Goal: Task Accomplishment & Management: Use online tool/utility

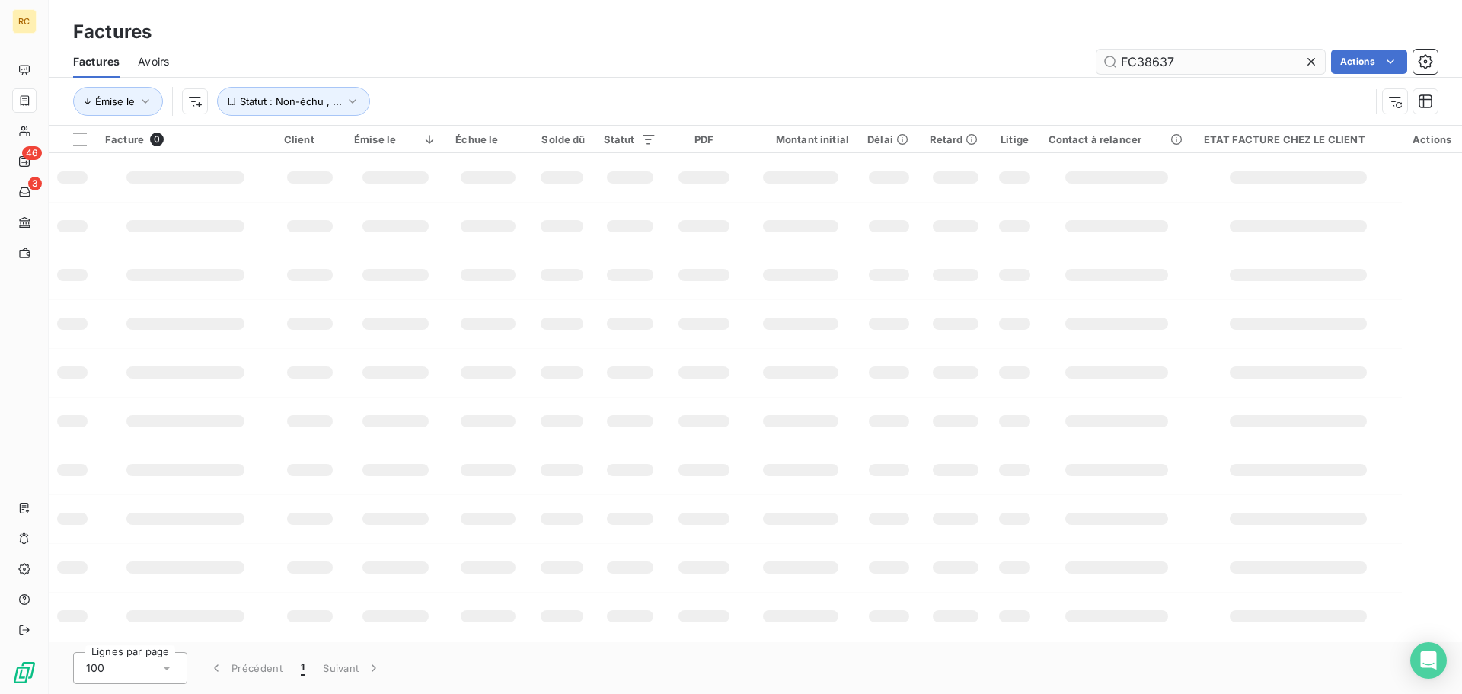
click at [1192, 57] on input "FC38637" at bounding box center [1211, 62] width 229 height 24
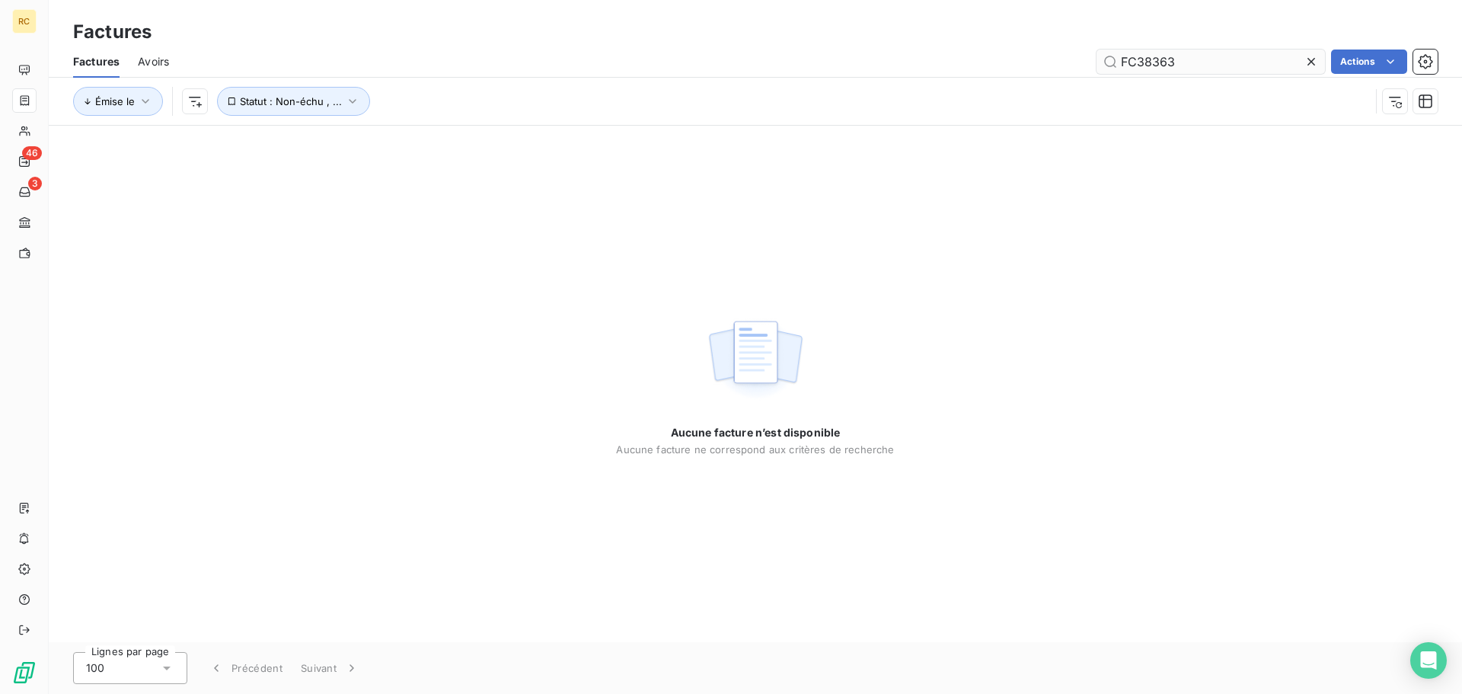
click at [1126, 62] on input "FC38363" at bounding box center [1211, 62] width 229 height 24
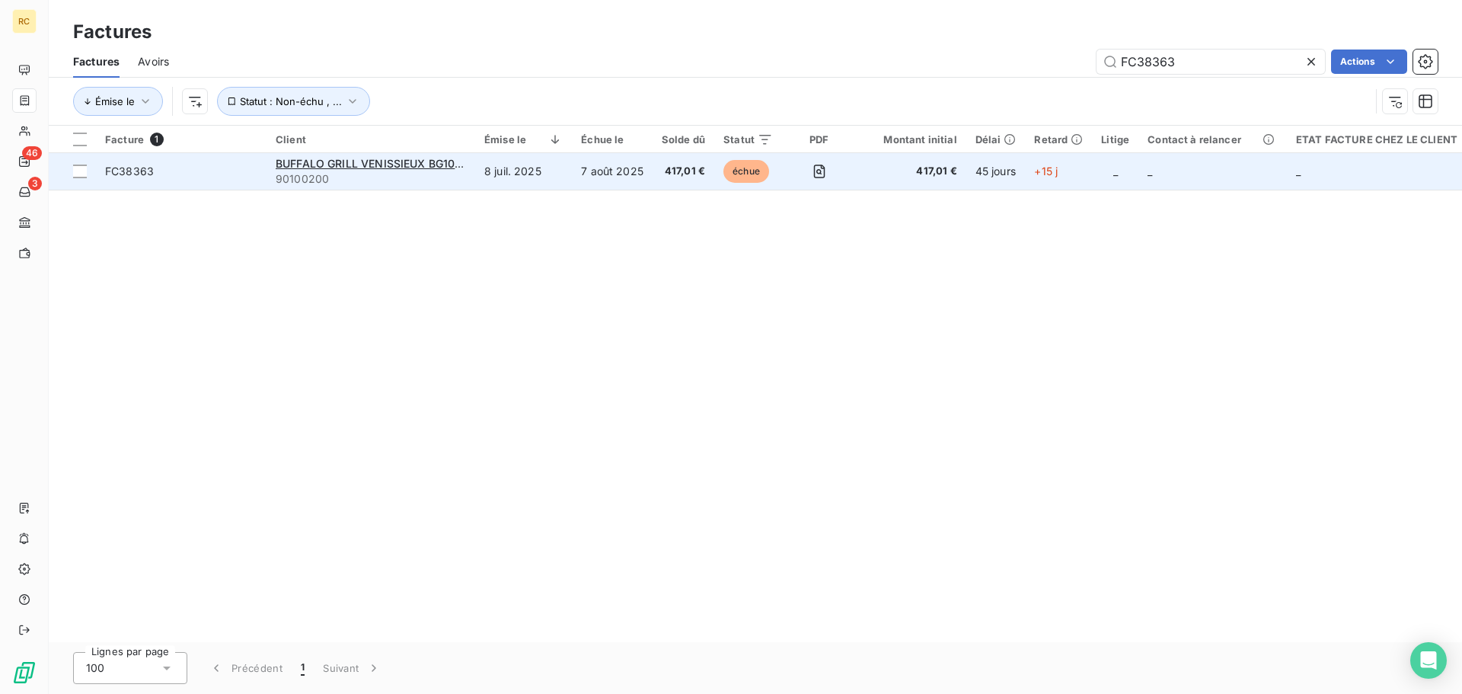
type input "FC38363"
click at [153, 175] on span "FC38363" at bounding box center [181, 171] width 152 height 15
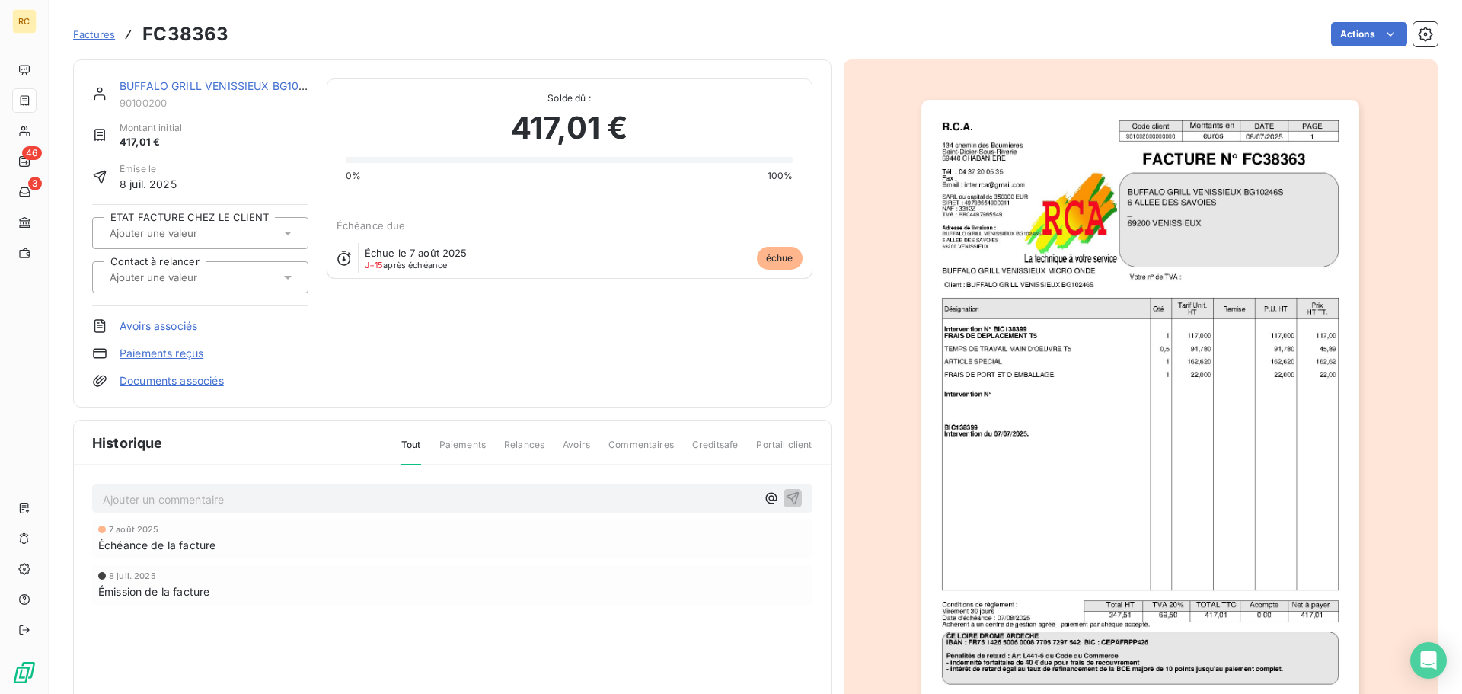
click at [294, 288] on div at bounding box center [200, 277] width 216 height 32
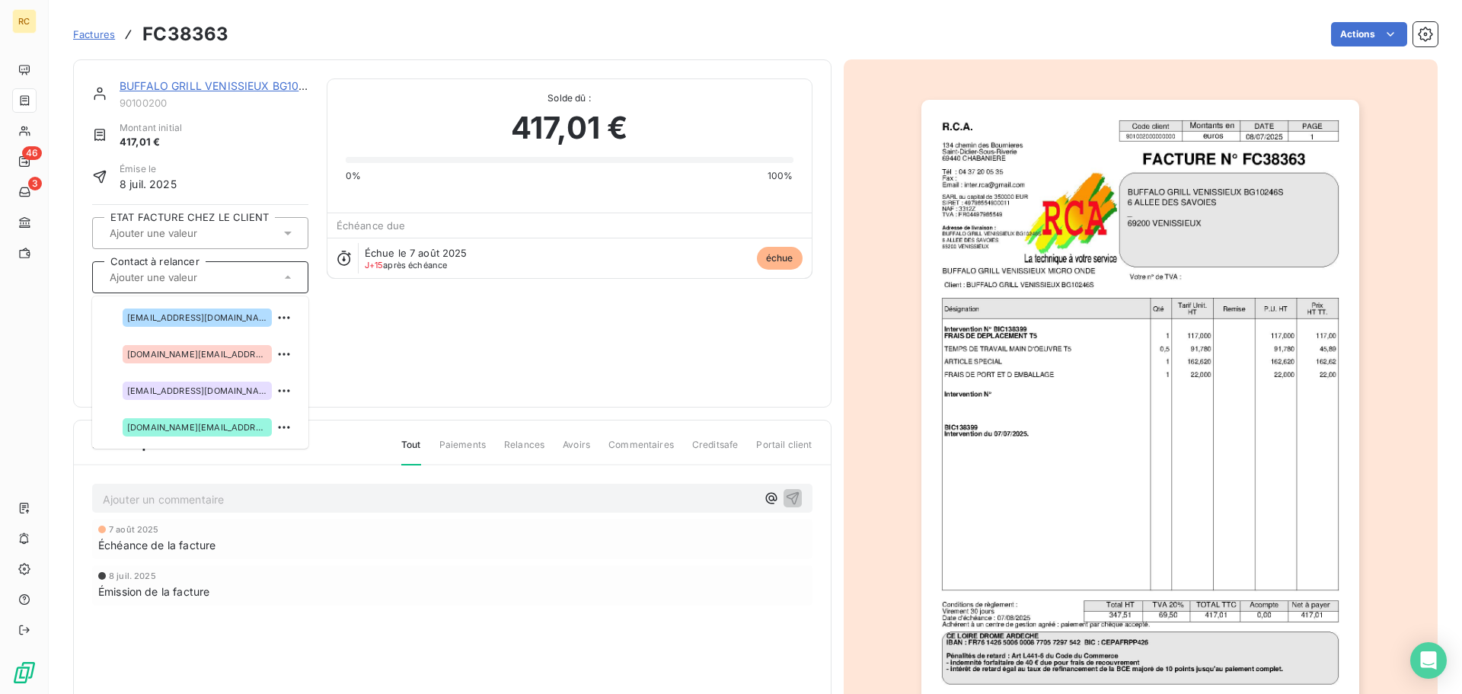
click at [511, 360] on div "BUFFALO GRILL VENISSIEUX BG10246S 90100200 Montant initial 417,01 € Émise le [D…" at bounding box center [452, 233] width 721 height 310
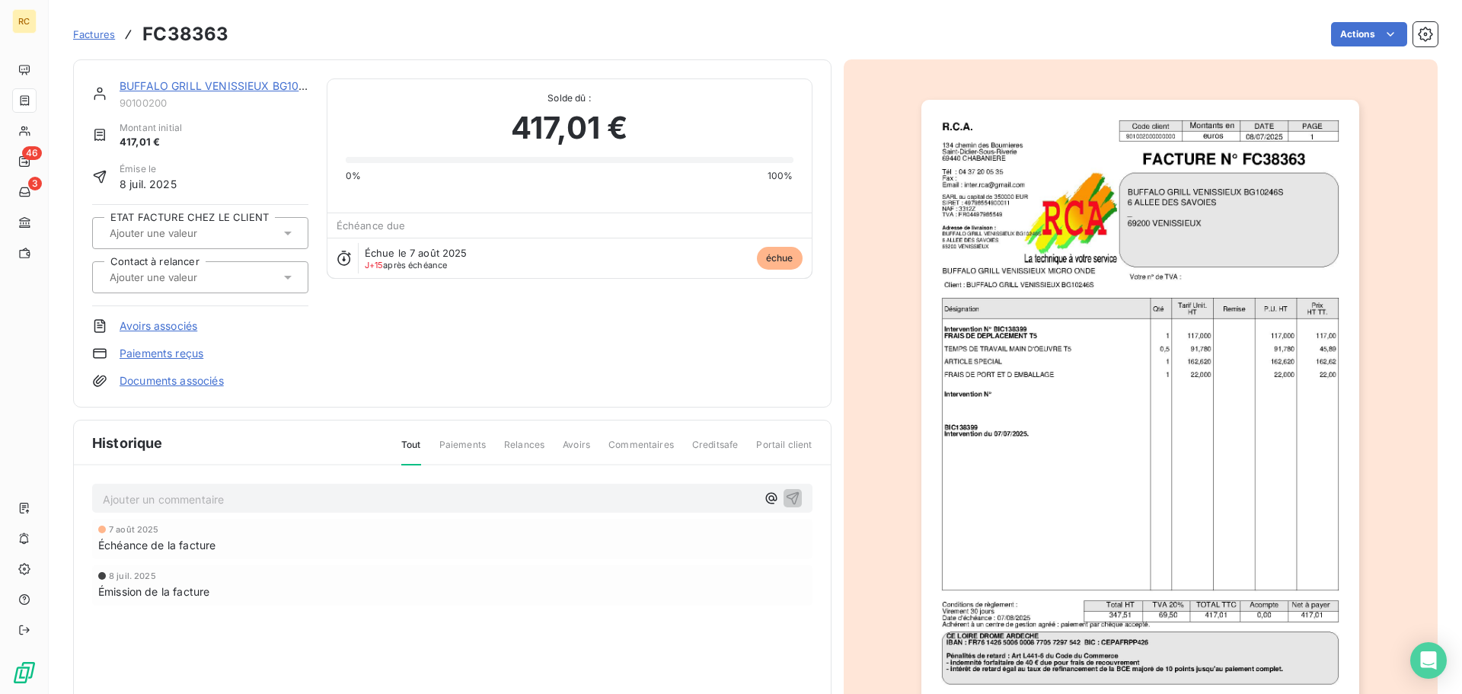
click at [197, 86] on link "BUFFALO GRILL VENISSIEUX BG10246S" at bounding box center [223, 85] width 207 height 13
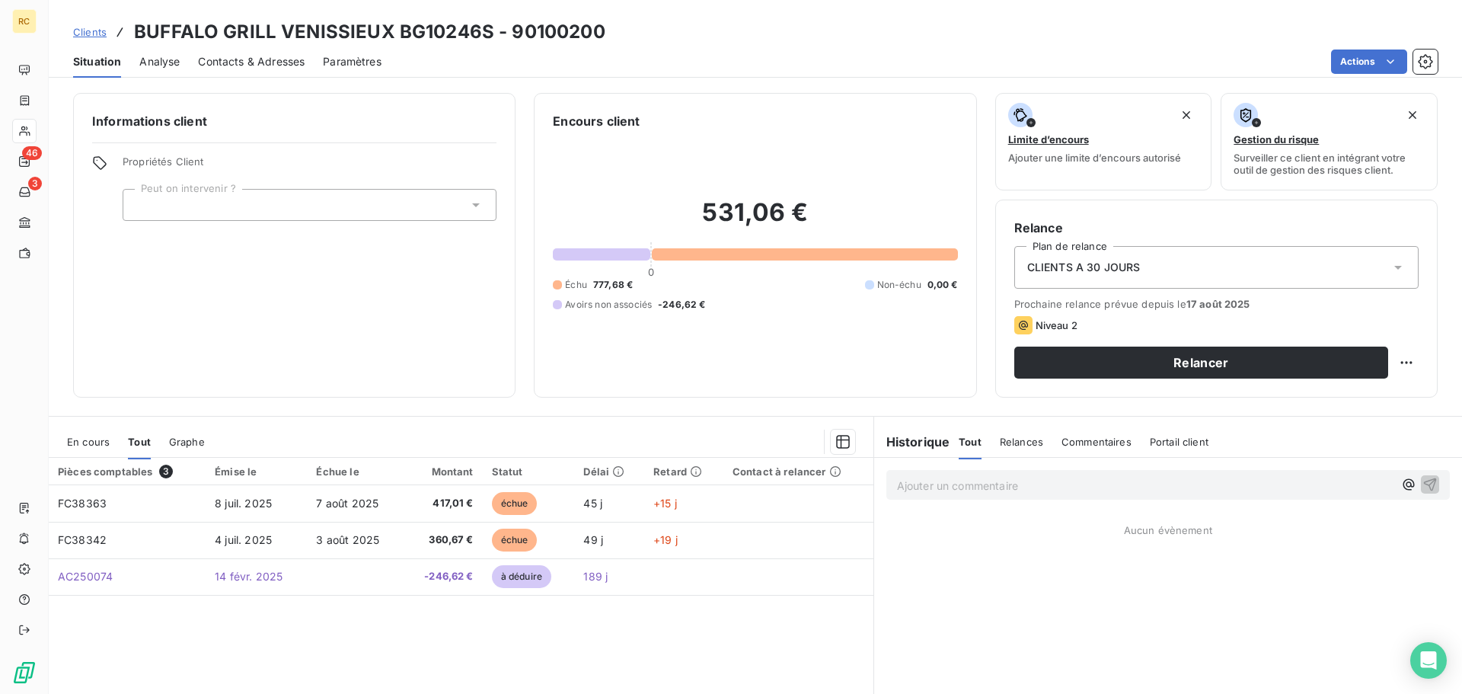
click at [247, 62] on span "Contacts & Adresses" at bounding box center [251, 61] width 107 height 15
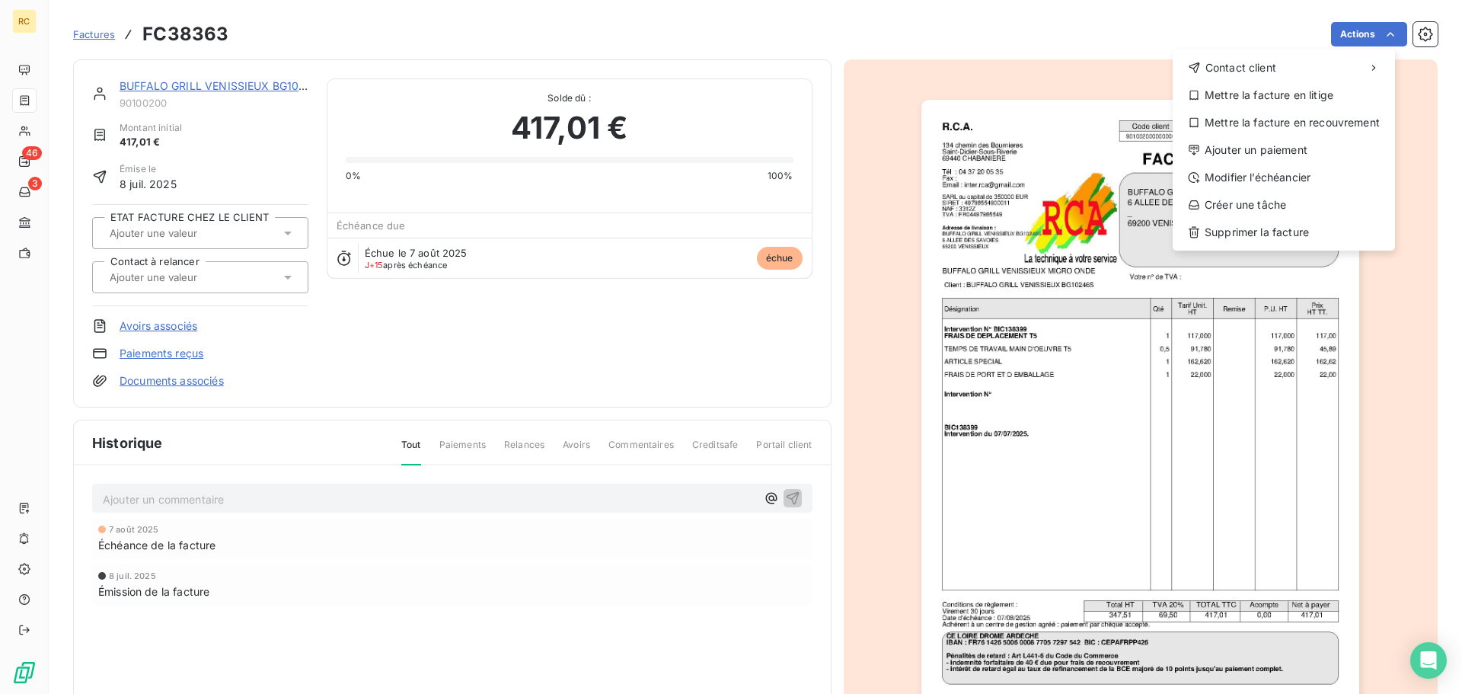
click at [1376, 37] on html "RC 46 3 Factures FC38363 Actions Contact client Mettre la facture en litige Met…" at bounding box center [731, 347] width 1462 height 694
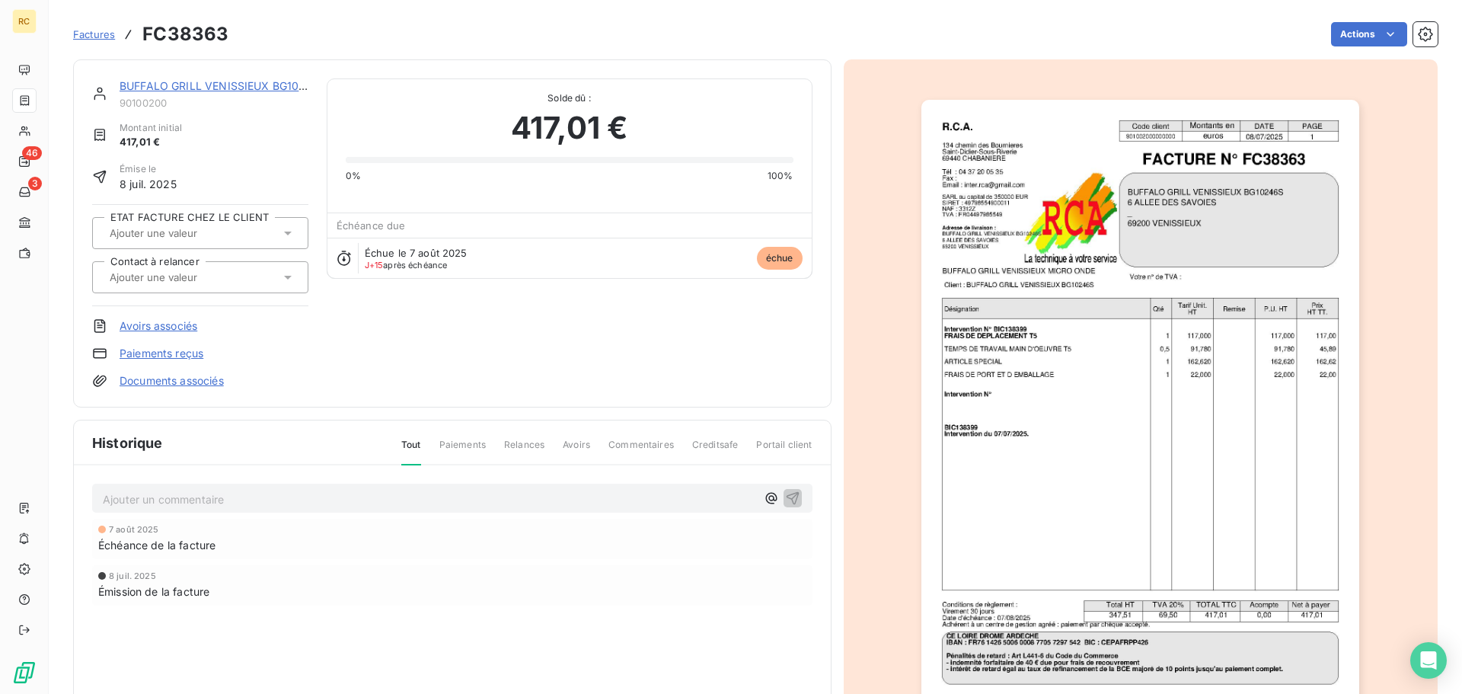
click at [192, 38] on h3 "FC38363" at bounding box center [185, 34] width 86 height 27
copy h3 "FC38363"
click at [168, 324] on link "Avoirs associés" at bounding box center [159, 325] width 78 height 15
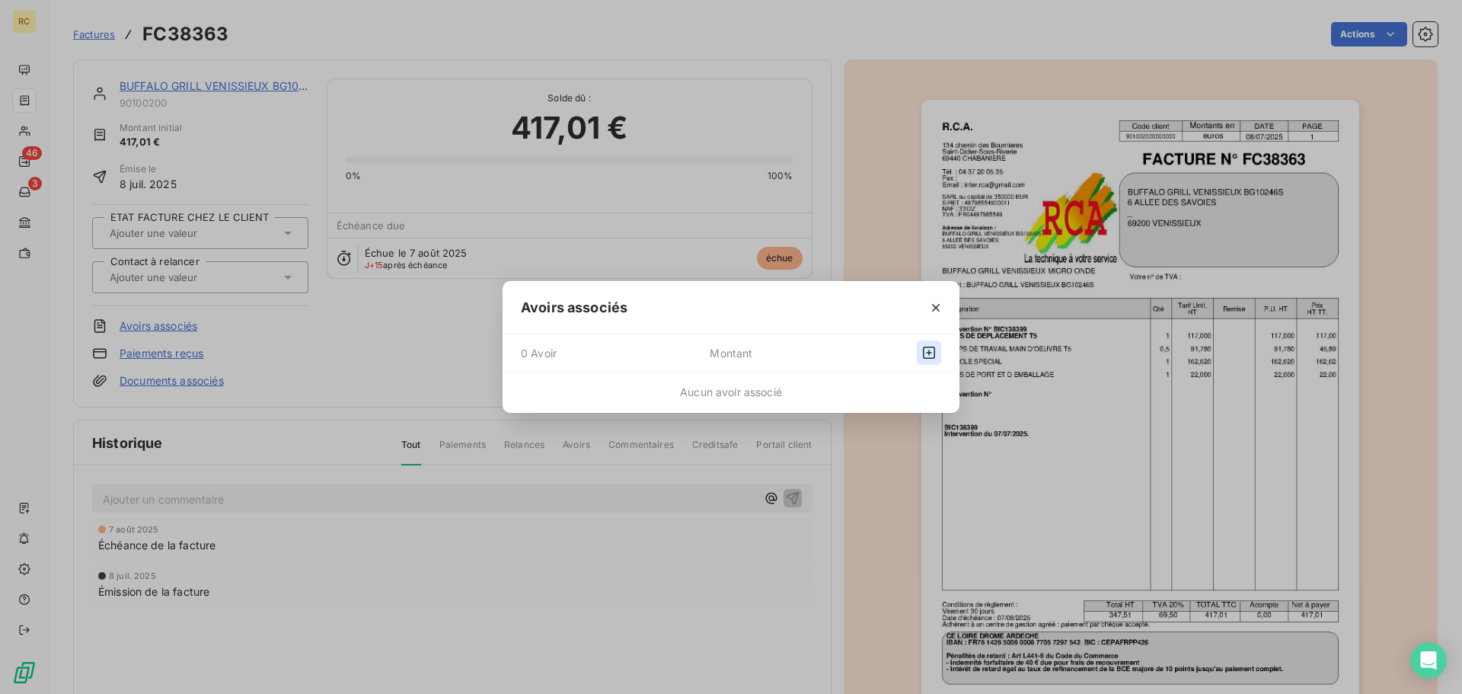
click at [934, 344] on button "button" at bounding box center [929, 352] width 24 height 24
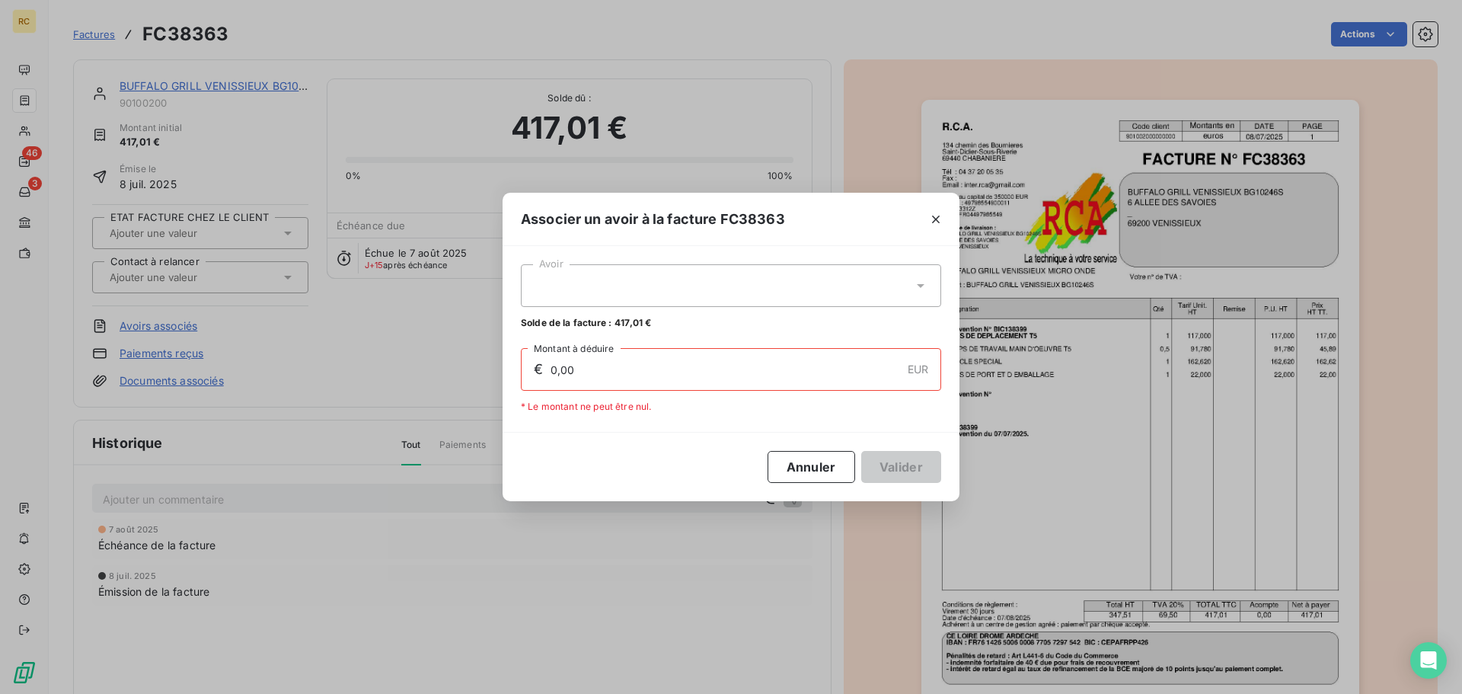
click at [814, 267] on div at bounding box center [731, 285] width 420 height 43
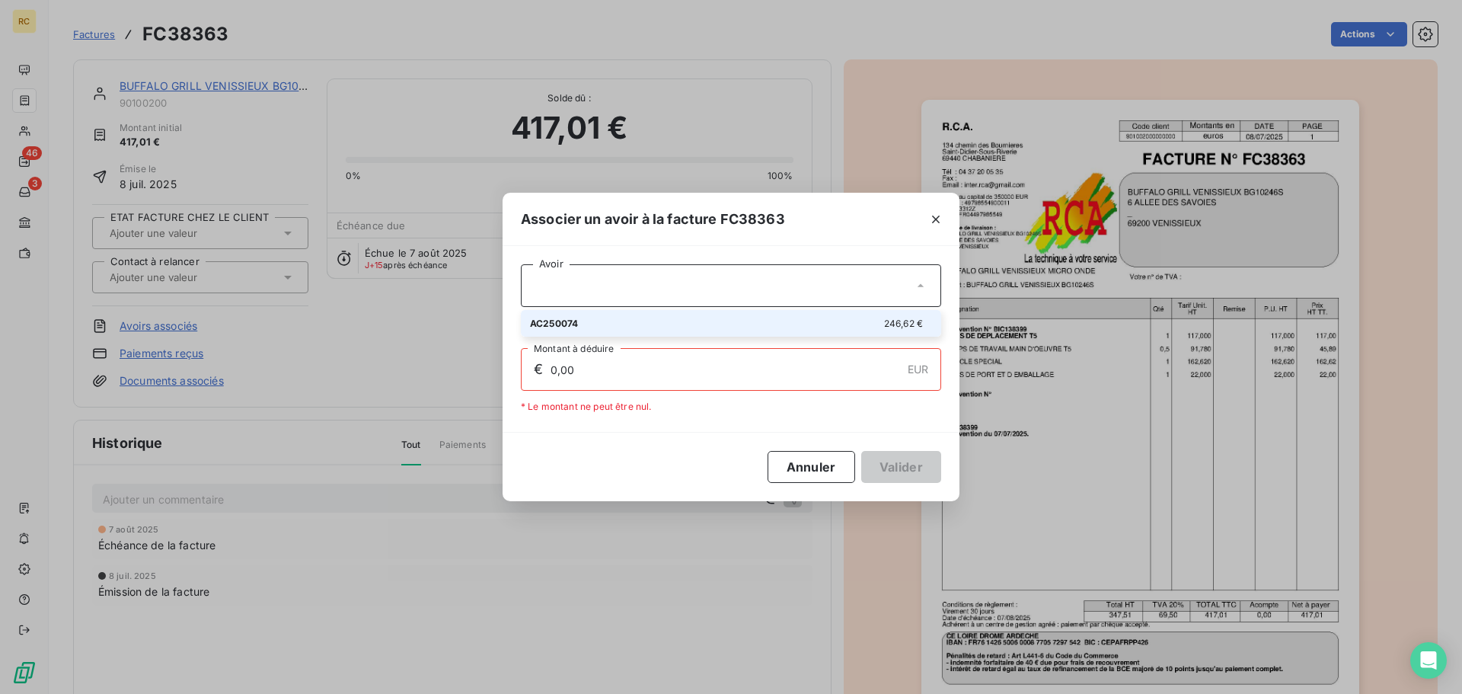
click at [764, 323] on div "AC250074 246,62 €" at bounding box center [731, 323] width 402 height 14
type input "246,62"
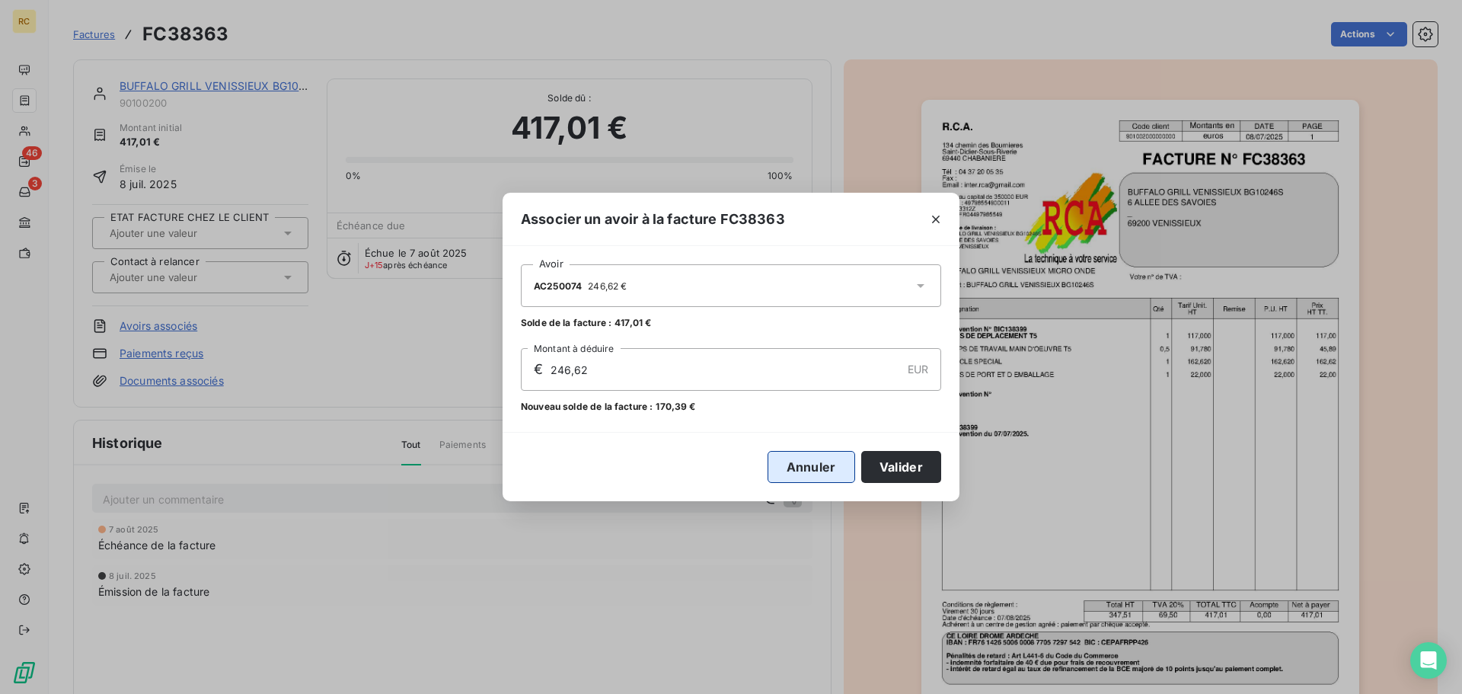
click at [827, 470] on button "Annuler" at bounding box center [812, 467] width 88 height 32
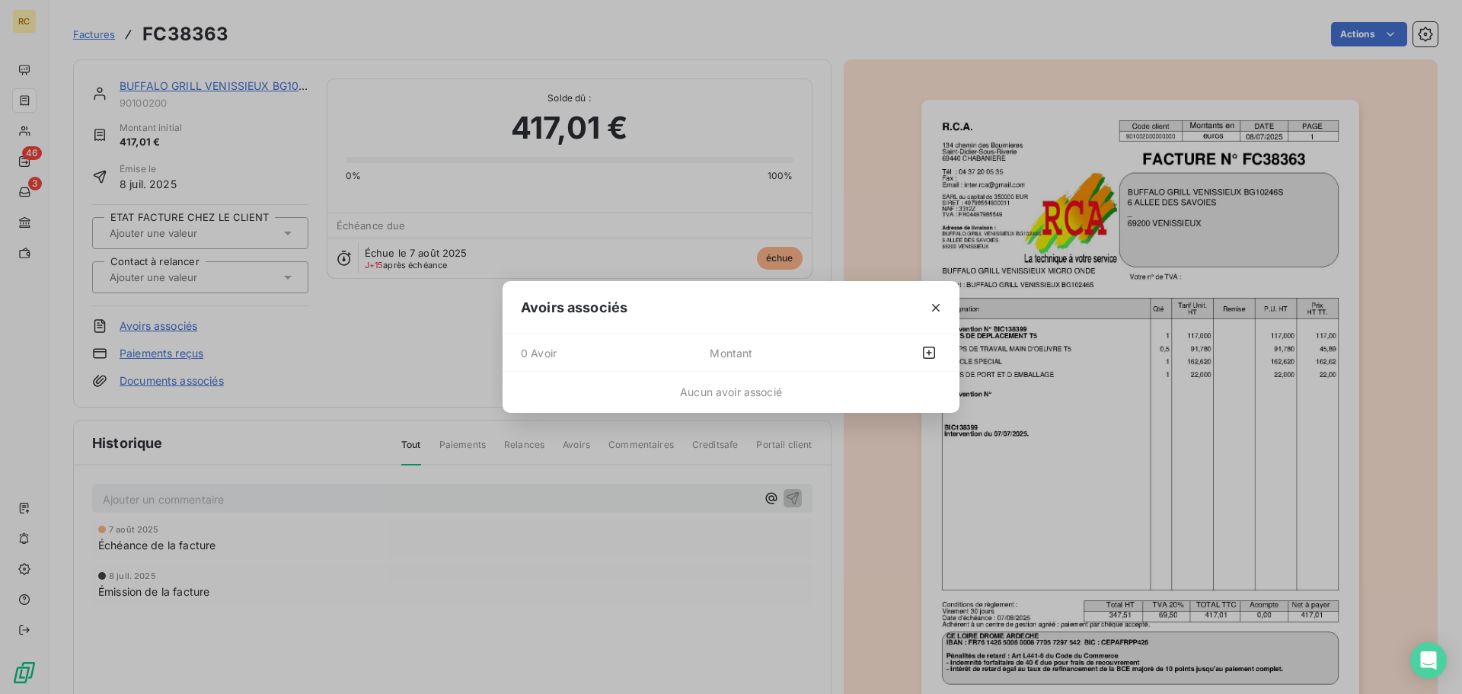
click at [935, 304] on icon "button" at bounding box center [935, 307] width 15 height 15
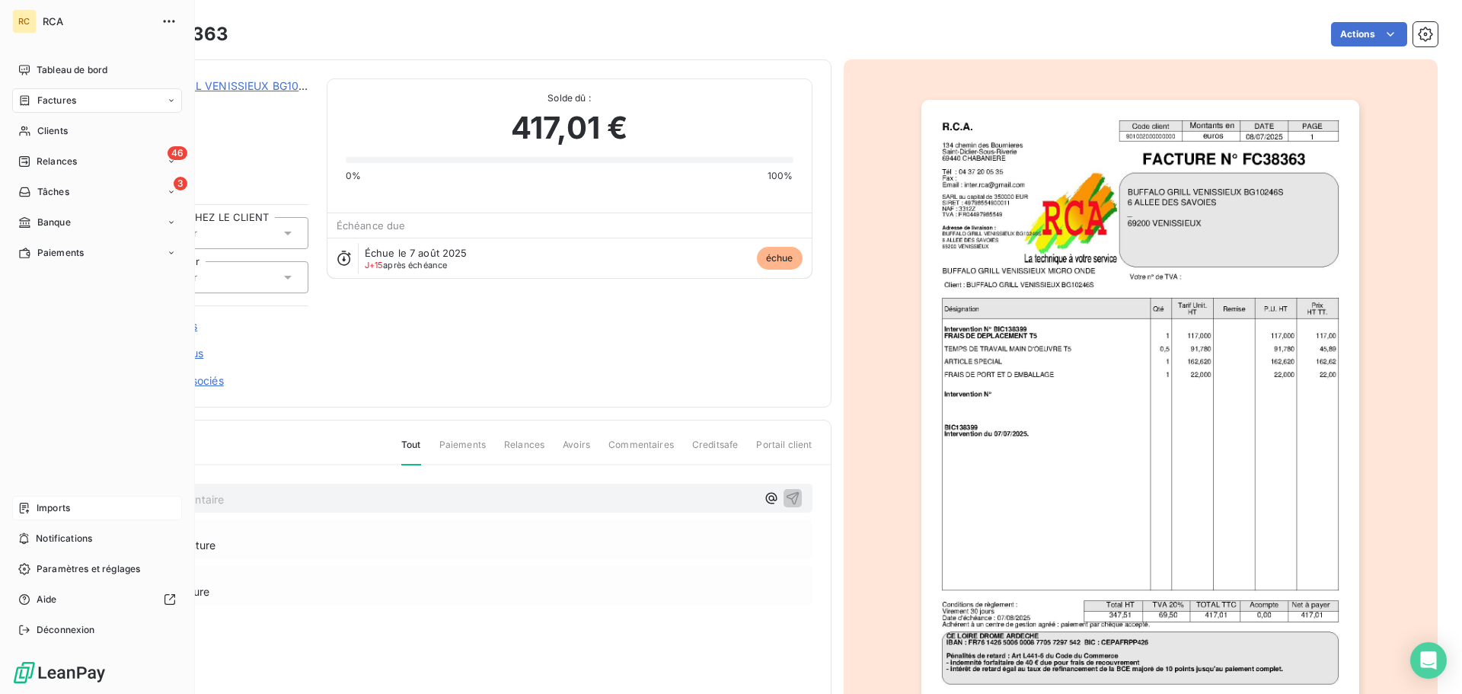
click at [27, 510] on icon at bounding box center [24, 508] width 9 height 11
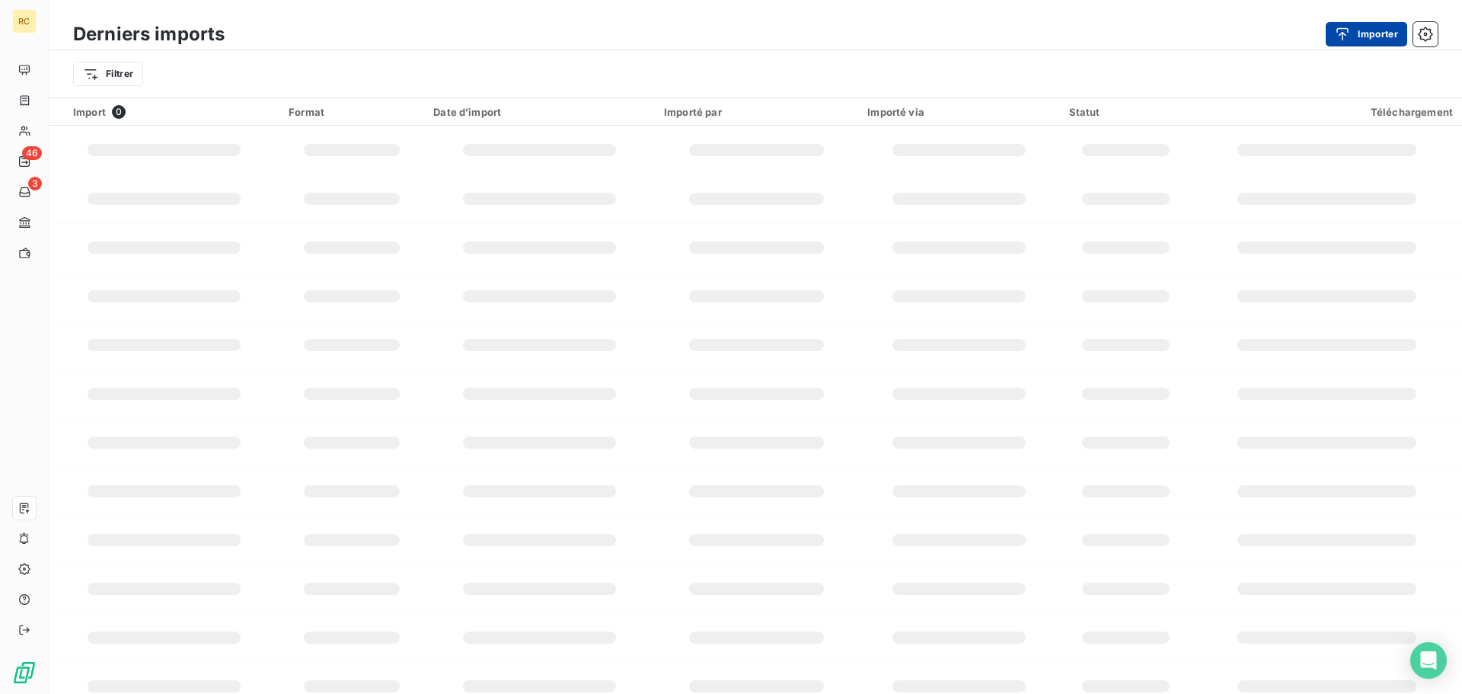
click at [1353, 32] on div "button" at bounding box center [1346, 34] width 23 height 15
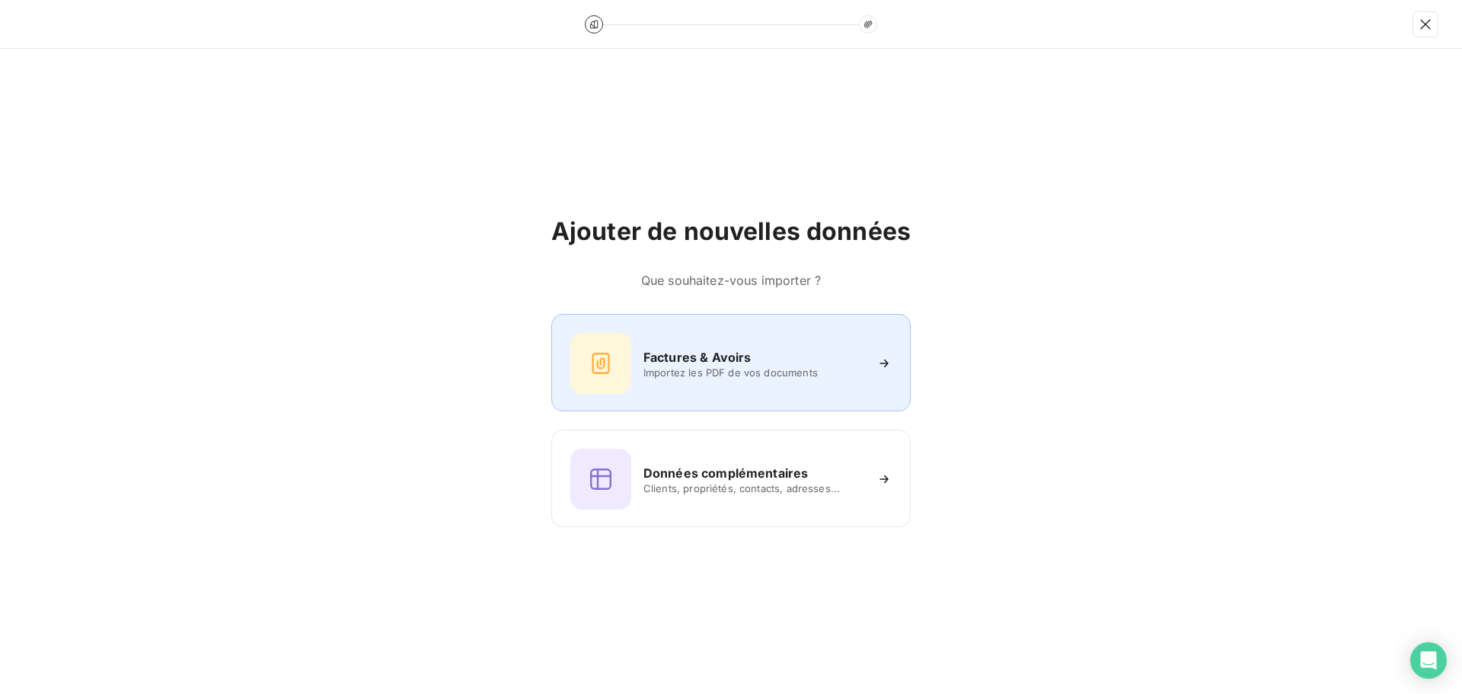
click at [685, 344] on div "Factures & Avoirs Importez les PDF de vos documents" at bounding box center [730, 363] width 321 height 61
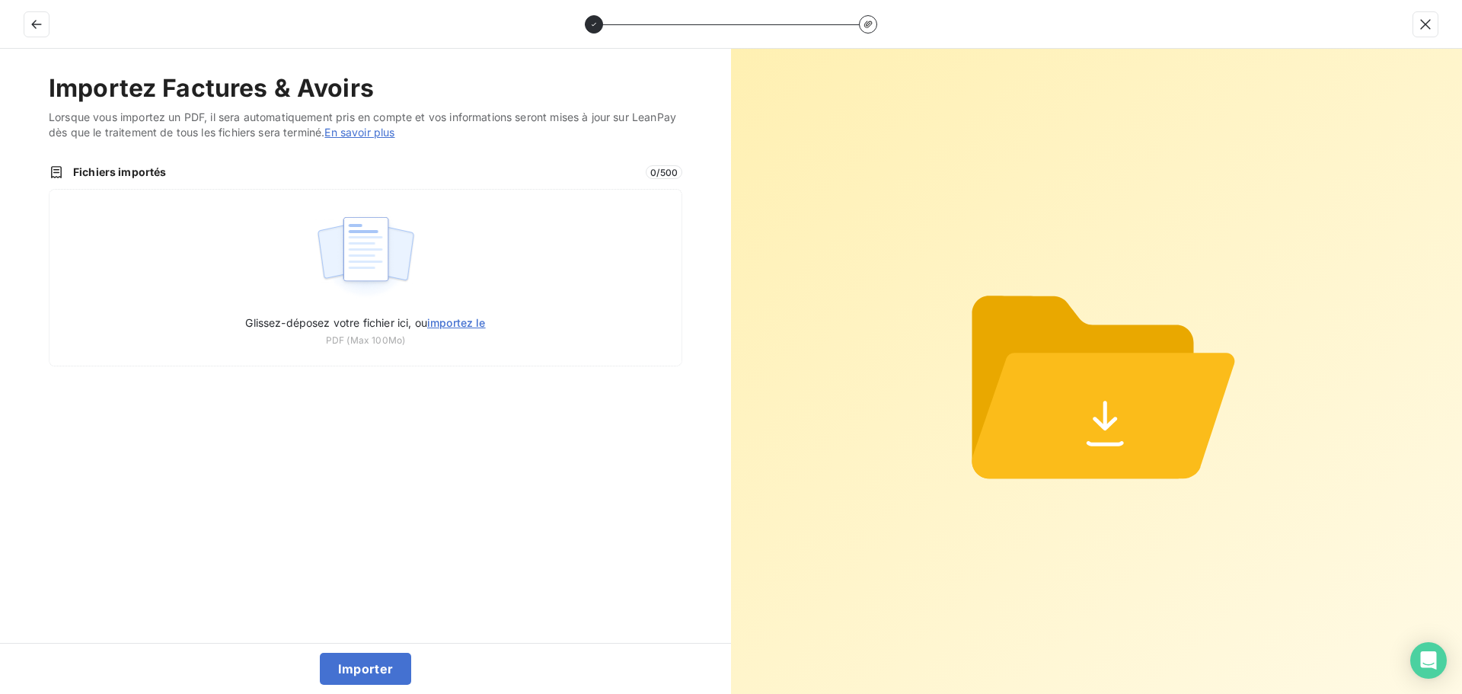
click at [663, 381] on div "Importez Factures & Avoirs Lorsque vous importez un PDF, il sera automatiquemen…" at bounding box center [365, 346] width 731 height 594
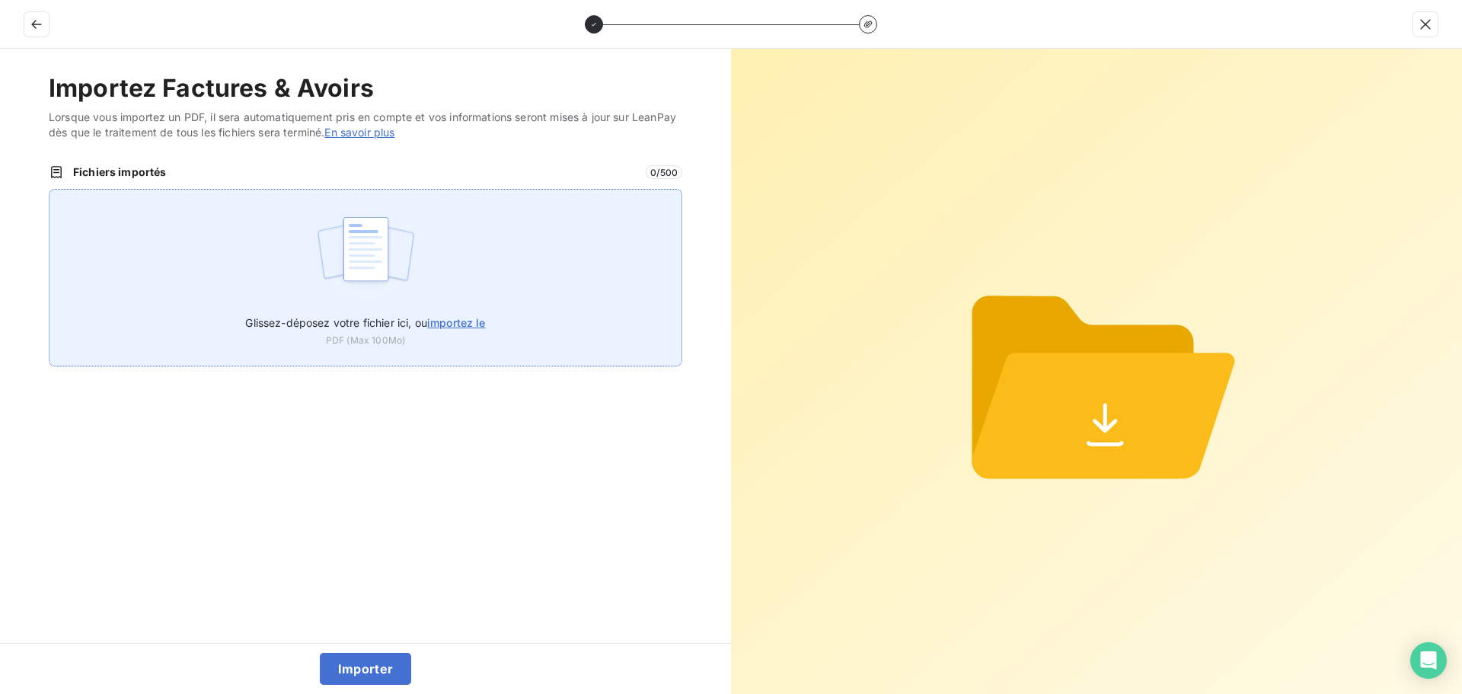
click at [548, 312] on div "Glissez-déposez votre fichier ici, ou importez le PDF (Max 100Mo)" at bounding box center [366, 277] width 634 height 177
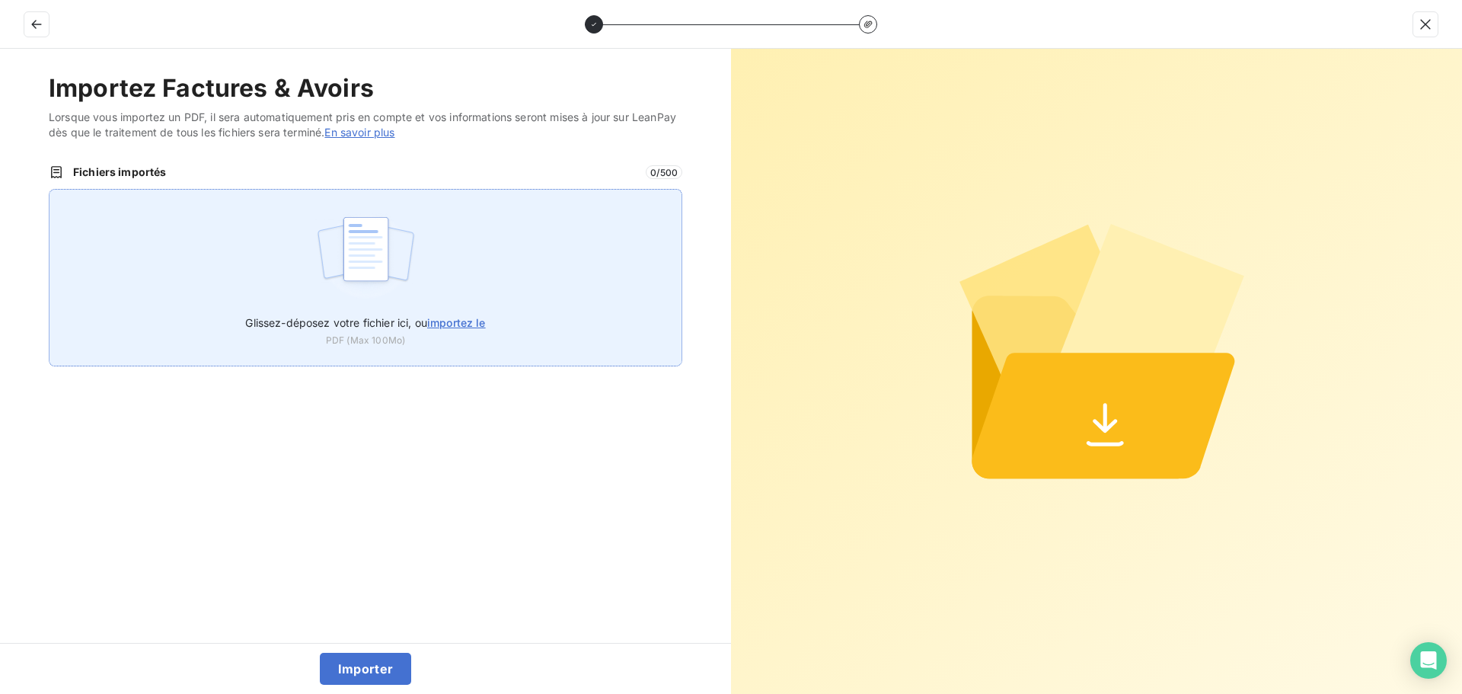
type input "C:\fakepath\AC250218.pdf"
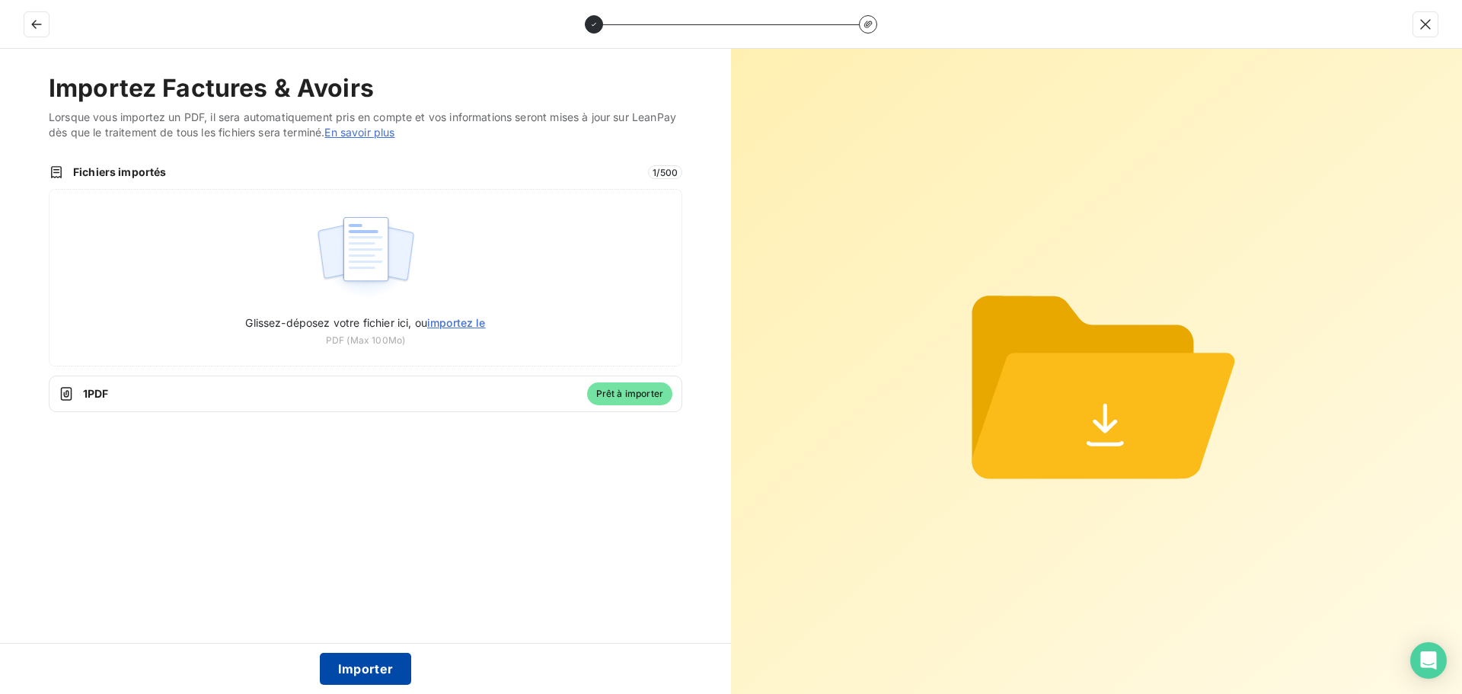
click at [358, 670] on button "Importer" at bounding box center [366, 669] width 92 height 32
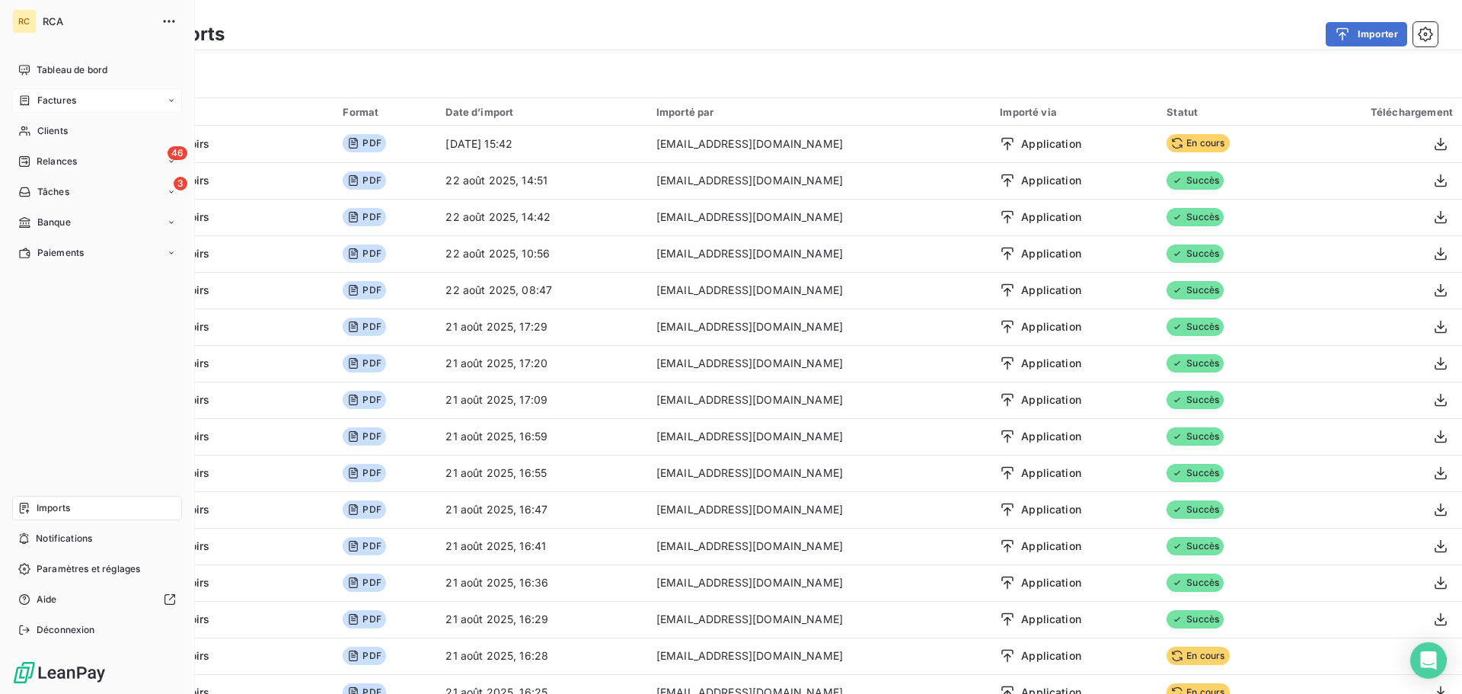
click at [165, 103] on div "Factures" at bounding box center [97, 100] width 170 height 24
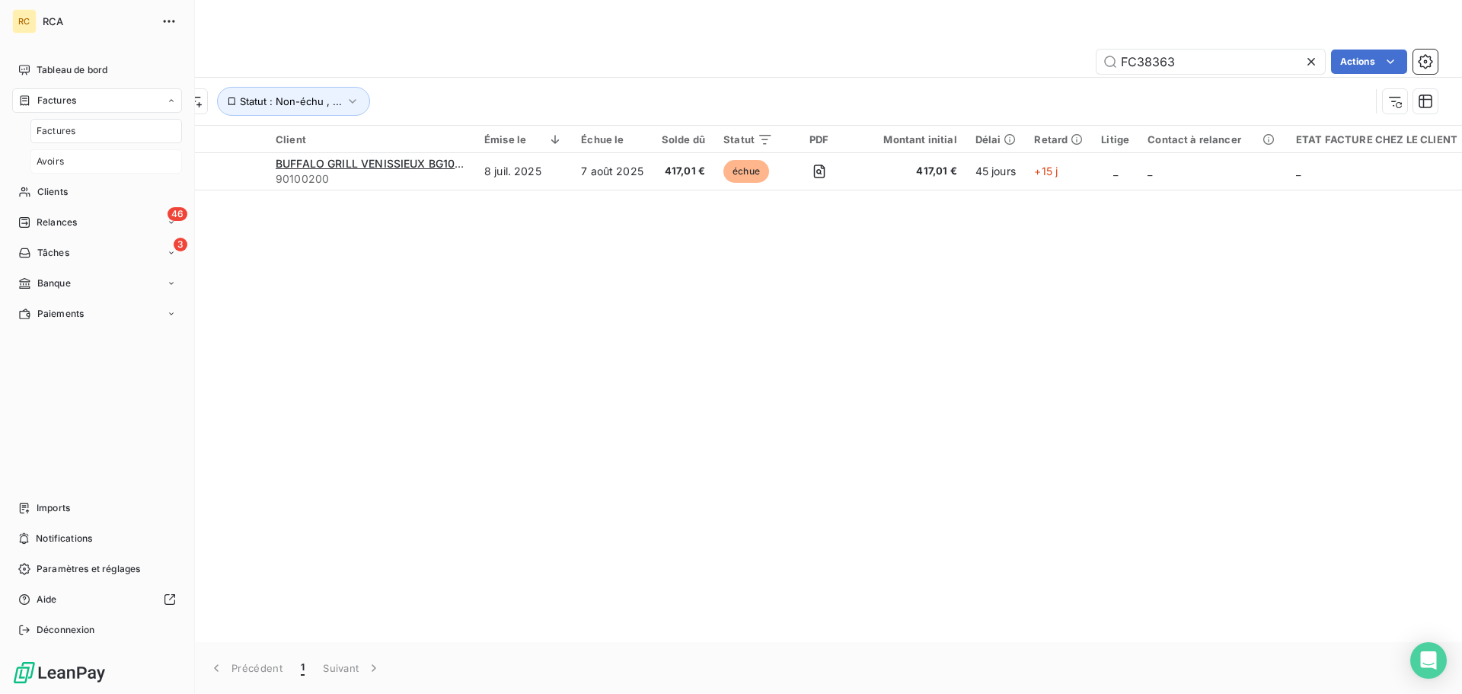
click at [56, 162] on span "Avoirs" at bounding box center [50, 162] width 27 height 14
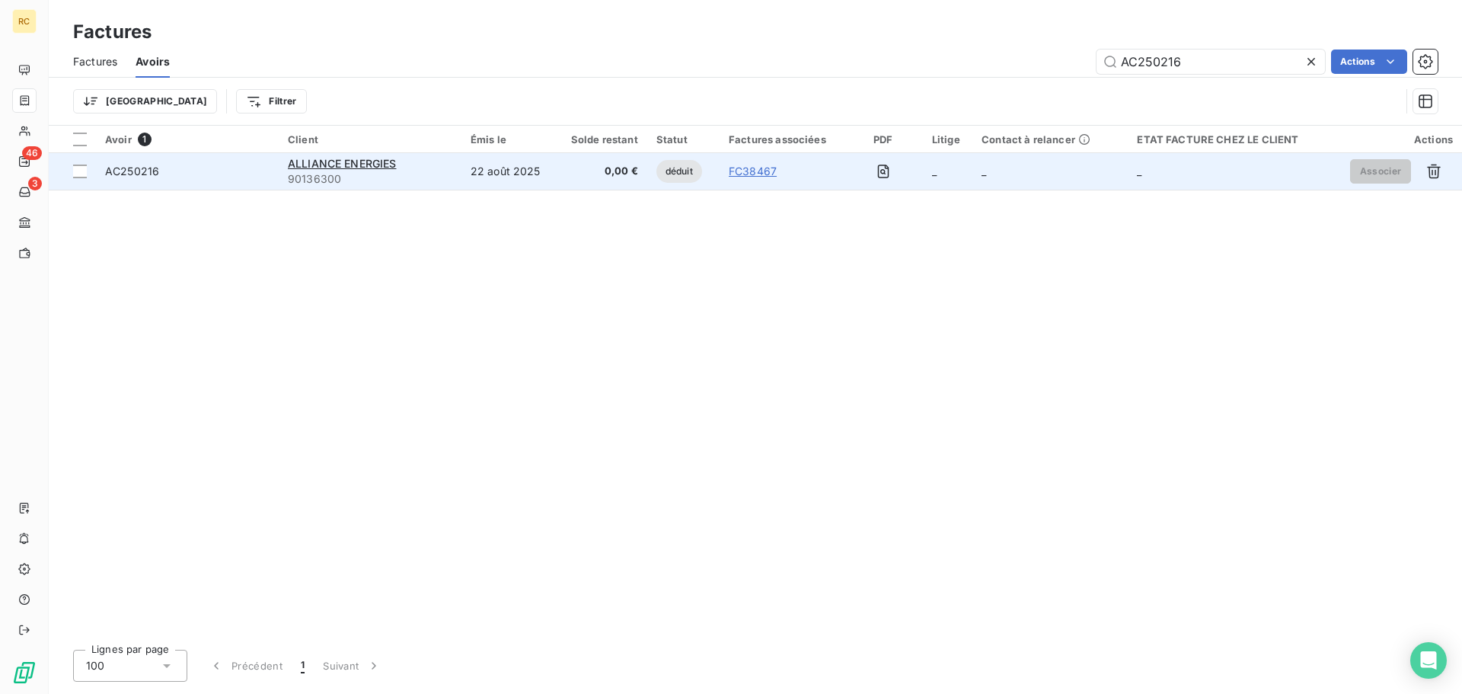
click at [151, 171] on span "AC250216" at bounding box center [132, 171] width 54 height 13
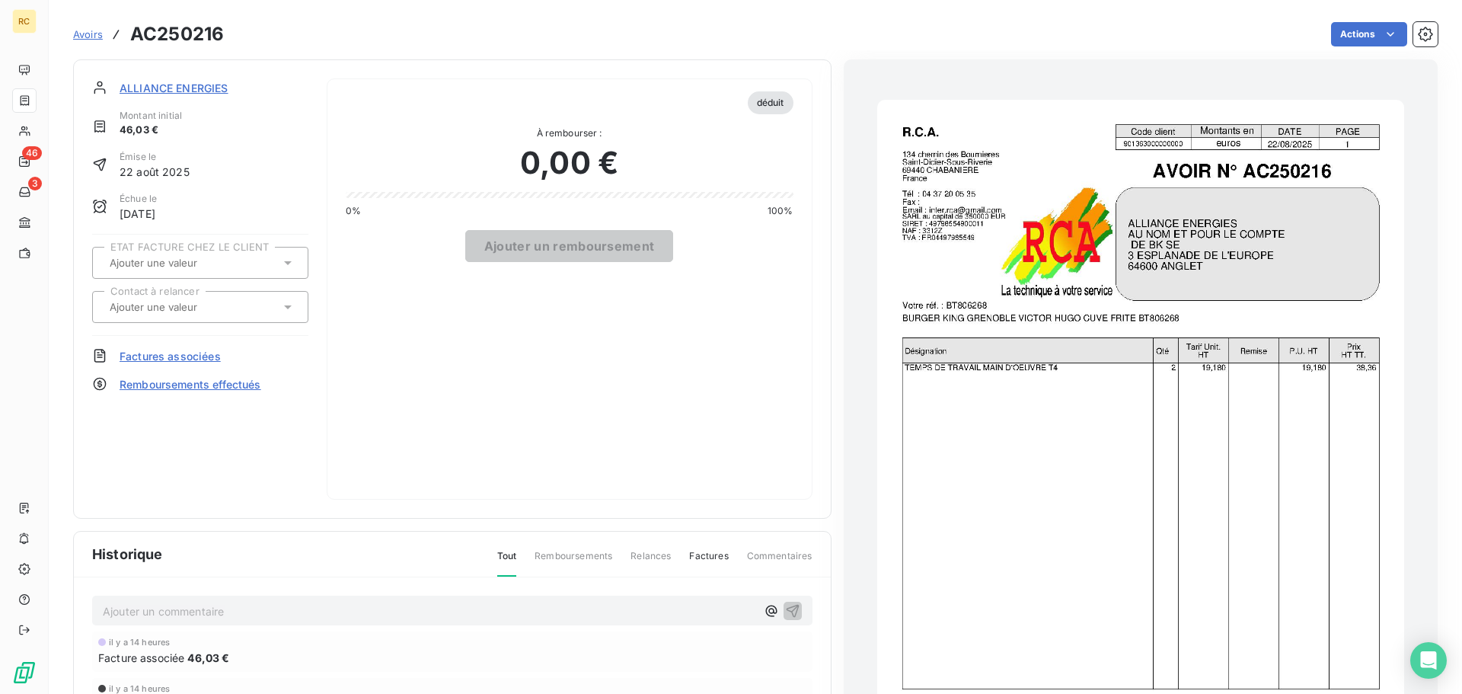
click at [97, 37] on span "Avoirs" at bounding box center [88, 34] width 30 height 12
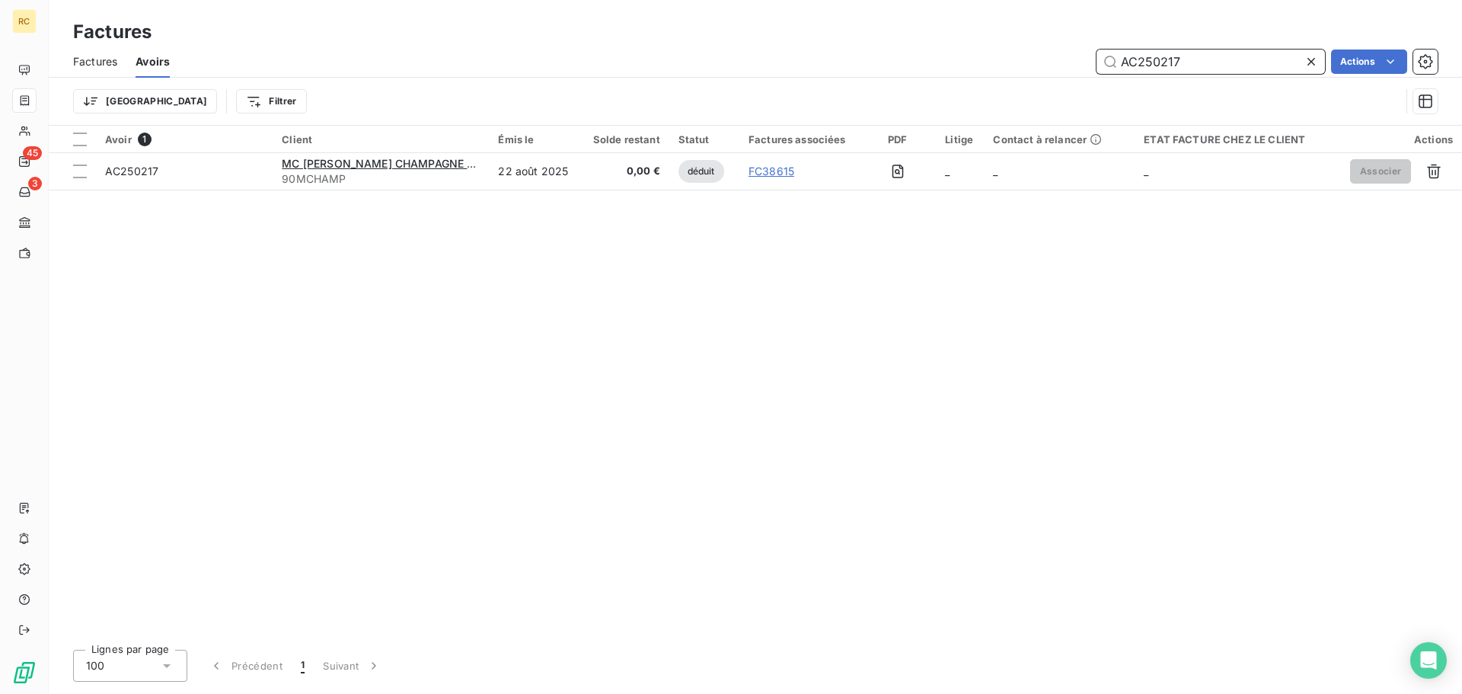
click at [1203, 57] on input "AC250217" at bounding box center [1211, 62] width 229 height 24
paste input "8"
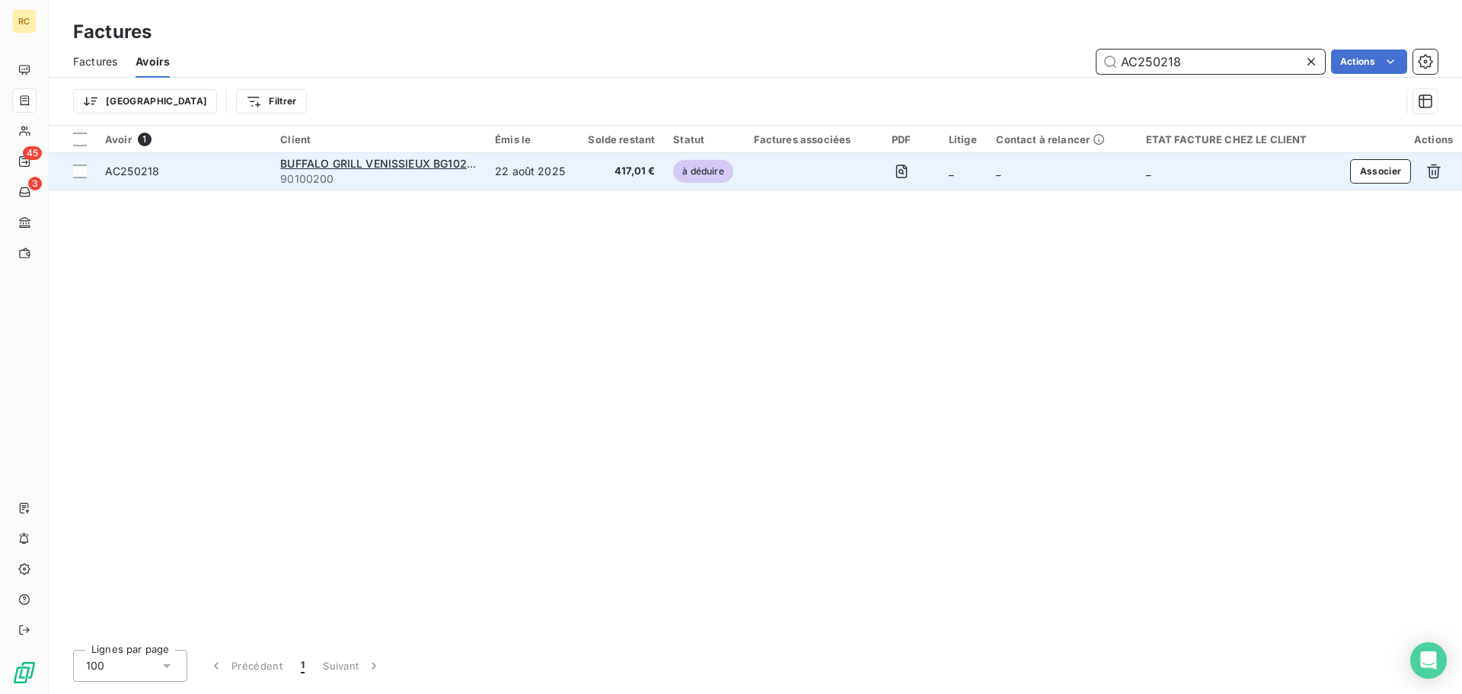
type input "AC250218"
click at [134, 174] on span "AC250218" at bounding box center [132, 171] width 54 height 13
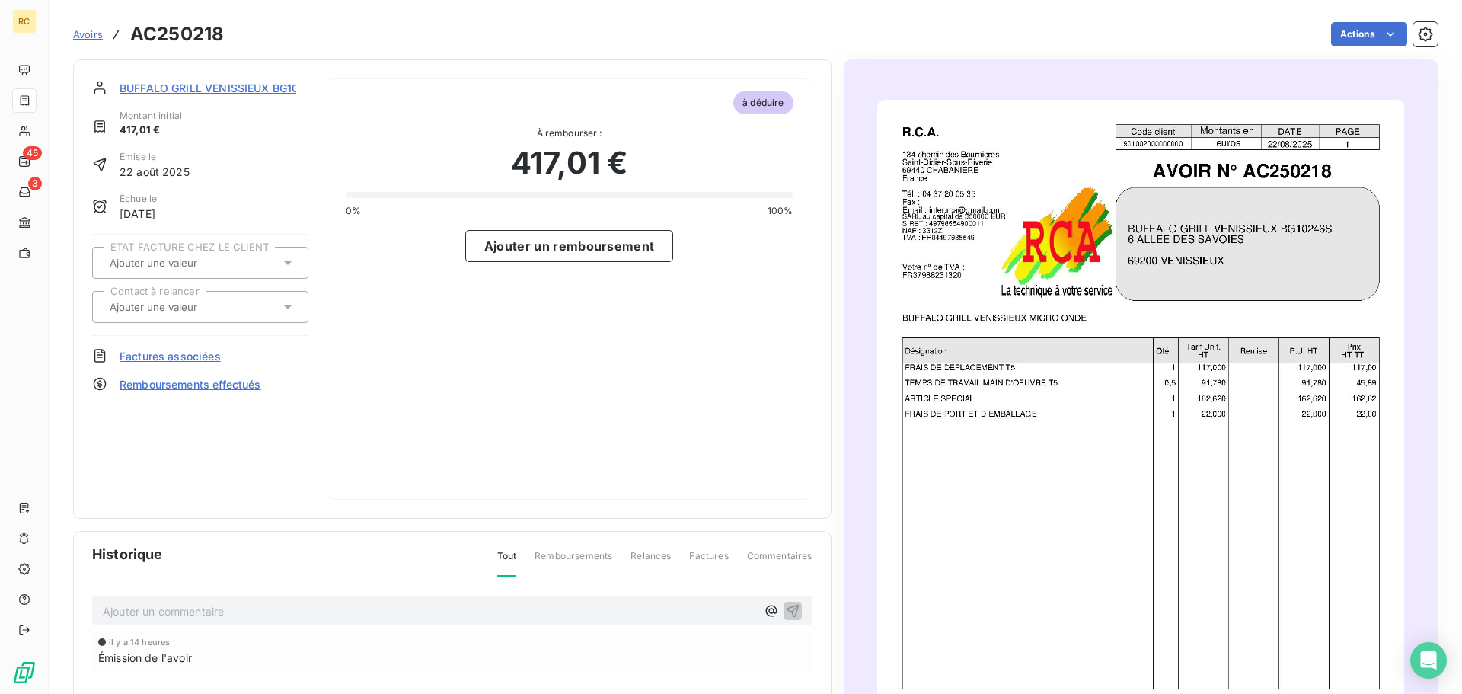
click at [173, 356] on span "Factures associées" at bounding box center [170, 356] width 101 height 16
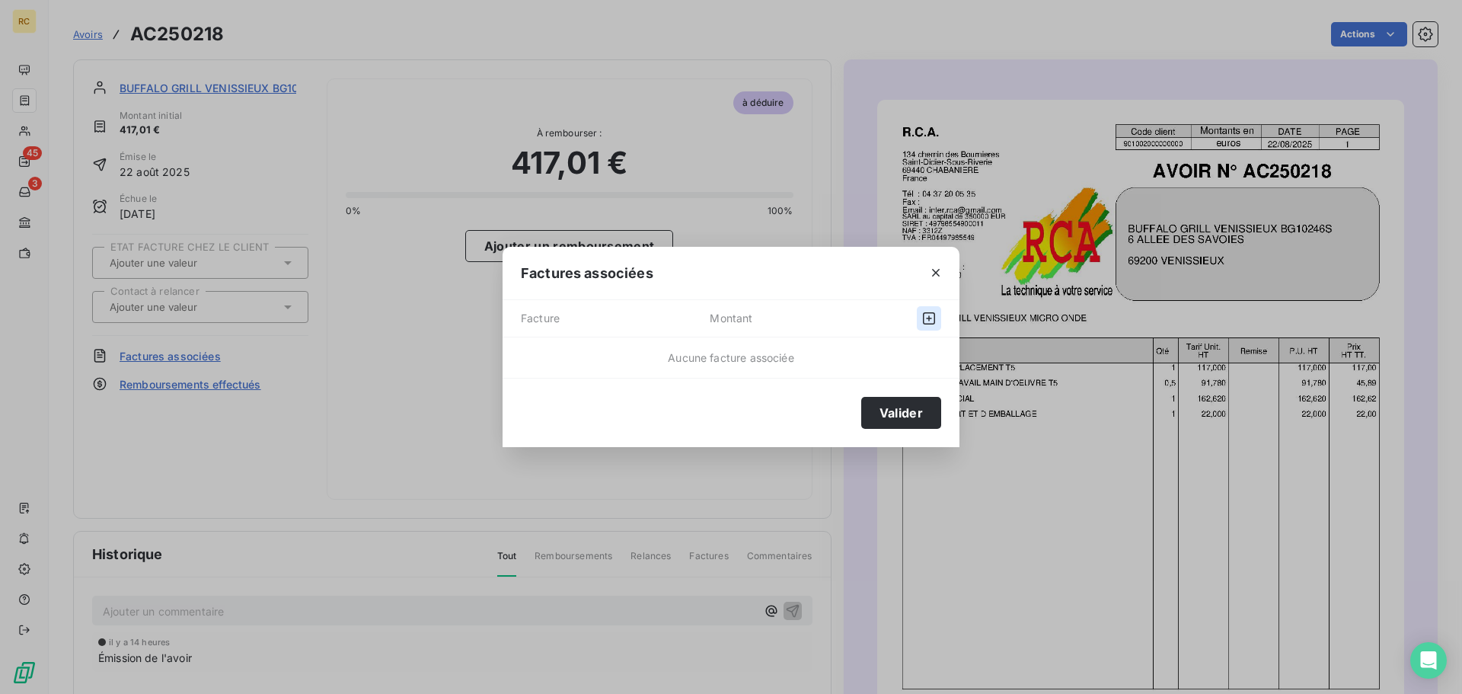
click at [931, 322] on icon "button" at bounding box center [929, 318] width 15 height 15
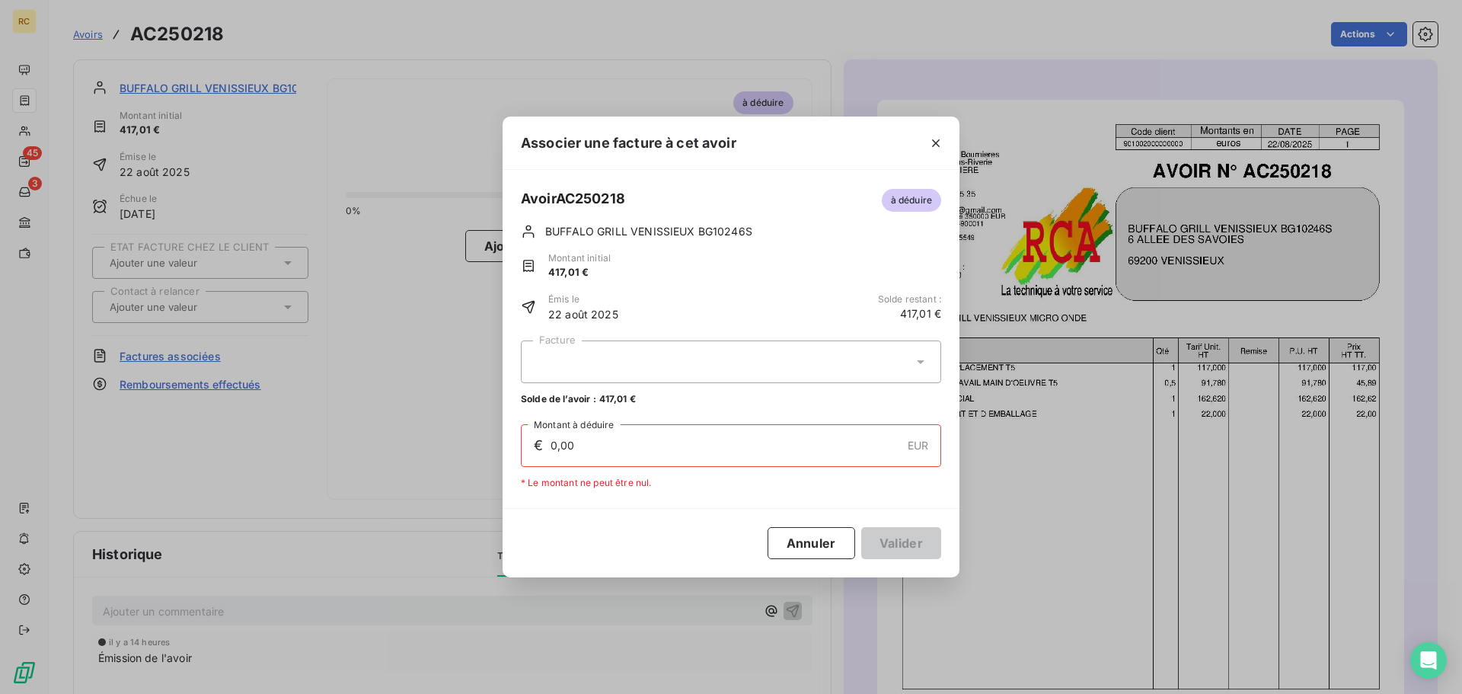
click at [913, 366] on icon at bounding box center [920, 361] width 15 height 15
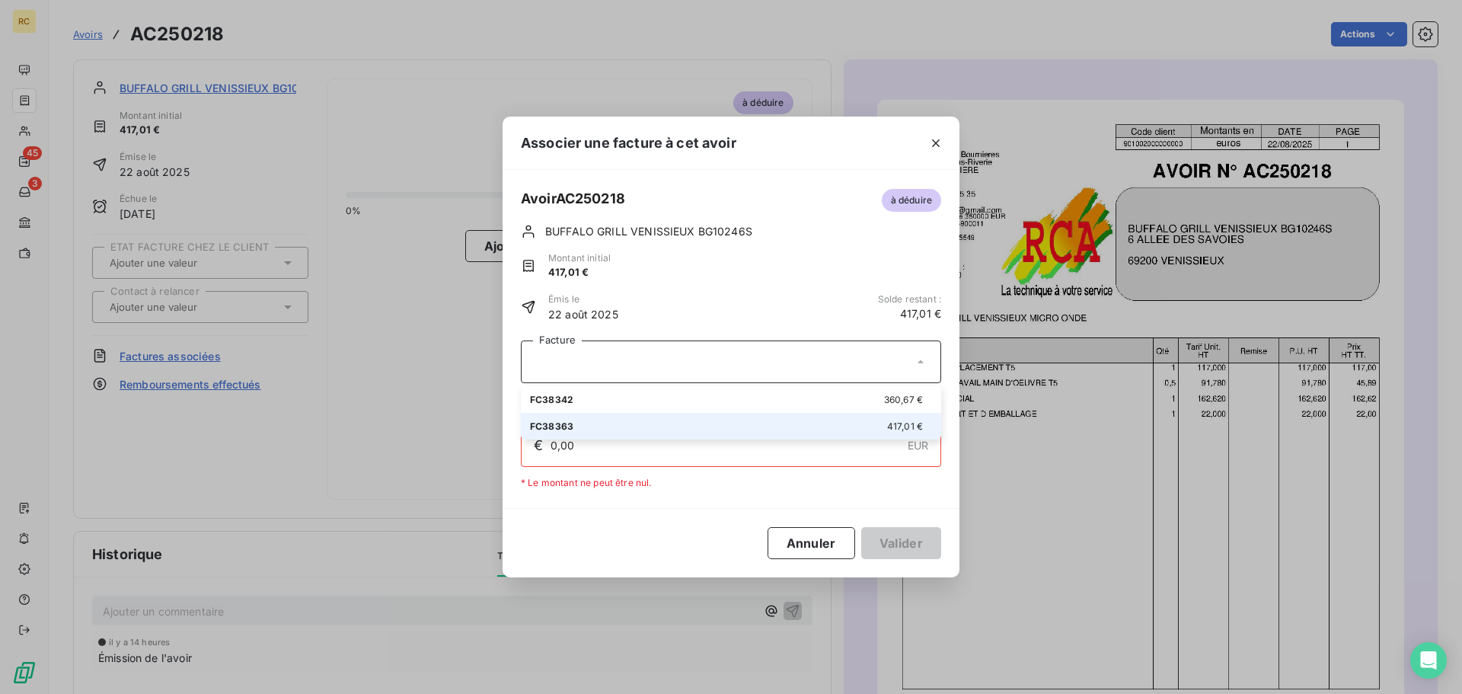
click at [772, 427] on div "FC38363 417,01 €" at bounding box center [731, 426] width 402 height 14
type input "417,01"
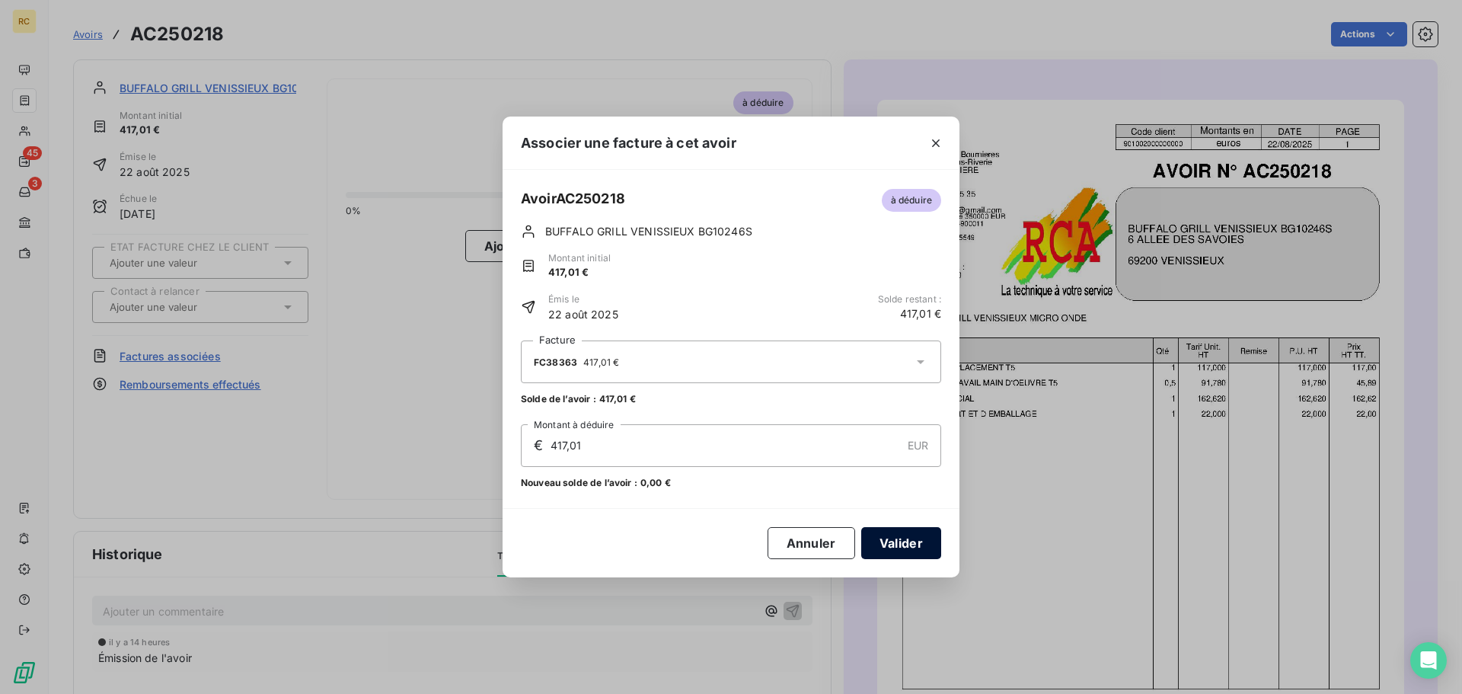
click at [903, 538] on button "Valider" at bounding box center [901, 543] width 80 height 32
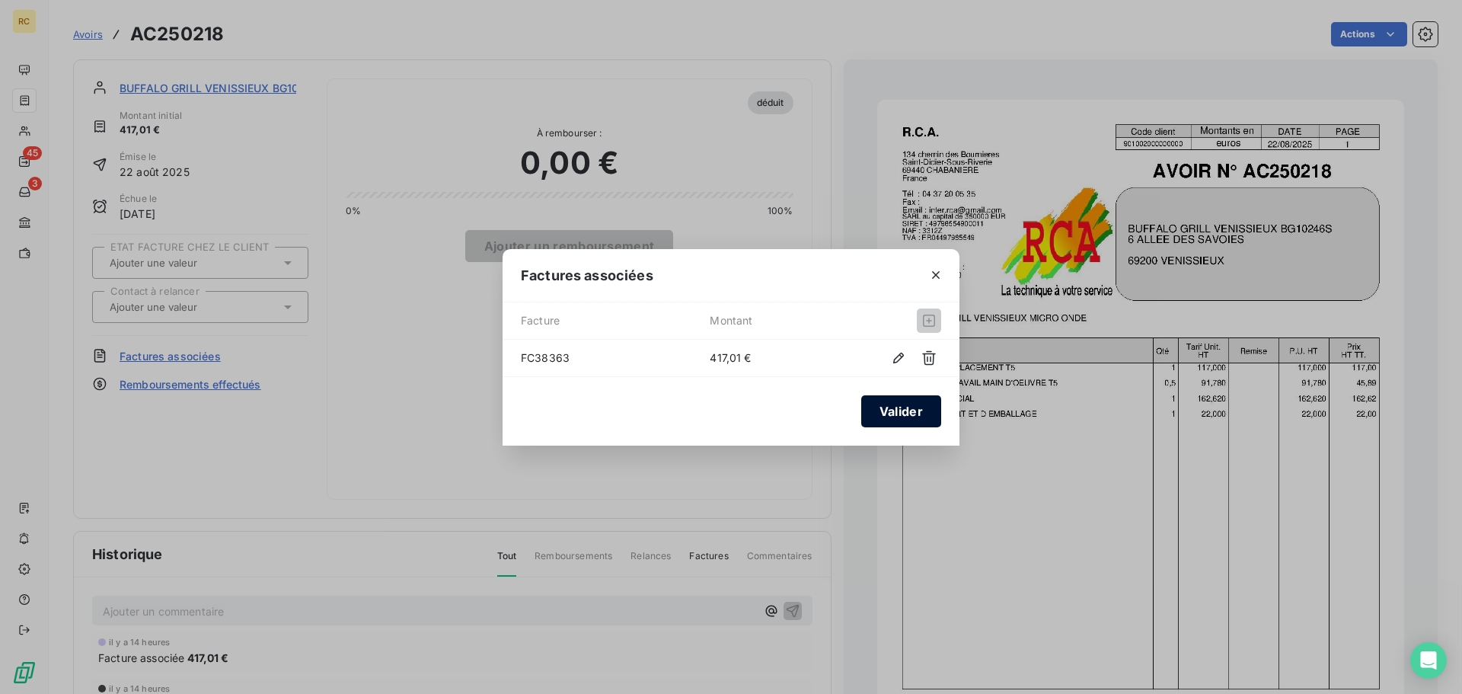
click at [905, 412] on button "Valider" at bounding box center [901, 411] width 80 height 32
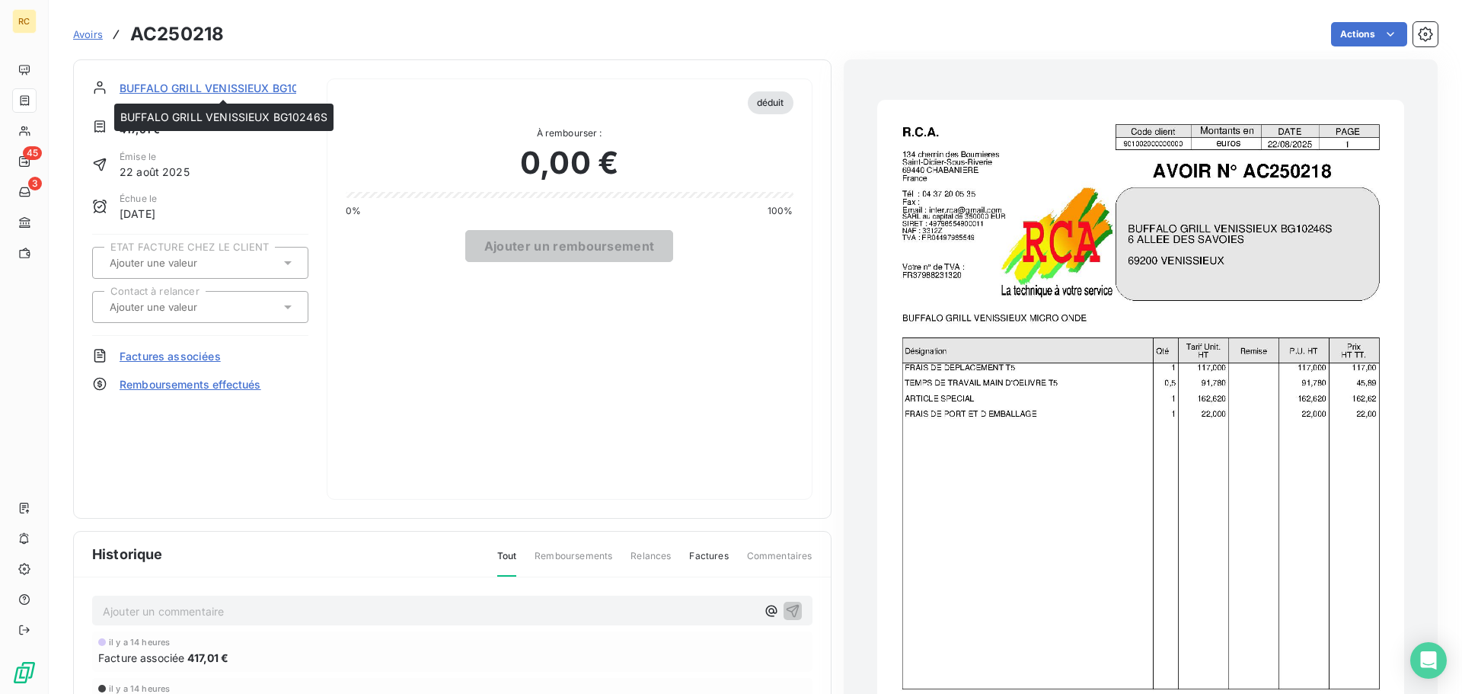
click at [248, 88] on span "BUFFALO GRILL VENISSIEUX BG10246S" at bounding box center [223, 88] width 207 height 16
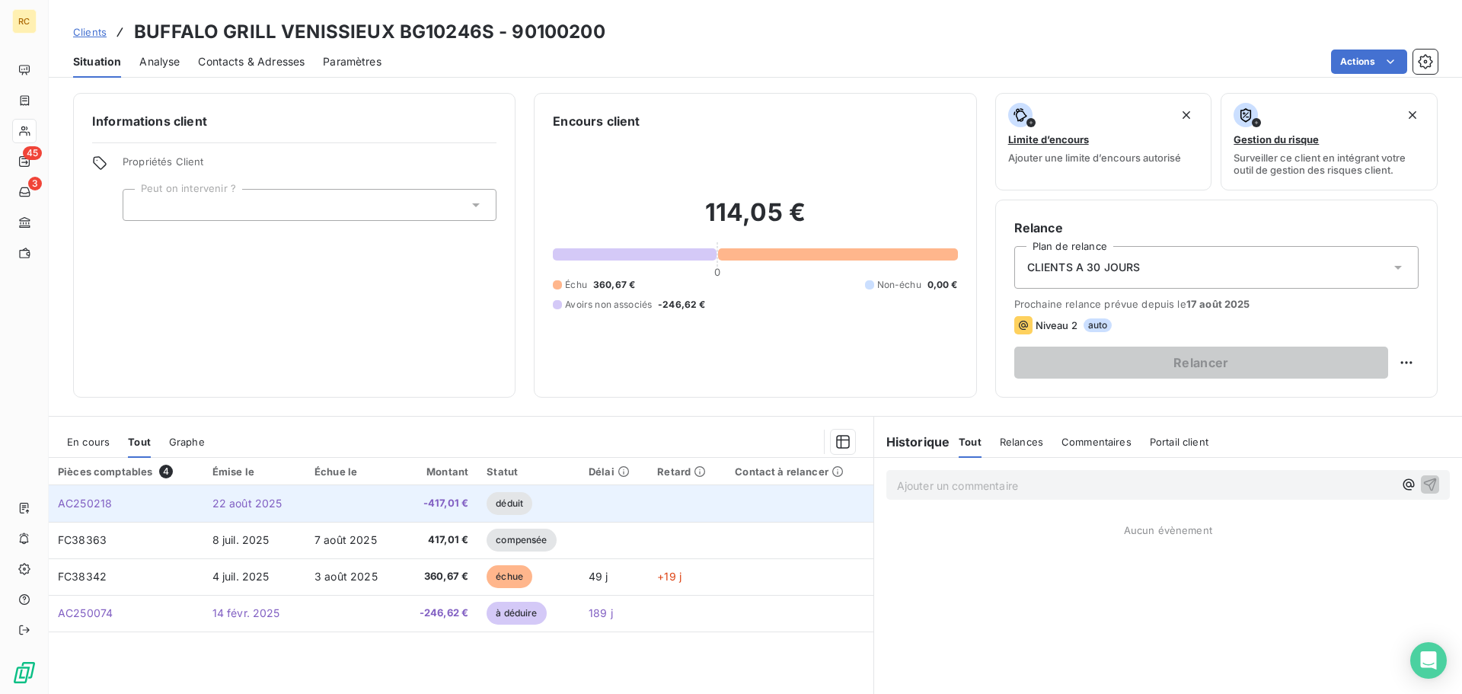
click at [363, 500] on td at bounding box center [352, 503] width 94 height 37
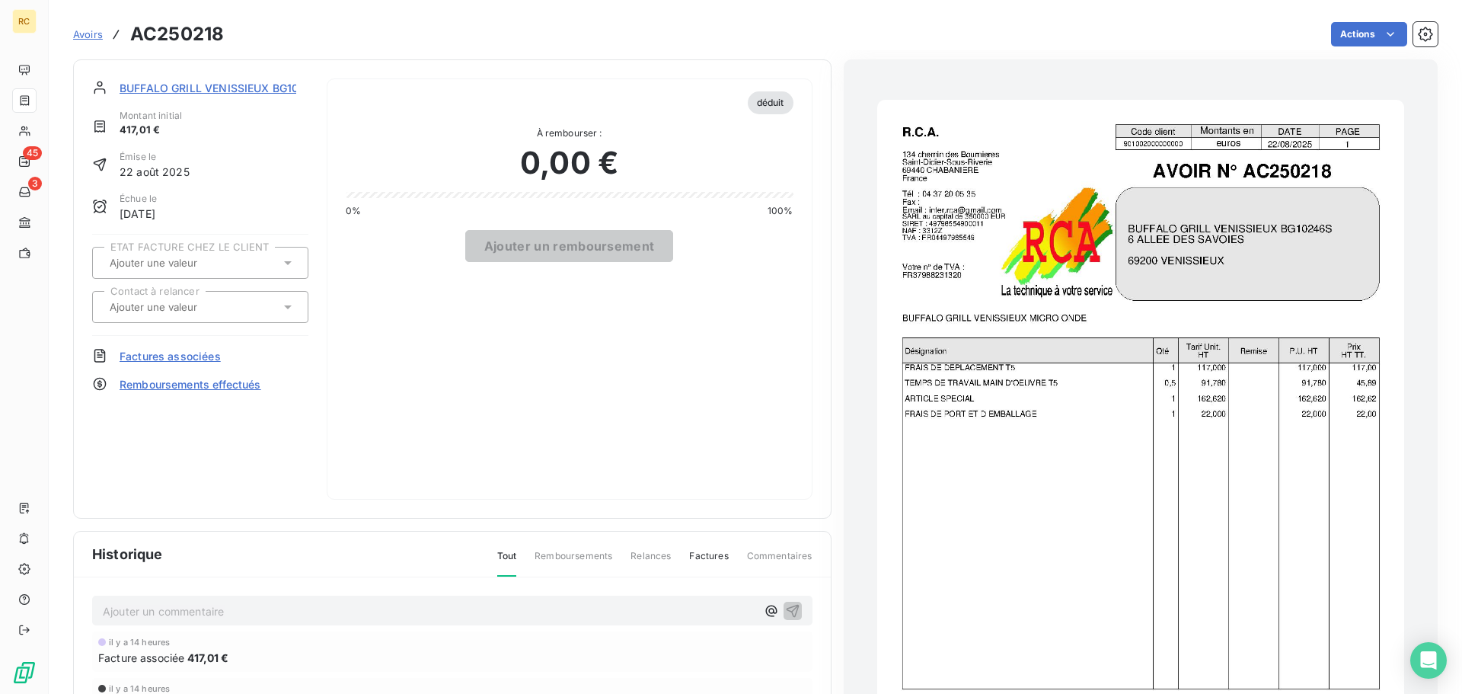
drag, startPoint x: 91, startPoint y: 24, endPoint x: 89, endPoint y: 37, distance: 12.3
click at [91, 25] on div "Avoirs AC250218" at bounding box center [148, 34] width 151 height 27
click at [89, 37] on span "Avoirs" at bounding box center [88, 34] width 30 height 12
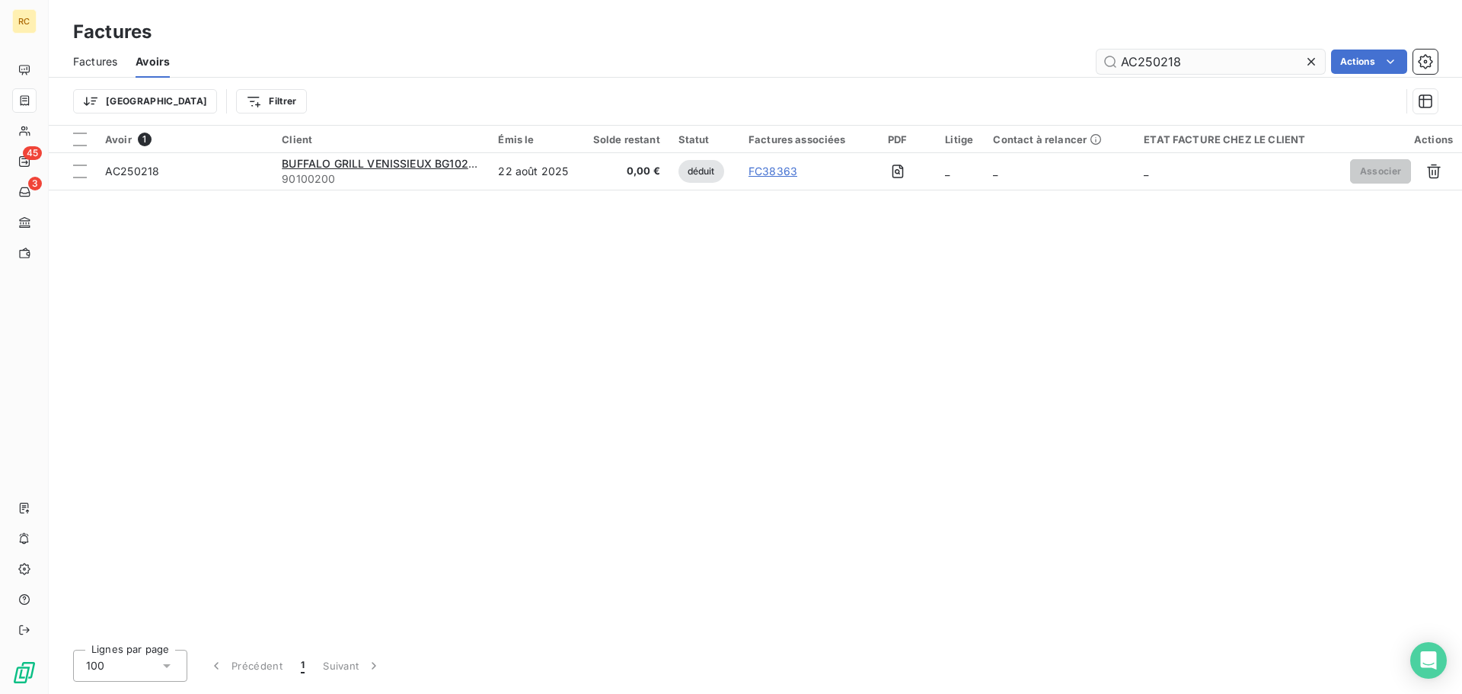
click at [1239, 66] on input "AC250218" at bounding box center [1211, 62] width 229 height 24
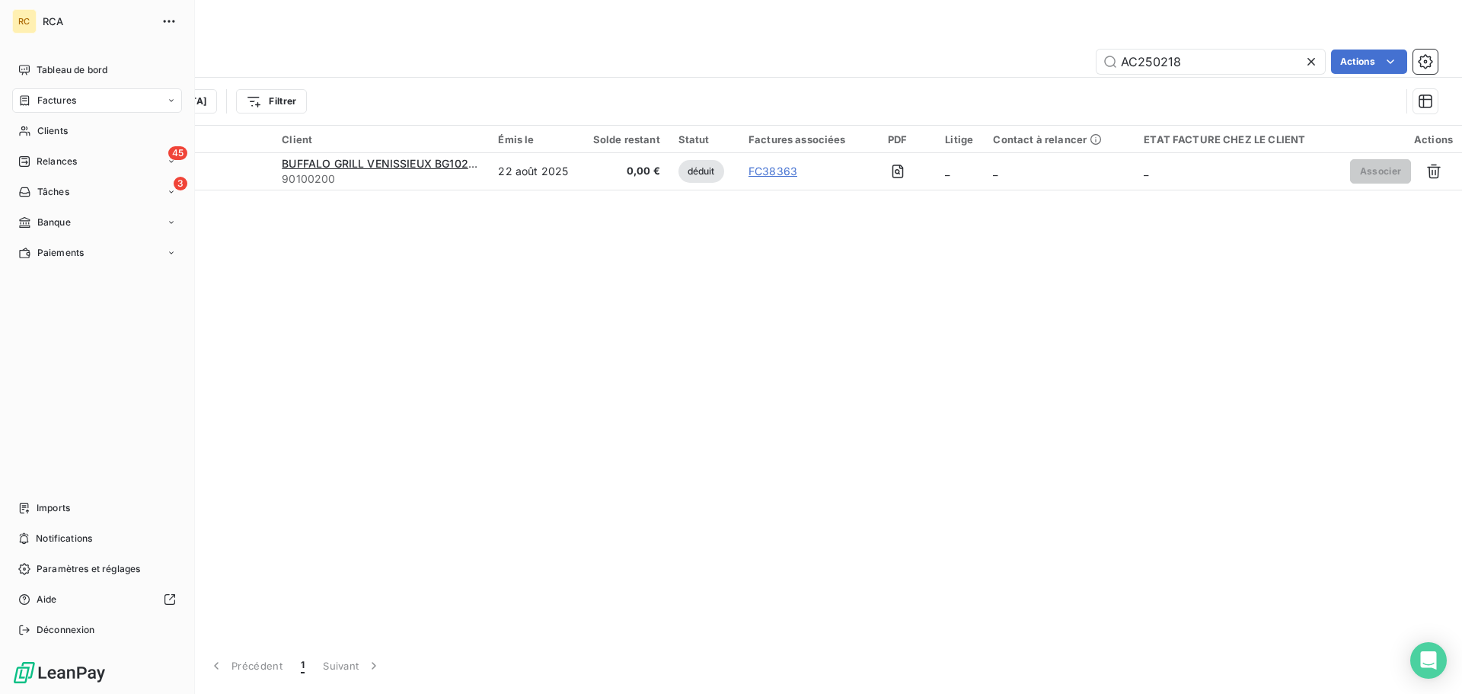
click at [75, 112] on div "Factures" at bounding box center [97, 100] width 170 height 24
click at [76, 133] on div "Factures" at bounding box center [106, 131] width 152 height 24
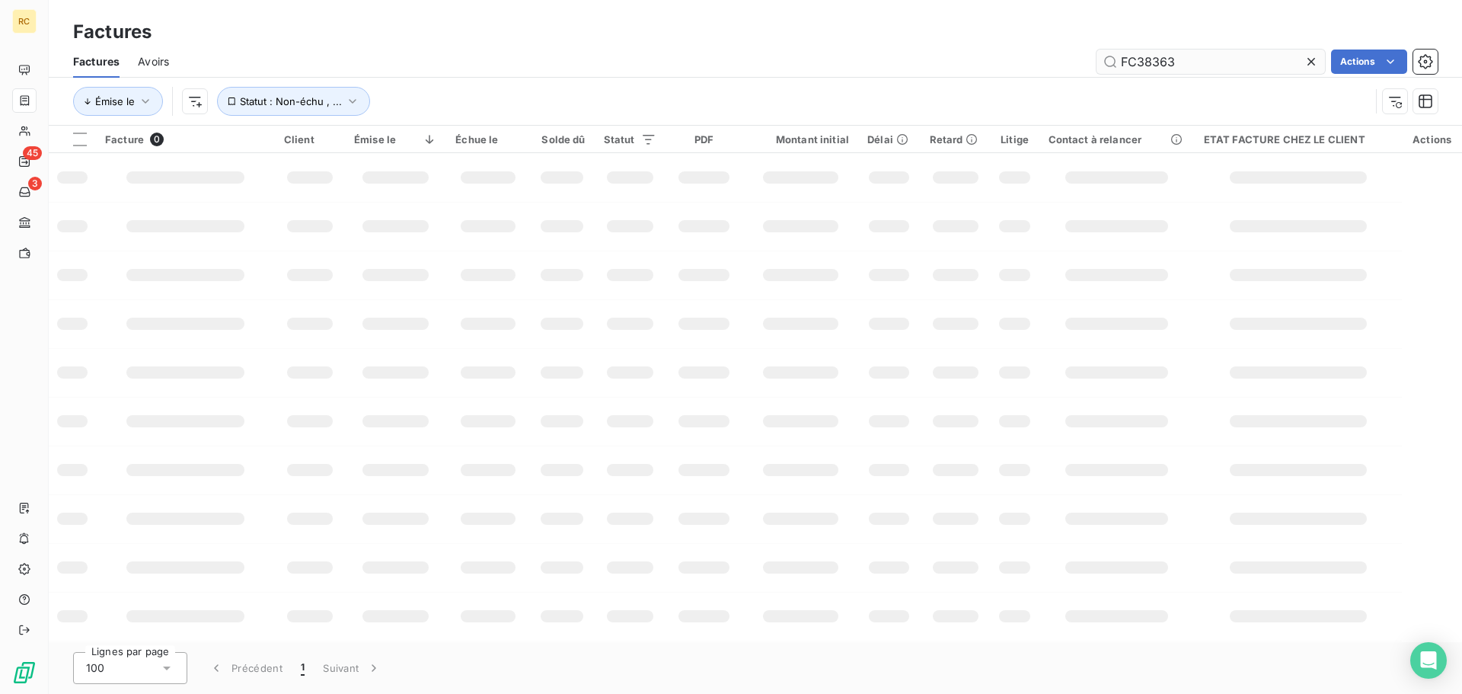
click at [1245, 65] on input "FC38363" at bounding box center [1211, 62] width 229 height 24
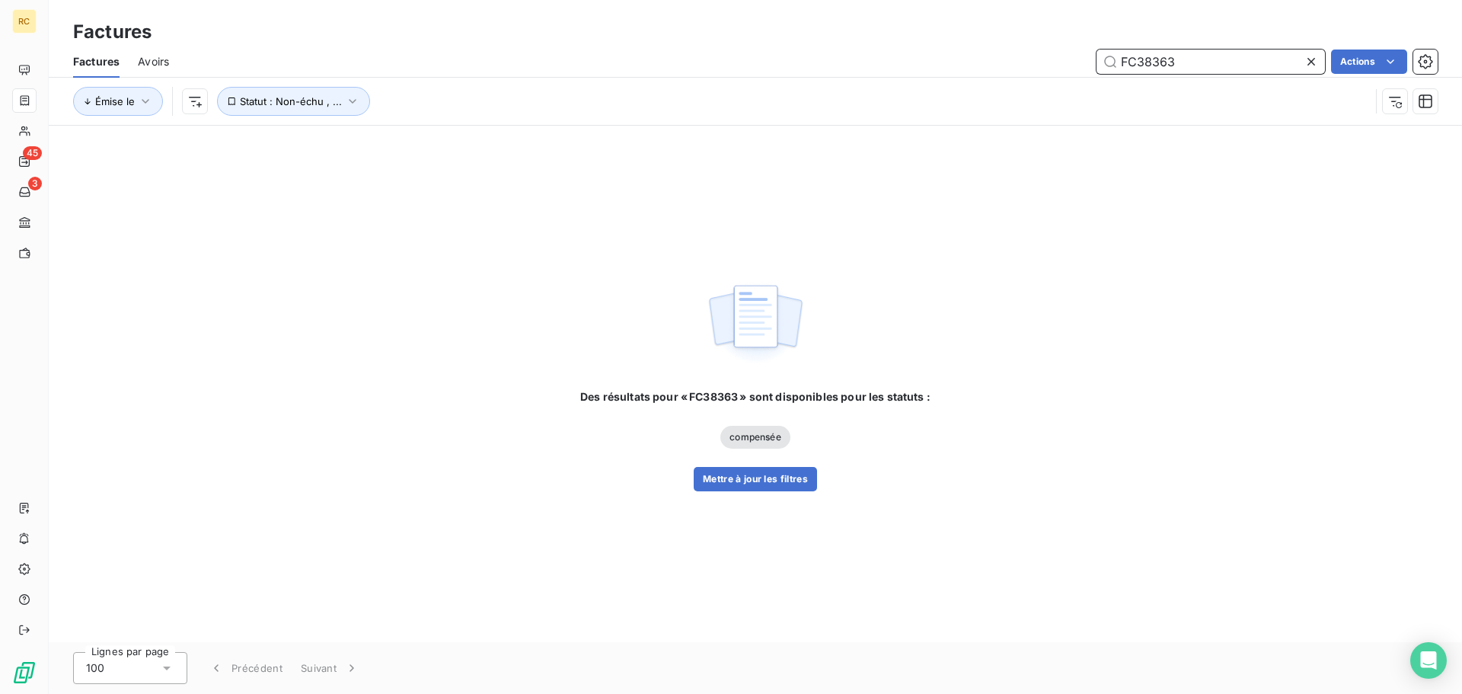
click at [1251, 65] on input "FC38363" at bounding box center [1211, 62] width 229 height 24
type input "FC38363"
click at [770, 486] on button "Mettre à jour les filtres" at bounding box center [755, 479] width 123 height 24
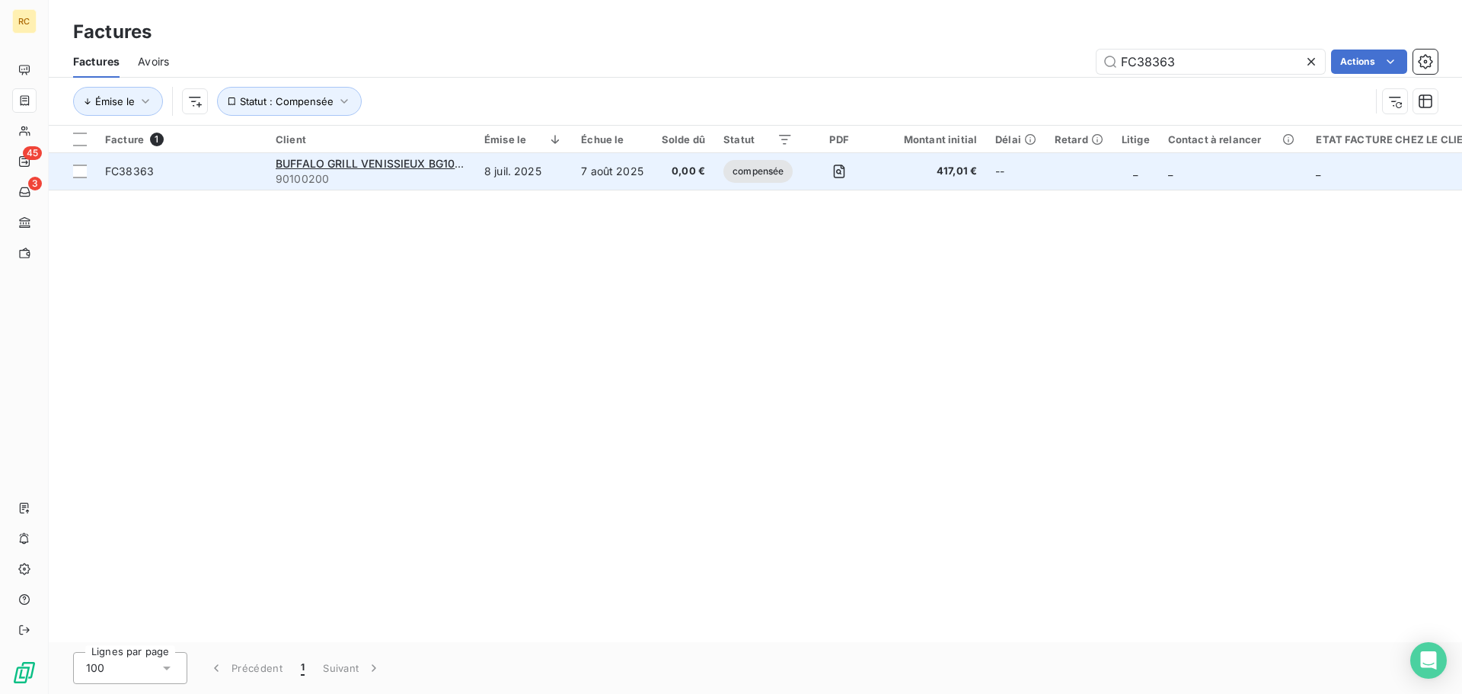
click at [162, 175] on span "FC38363" at bounding box center [181, 171] width 152 height 15
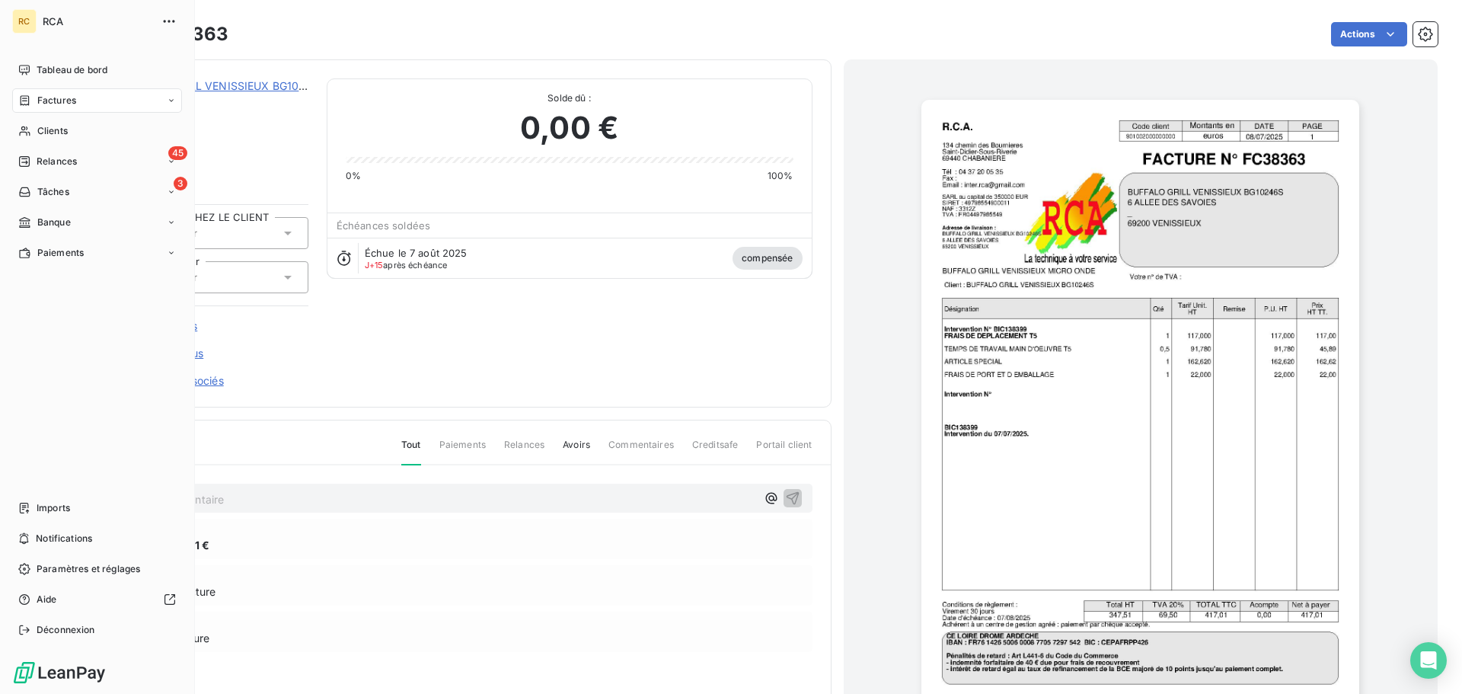
click at [50, 106] on span "Factures" at bounding box center [56, 101] width 39 height 14
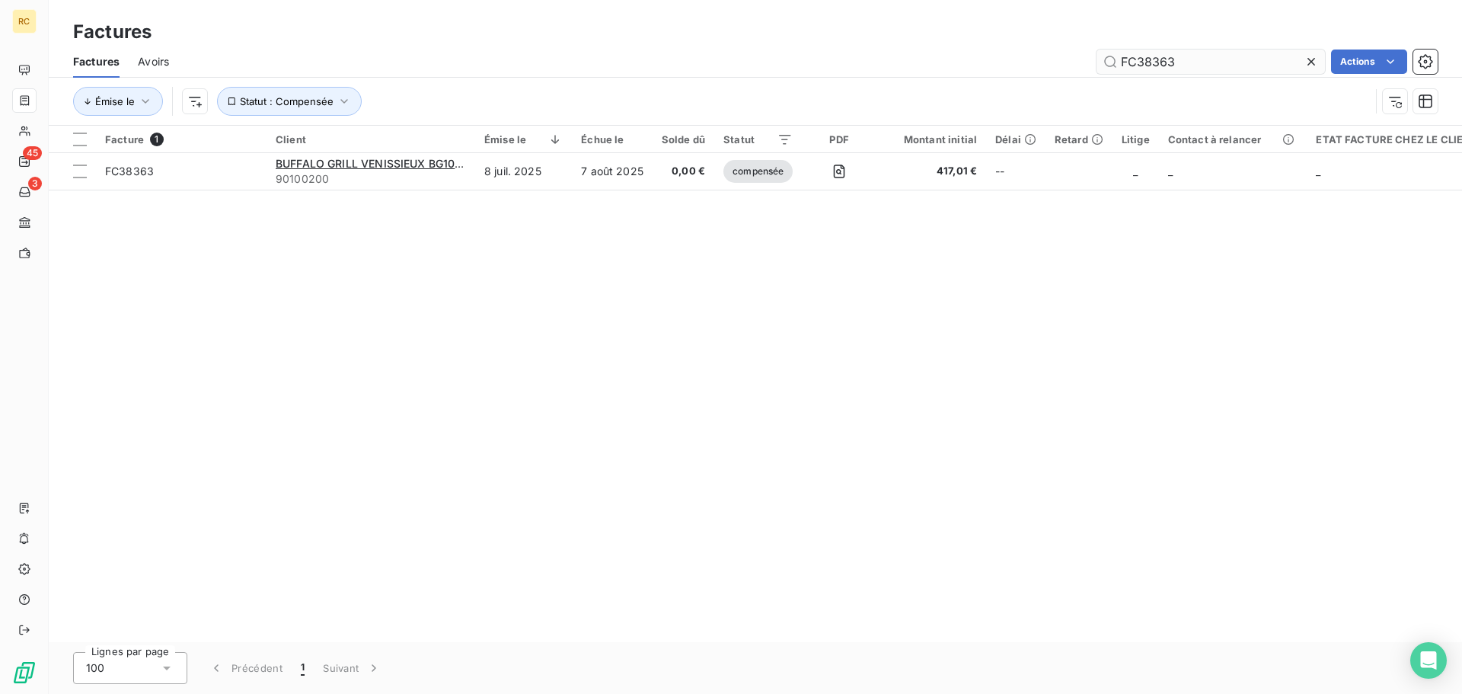
click at [1251, 68] on input "FC38363" at bounding box center [1211, 62] width 229 height 24
click at [1250, 68] on input "FC38363" at bounding box center [1211, 62] width 229 height 24
click at [1249, 67] on input "FC38363" at bounding box center [1211, 62] width 229 height 24
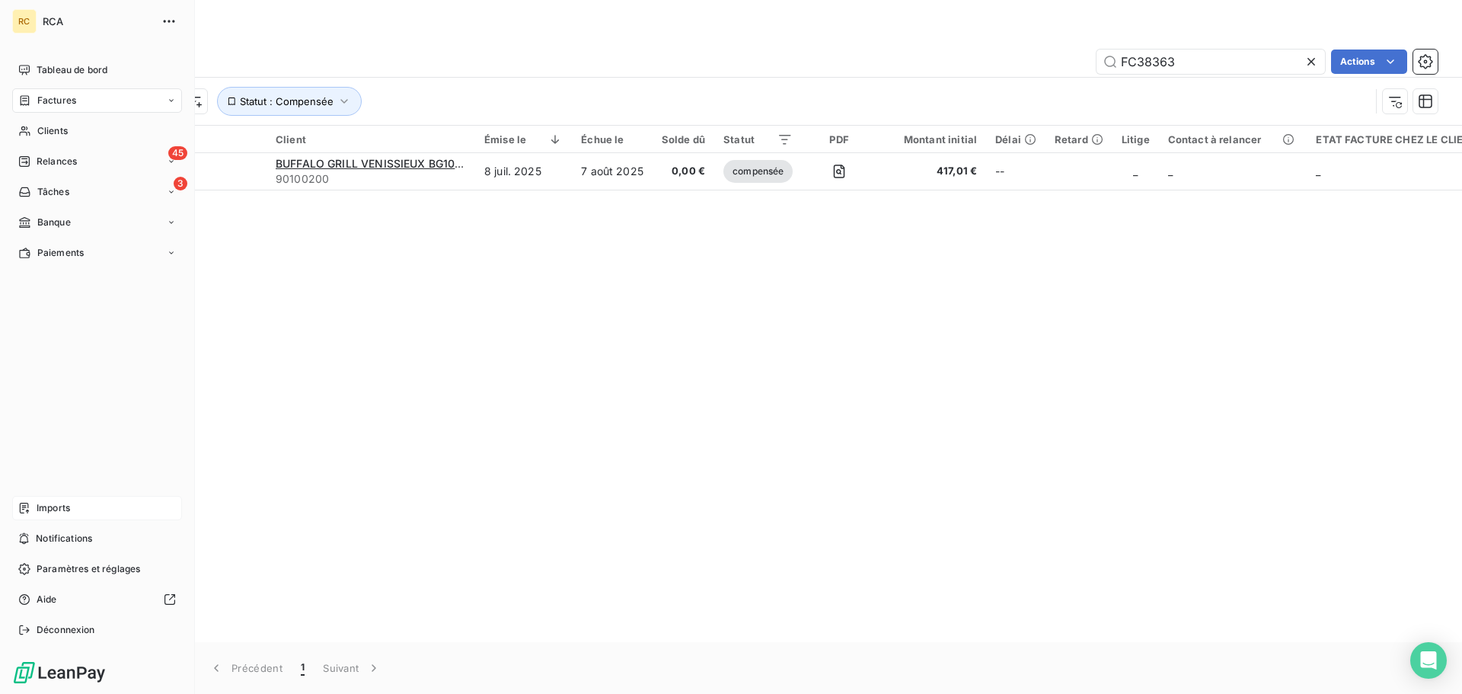
click at [34, 503] on div "Imports" at bounding box center [97, 508] width 170 height 24
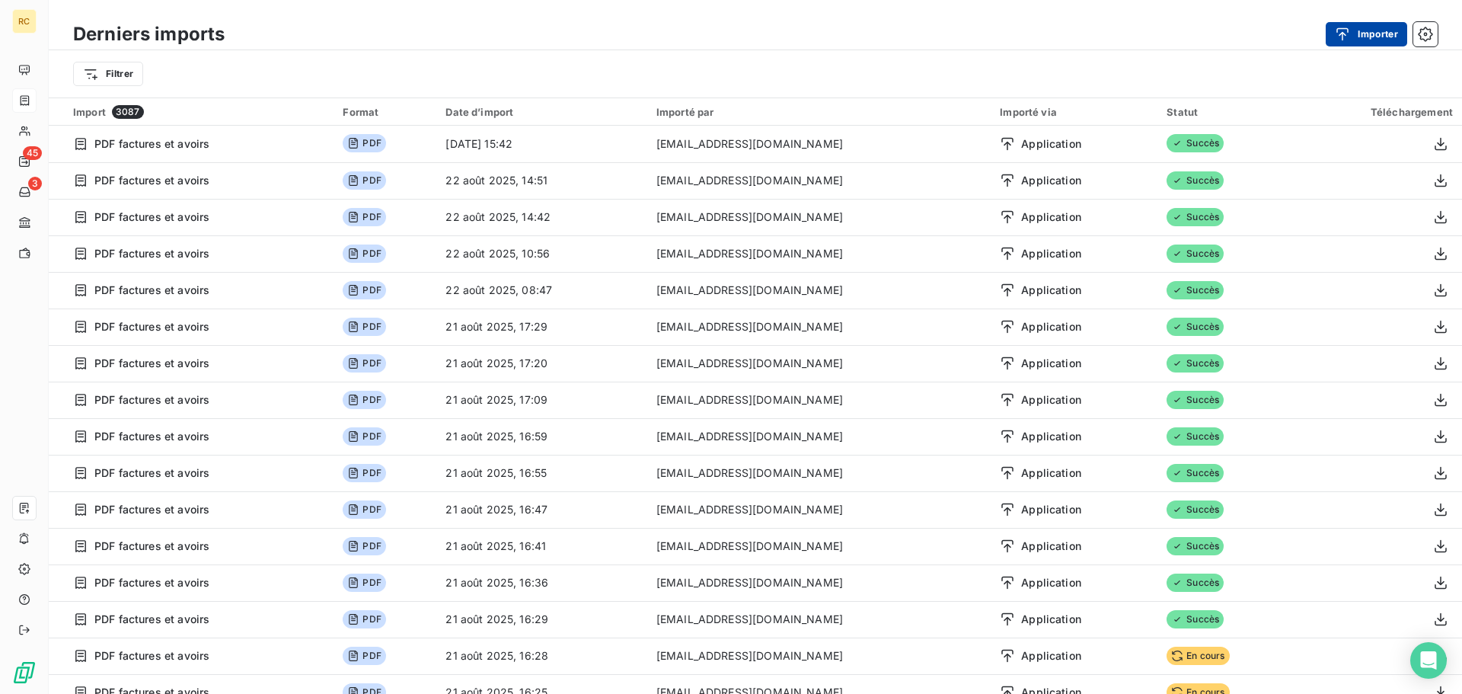
click at [1370, 42] on button "Importer" at bounding box center [1366, 34] width 81 height 24
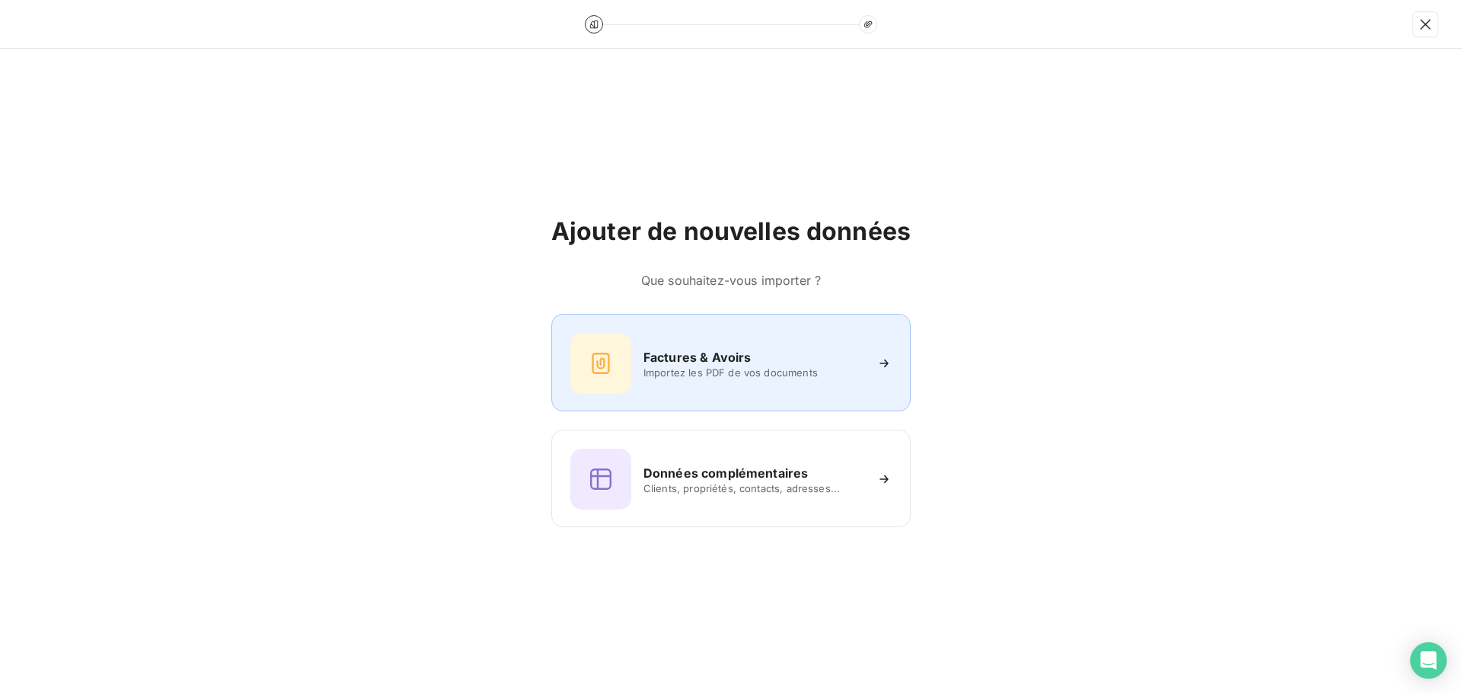
click at [670, 369] on span "Importez les PDF de vos documents" at bounding box center [754, 372] width 221 height 12
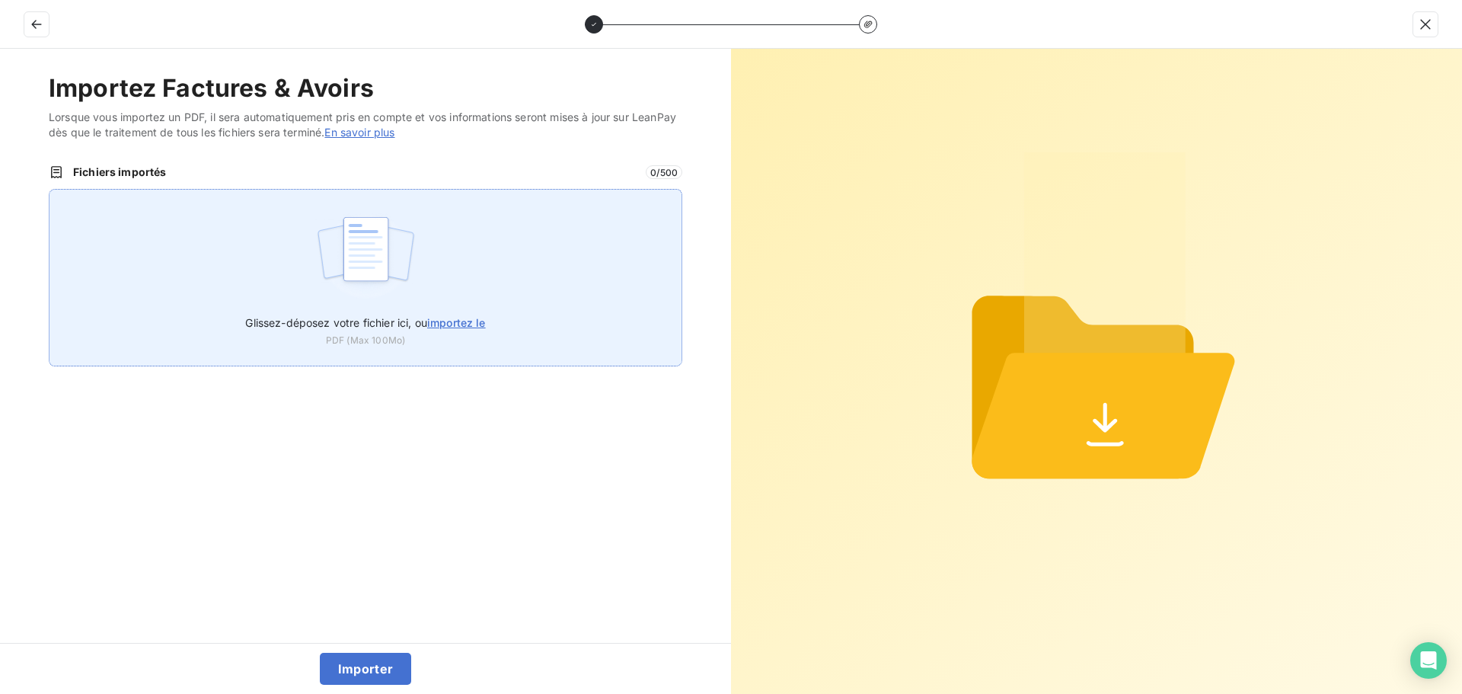
click at [398, 254] on img at bounding box center [365, 256] width 101 height 97
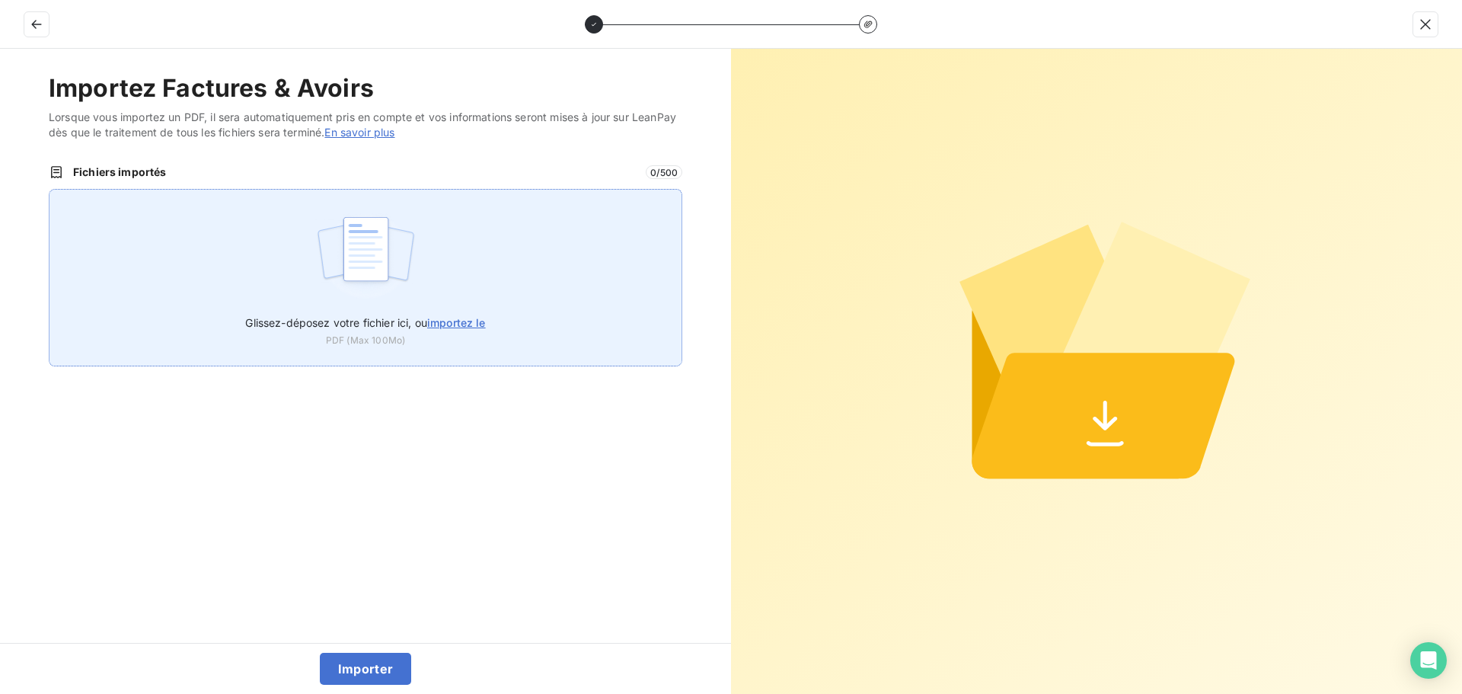
type input "C:\fakepath\FC38638.pdf"
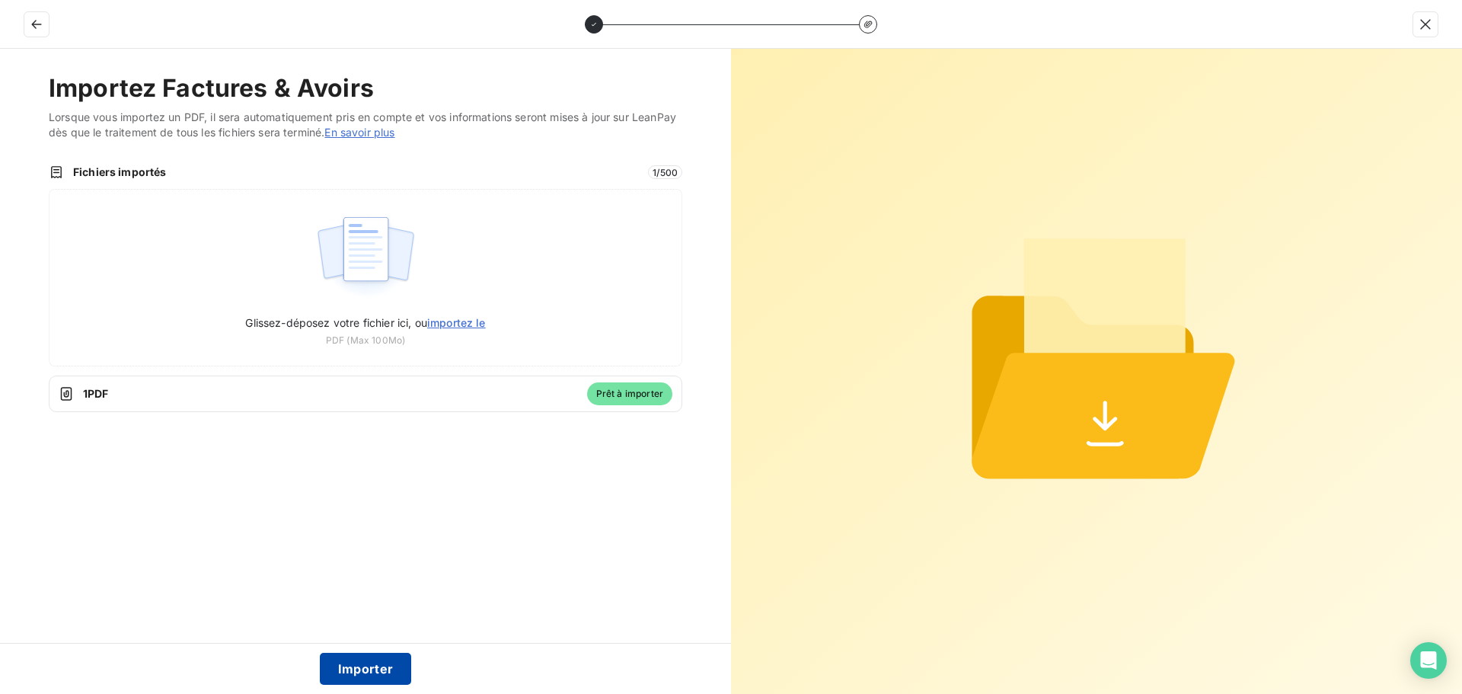
click at [354, 672] on button "Importer" at bounding box center [366, 669] width 92 height 32
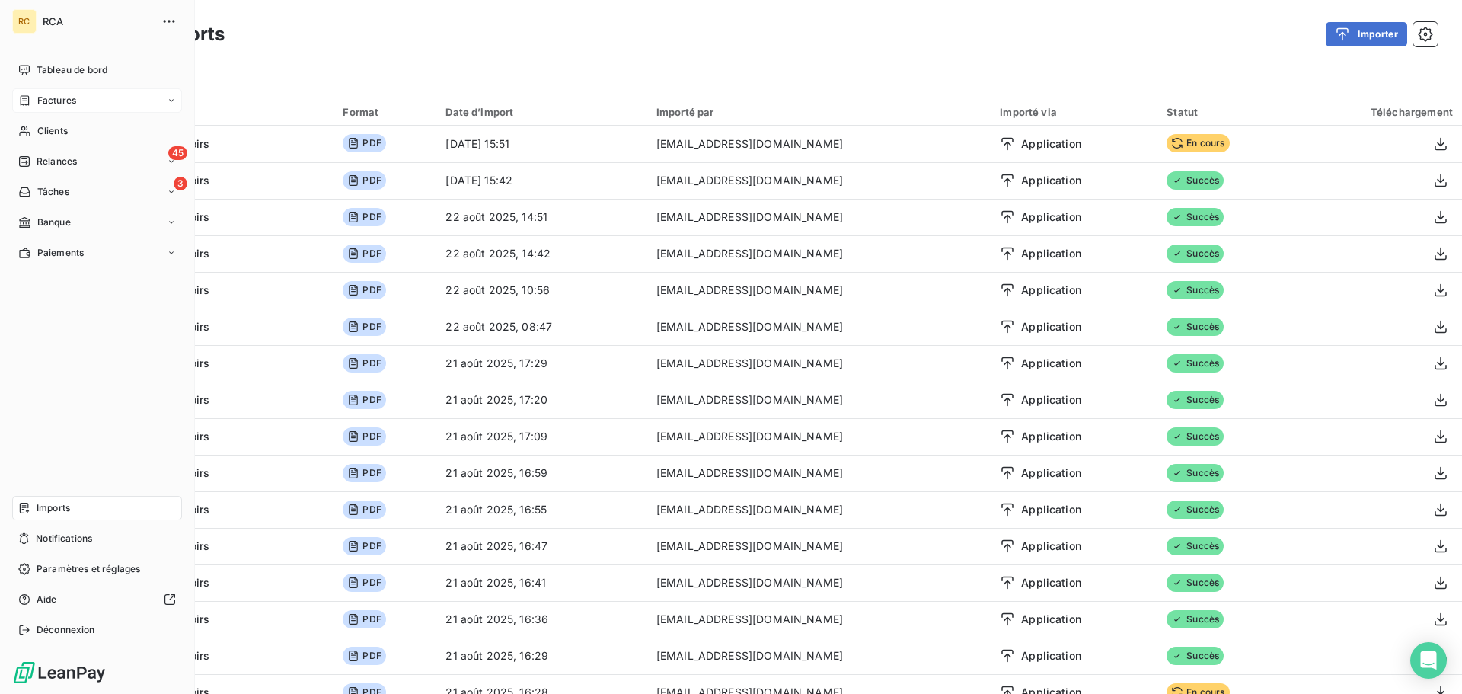
click at [41, 98] on span "Factures" at bounding box center [56, 101] width 39 height 14
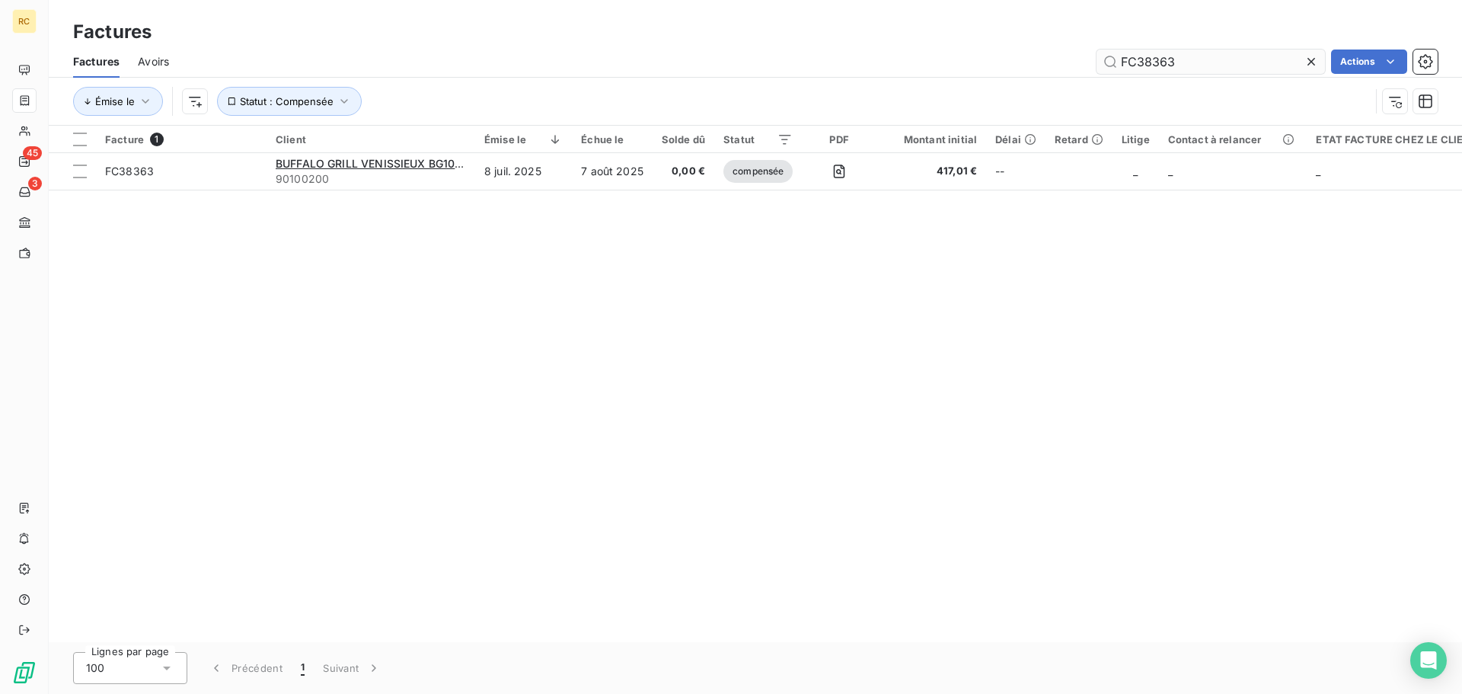
click at [1253, 66] on input "FC38363" at bounding box center [1211, 62] width 229 height 24
click at [1254, 53] on input "FC38363" at bounding box center [1211, 62] width 229 height 24
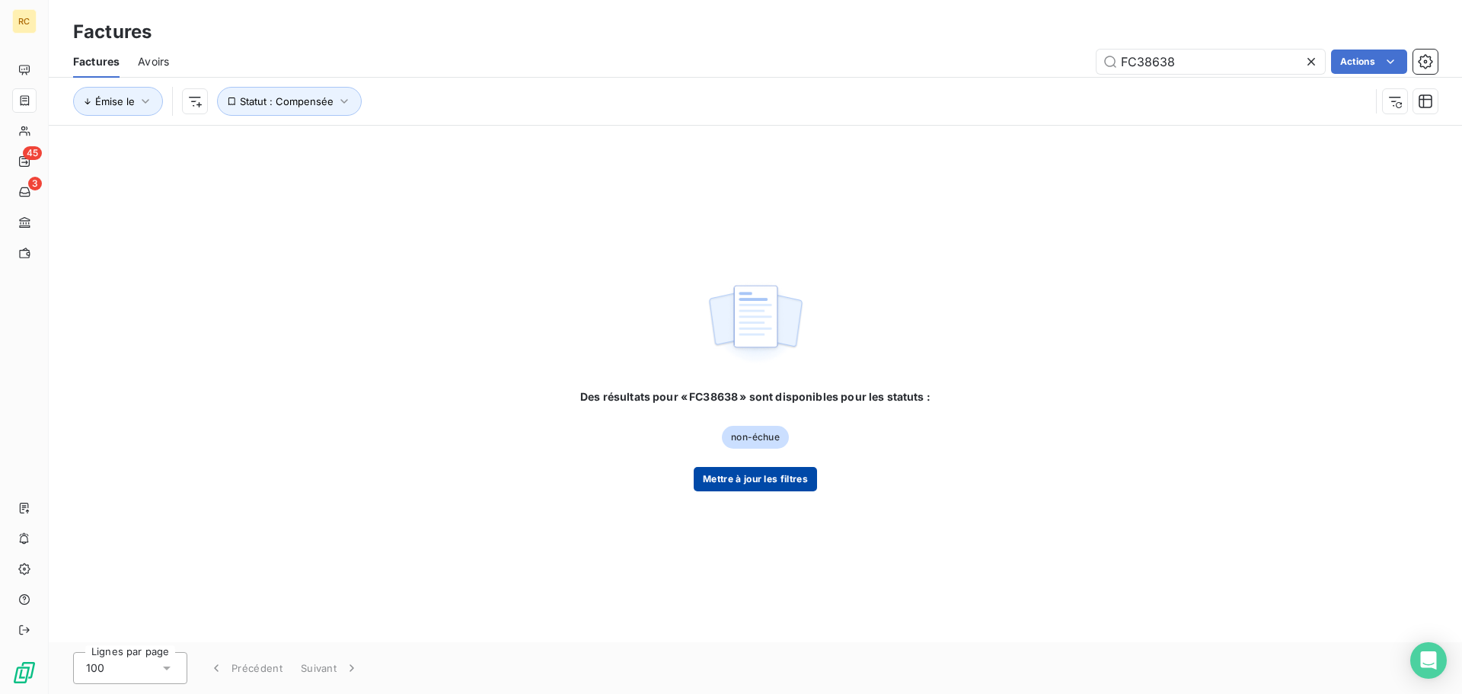
type input "FC38638"
click at [768, 481] on button "Mettre à jour les filtres" at bounding box center [755, 479] width 123 height 24
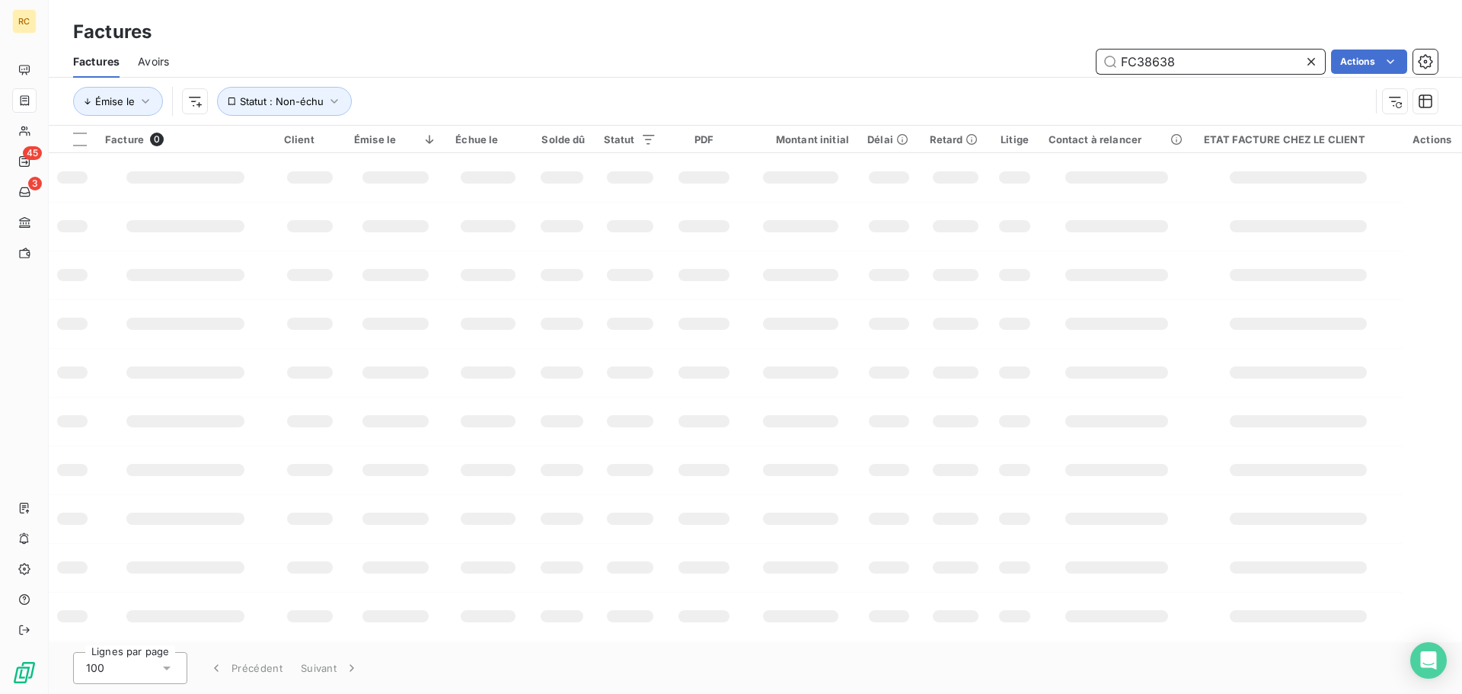
click at [1236, 55] on input "FC38638" at bounding box center [1211, 62] width 229 height 24
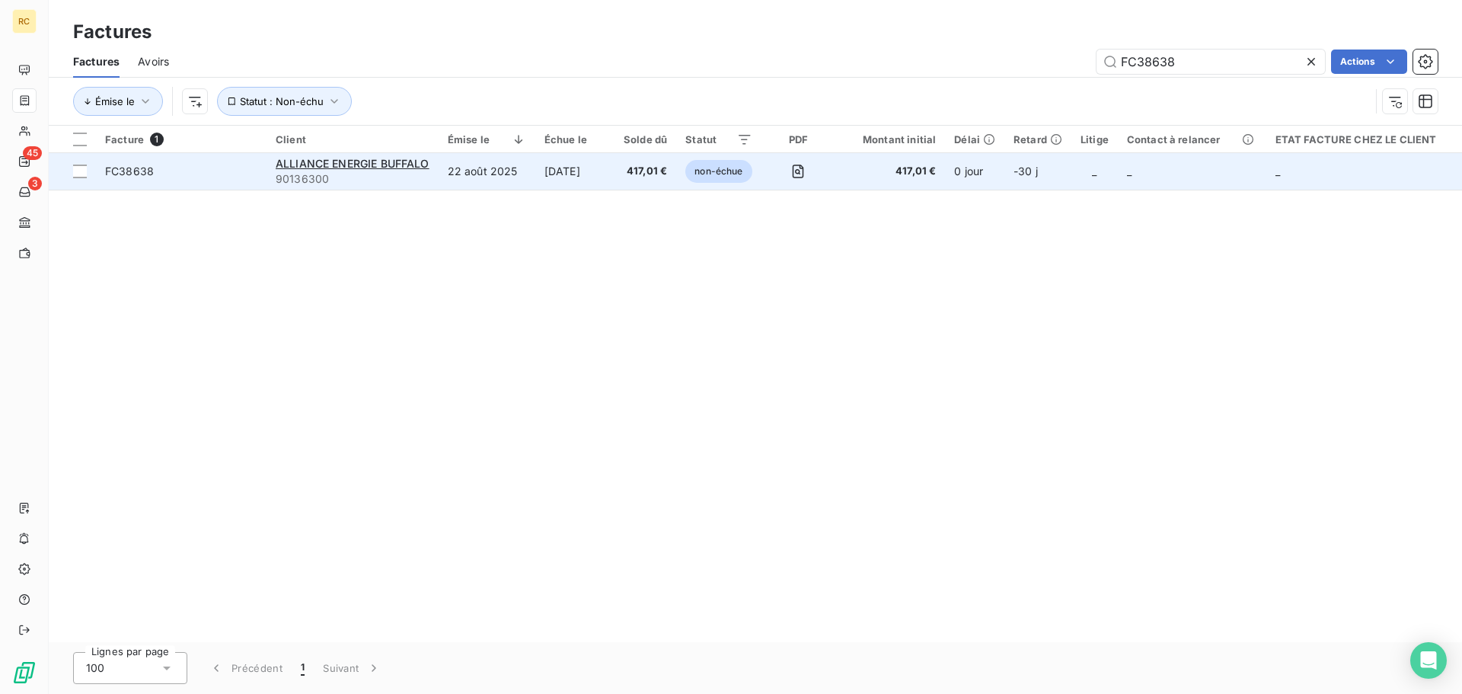
click at [139, 178] on div "FC38638" at bounding box center [129, 171] width 49 height 15
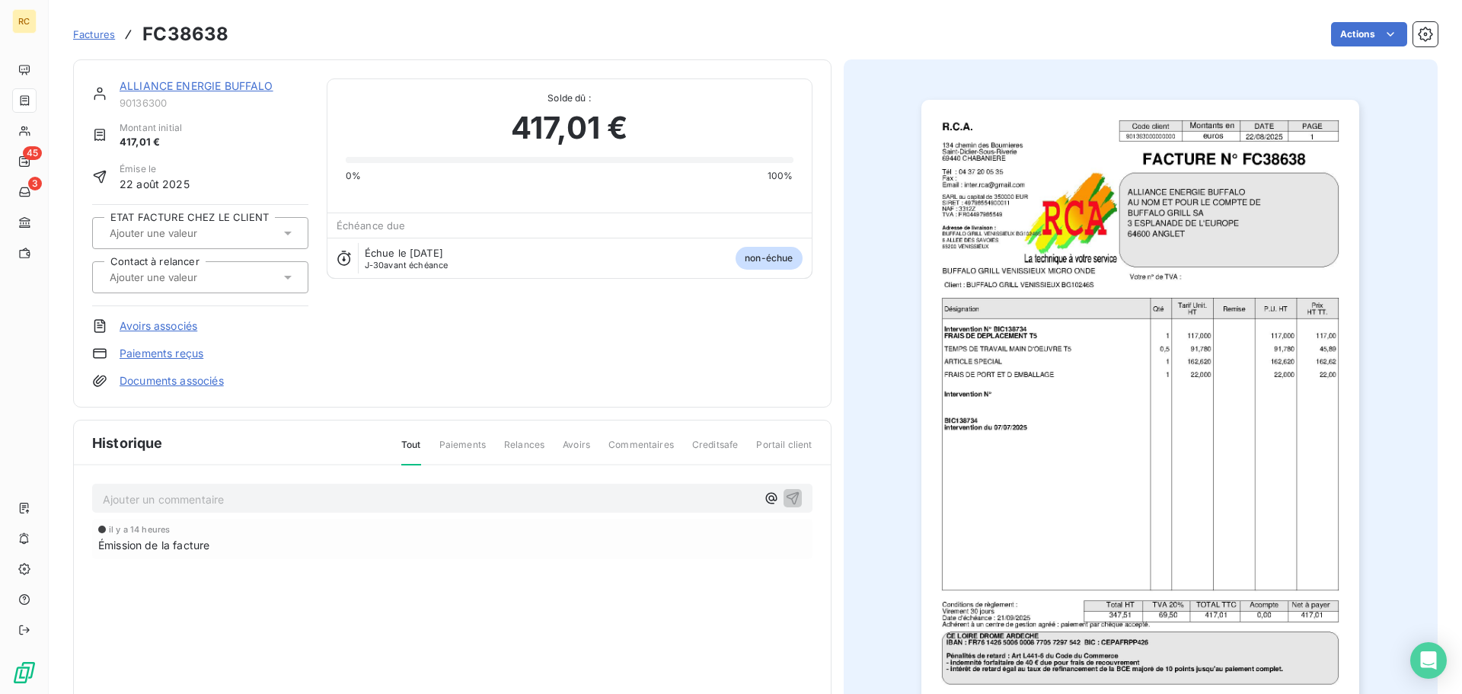
click at [165, 381] on link "Documents associés" at bounding box center [172, 380] width 104 height 15
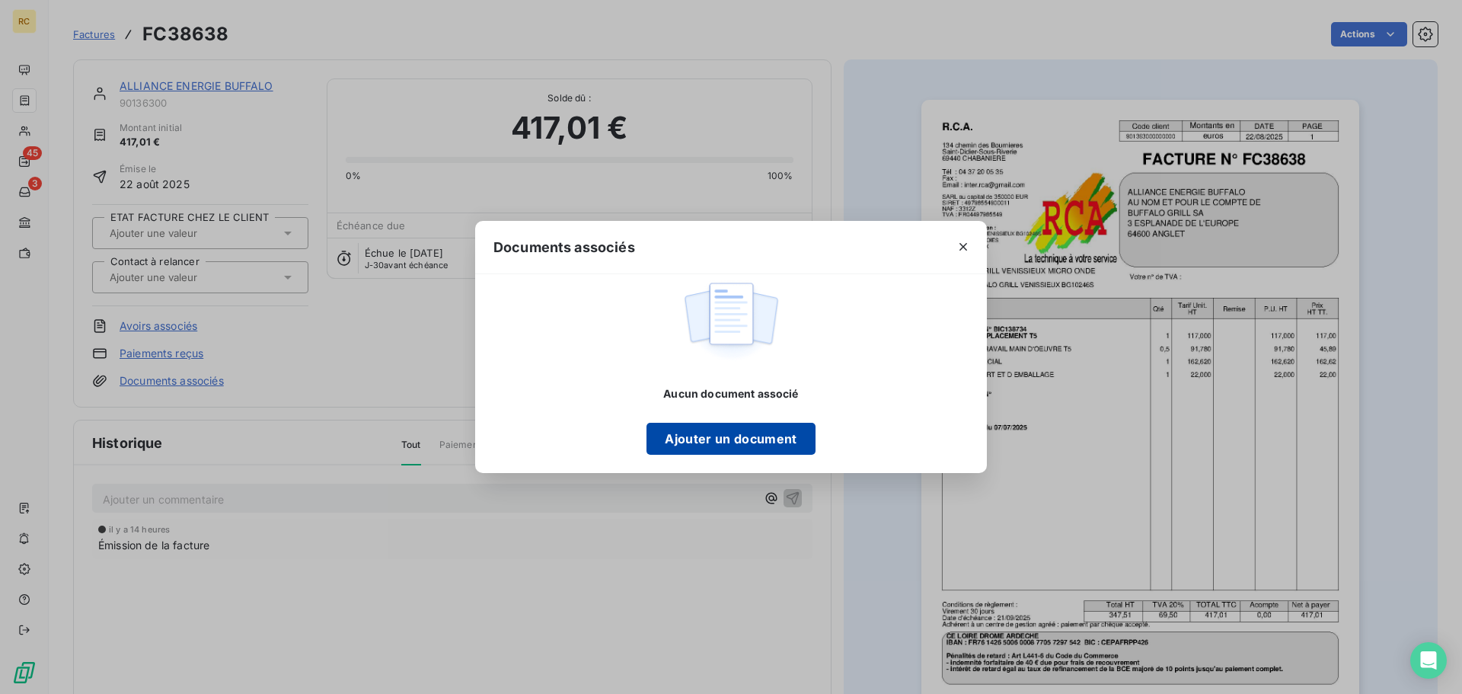
click at [749, 438] on button "Ajouter un document" at bounding box center [731, 439] width 168 height 32
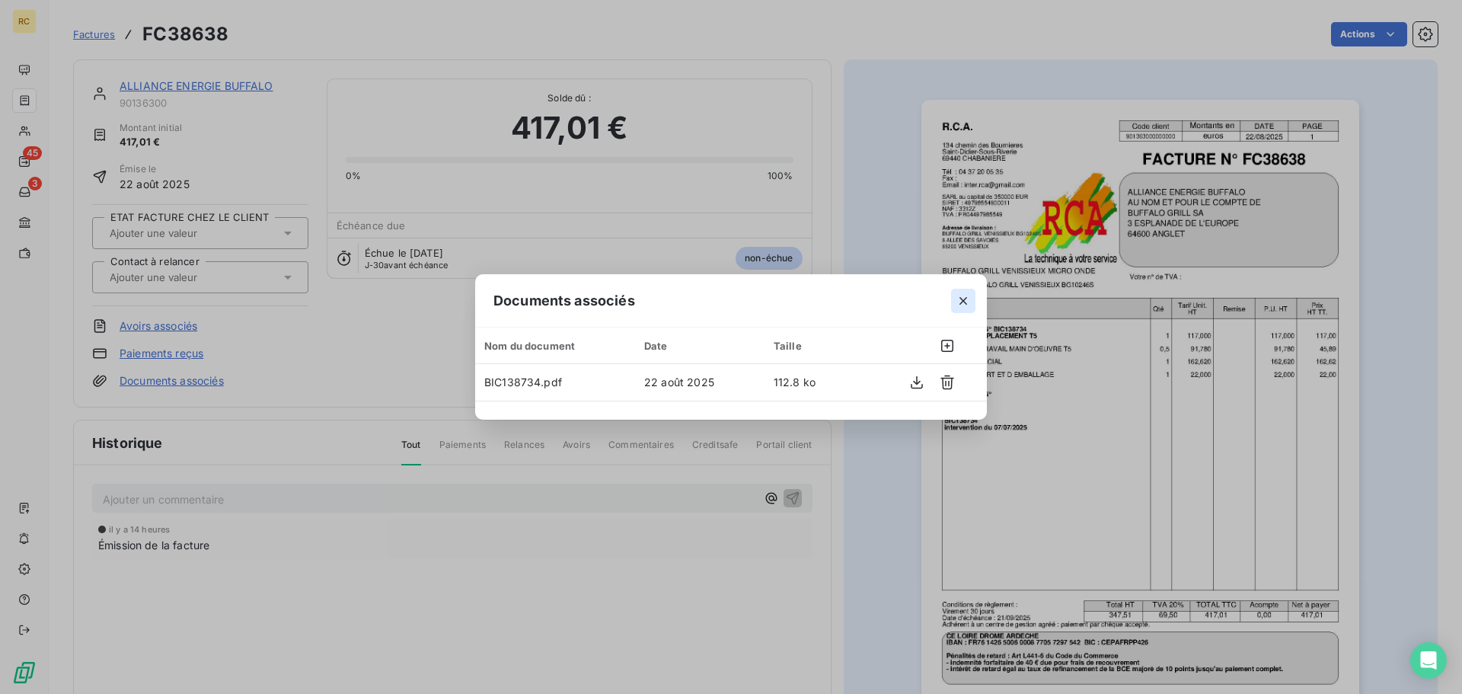
click at [964, 296] on icon "button" at bounding box center [963, 300] width 15 height 15
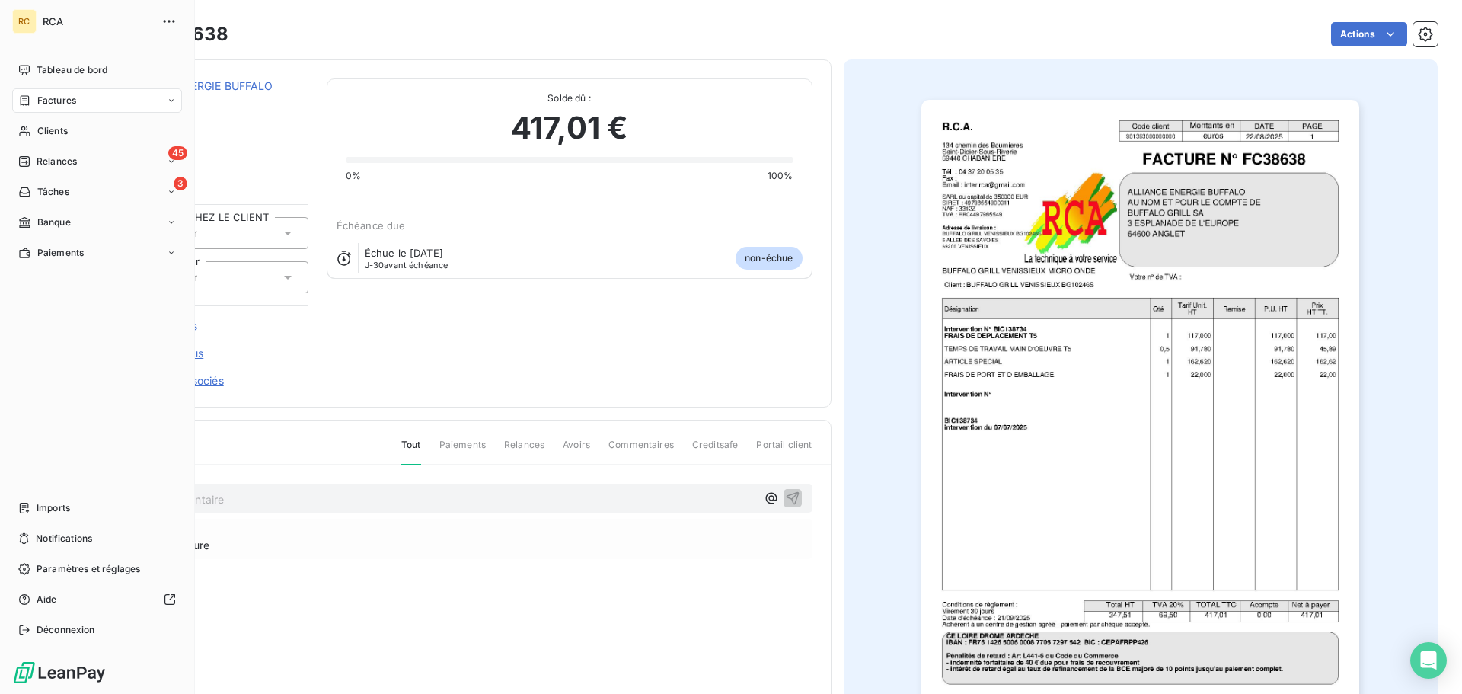
click at [87, 101] on div "Factures" at bounding box center [97, 100] width 170 height 24
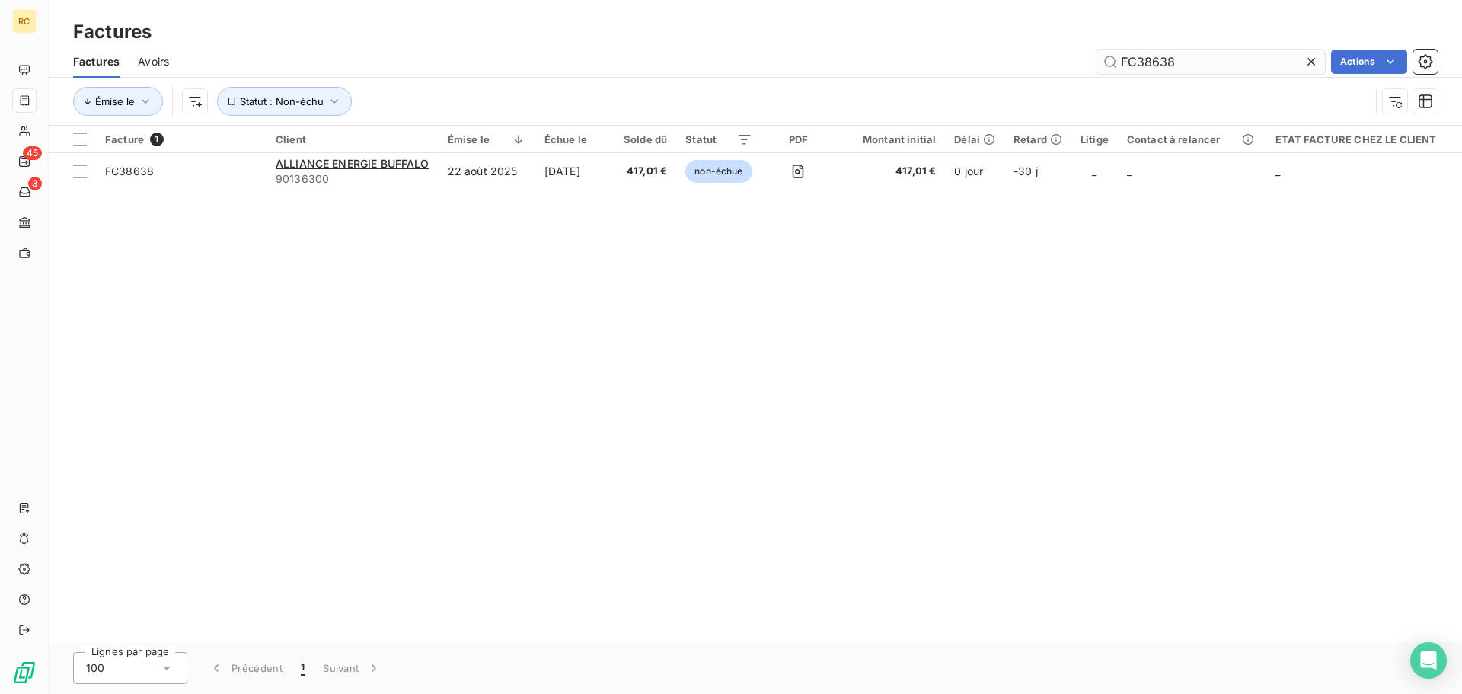
click at [1209, 60] on input "FC38638" at bounding box center [1211, 62] width 229 height 24
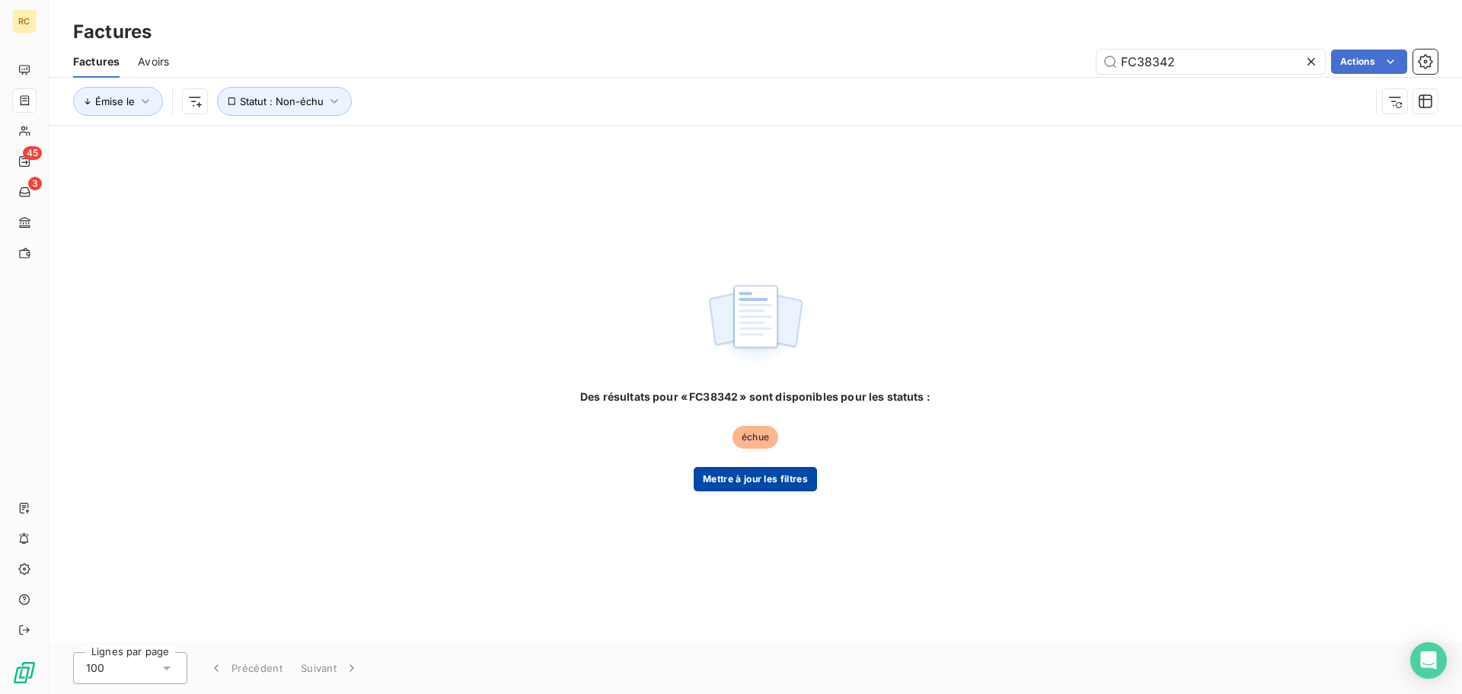
type input "FC38342"
click at [750, 487] on button "Mettre à jour les filtres" at bounding box center [755, 479] width 123 height 24
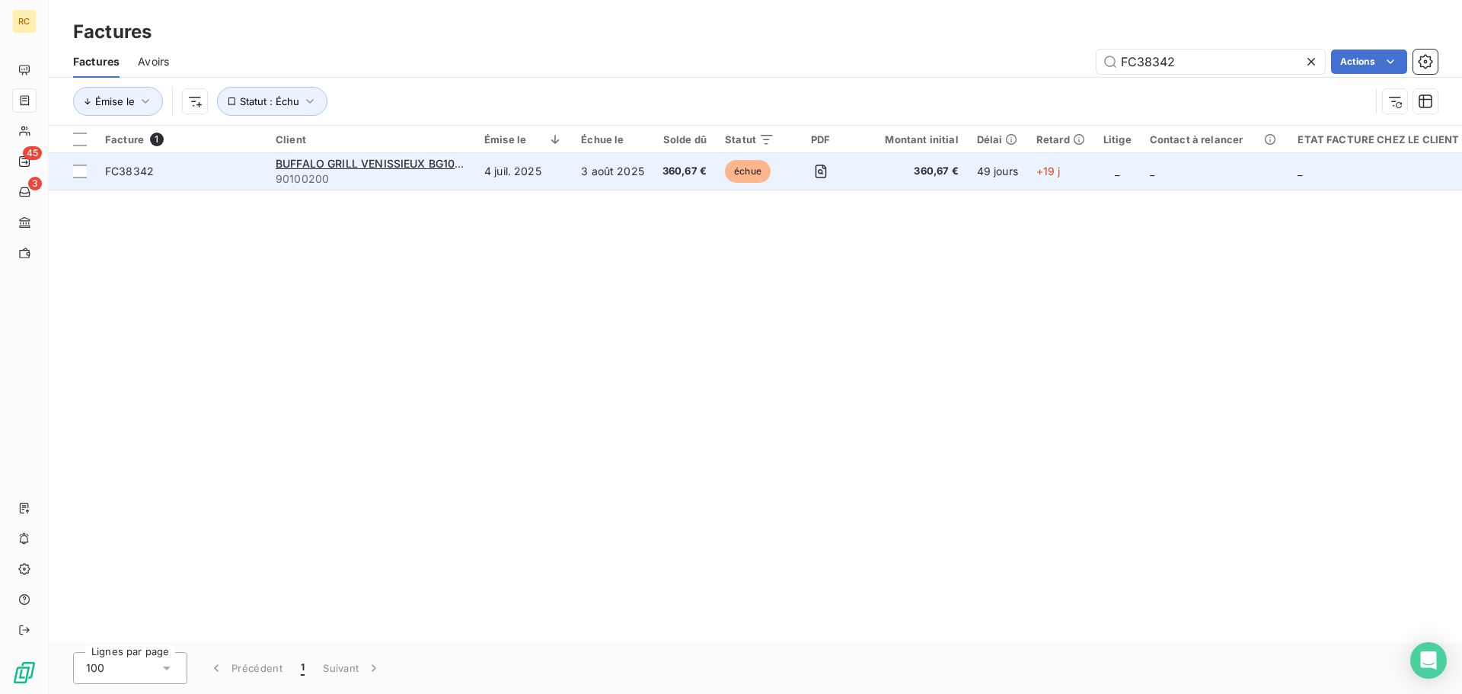
click at [157, 168] on span "FC38342" at bounding box center [181, 171] width 152 height 15
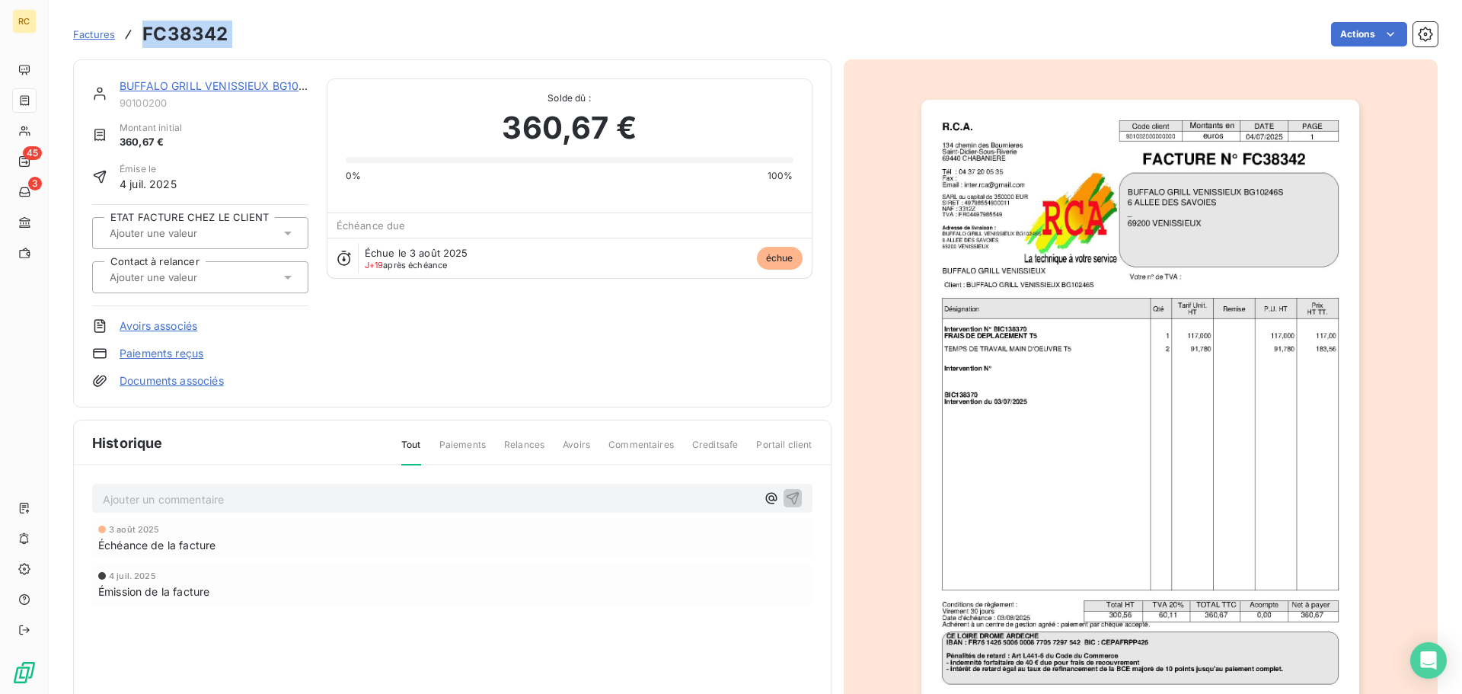
drag, startPoint x: 238, startPoint y: 29, endPoint x: 142, endPoint y: 30, distance: 96.0
click at [142, 30] on div "Factures FC38342 Actions" at bounding box center [755, 34] width 1365 height 32
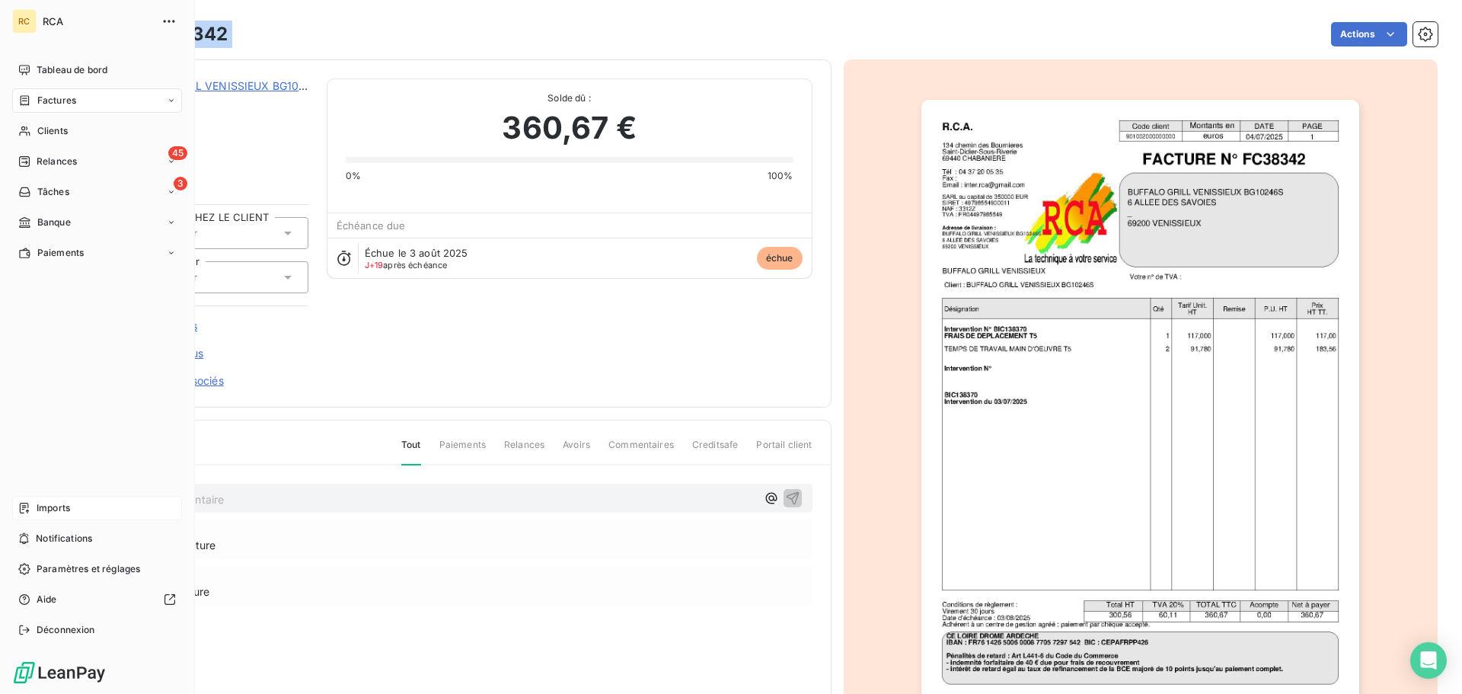
click at [36, 509] on div "Imports" at bounding box center [97, 508] width 170 height 24
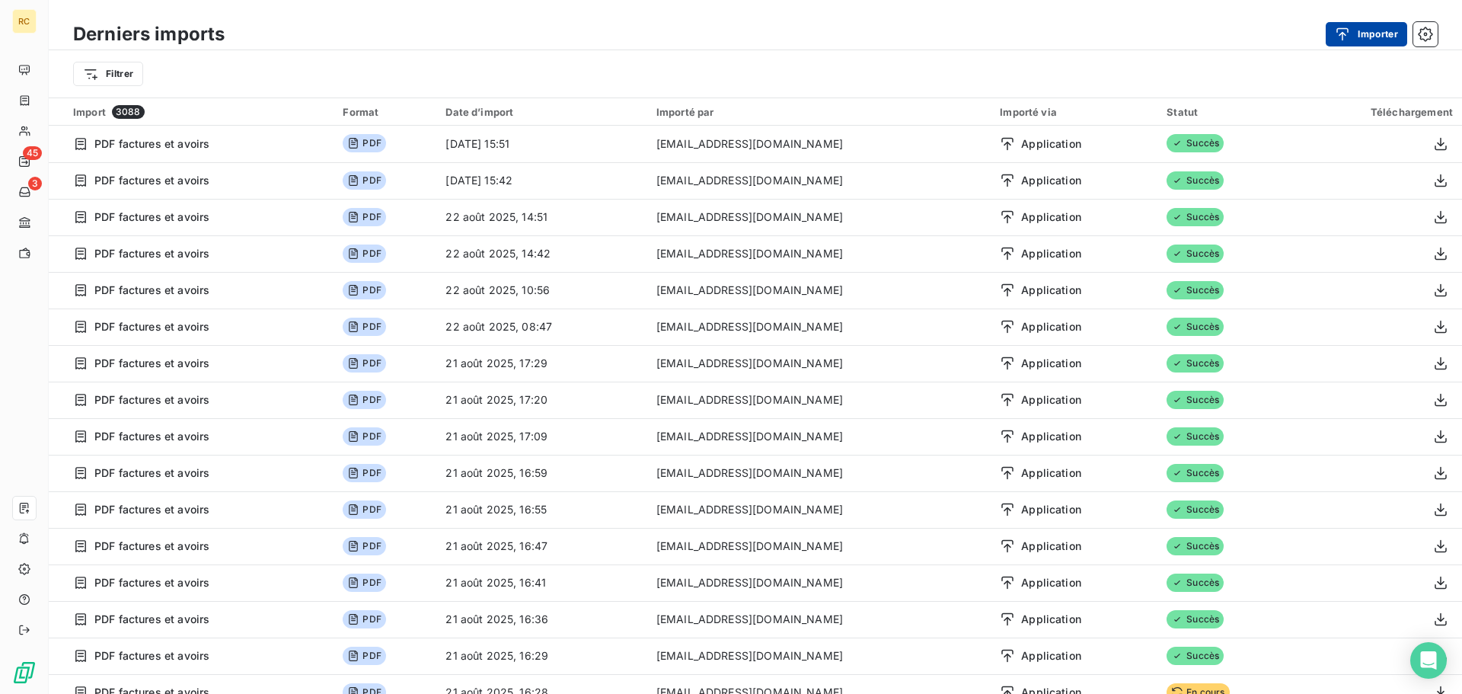
click at [1363, 39] on button "Importer" at bounding box center [1366, 34] width 81 height 24
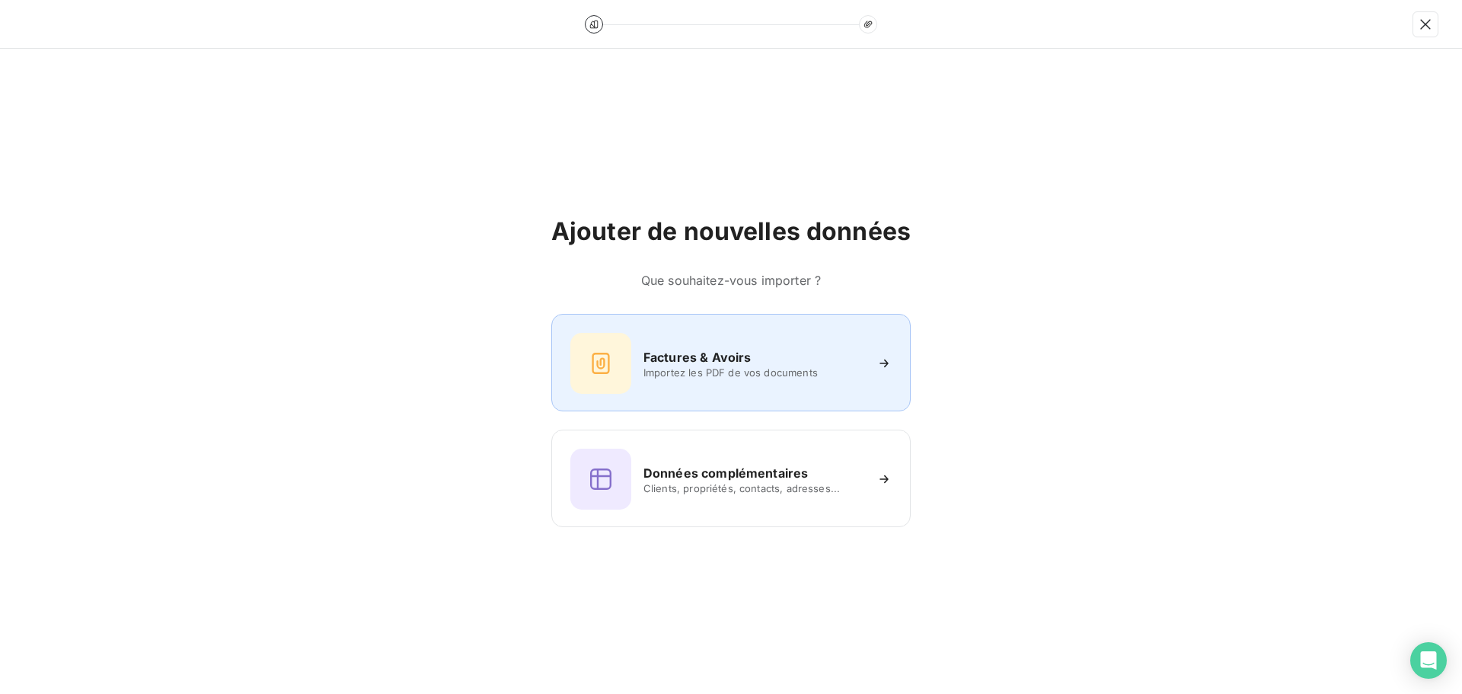
click at [679, 355] on h6 "Factures & Avoirs" at bounding box center [698, 357] width 108 height 18
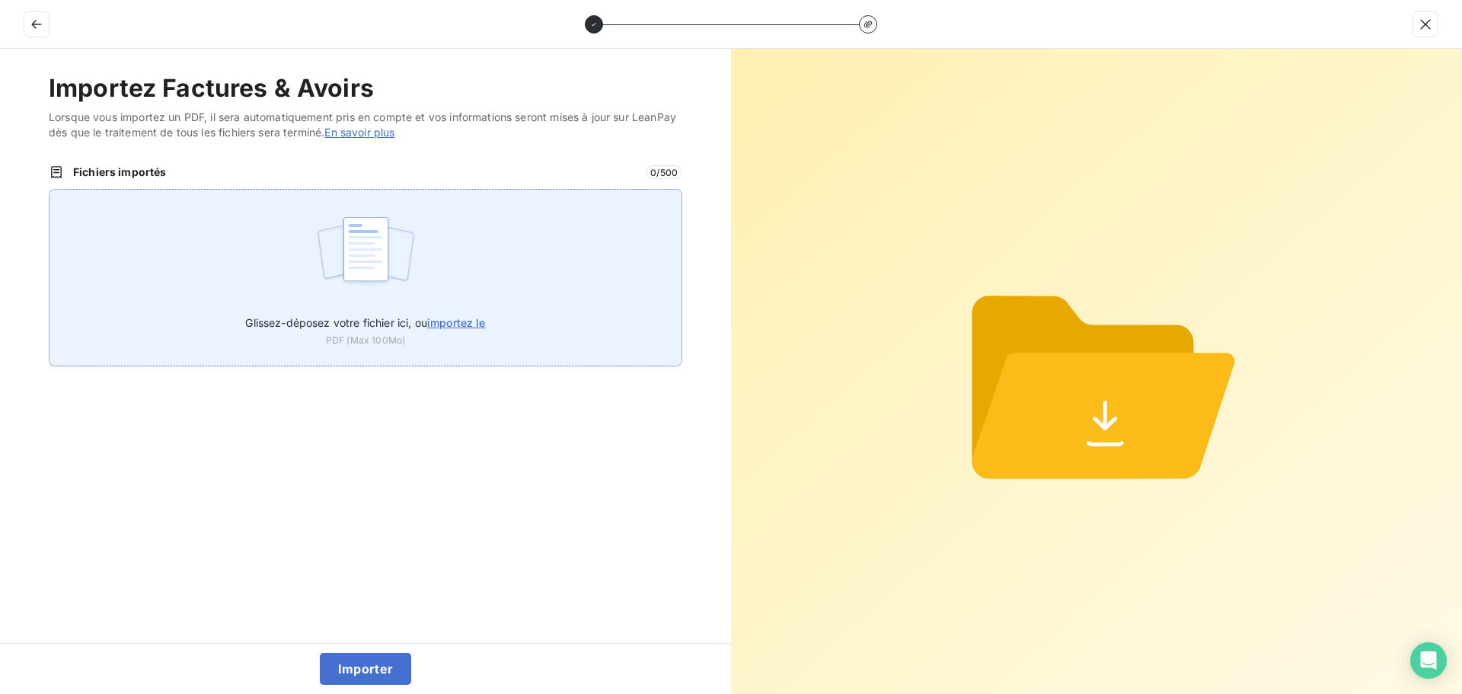
click at [260, 271] on div "Glissez-déposez votre fichier ici, ou importez le PDF (Max 100Mo)" at bounding box center [366, 277] width 634 height 177
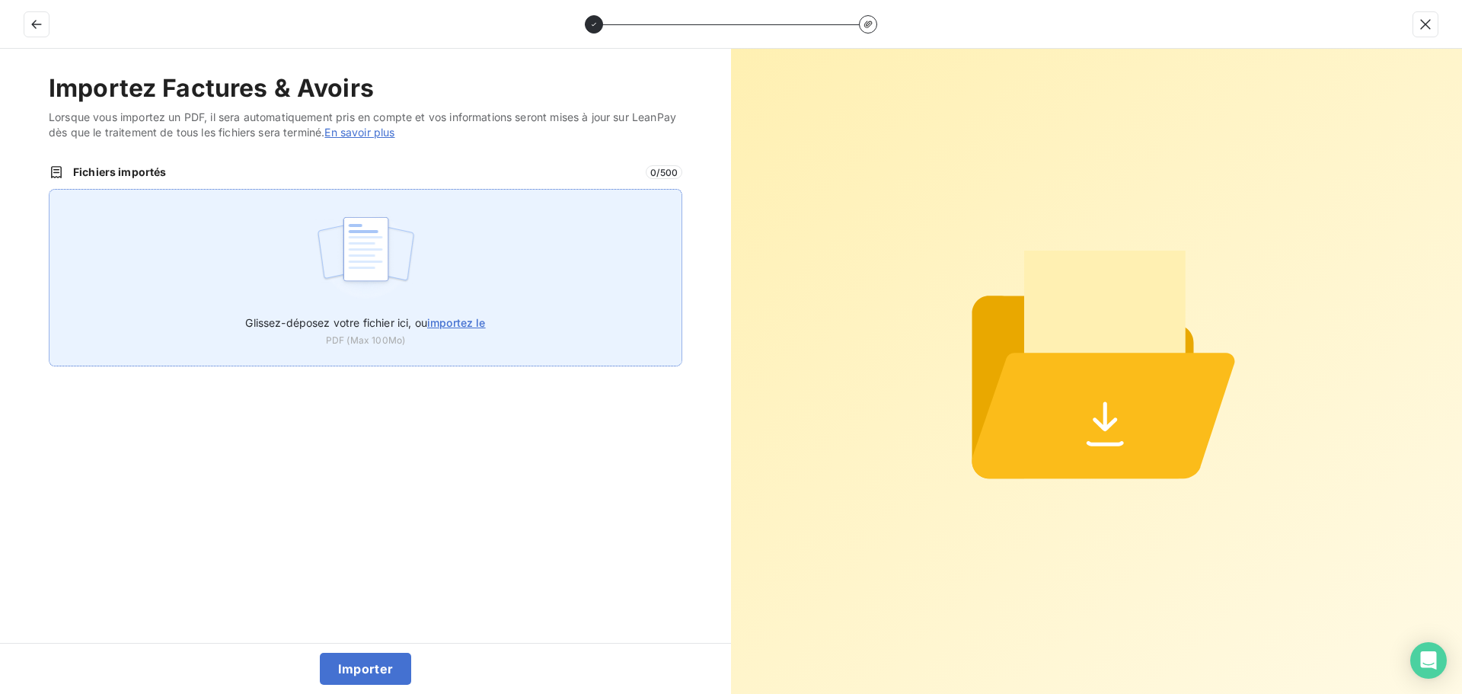
type input "C:\fakepath\AC250219.pdf"
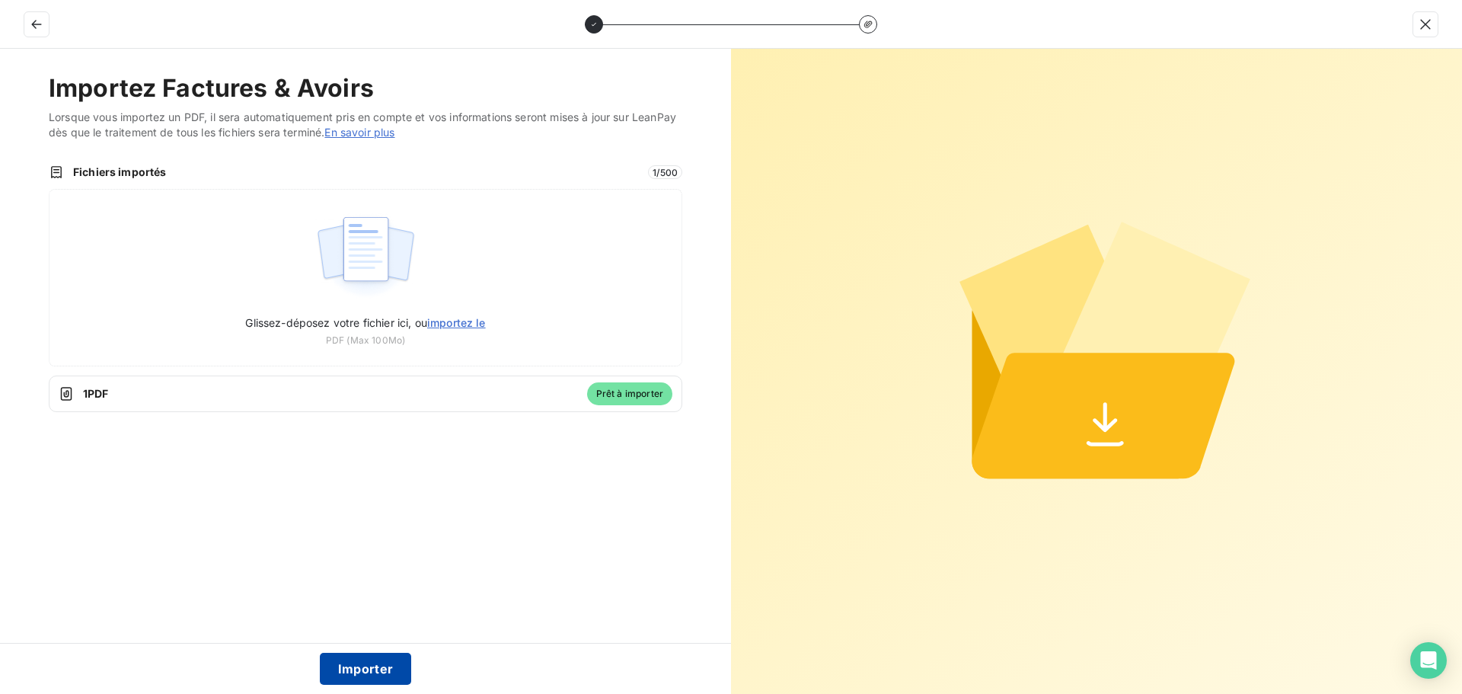
click at [375, 667] on button "Importer" at bounding box center [366, 669] width 92 height 32
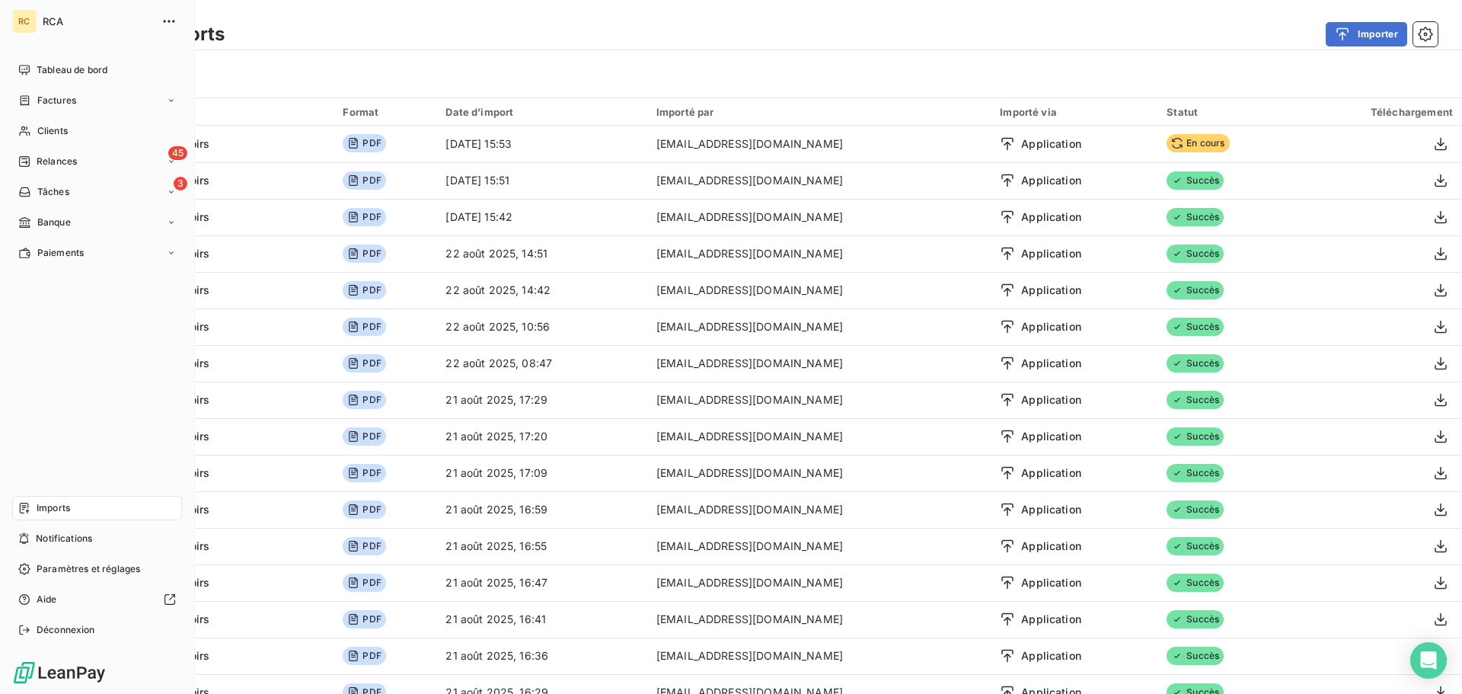
click at [72, 103] on span "Factures" at bounding box center [56, 101] width 39 height 14
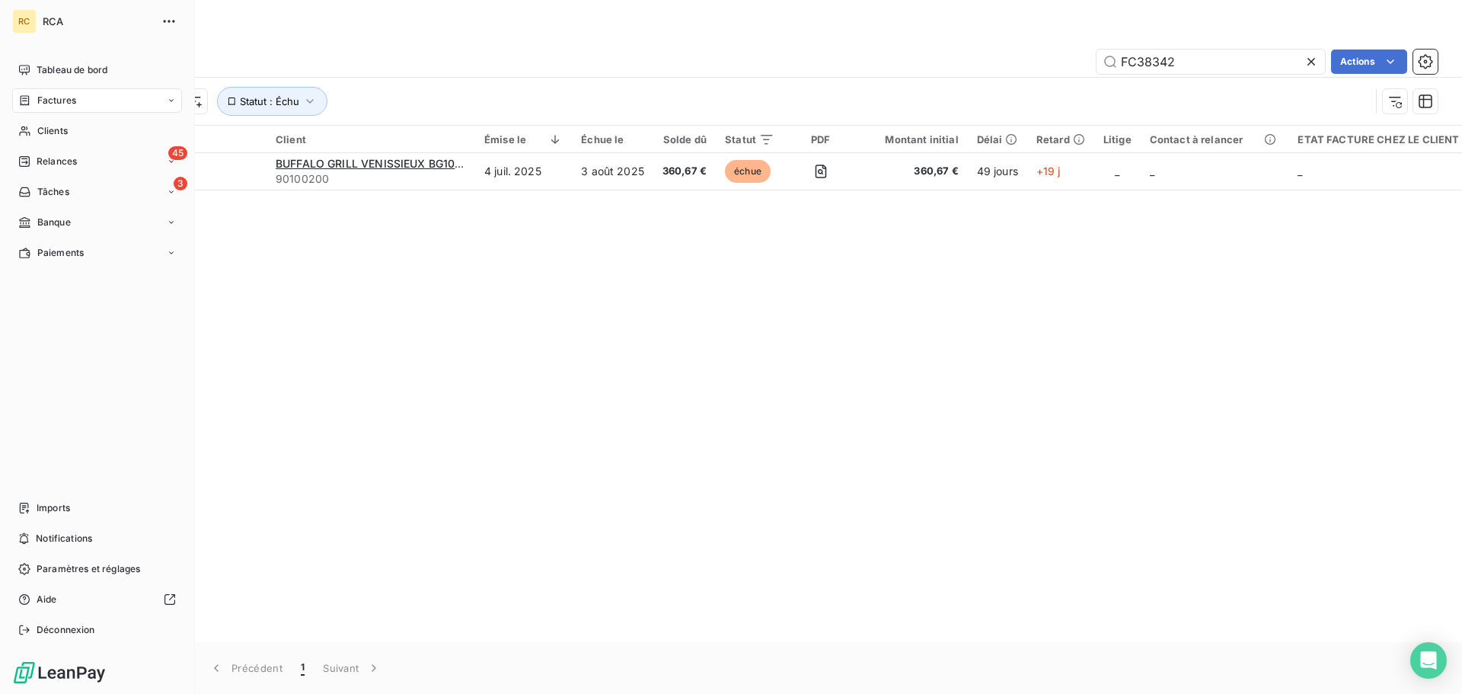
click at [24, 101] on icon at bounding box center [25, 100] width 9 height 10
click at [75, 163] on div "Avoirs" at bounding box center [106, 161] width 152 height 24
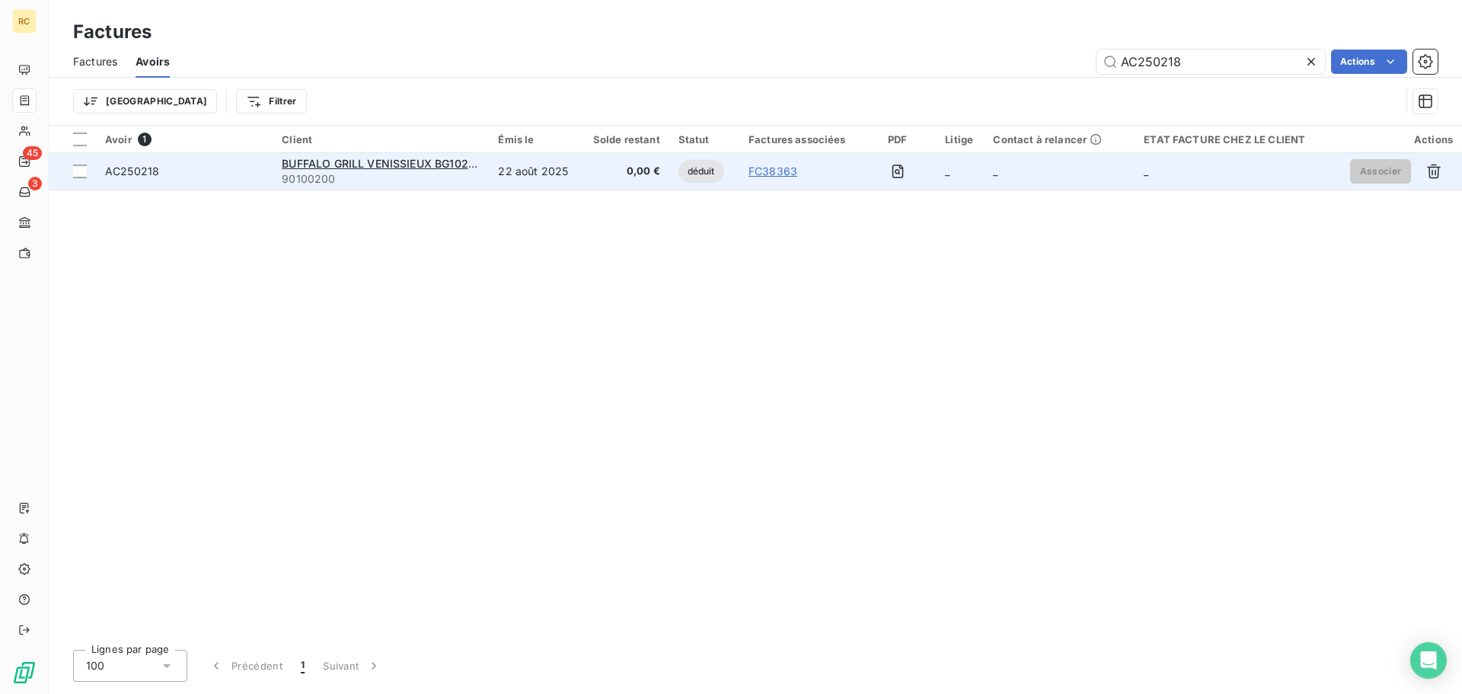
click at [177, 172] on div "AC250218" at bounding box center [184, 171] width 158 height 15
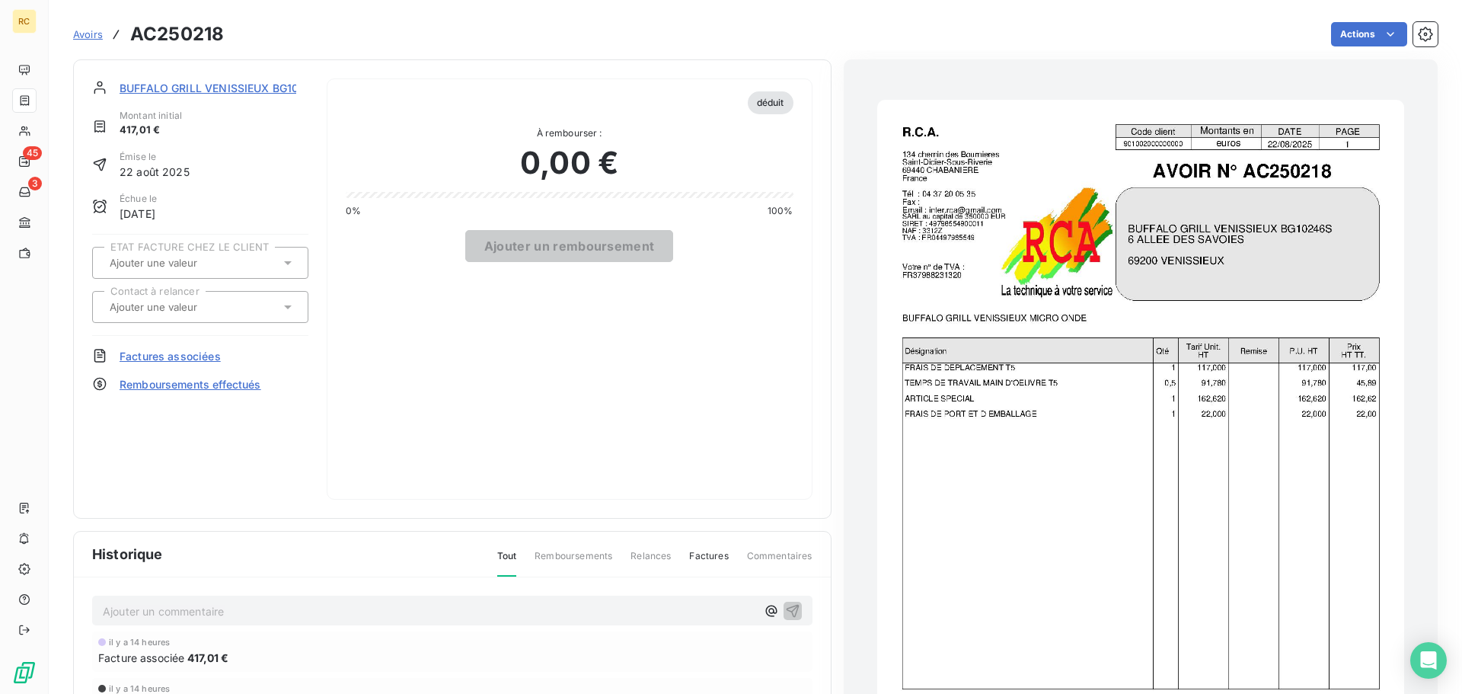
click at [155, 354] on span "Factures associées" at bounding box center [170, 356] width 101 height 16
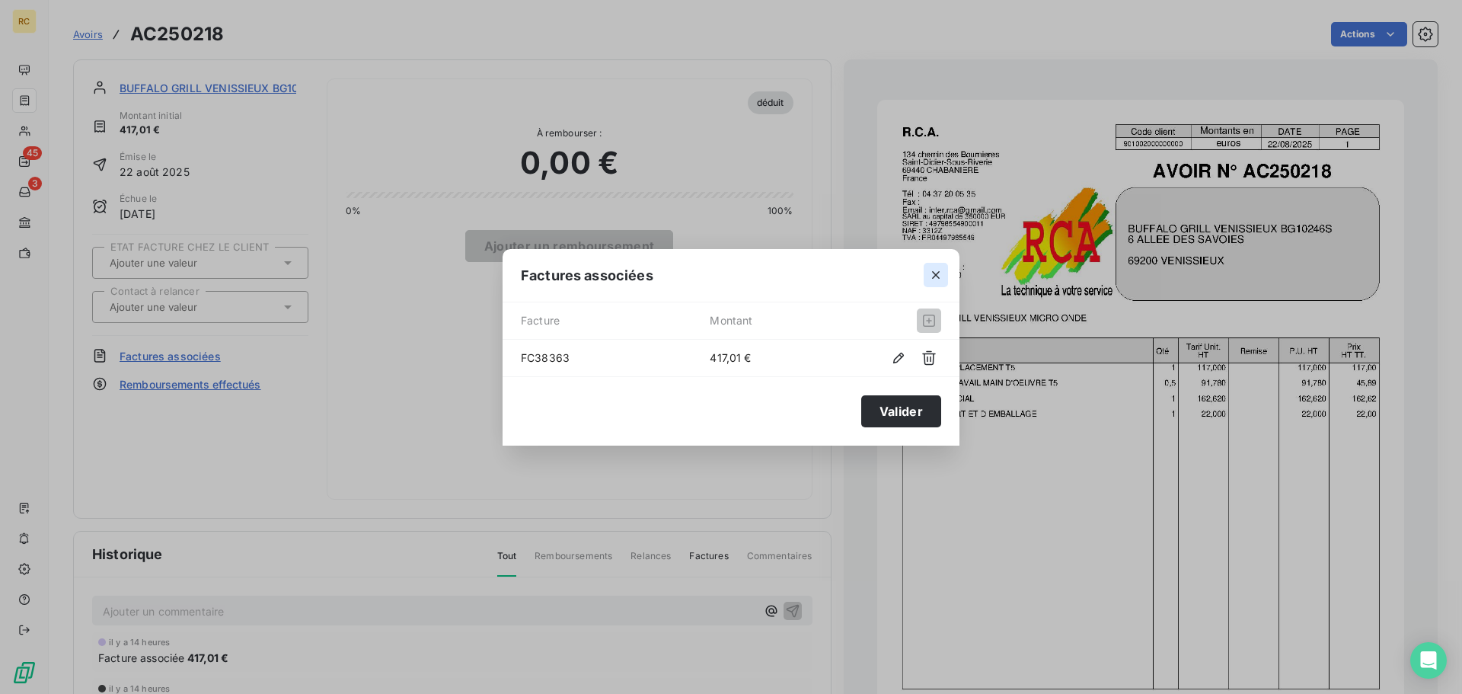
click at [938, 276] on icon "button" at bounding box center [935, 274] width 15 height 15
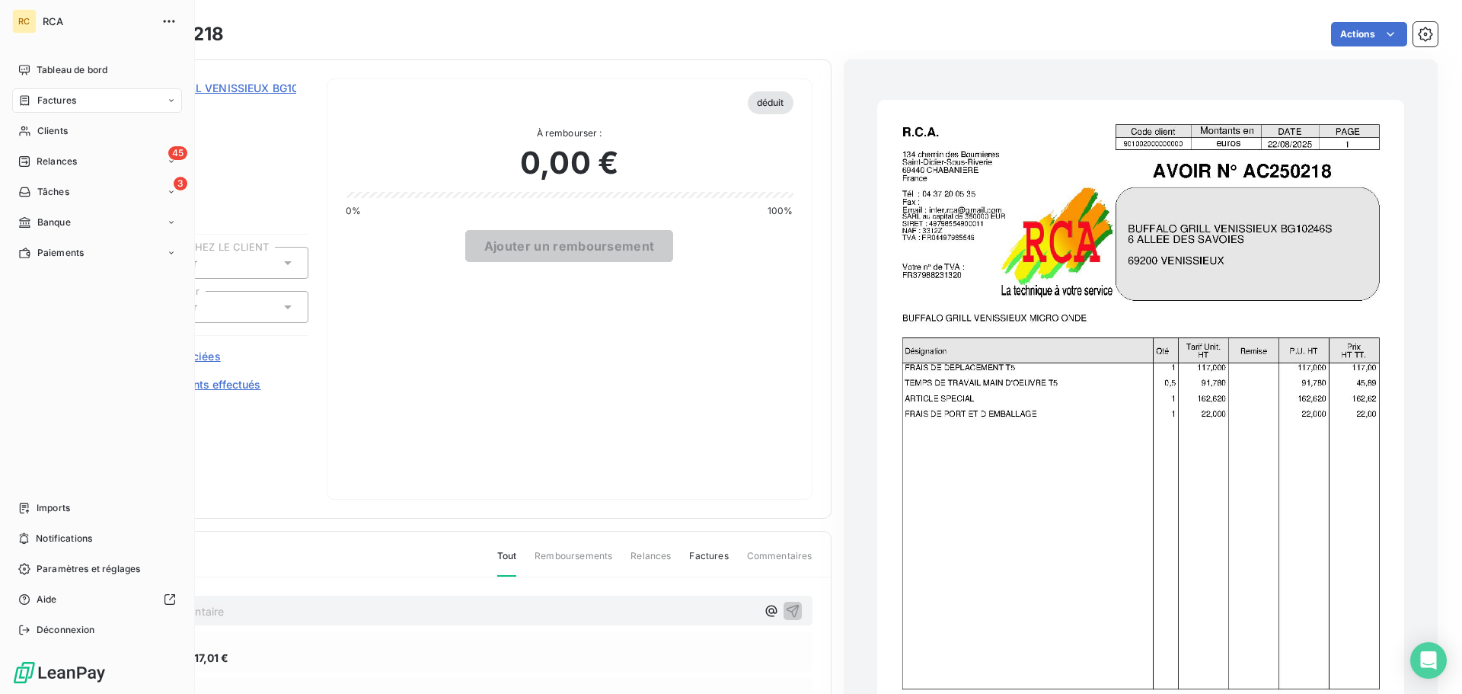
click at [40, 103] on span "Factures" at bounding box center [56, 101] width 39 height 14
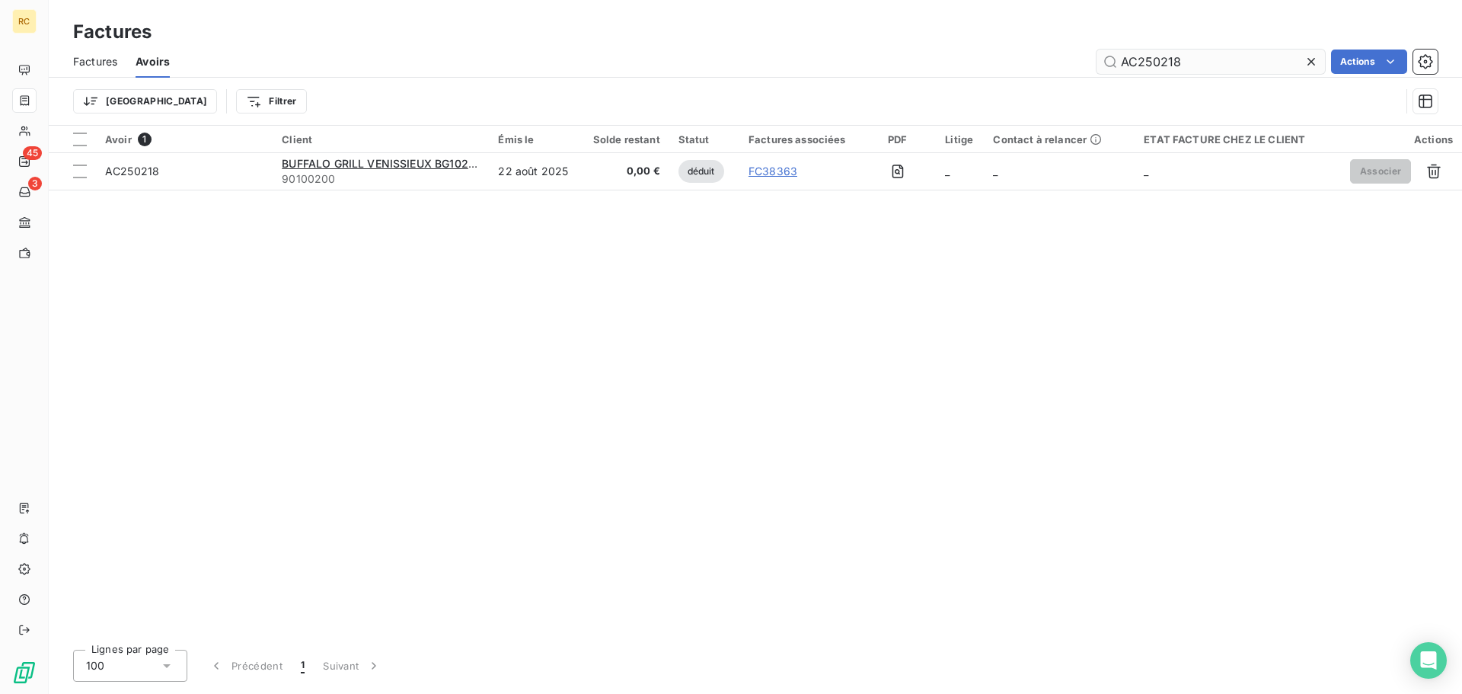
click at [1244, 62] on input "AC250218" at bounding box center [1211, 62] width 229 height 24
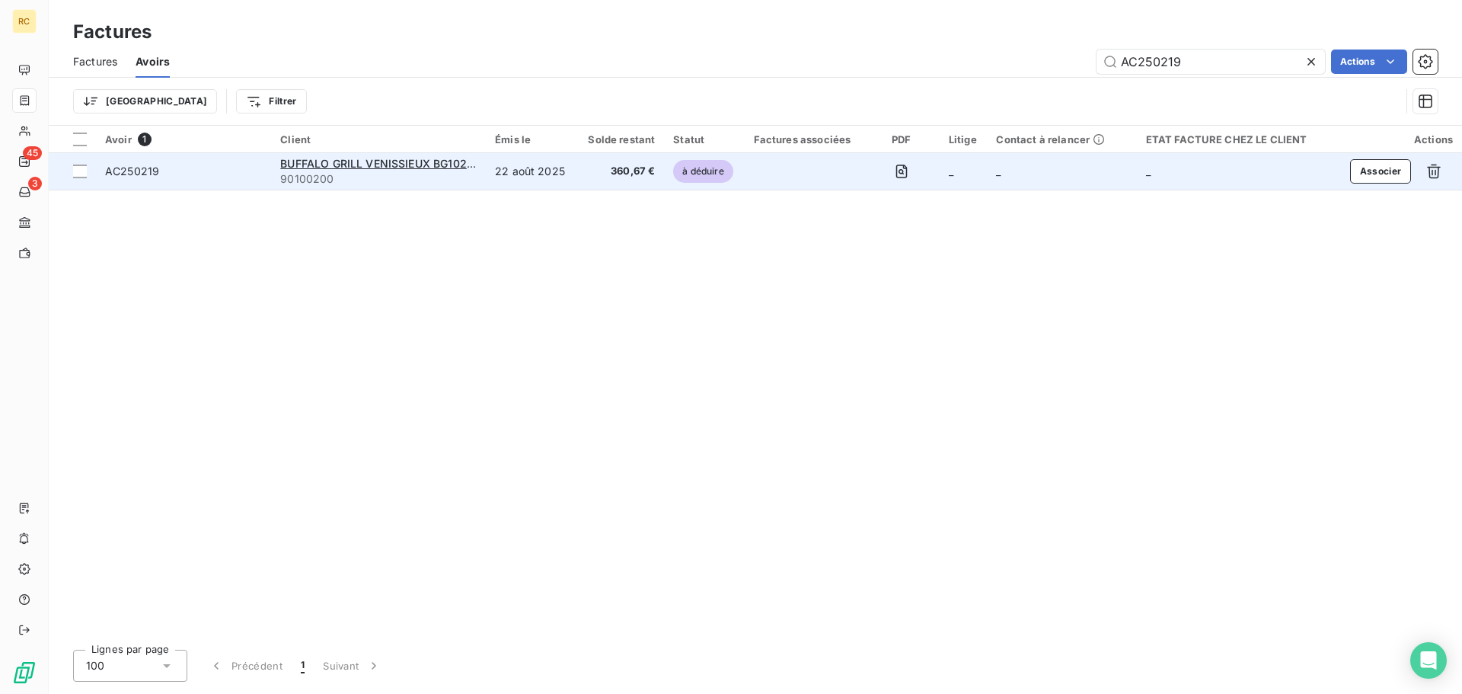
type input "AC250219"
click at [176, 172] on div "AC250219" at bounding box center [183, 171] width 157 height 15
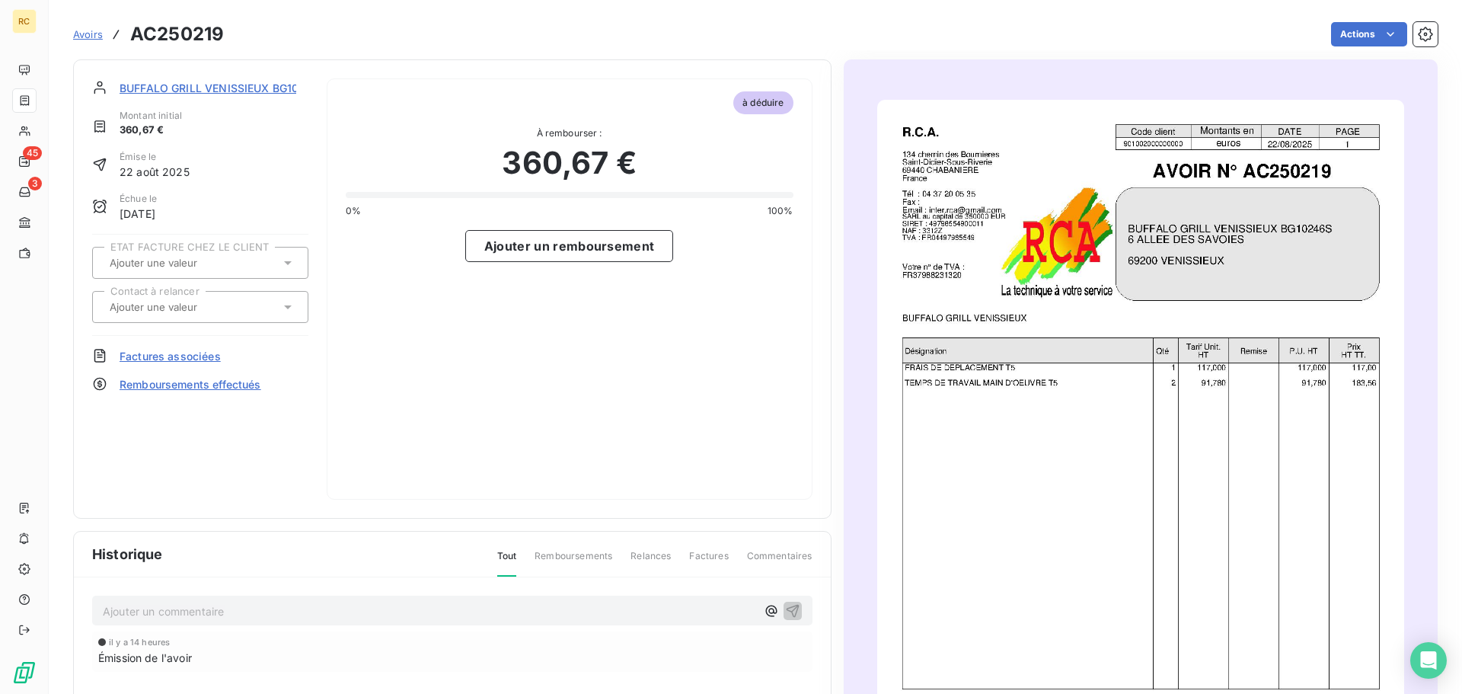
click at [189, 359] on span "Factures associées" at bounding box center [170, 356] width 101 height 16
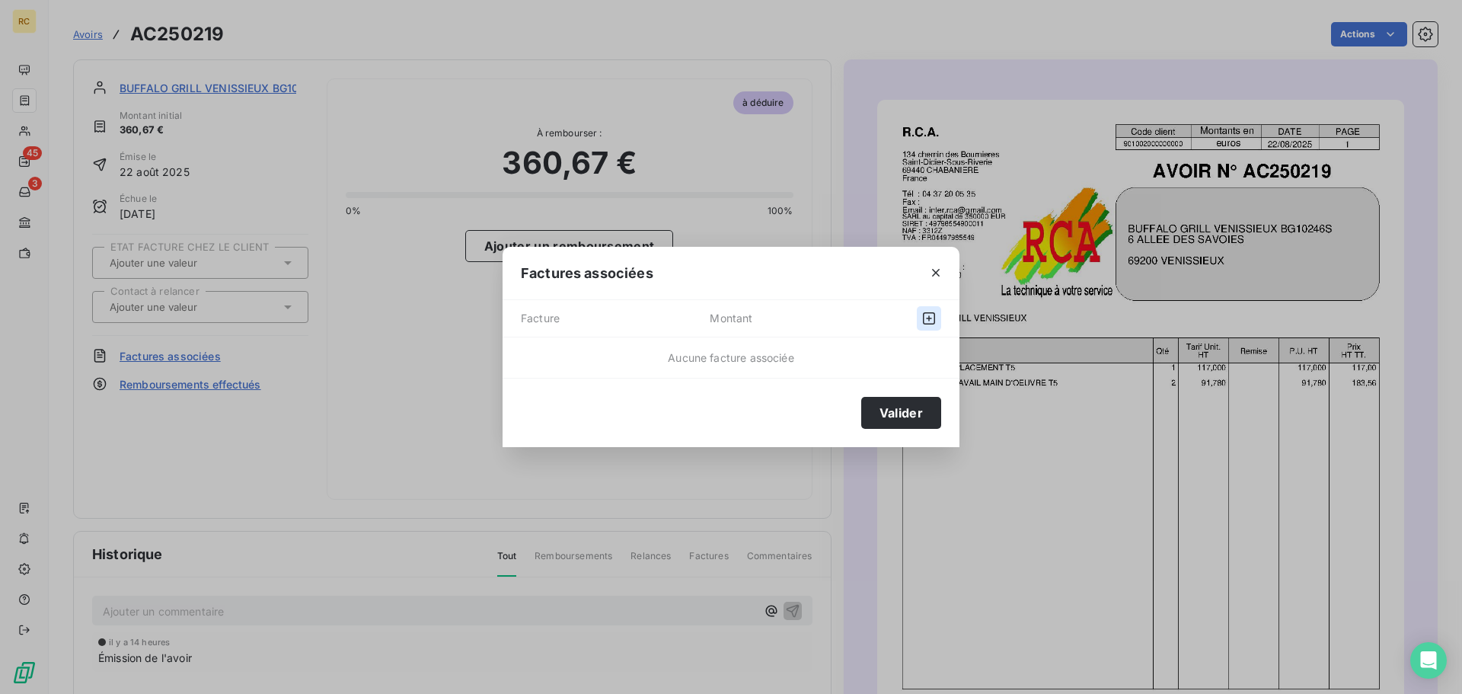
click at [933, 320] on icon "button" at bounding box center [929, 318] width 15 height 15
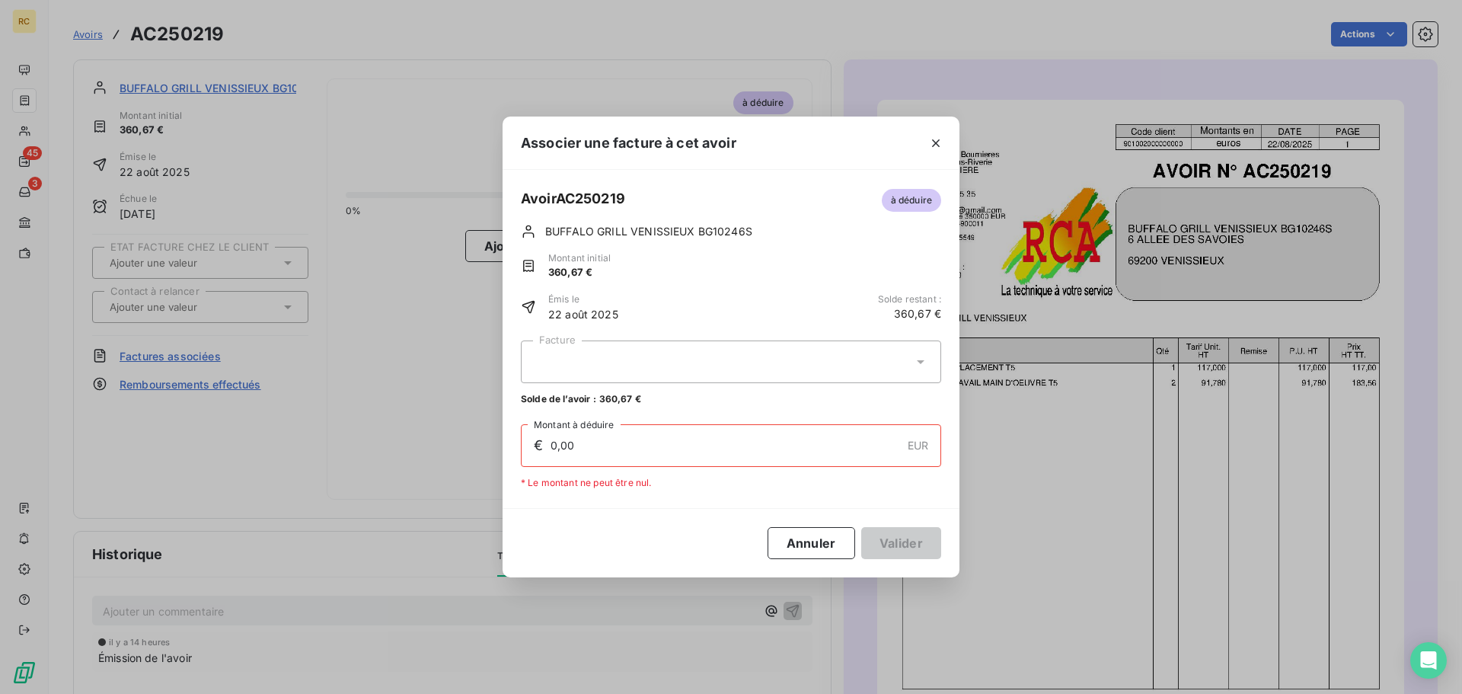
click at [922, 353] on div at bounding box center [731, 361] width 420 height 43
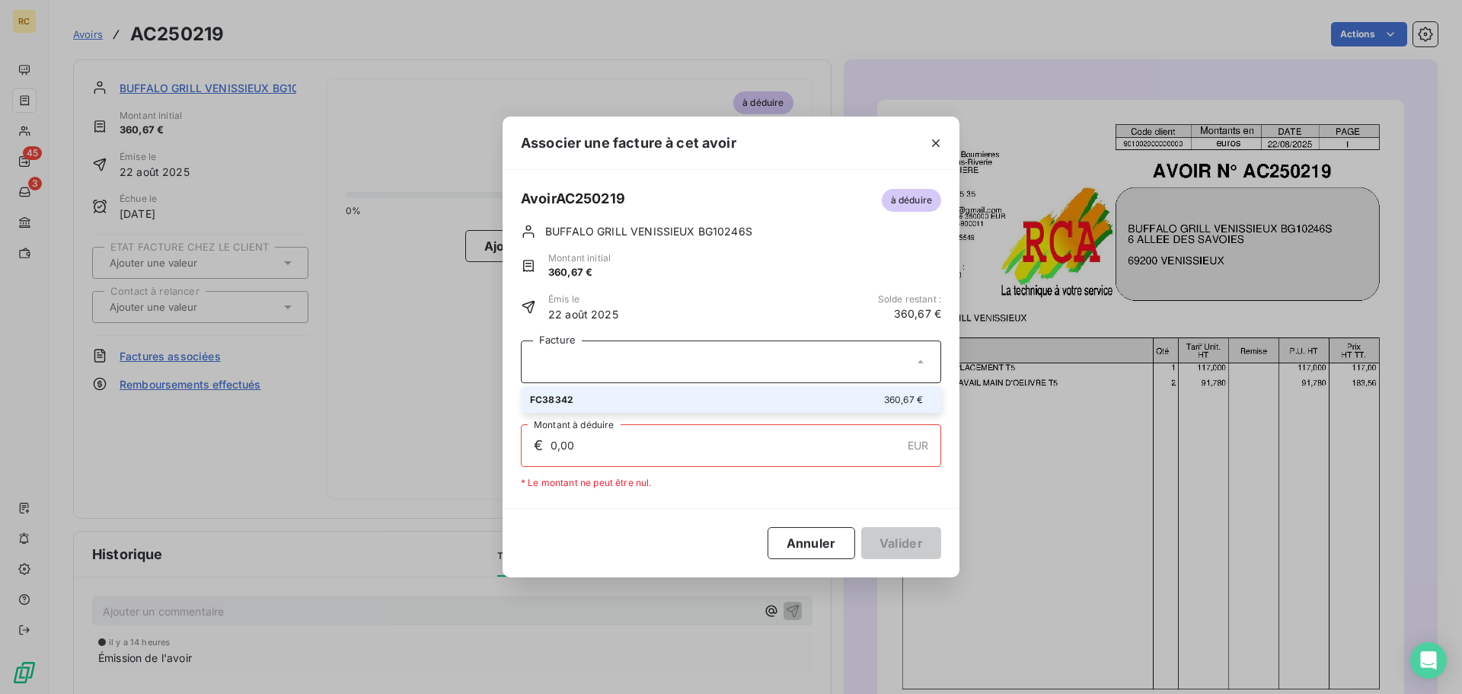
click at [871, 404] on div "FC38342 360,67 €" at bounding box center [731, 399] width 402 height 14
type input "360,67"
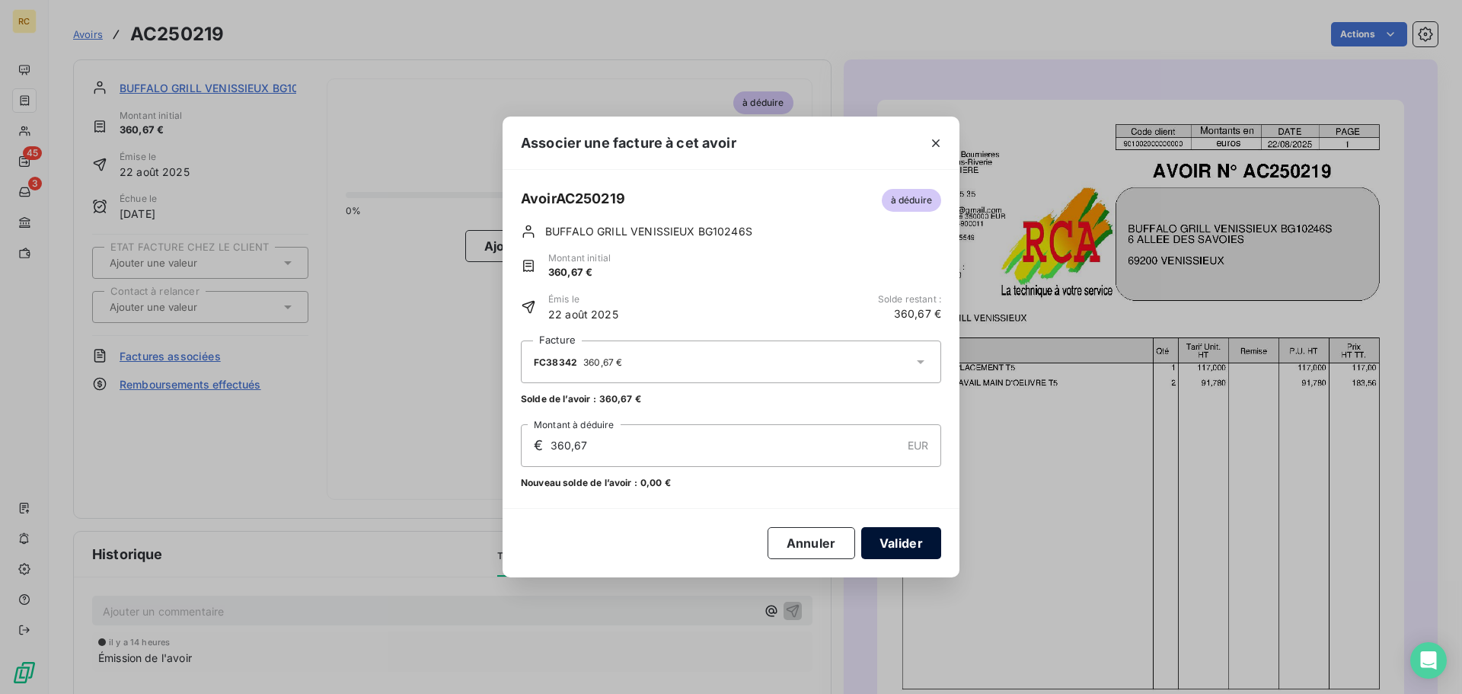
click at [905, 543] on button "Valider" at bounding box center [901, 543] width 80 height 32
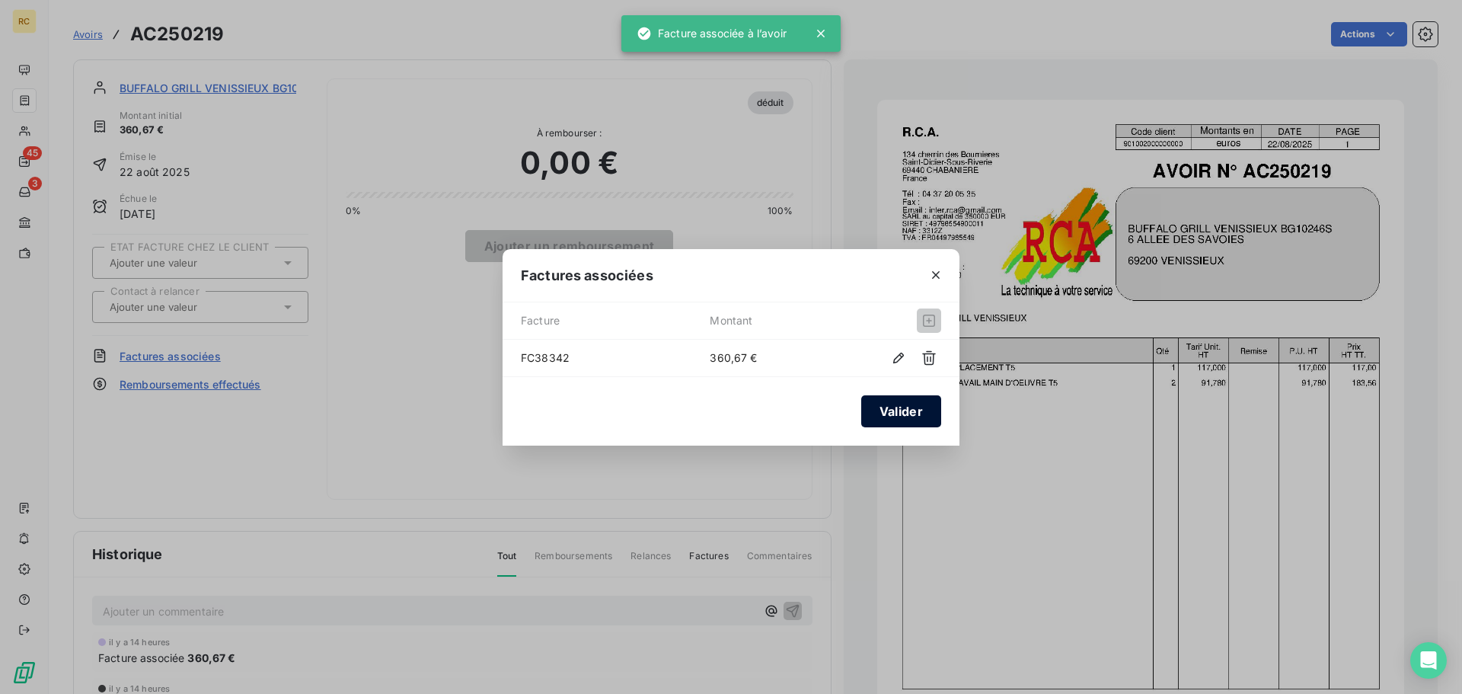
click at [899, 411] on button "Valider" at bounding box center [901, 411] width 80 height 32
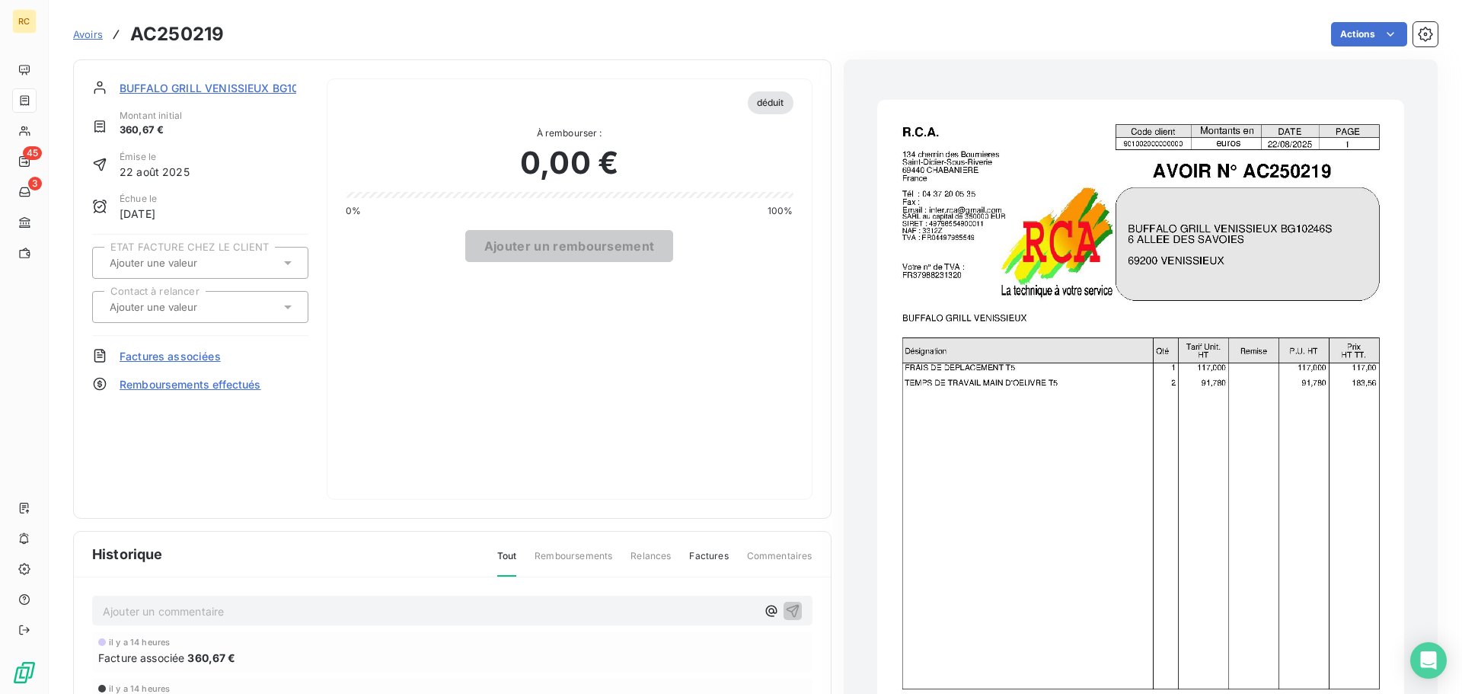
click at [222, 88] on span "BUFFALO GRILL VENISSIEUX BG10246S" at bounding box center [223, 88] width 207 height 16
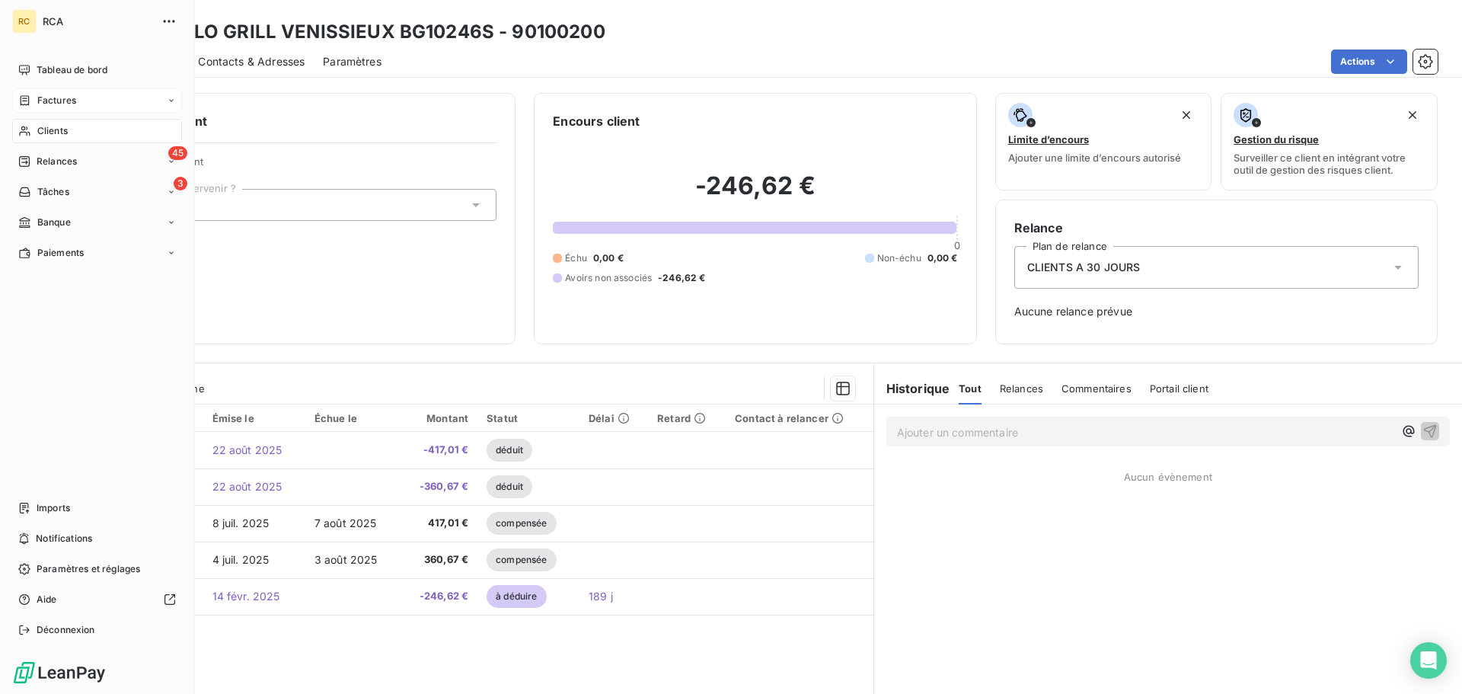
click at [42, 117] on nav "Tableau de bord Factures Clients 45 Relances 3 Tâches Banque Paiements" at bounding box center [97, 161] width 170 height 207
click at [47, 101] on span "Factures" at bounding box center [56, 101] width 39 height 14
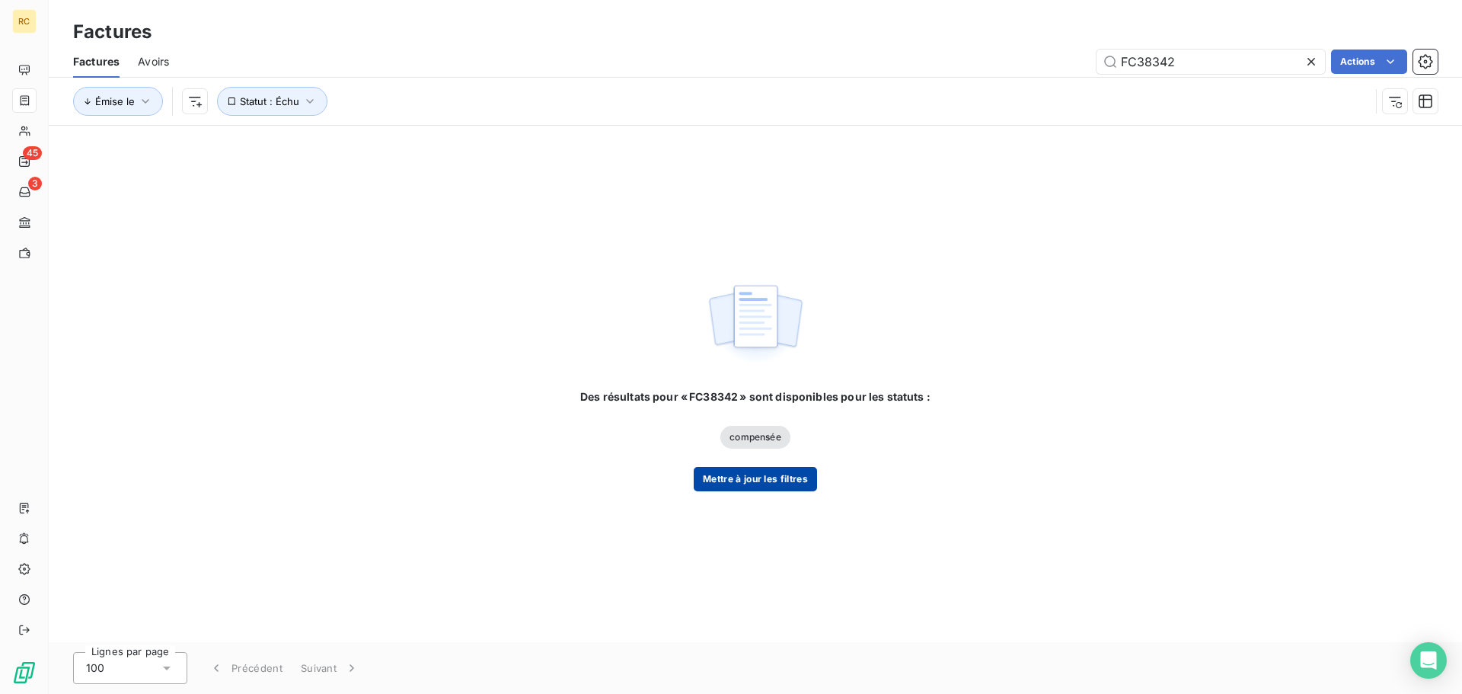
click at [745, 480] on button "Mettre à jour les filtres" at bounding box center [755, 479] width 123 height 24
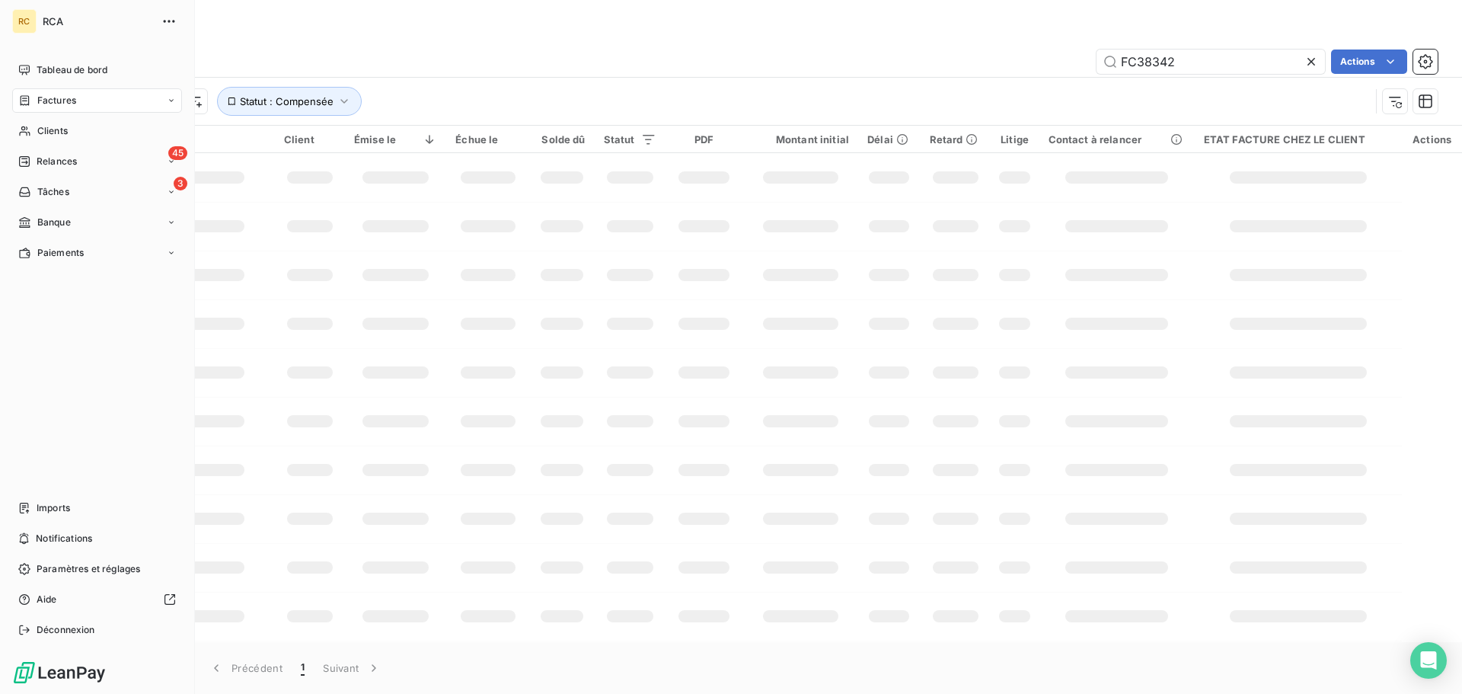
click at [38, 97] on span "Factures" at bounding box center [56, 101] width 39 height 14
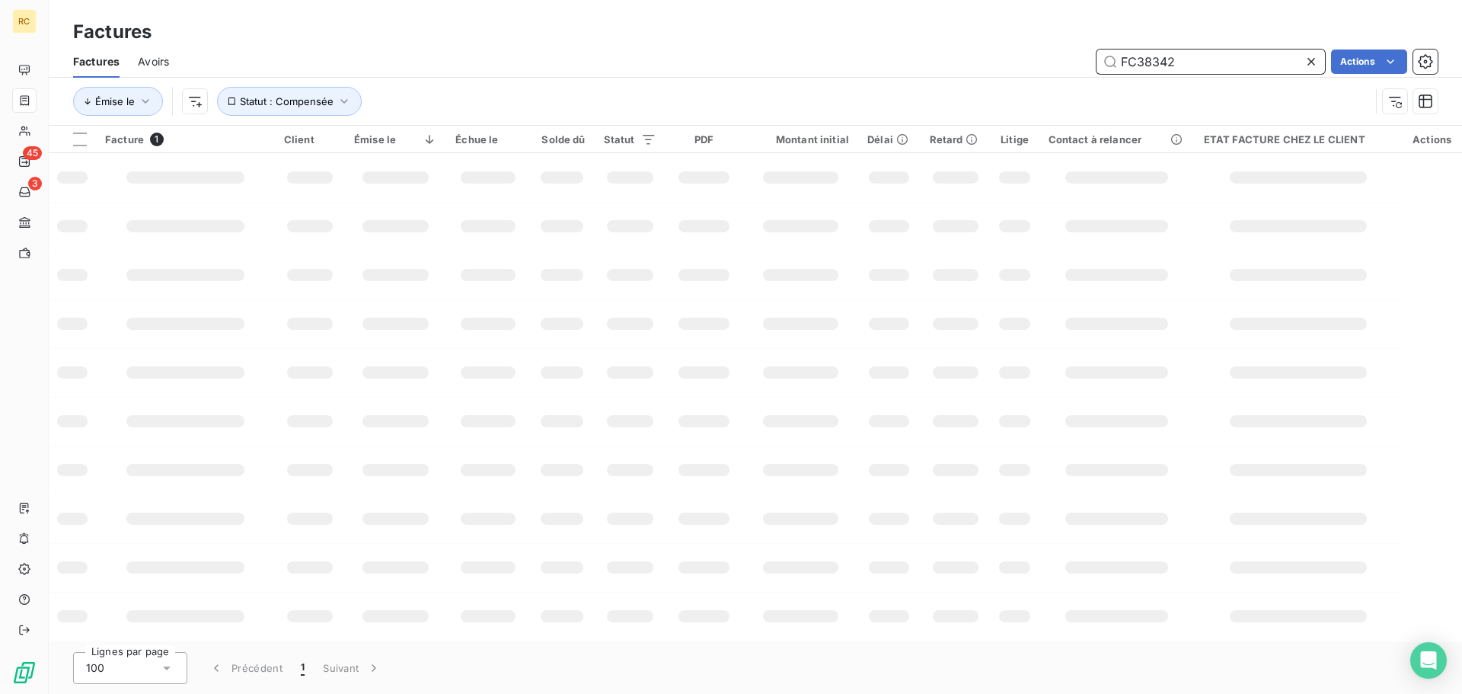
click at [1233, 67] on input "FC38342" at bounding box center [1211, 62] width 229 height 24
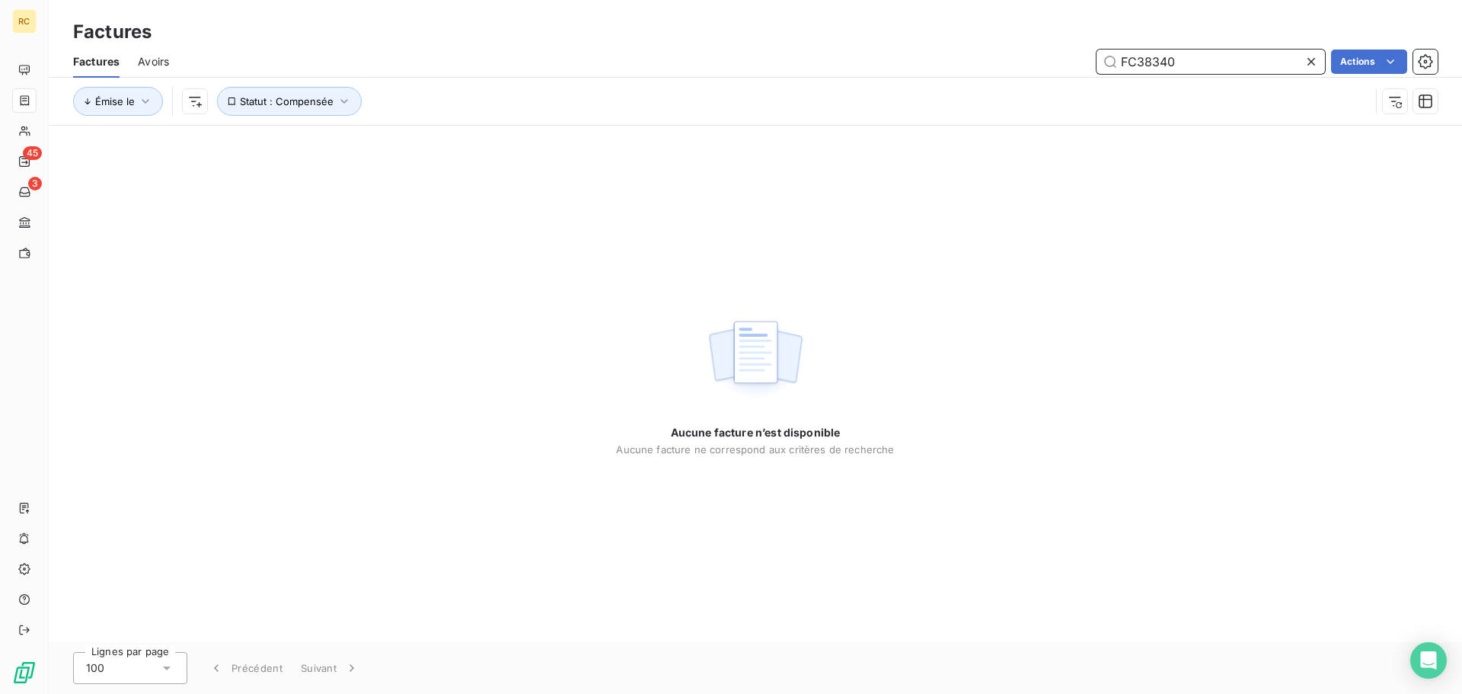
click at [1235, 59] on input "FC38340" at bounding box center [1211, 62] width 229 height 24
click at [1230, 60] on input "FC38340" at bounding box center [1211, 62] width 229 height 24
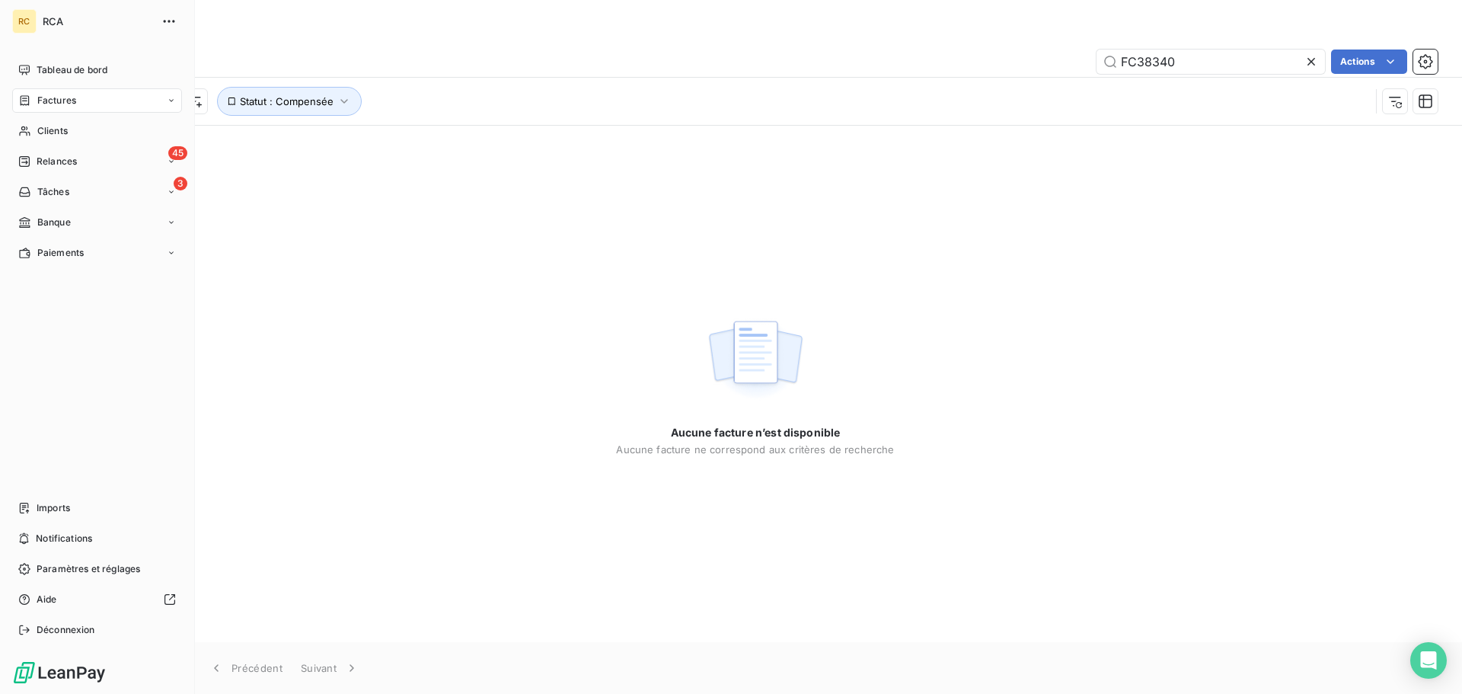
click at [46, 103] on span "Factures" at bounding box center [56, 101] width 39 height 14
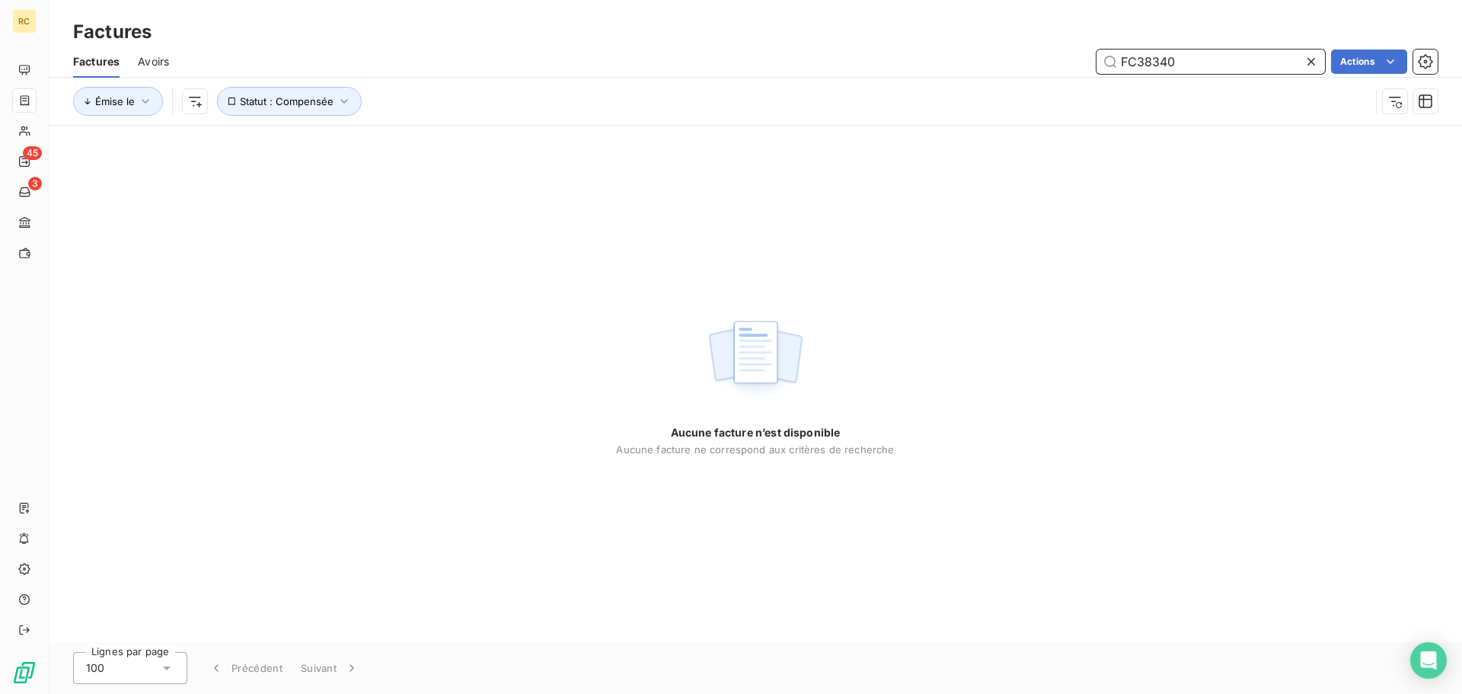
click at [1223, 68] on input "FC38340" at bounding box center [1211, 62] width 229 height 24
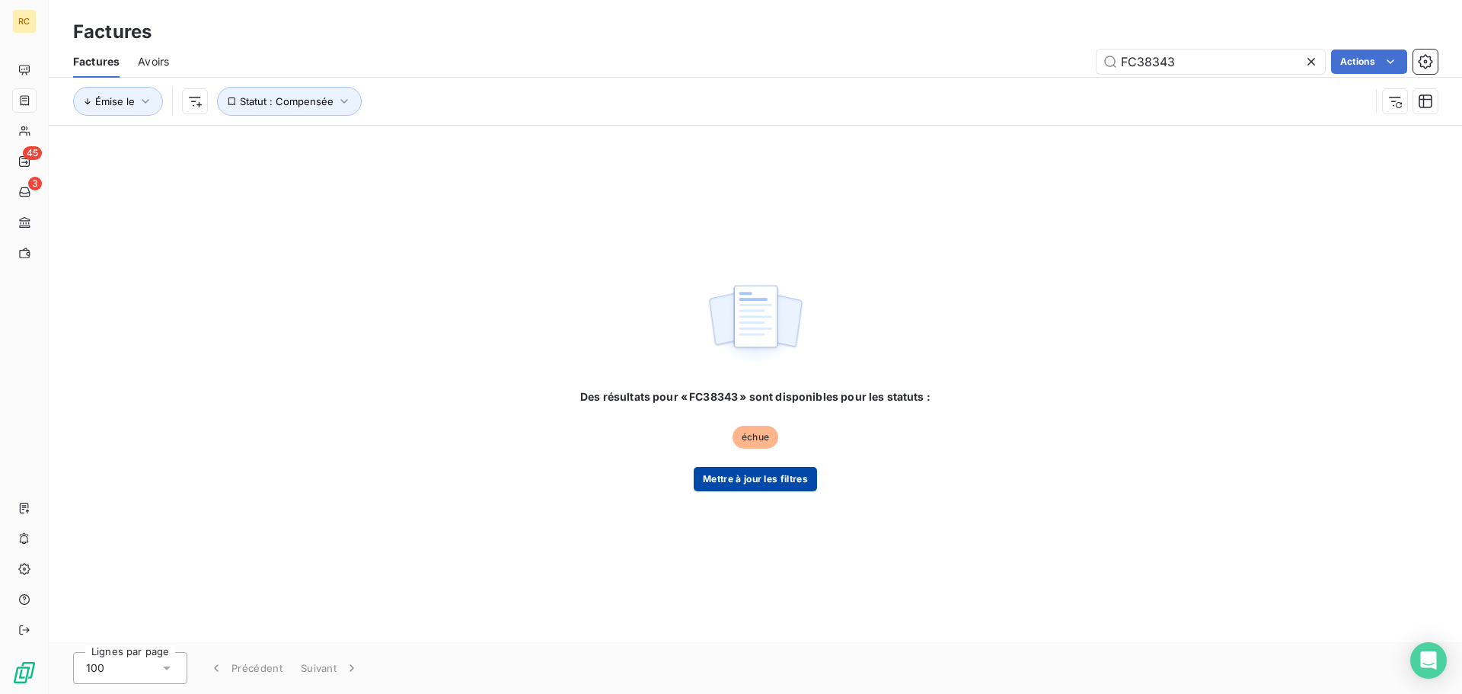
click at [740, 486] on button "Mettre à jour les filtres" at bounding box center [755, 479] width 123 height 24
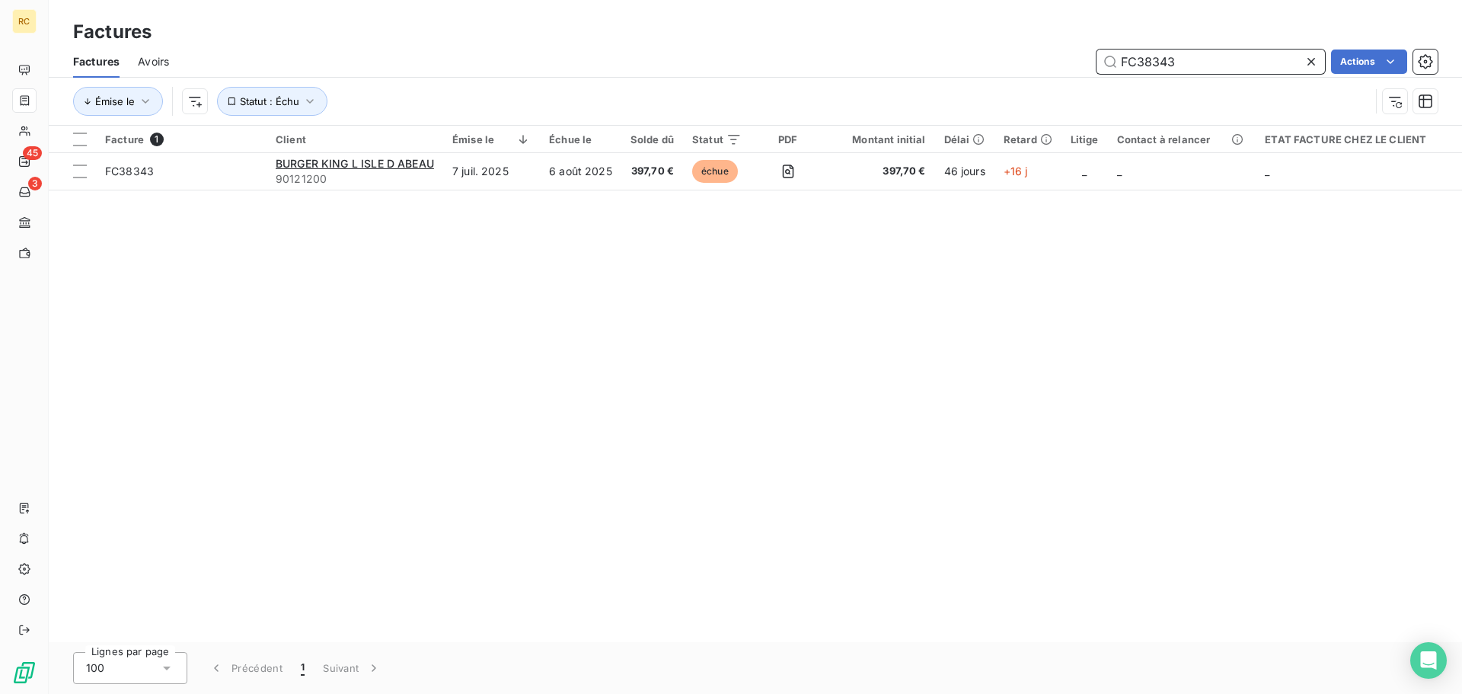
click at [1267, 69] on input "FC38343" at bounding box center [1211, 62] width 229 height 24
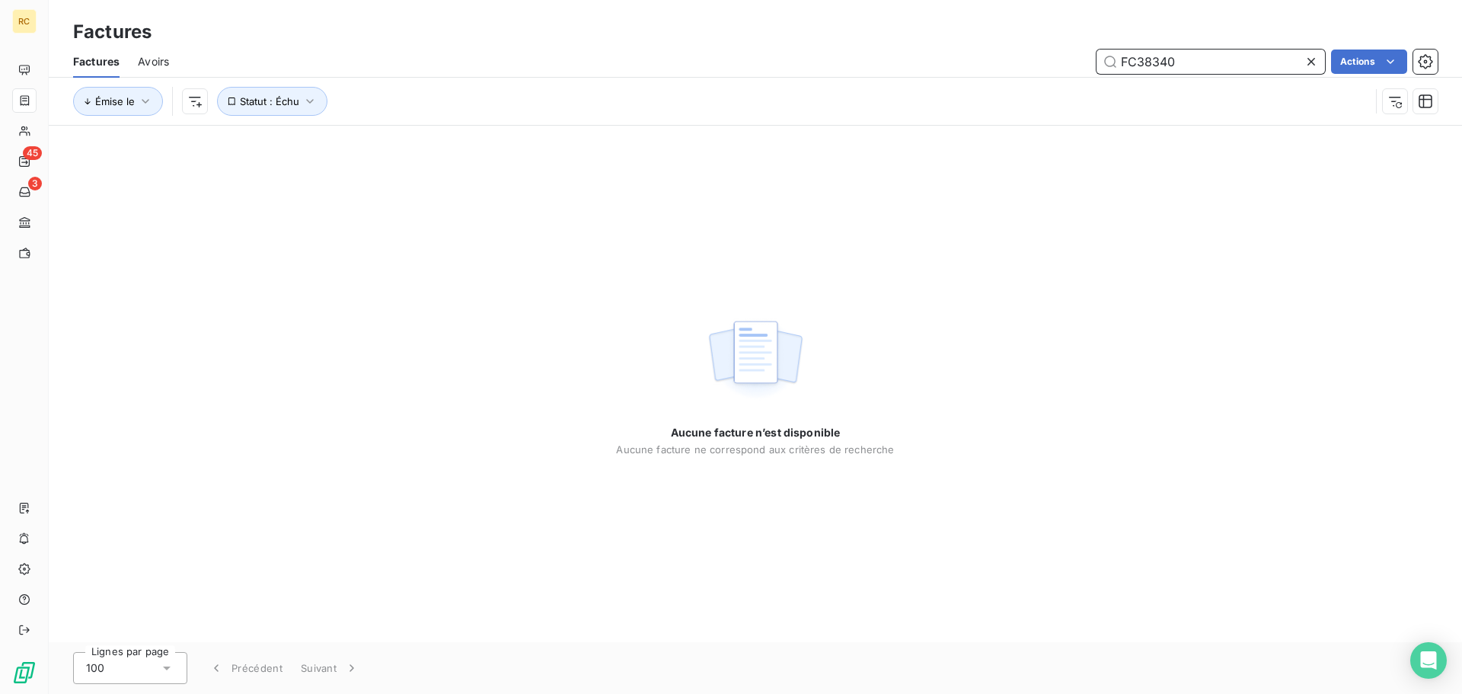
type input "FC38340"
click at [150, 62] on span "Avoirs" at bounding box center [153, 61] width 31 height 15
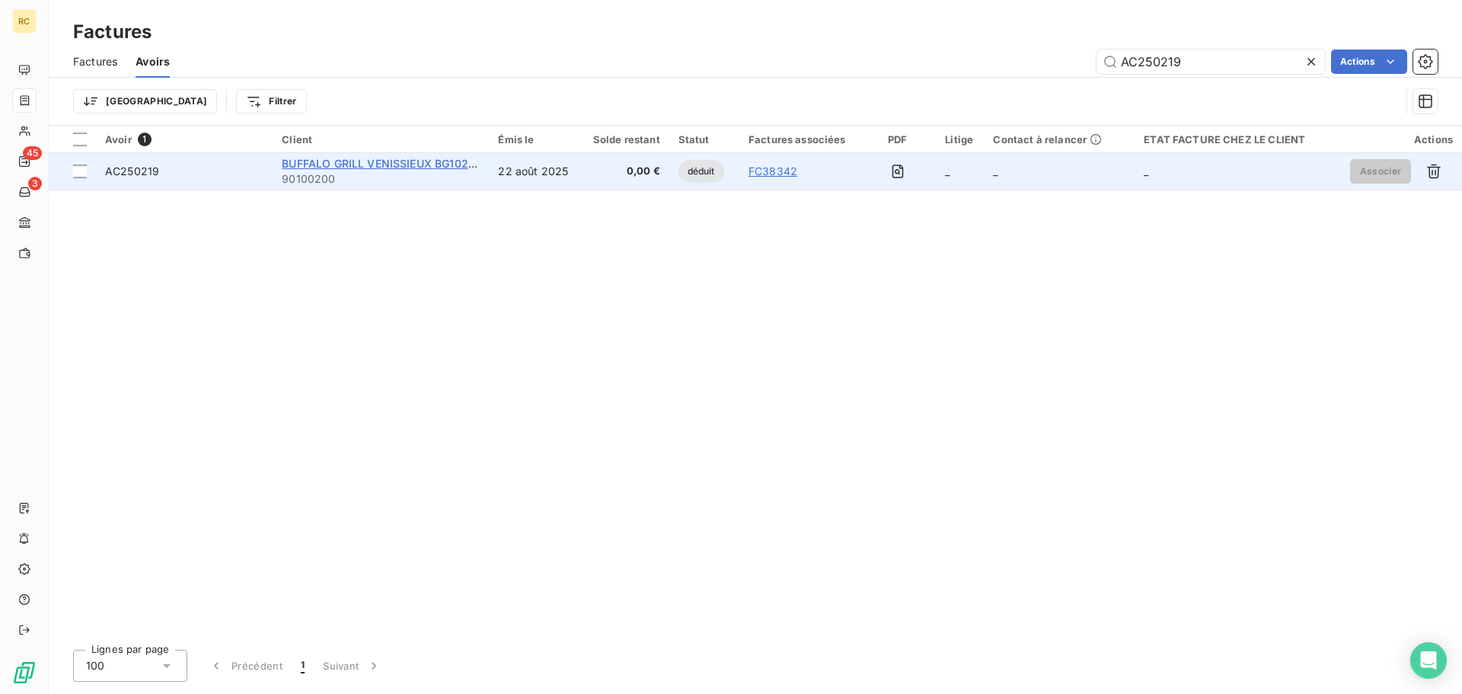
click at [372, 165] on span "BUFFALO GRILL VENISSIEUX BG10246S" at bounding box center [385, 163] width 207 height 13
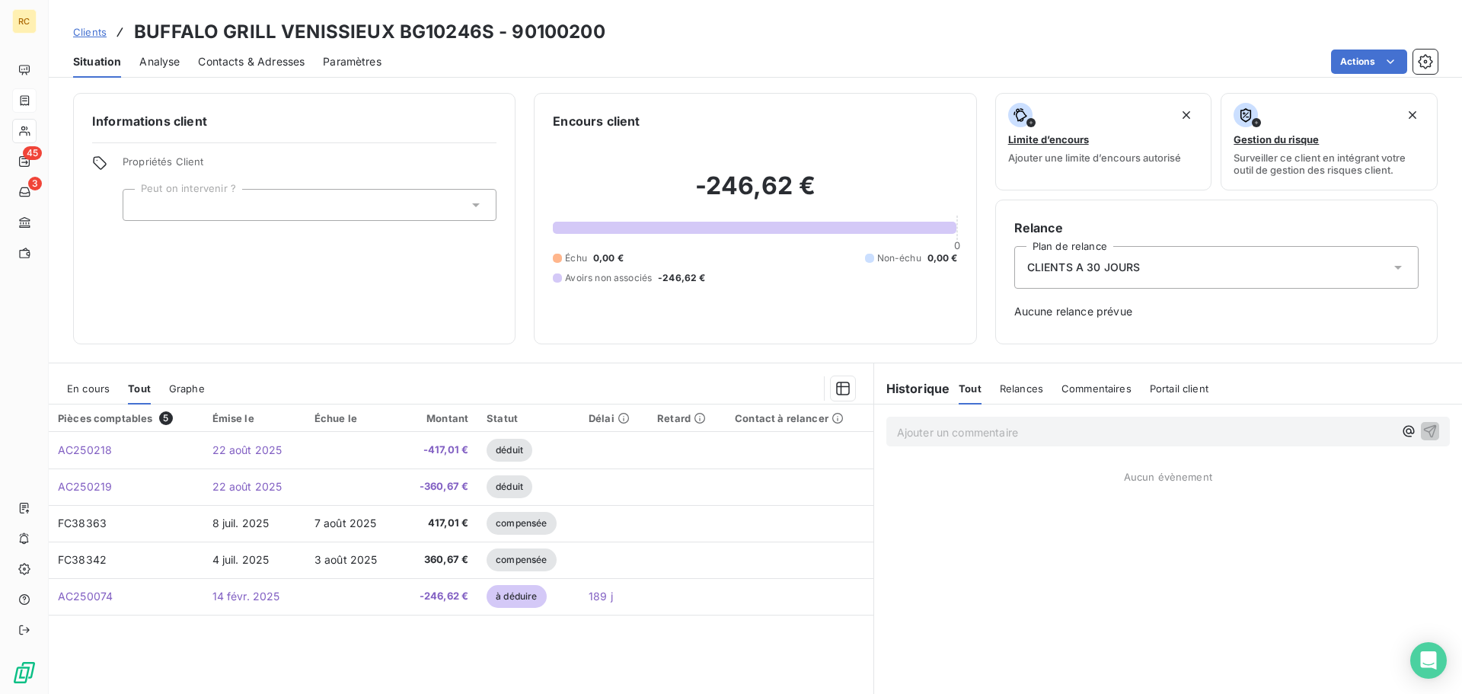
click at [166, 69] on span "Analyse" at bounding box center [159, 61] width 40 height 15
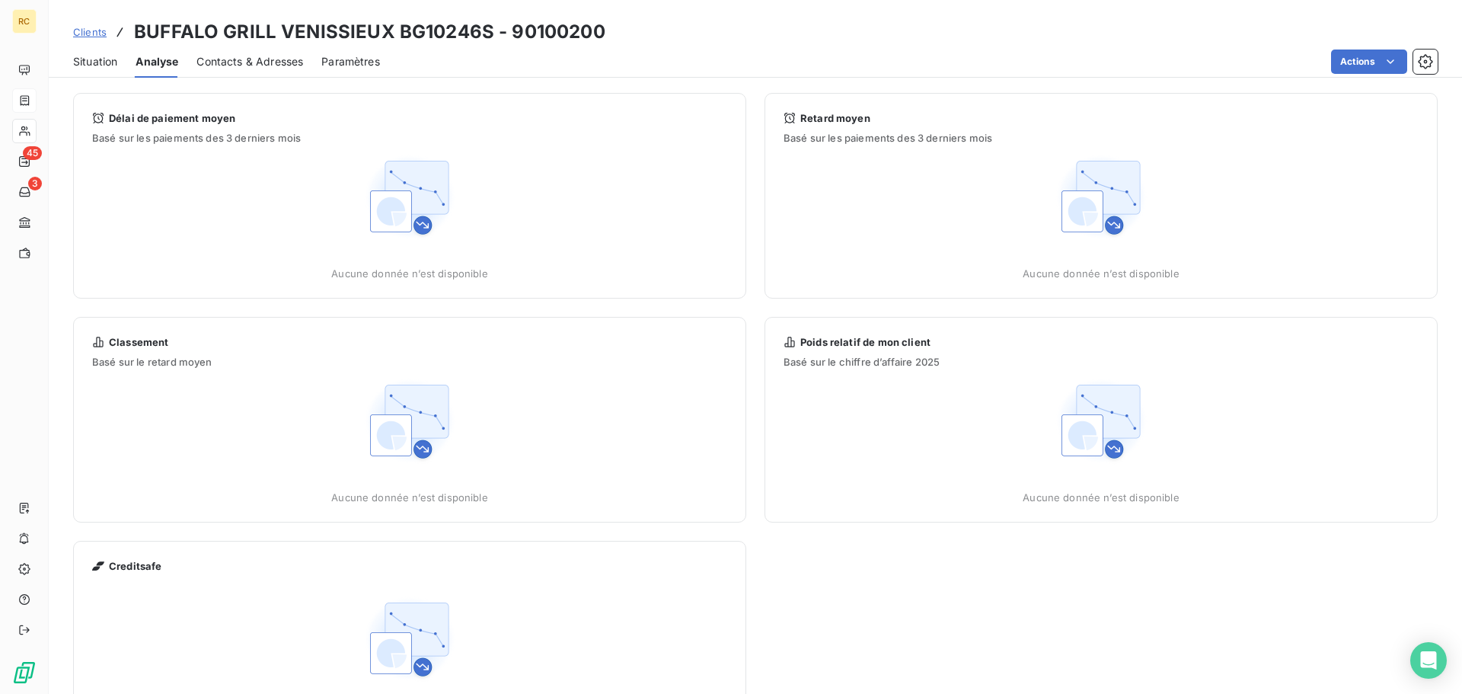
click at [229, 68] on span "Contacts & Adresses" at bounding box center [250, 61] width 107 height 15
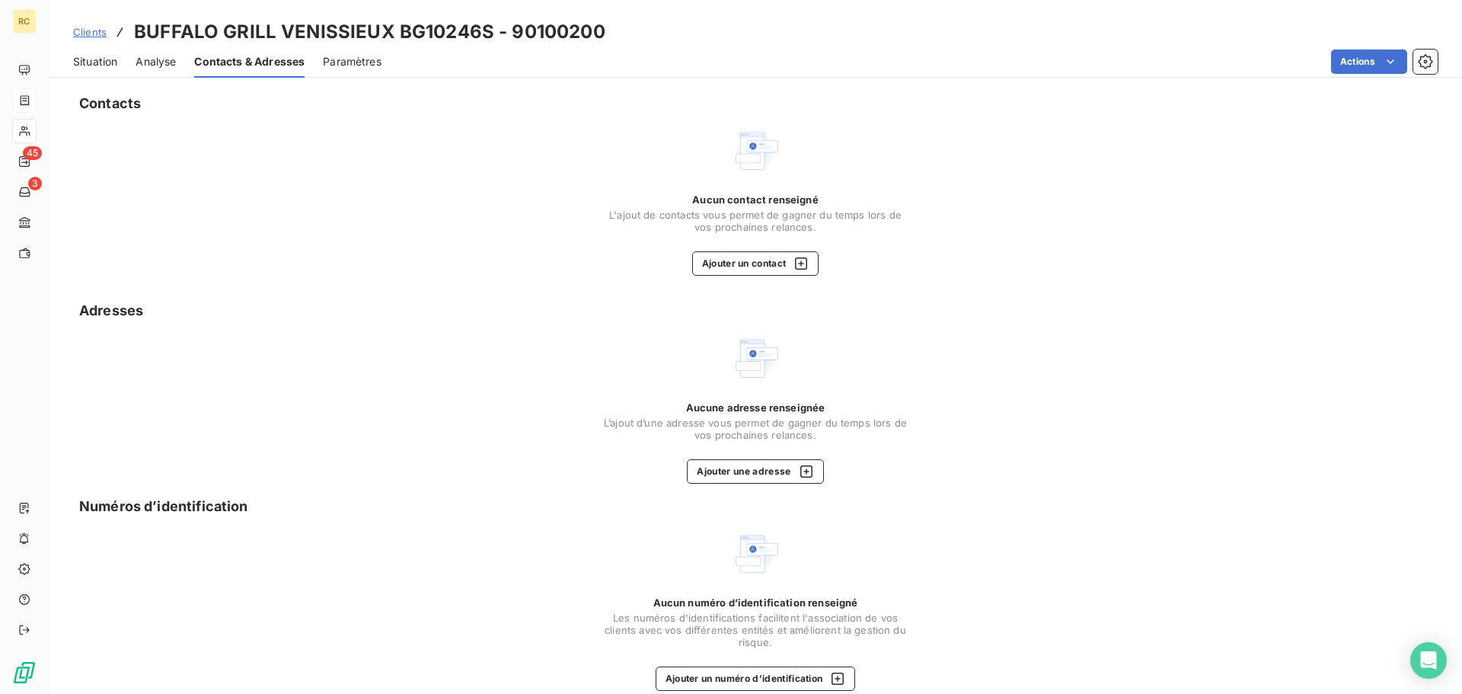
click at [95, 62] on span "Situation" at bounding box center [95, 61] width 44 height 15
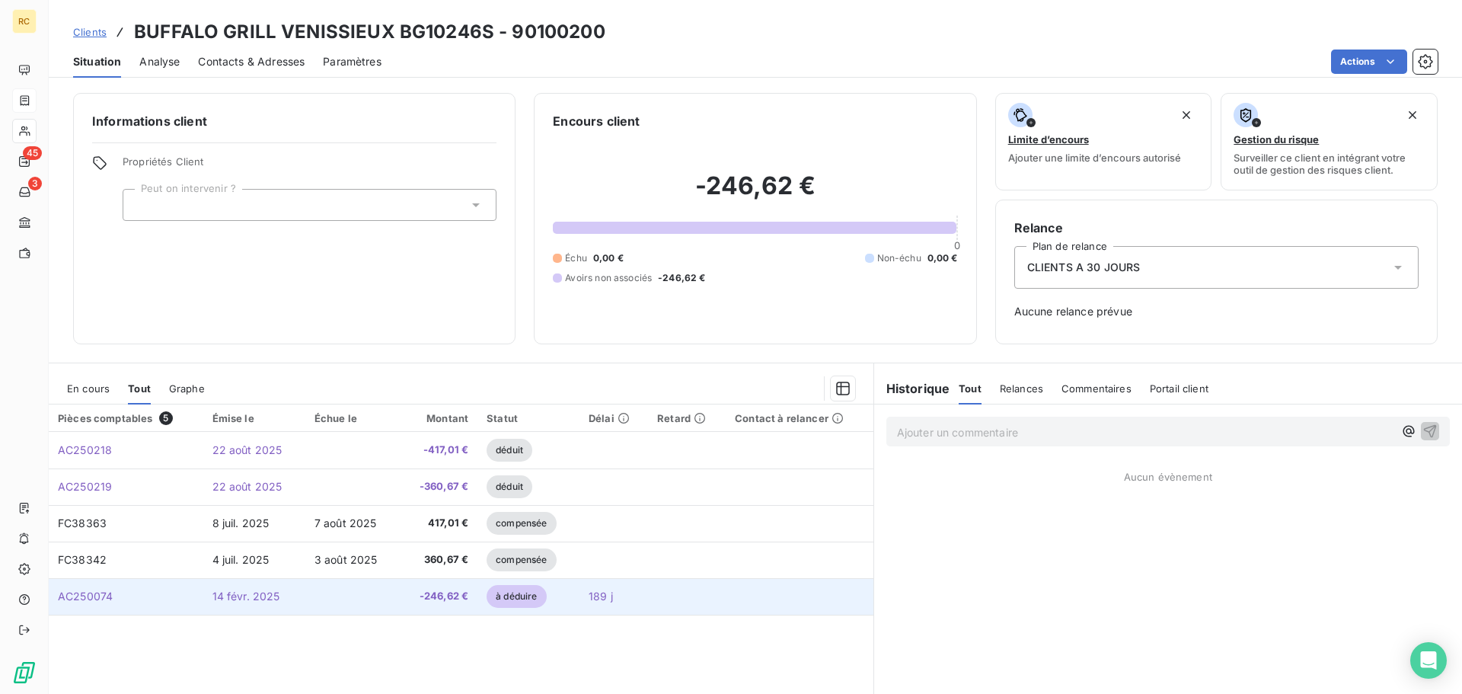
click at [117, 598] on td "AC250074" at bounding box center [126, 596] width 155 height 37
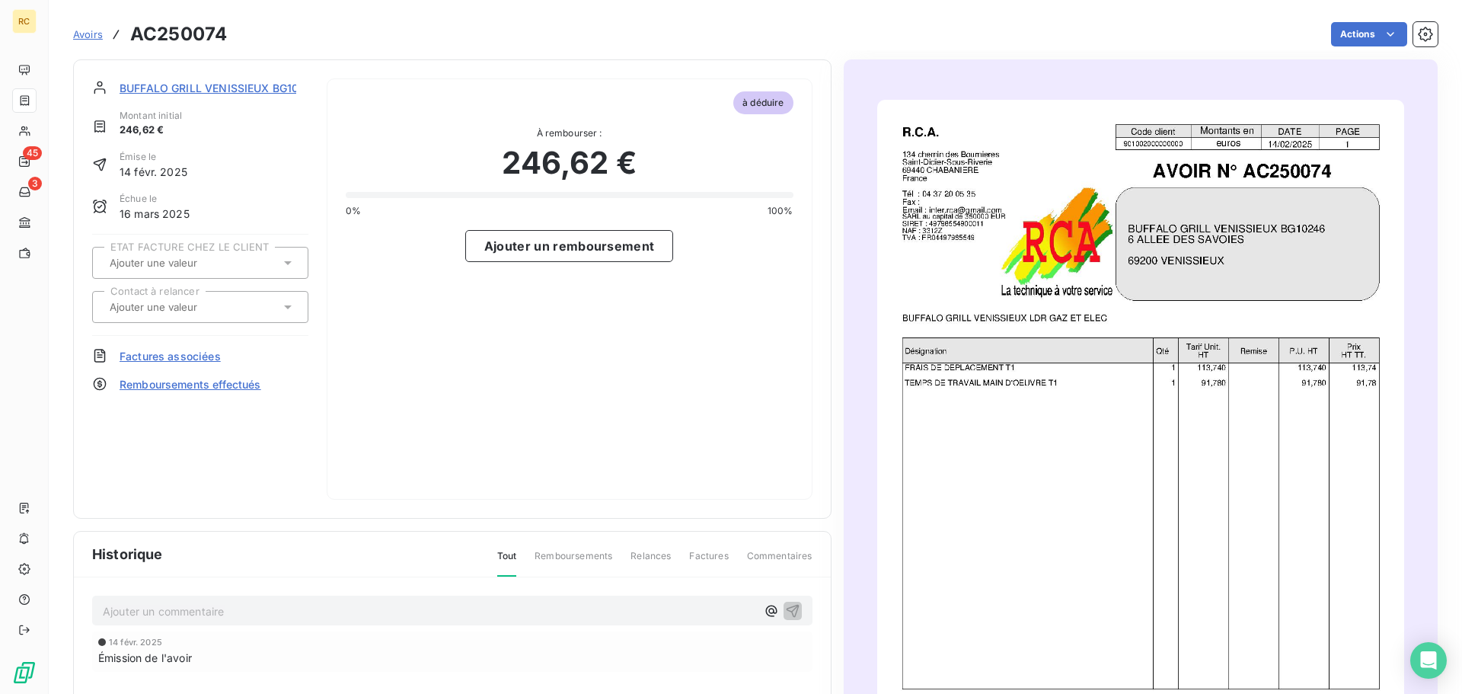
click at [409, 139] on span "À rembourser :" at bounding box center [570, 133] width 448 height 14
click at [170, 92] on span "BUFFALO GRILL VENISSIEUX BG10246S" at bounding box center [223, 88] width 207 height 16
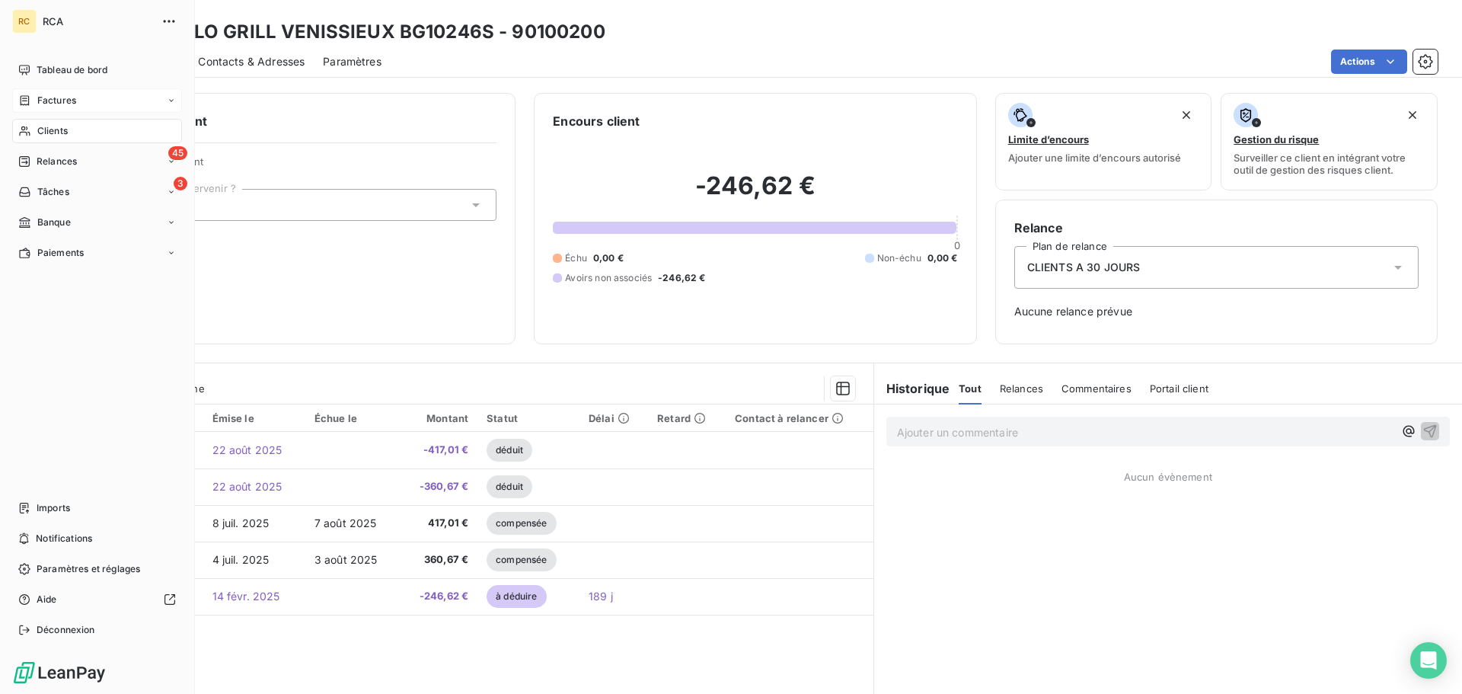
click at [47, 101] on span "Factures" at bounding box center [56, 101] width 39 height 14
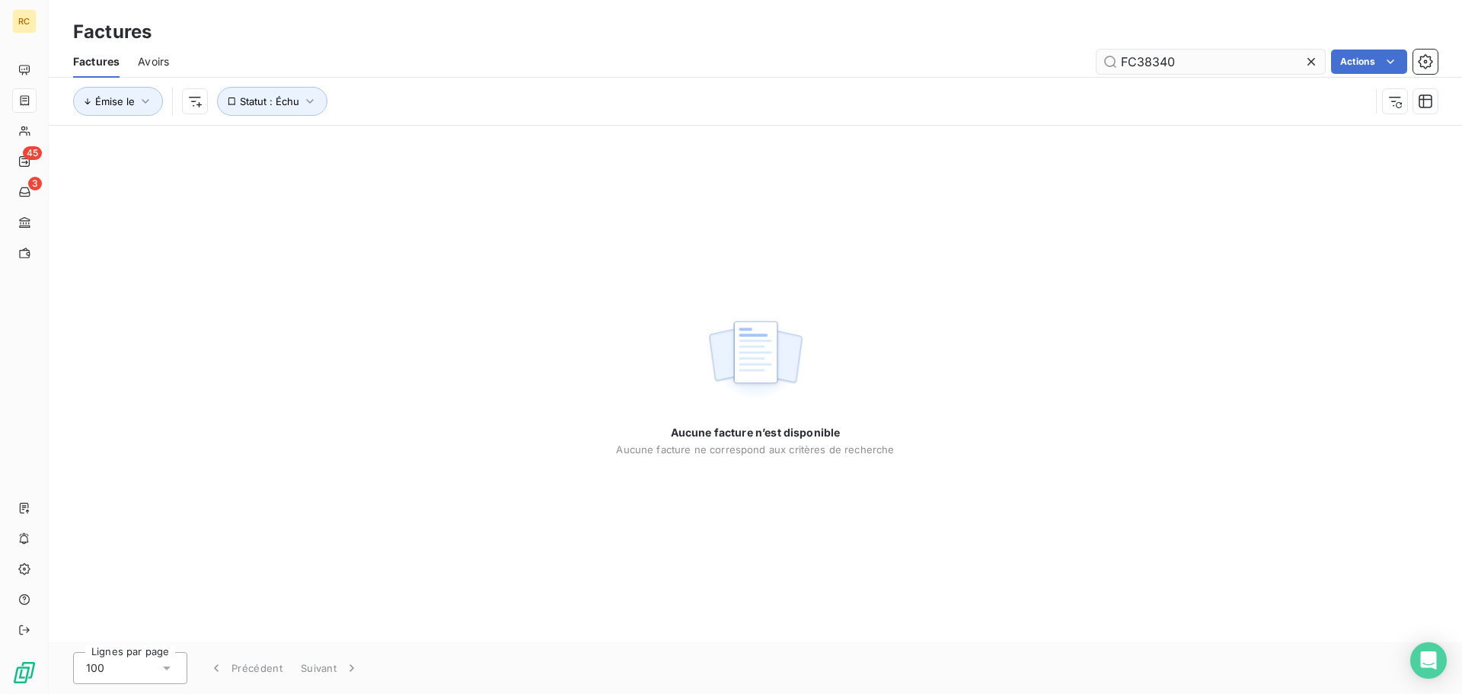
click at [1203, 61] on input "FC38340" at bounding box center [1211, 62] width 229 height 24
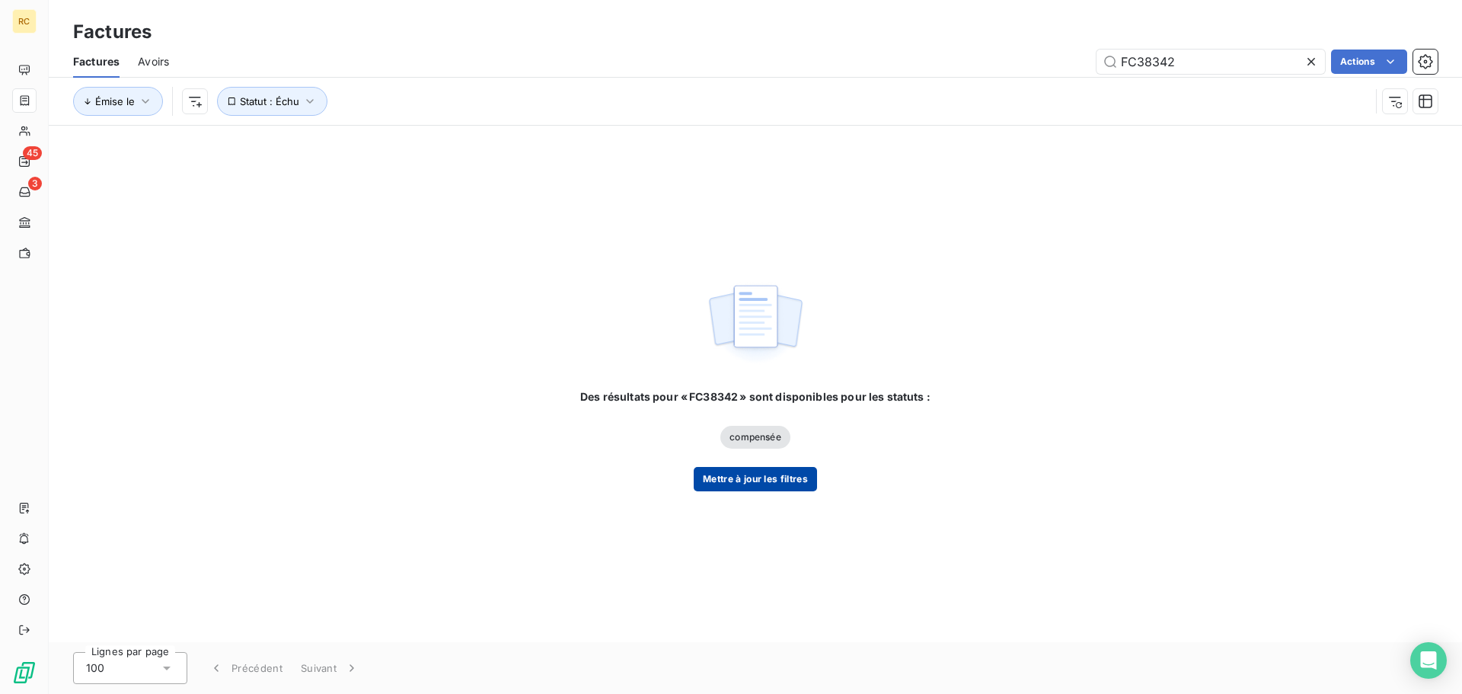
click at [743, 488] on button "Mettre à jour les filtres" at bounding box center [755, 479] width 123 height 24
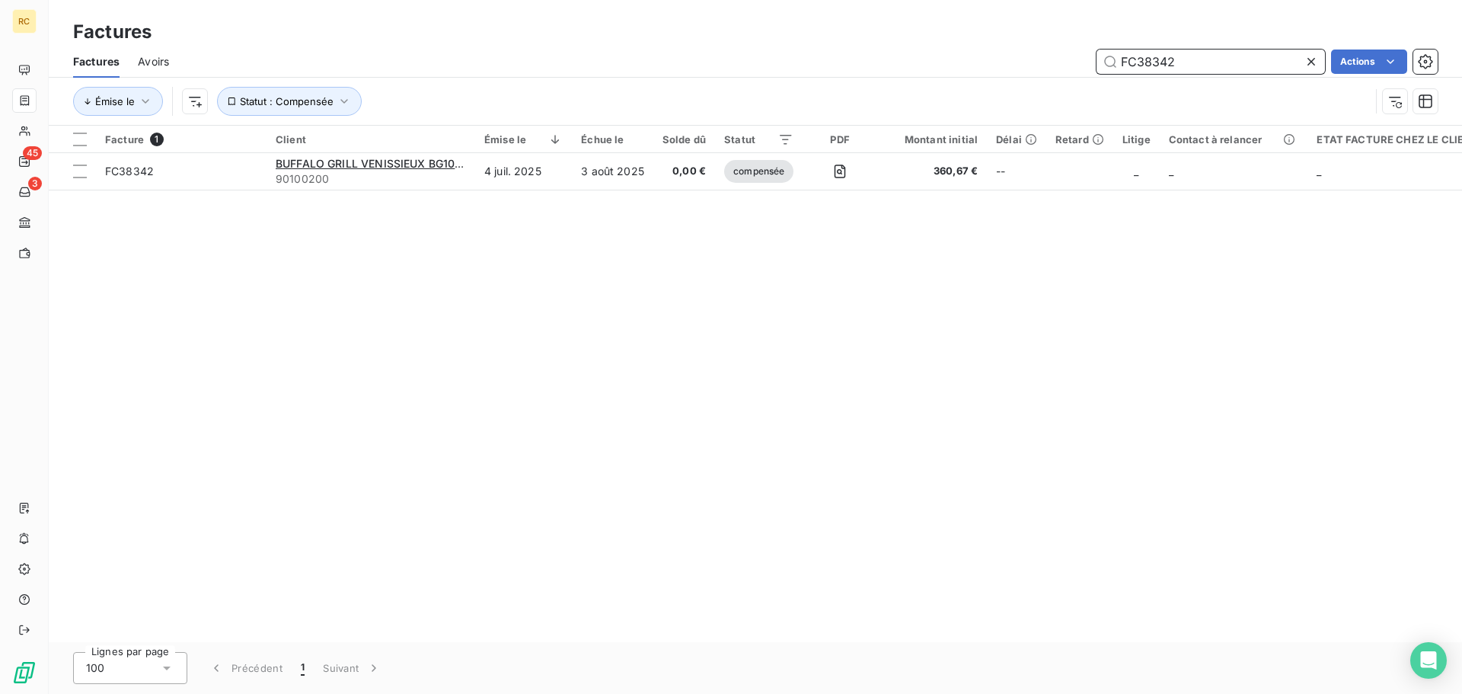
click at [1206, 69] on input "FC38342" at bounding box center [1211, 62] width 229 height 24
click at [1204, 69] on input "FC38342" at bounding box center [1211, 62] width 229 height 24
type input "F"
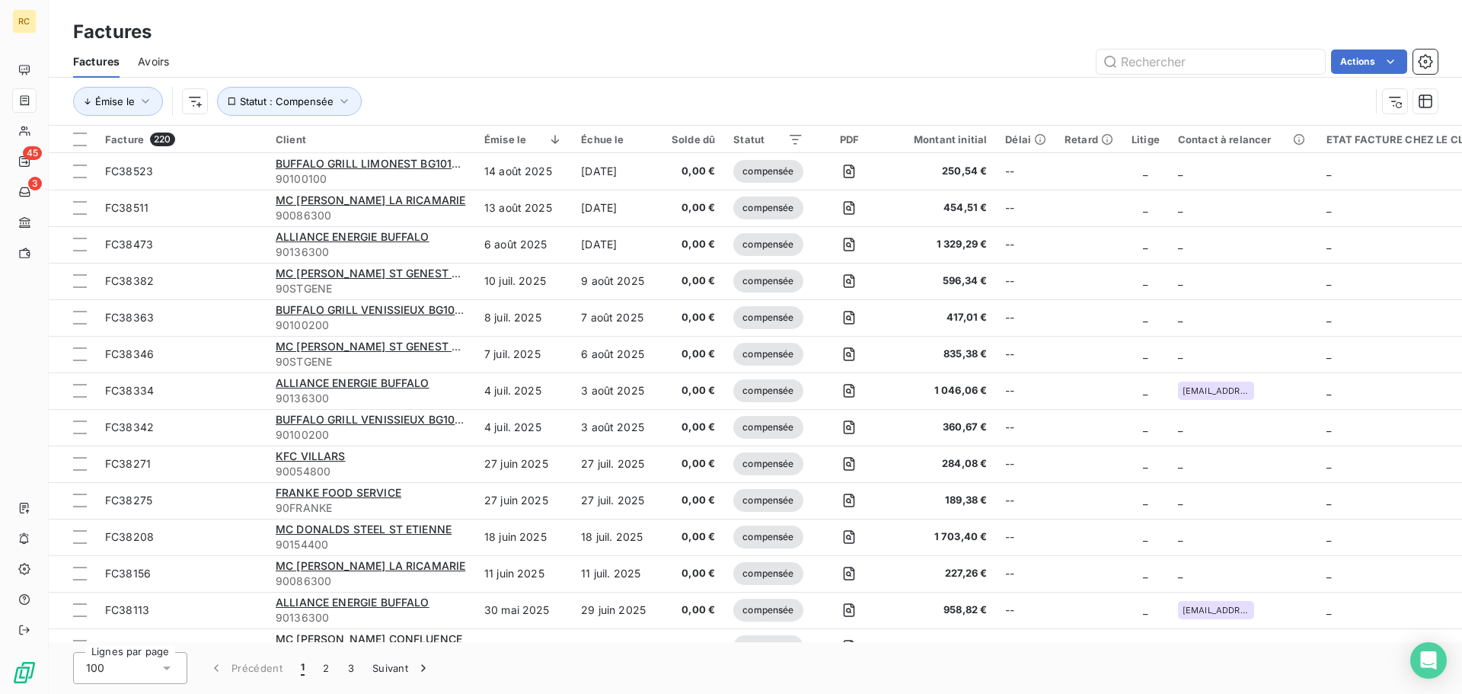
drag, startPoint x: 1010, startPoint y: 62, endPoint x: 1082, endPoint y: 53, distance: 72.8
click at [1010, 61] on div "Actions" at bounding box center [812, 62] width 1251 height 24
click at [1216, 67] on input "text" at bounding box center [1211, 62] width 229 height 24
click at [603, 55] on div "Actions" at bounding box center [812, 62] width 1251 height 24
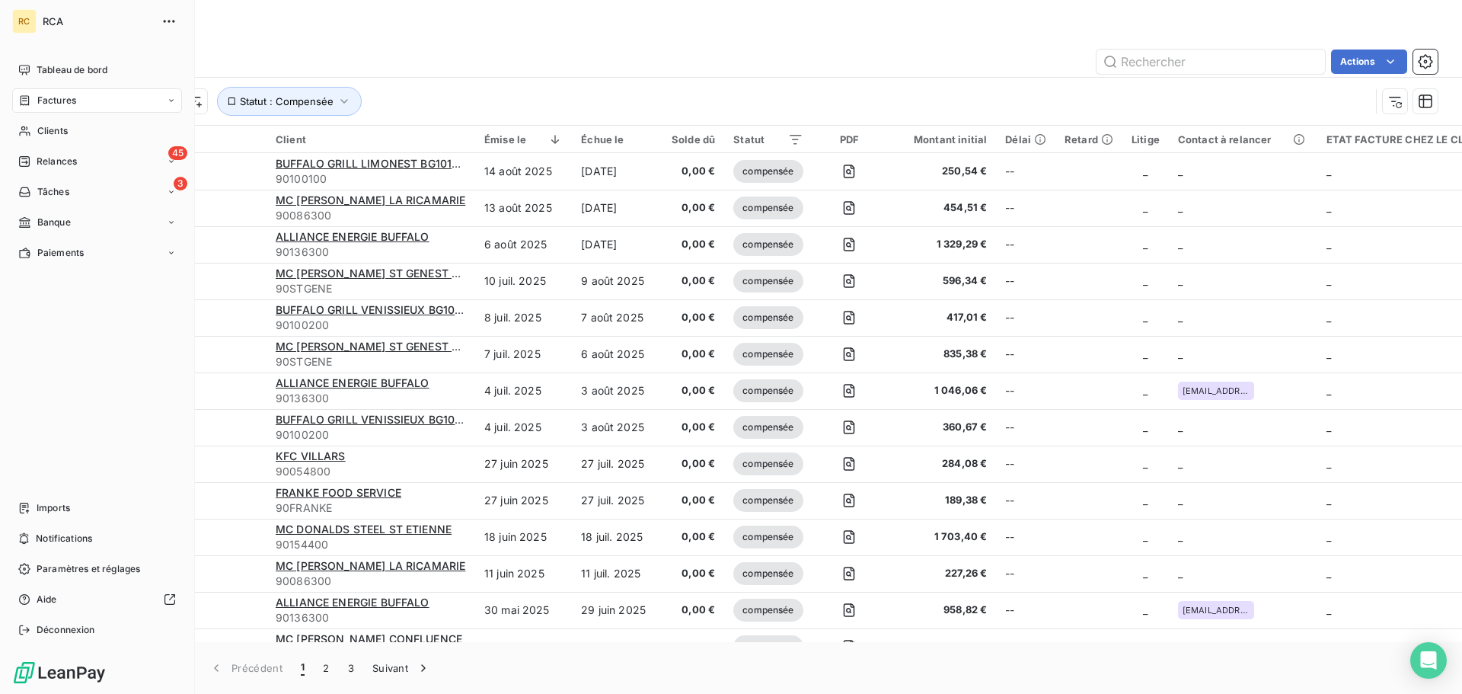
click at [58, 104] on span "Factures" at bounding box center [56, 101] width 39 height 14
click at [55, 99] on span "Factures" at bounding box center [56, 101] width 39 height 14
click at [61, 125] on span "Factures" at bounding box center [56, 131] width 39 height 14
click at [59, 200] on div "Clients" at bounding box center [97, 192] width 170 height 24
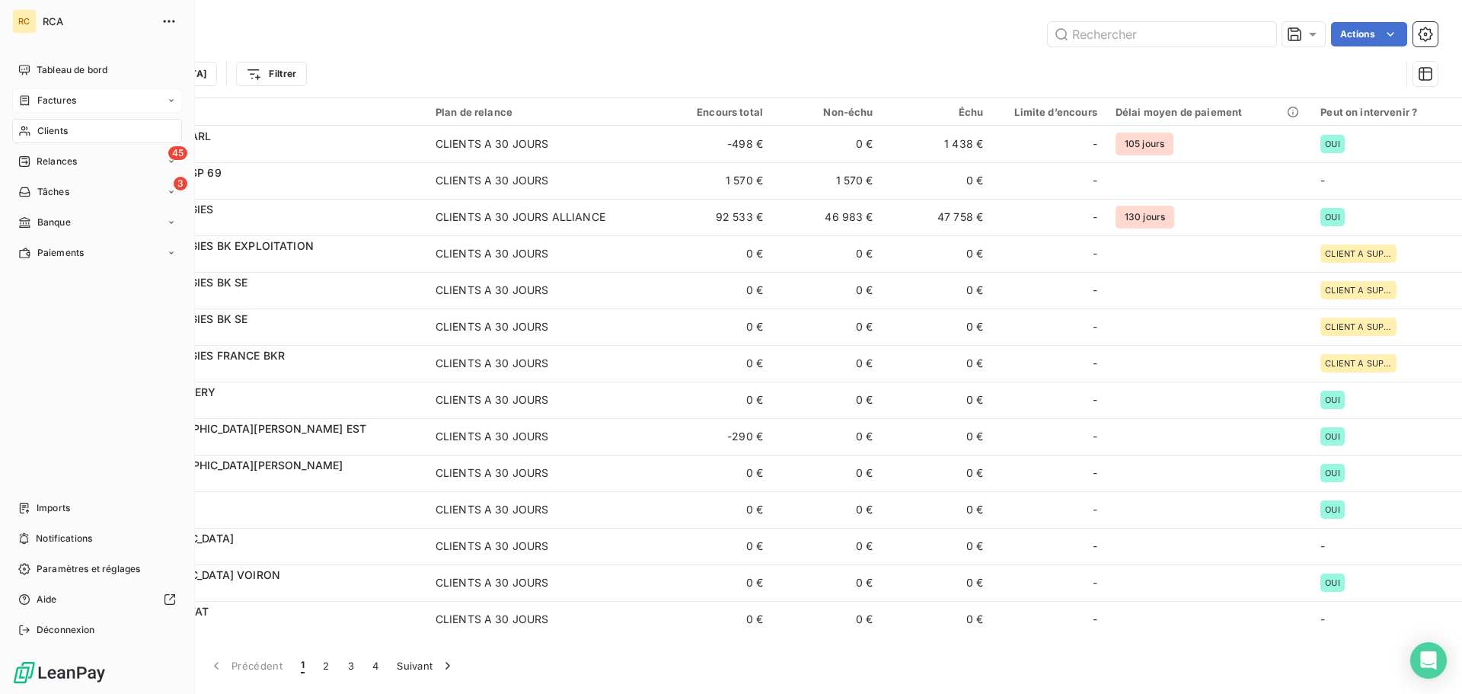
click at [34, 104] on div "Factures" at bounding box center [47, 101] width 58 height 14
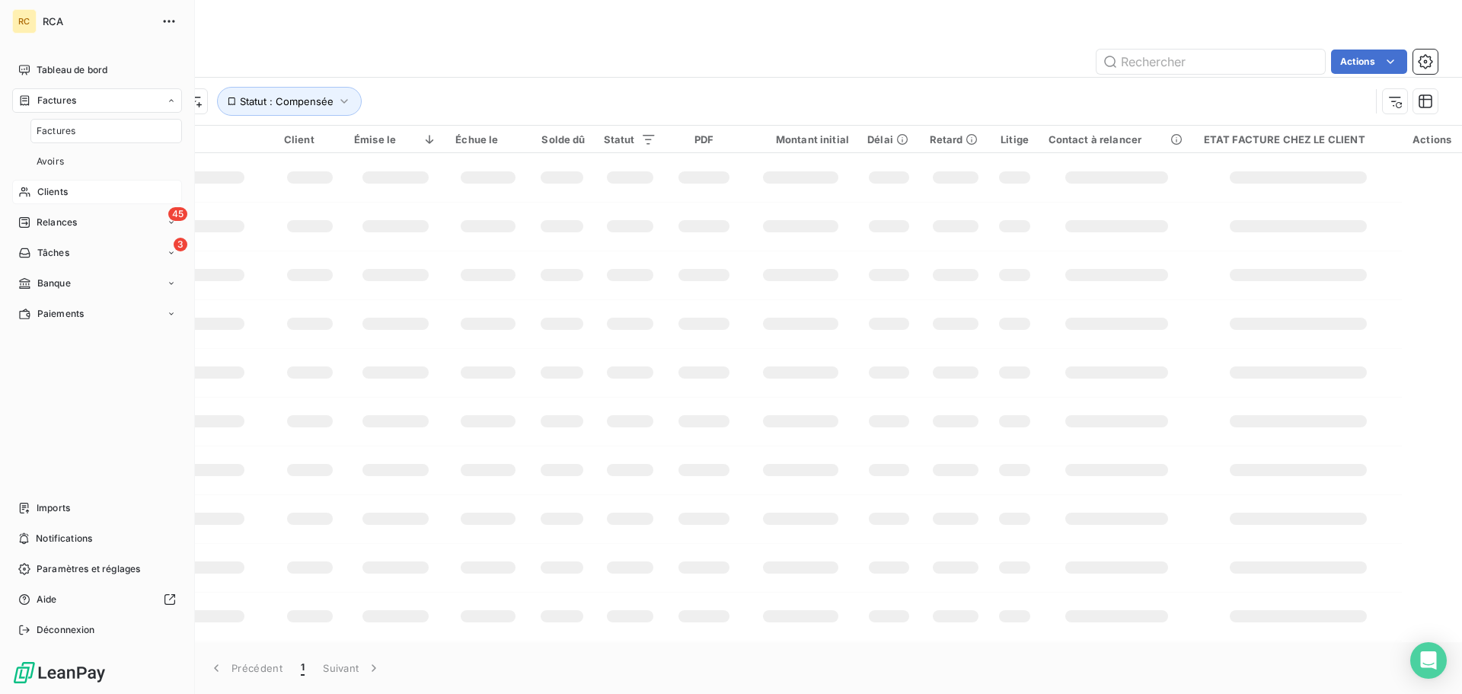
click at [52, 198] on span "Clients" at bounding box center [52, 192] width 30 height 14
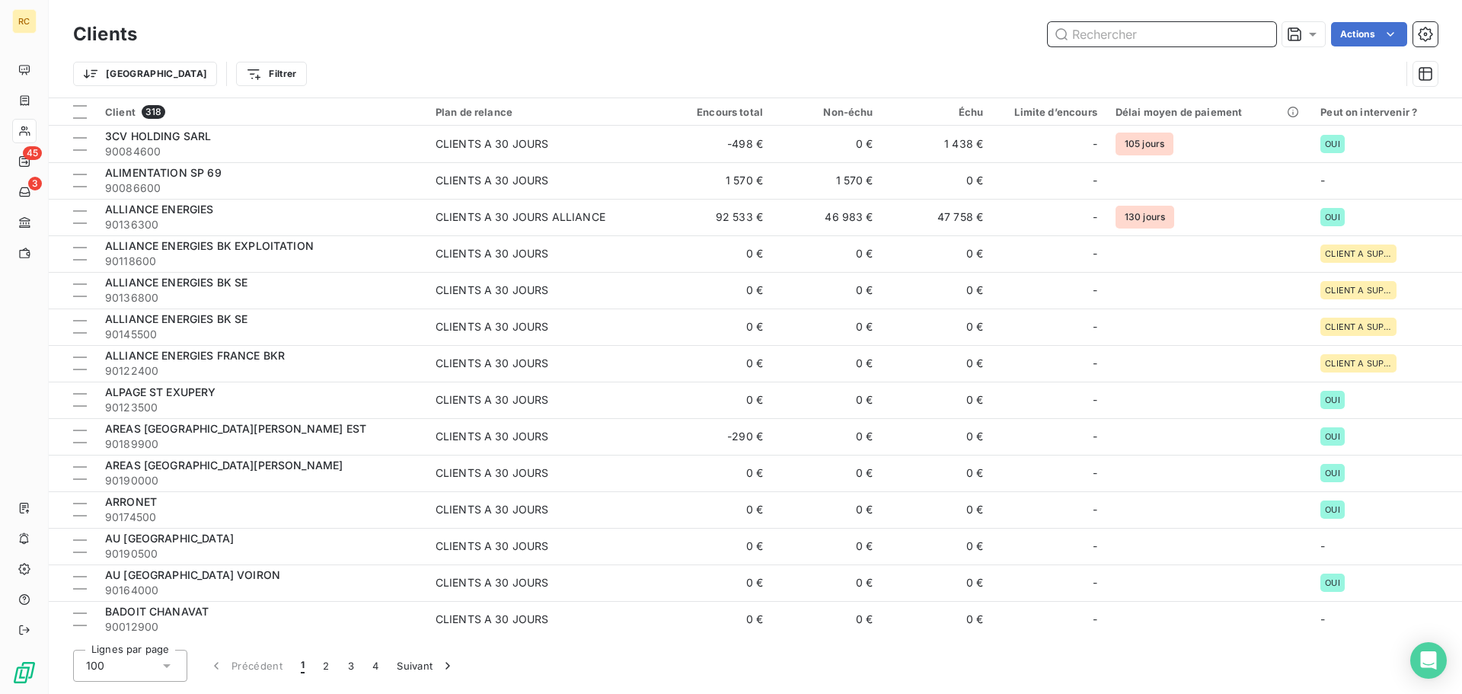
click at [1142, 36] on input "text" at bounding box center [1162, 34] width 229 height 24
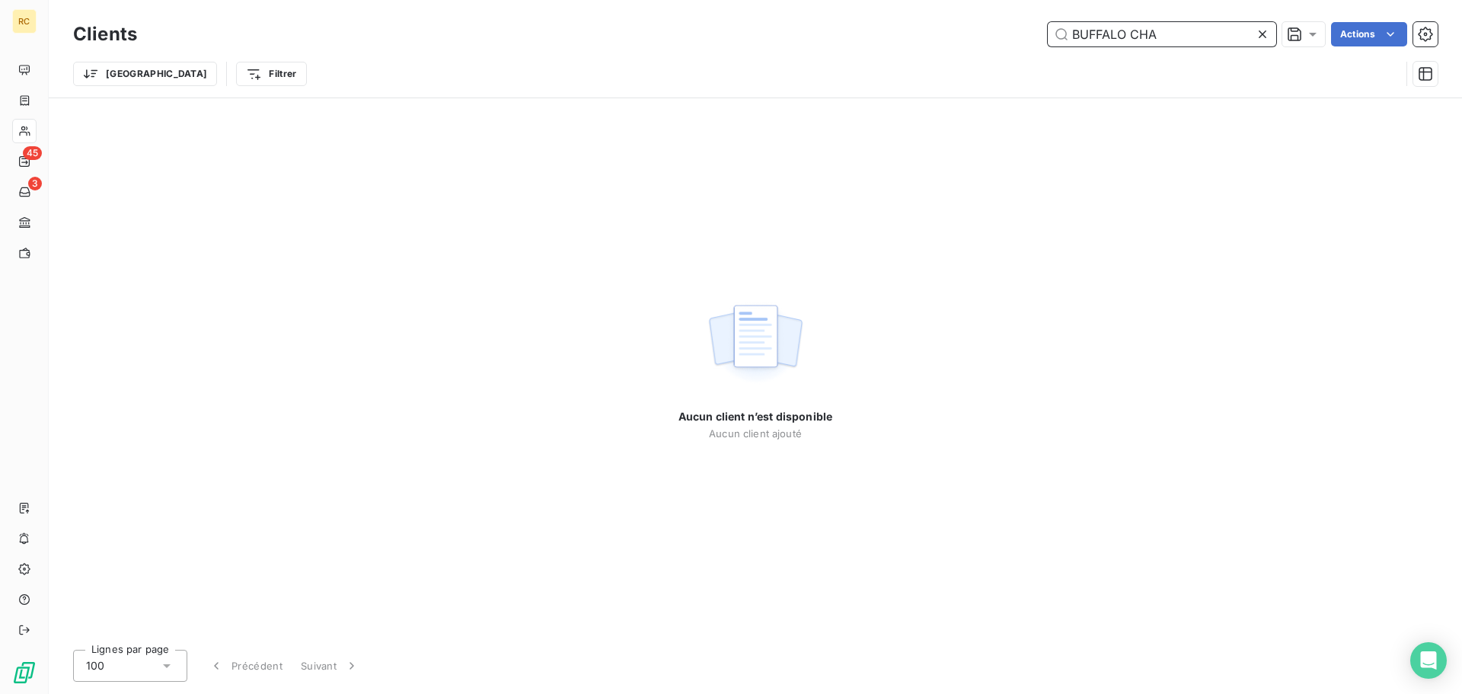
click at [1184, 40] on input "BUFFALO CHA" at bounding box center [1162, 34] width 229 height 24
click at [1159, 42] on input "BUFFALO CHA" at bounding box center [1162, 34] width 229 height 24
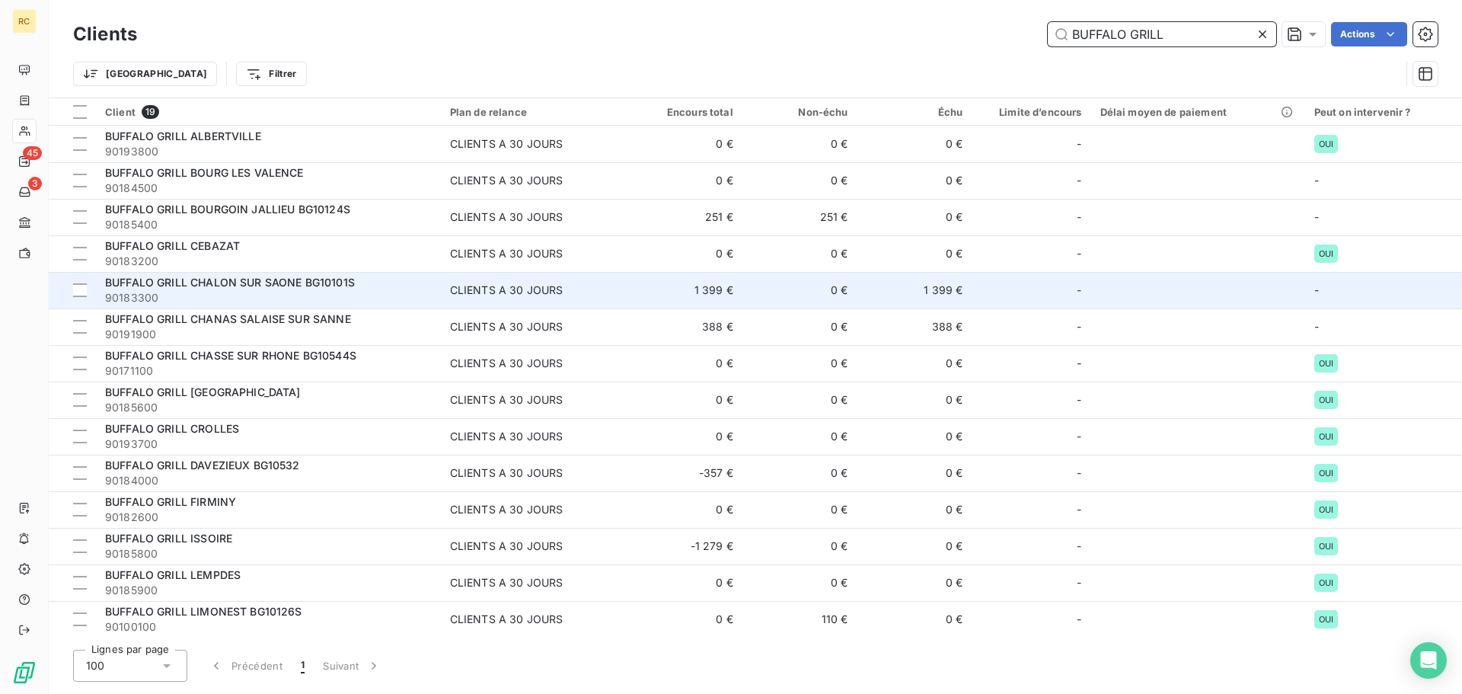
type input "BUFFALO GRILL"
click at [334, 286] on span "BUFFALO GRILL CHALON SUR SAONE BG10101S" at bounding box center [230, 282] width 250 height 13
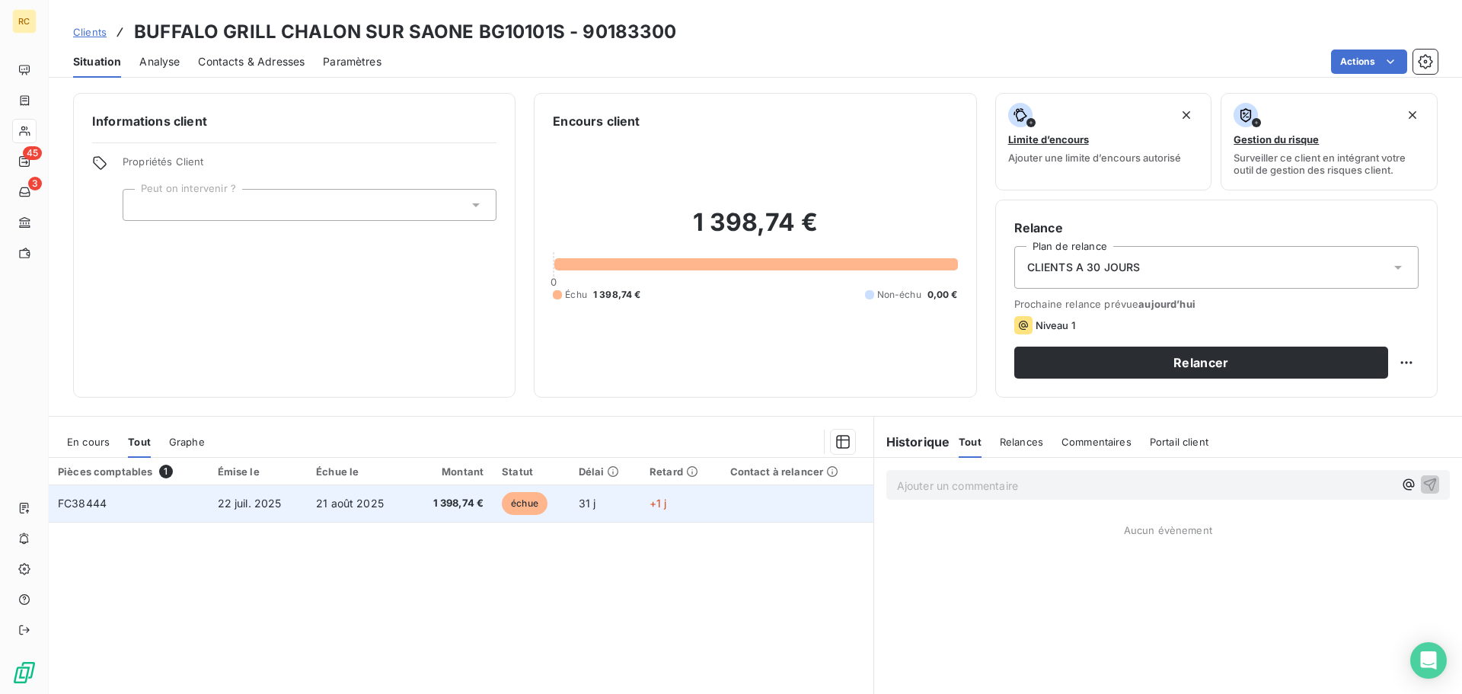
click at [273, 508] on span "22 juil. 2025" at bounding box center [250, 503] width 64 height 13
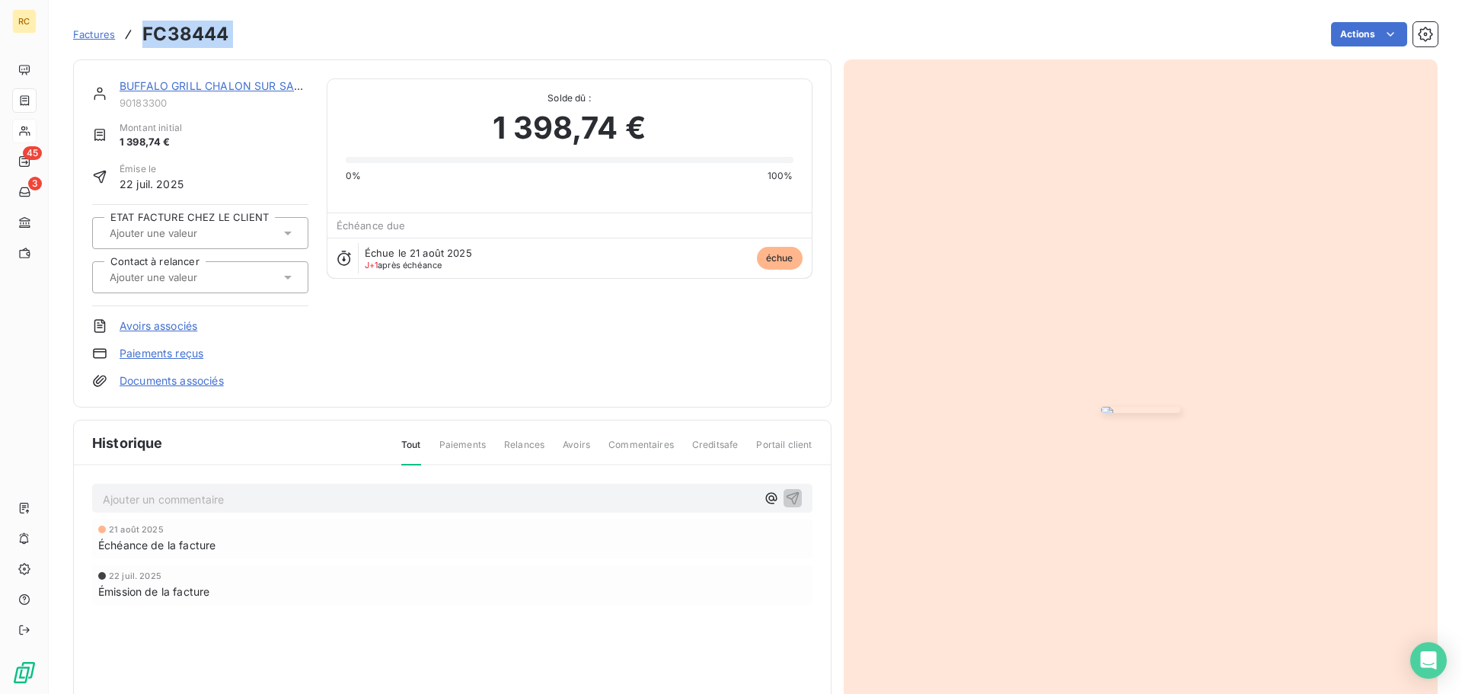
drag, startPoint x: 238, startPoint y: 38, endPoint x: 142, endPoint y: 27, distance: 97.3
click at [142, 27] on div "Factures FC38444 Actions" at bounding box center [755, 34] width 1365 height 32
copy section "FC38444 Actions"
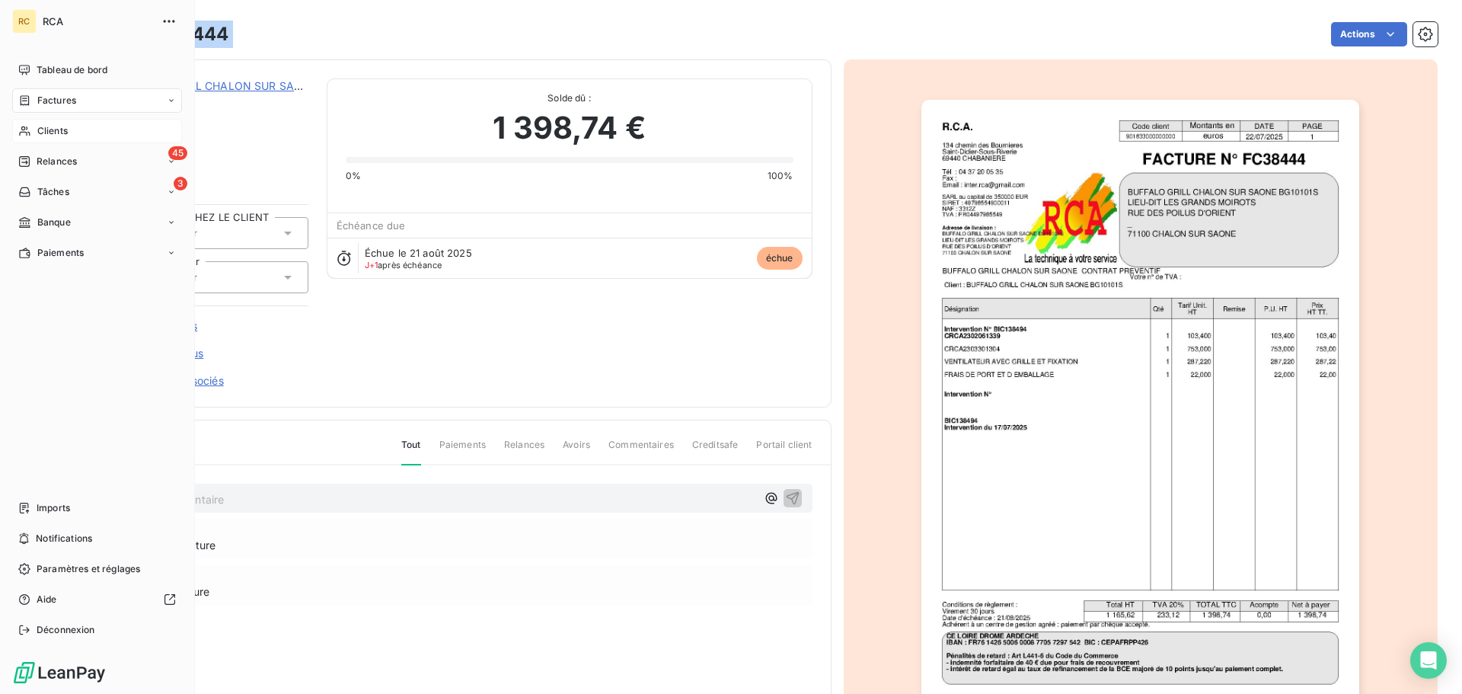
click at [61, 101] on span "Factures" at bounding box center [56, 101] width 39 height 14
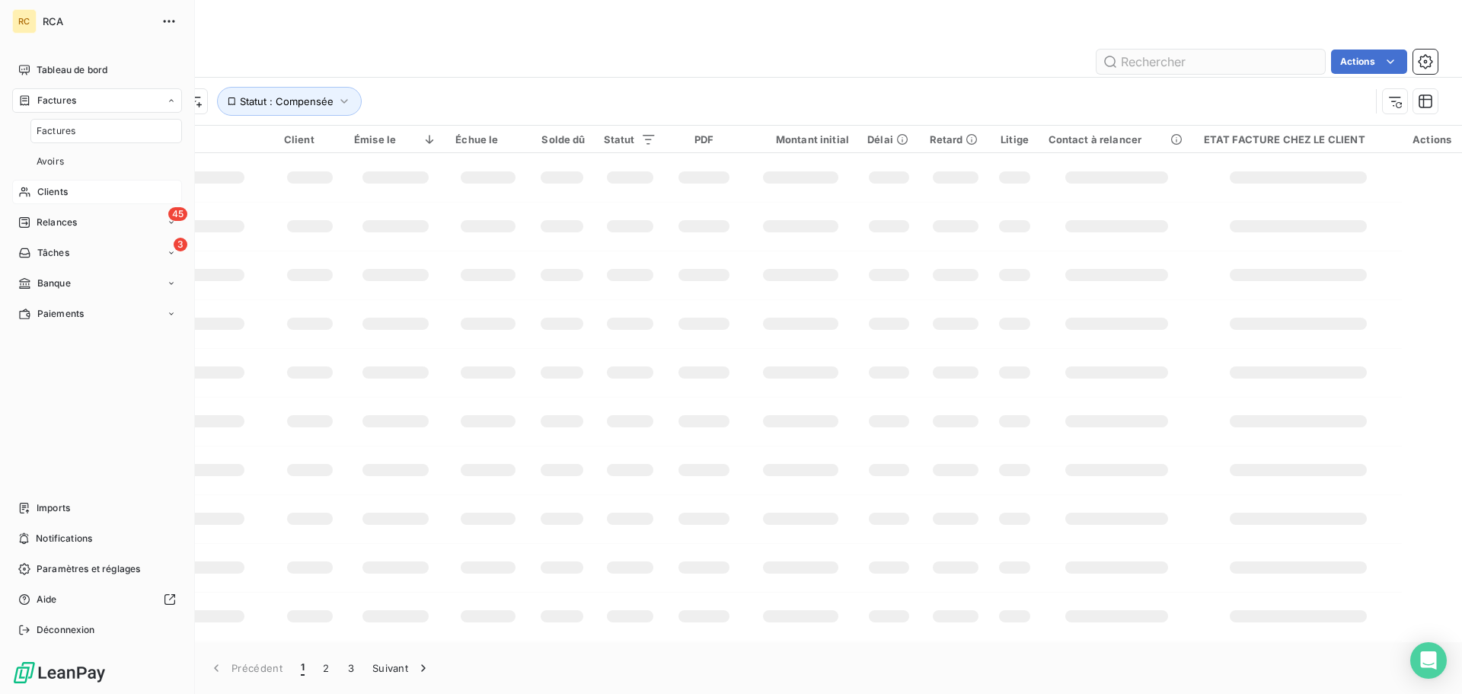
click at [1217, 59] on input "text" at bounding box center [1211, 62] width 229 height 24
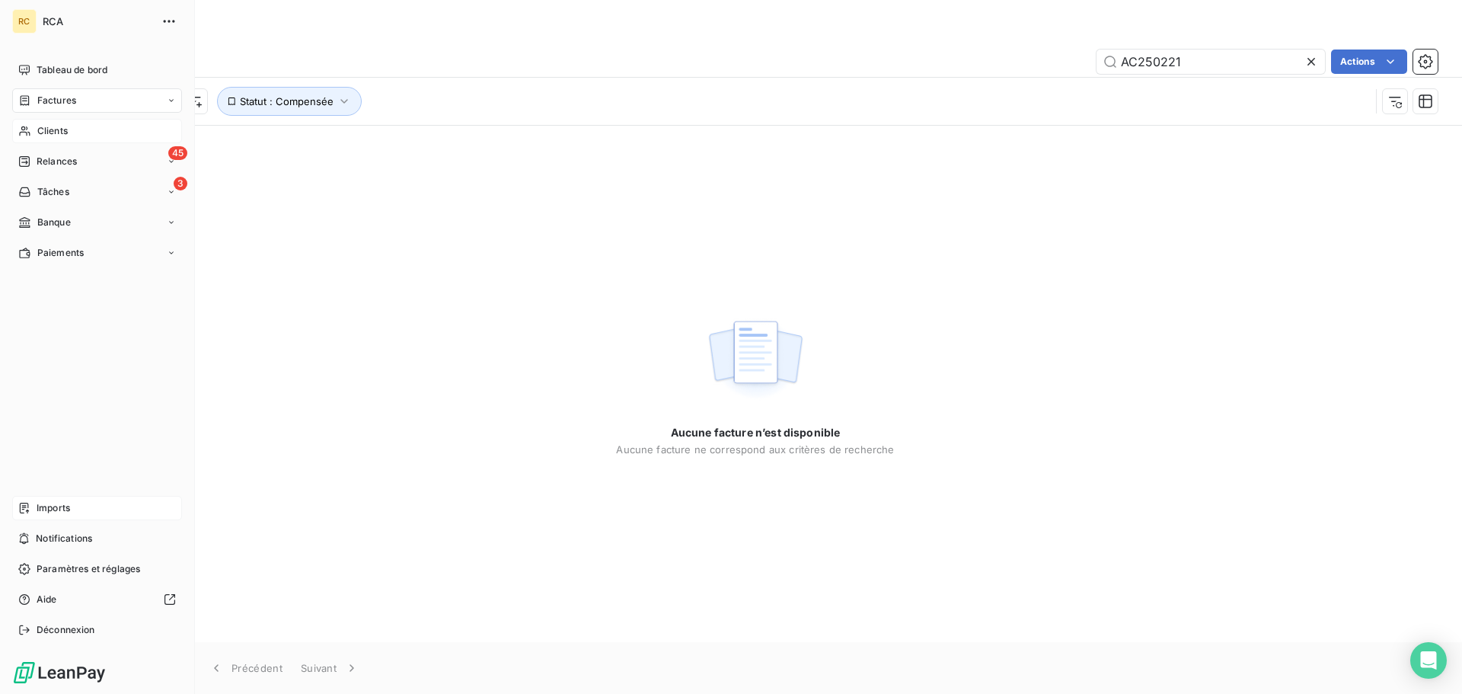
type input "AC250221"
drag, startPoint x: 23, startPoint y: 504, endPoint x: 91, endPoint y: 474, distance: 75.0
click at [23, 503] on icon at bounding box center [24, 508] width 12 height 12
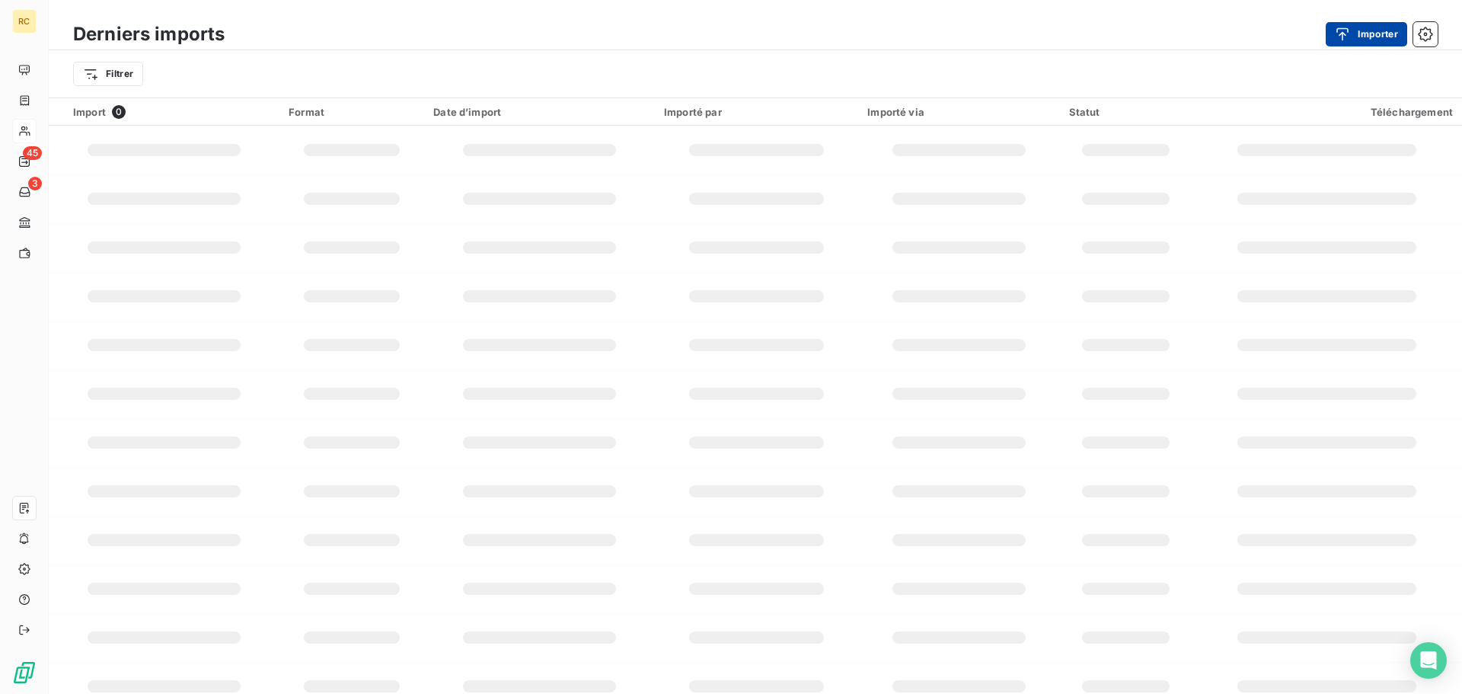
click at [1363, 37] on button "Importer" at bounding box center [1366, 34] width 81 height 24
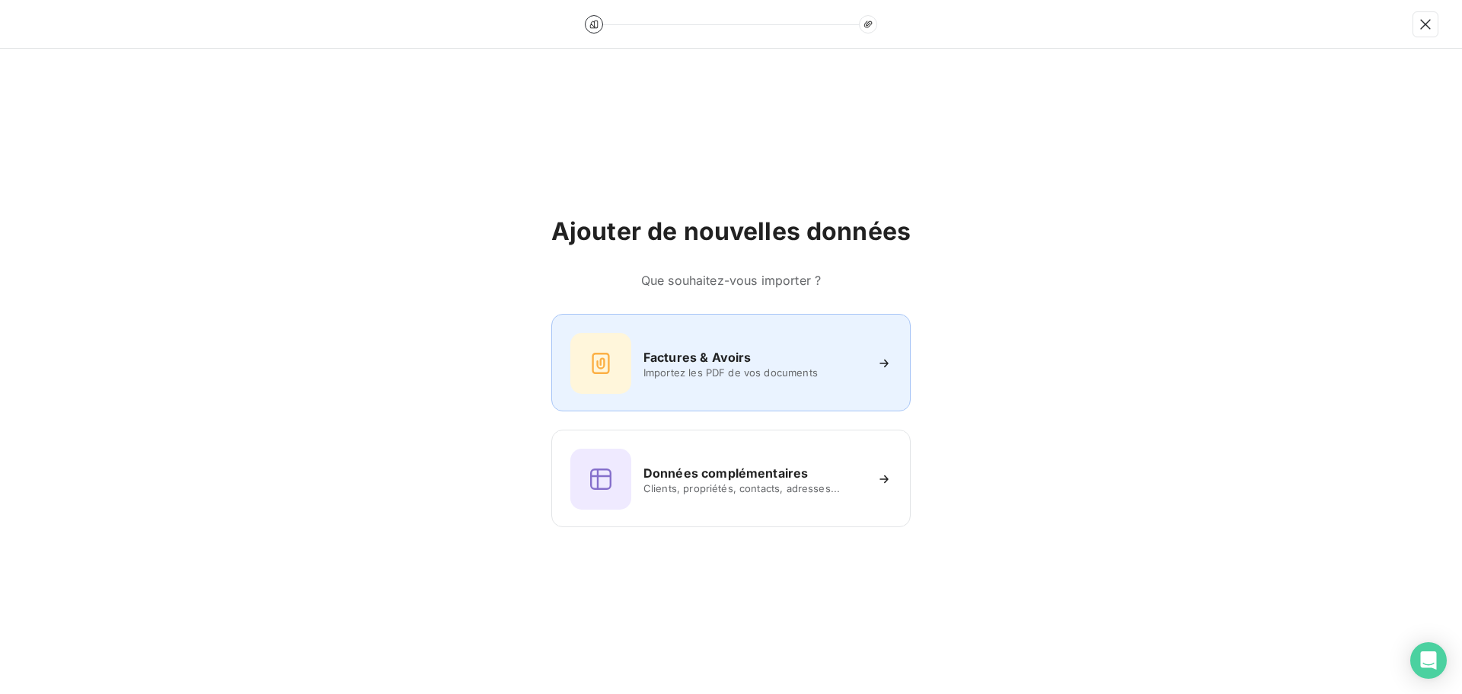
click at [662, 357] on h6 "Factures & Avoirs" at bounding box center [698, 357] width 108 height 18
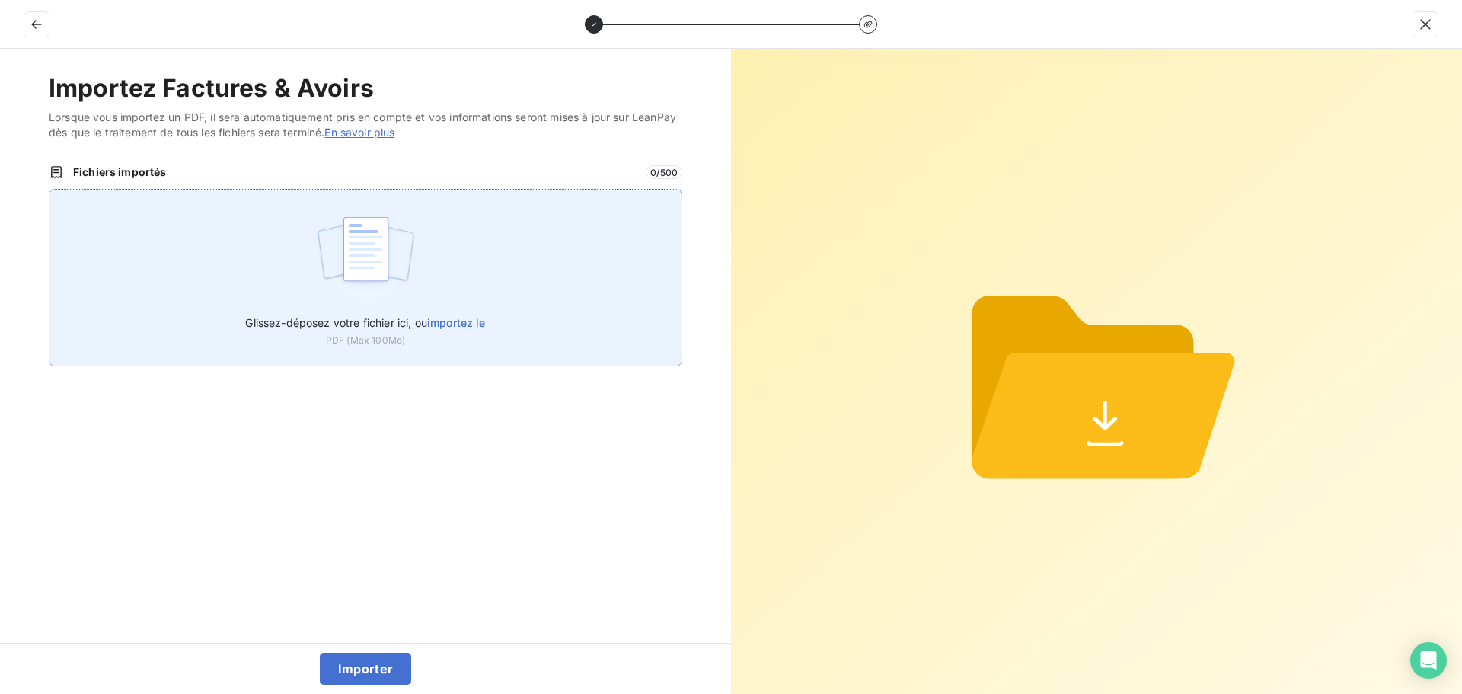
click at [482, 310] on label "Glissez-déposez votre fichier ici, ou importez le" at bounding box center [365, 319] width 240 height 28
click at [50, 190] on input "Glissez-déposez votre fichier ici, ou importez le" at bounding box center [49, 189] width 1 height 1
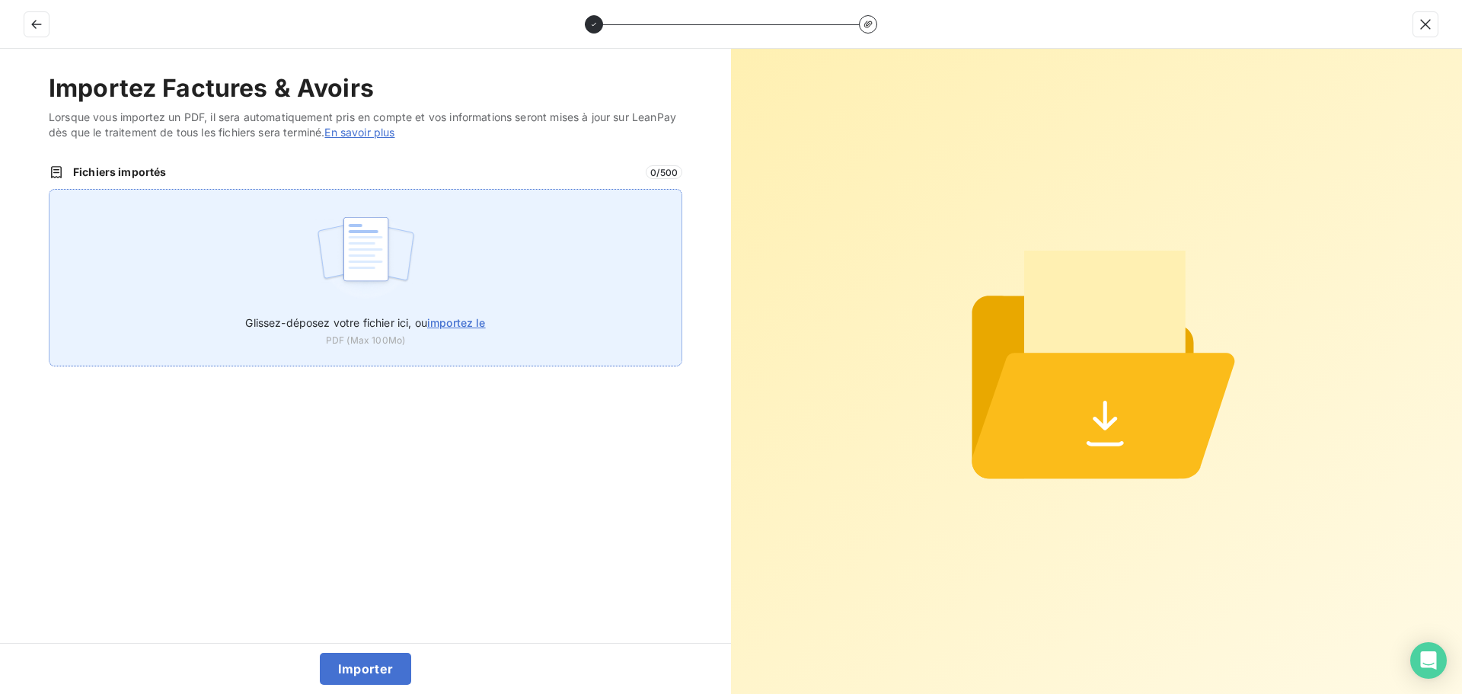
type input "C:\fakepath\AC250221.pdf"
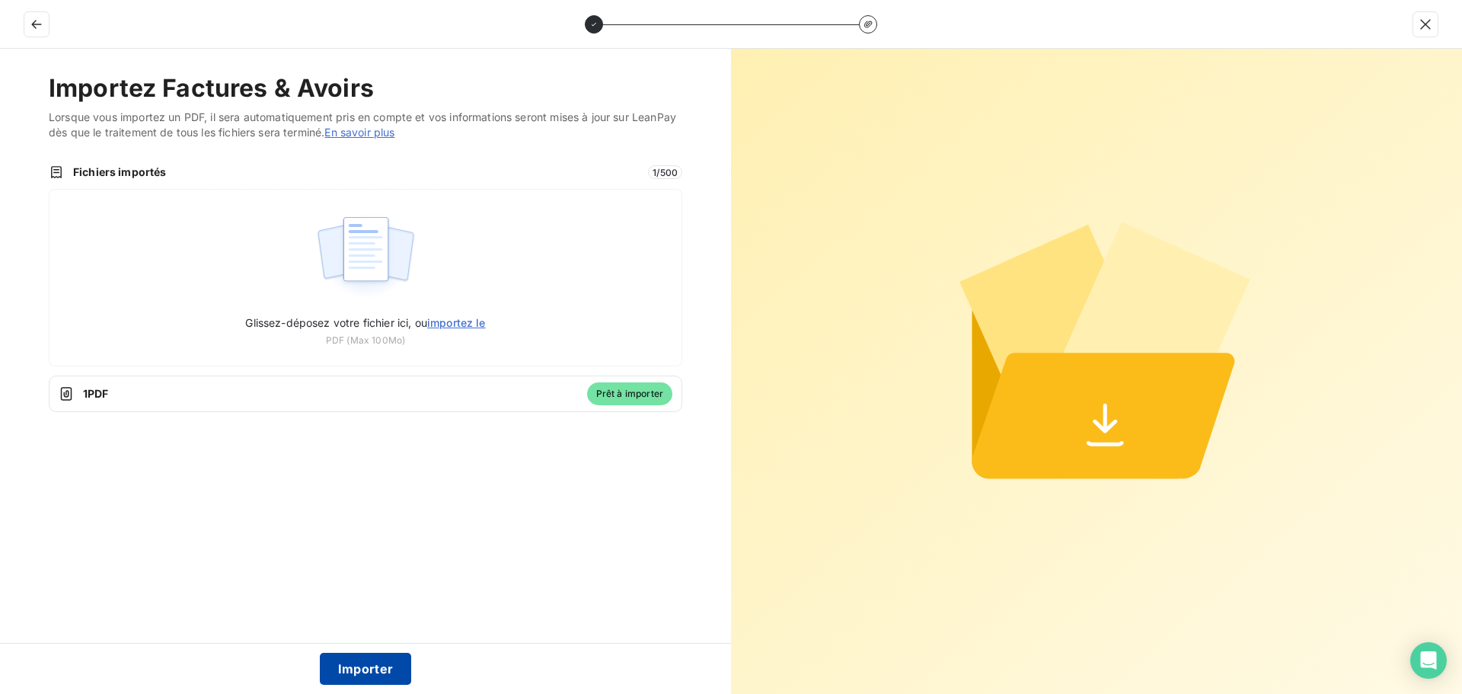
click at [357, 663] on button "Importer" at bounding box center [366, 669] width 92 height 32
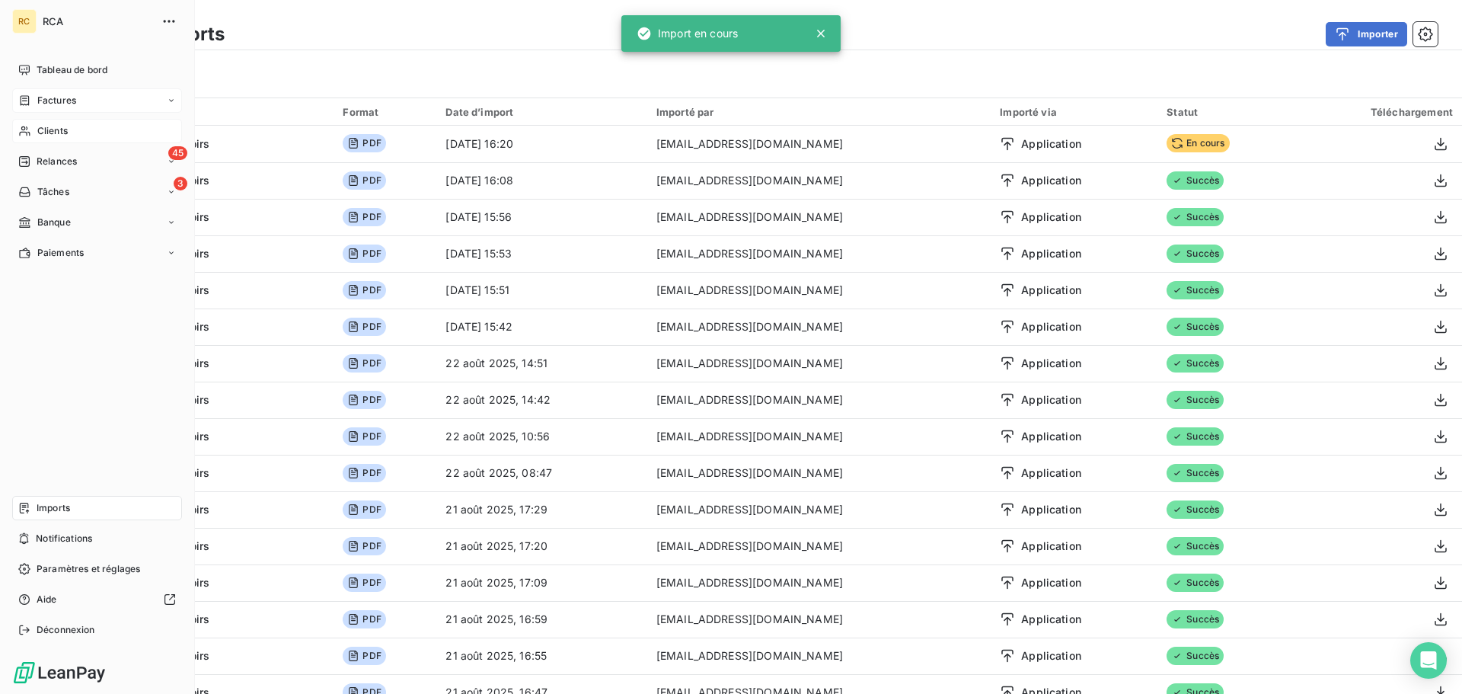
click at [169, 102] on icon at bounding box center [171, 100] width 9 height 9
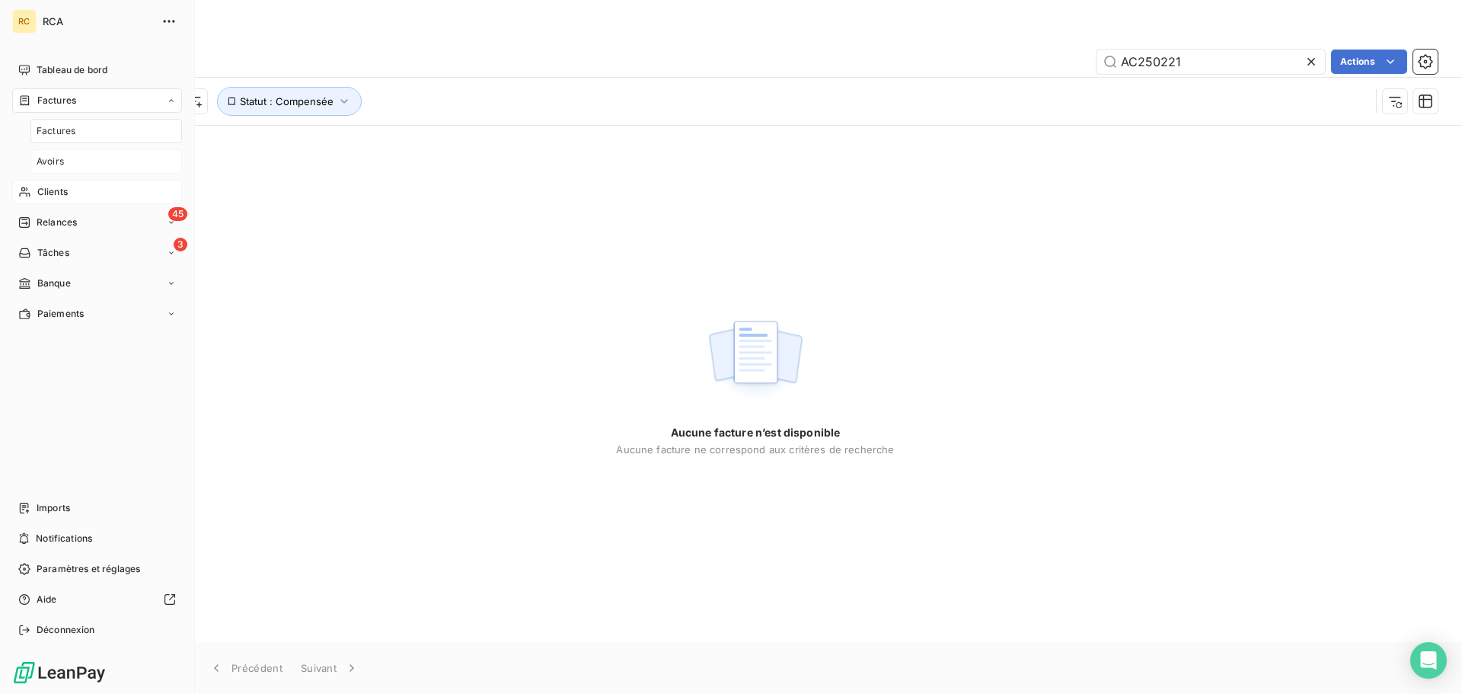
click at [129, 163] on div "Avoirs" at bounding box center [106, 161] width 152 height 24
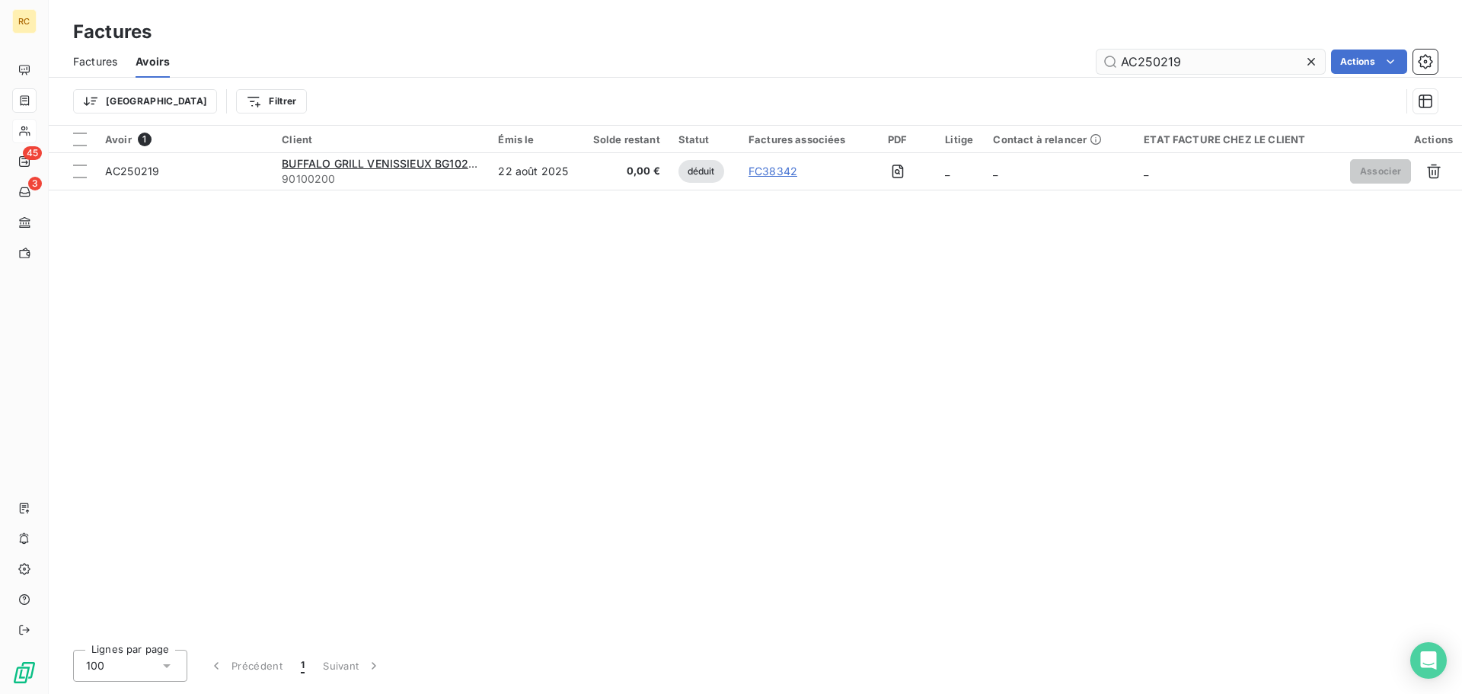
click at [1196, 65] on input "AC250219" at bounding box center [1211, 62] width 229 height 24
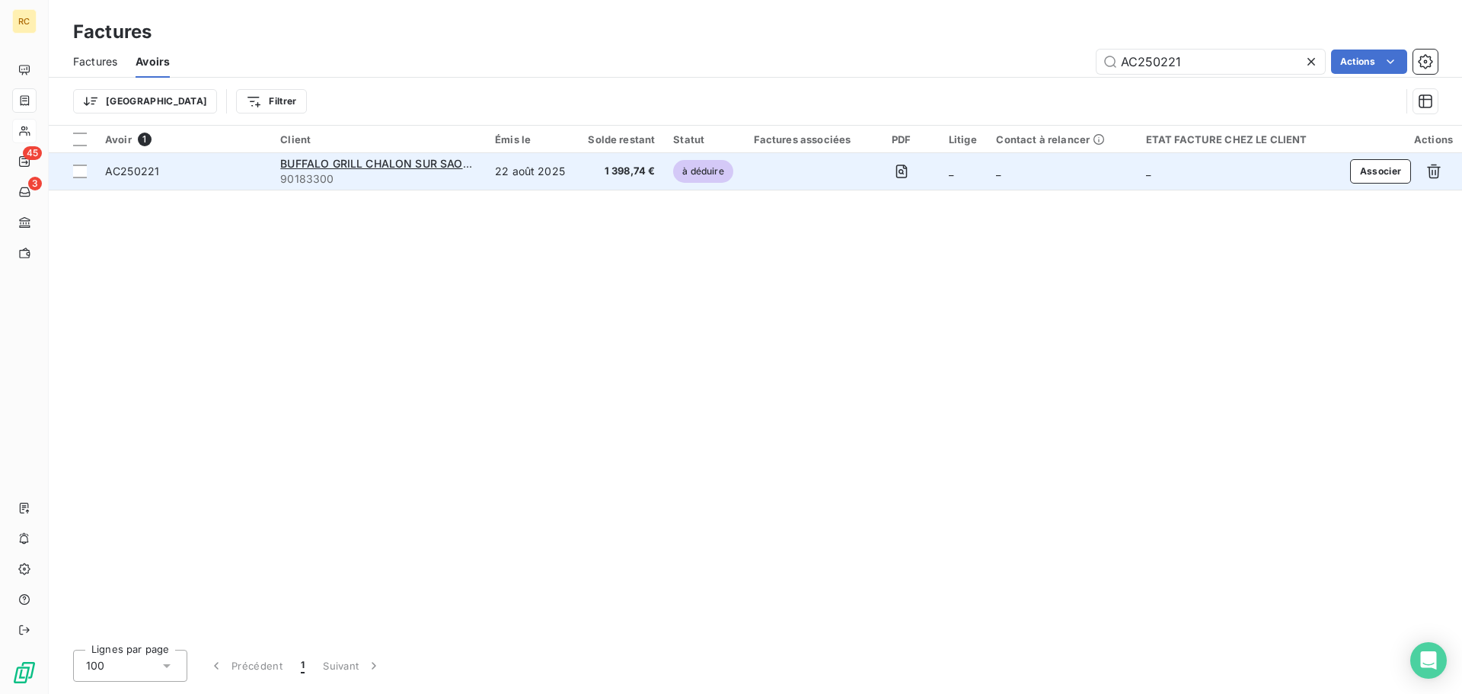
type input "AC250221"
click at [157, 176] on span "AC250221" at bounding box center [132, 171] width 54 height 13
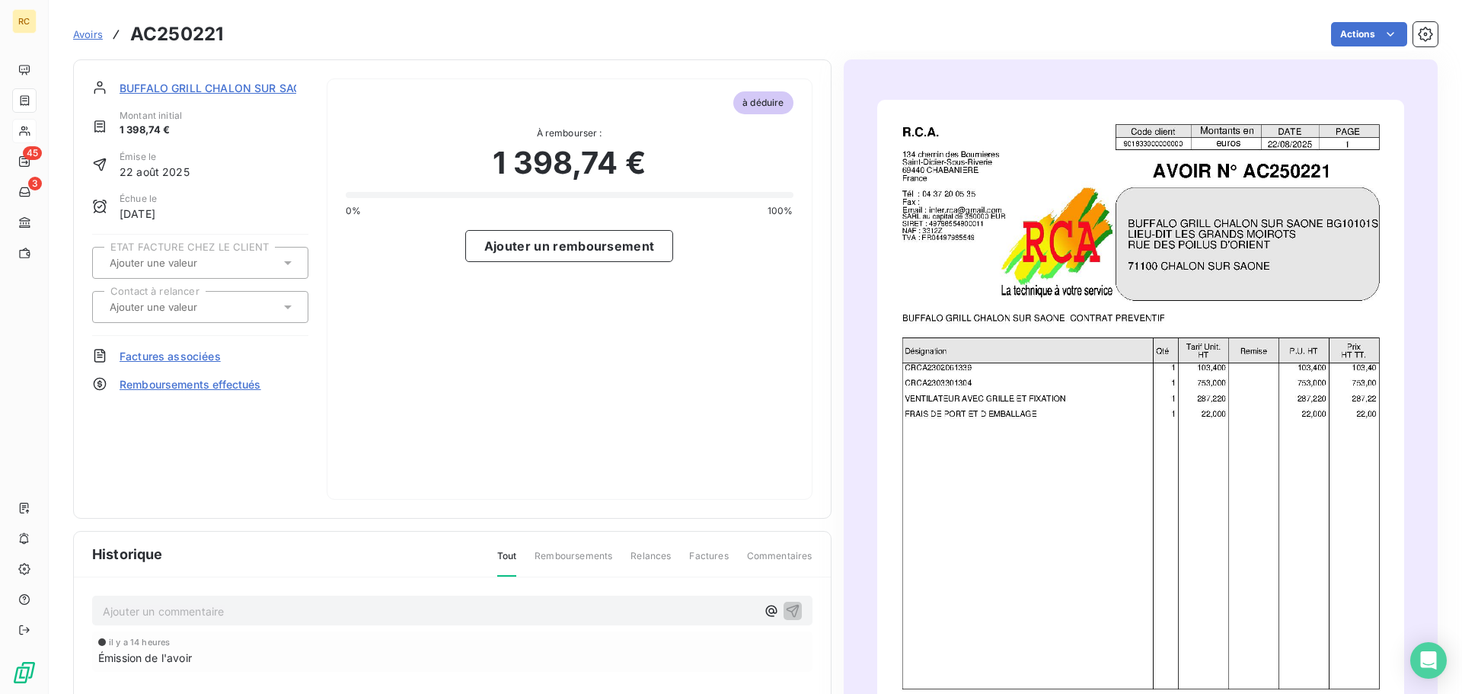
click at [181, 356] on span "Factures associées" at bounding box center [170, 356] width 101 height 16
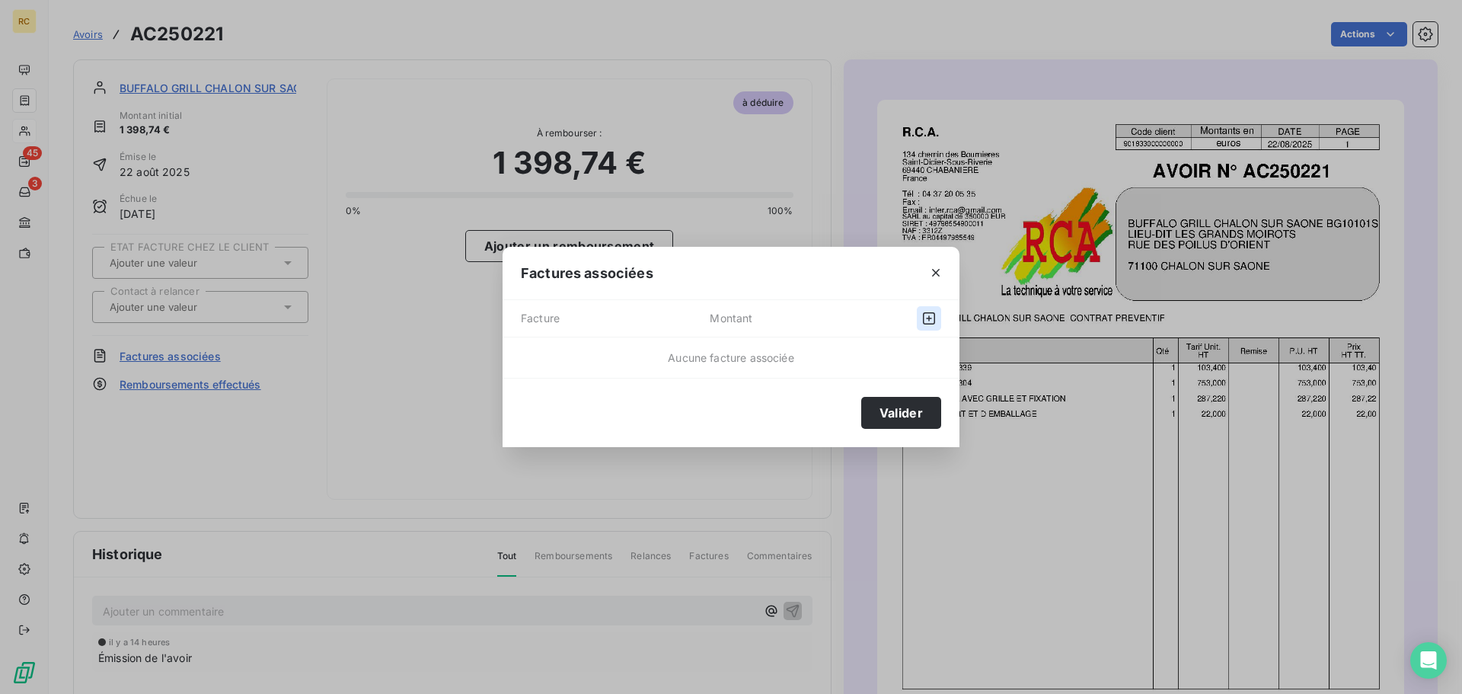
click at [919, 315] on button "button" at bounding box center [929, 318] width 24 height 24
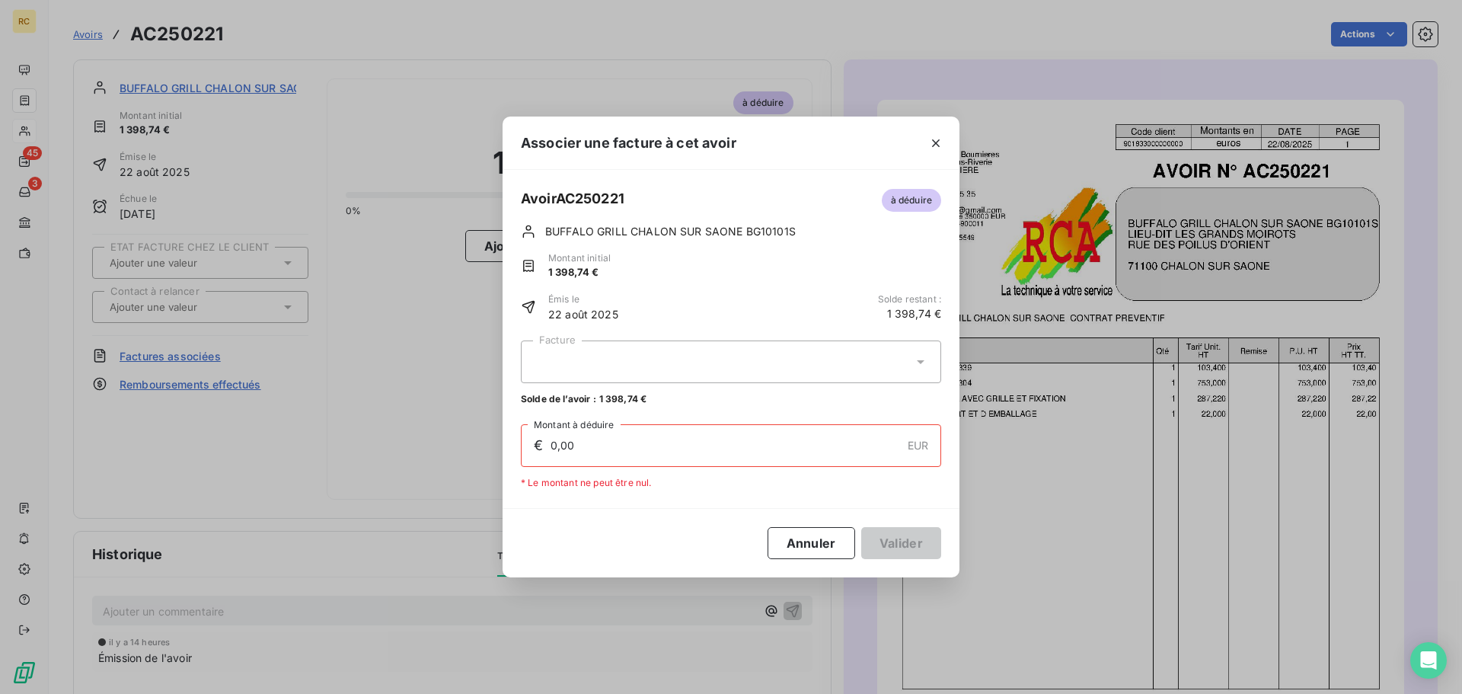
click at [846, 365] on div at bounding box center [731, 361] width 420 height 43
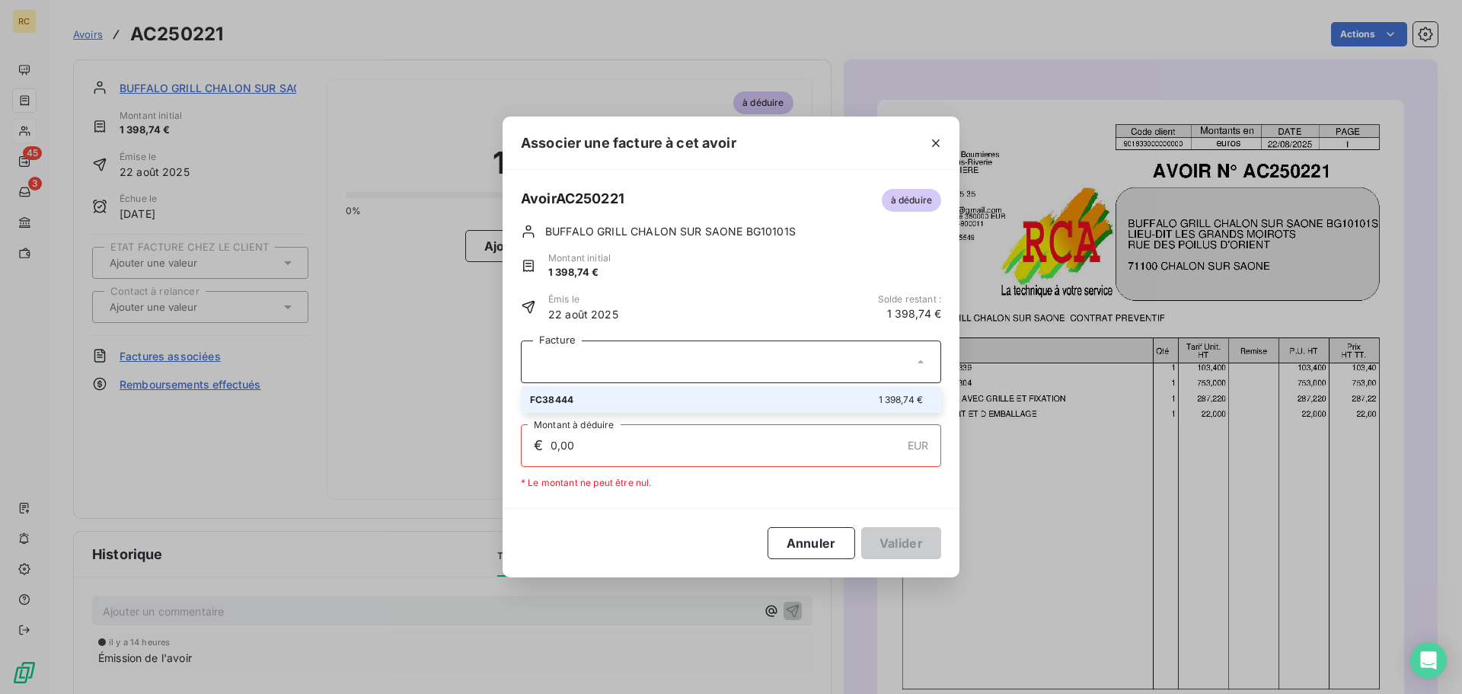
click at [729, 402] on div "FC38444 1 398,74 €" at bounding box center [731, 399] width 402 height 14
type input "1 398,74"
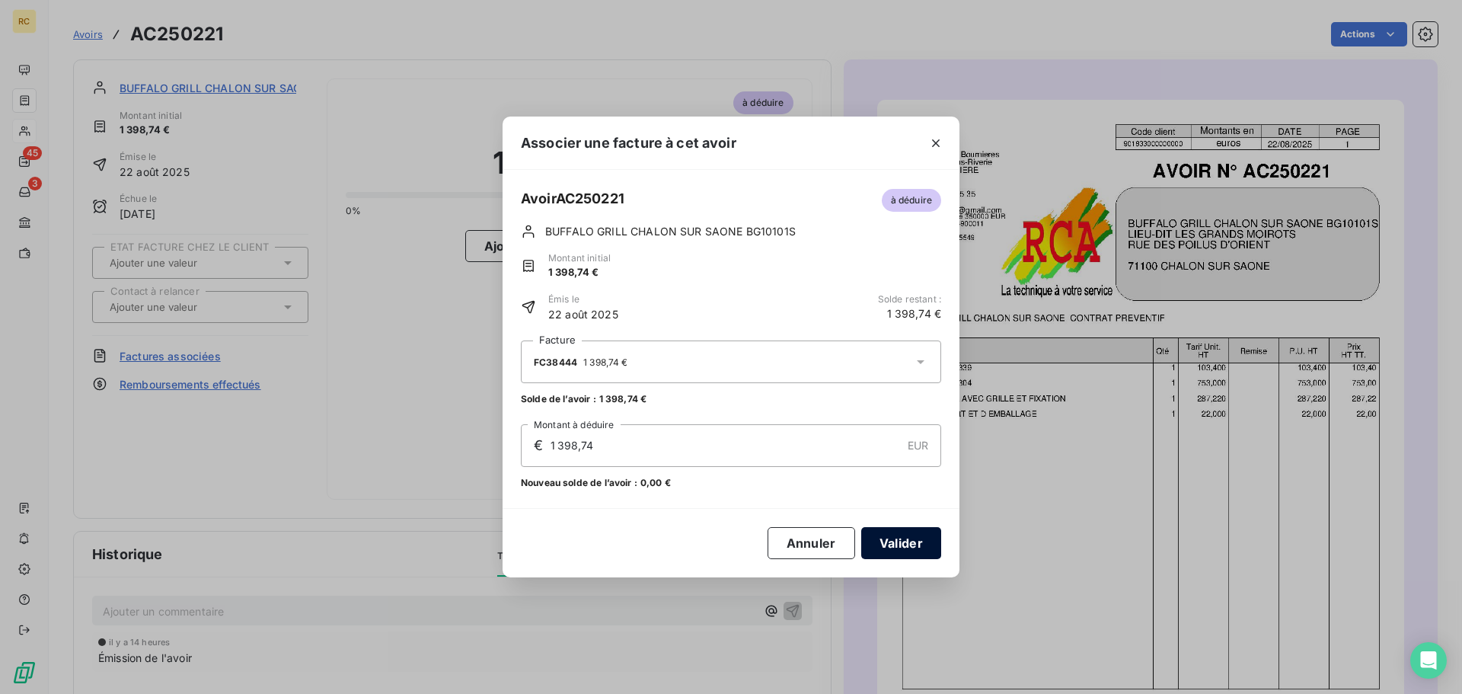
click at [908, 543] on button "Valider" at bounding box center [901, 543] width 80 height 32
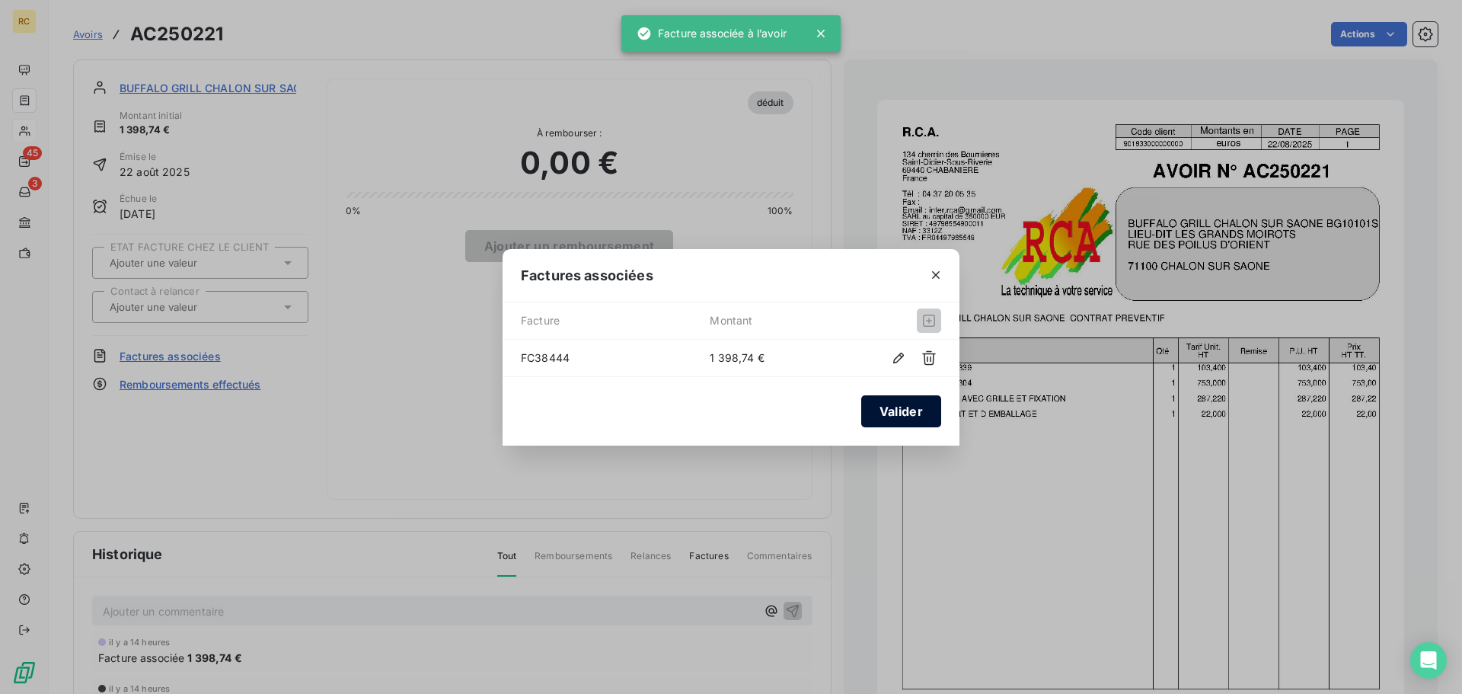
click at [922, 414] on button "Valider" at bounding box center [901, 411] width 80 height 32
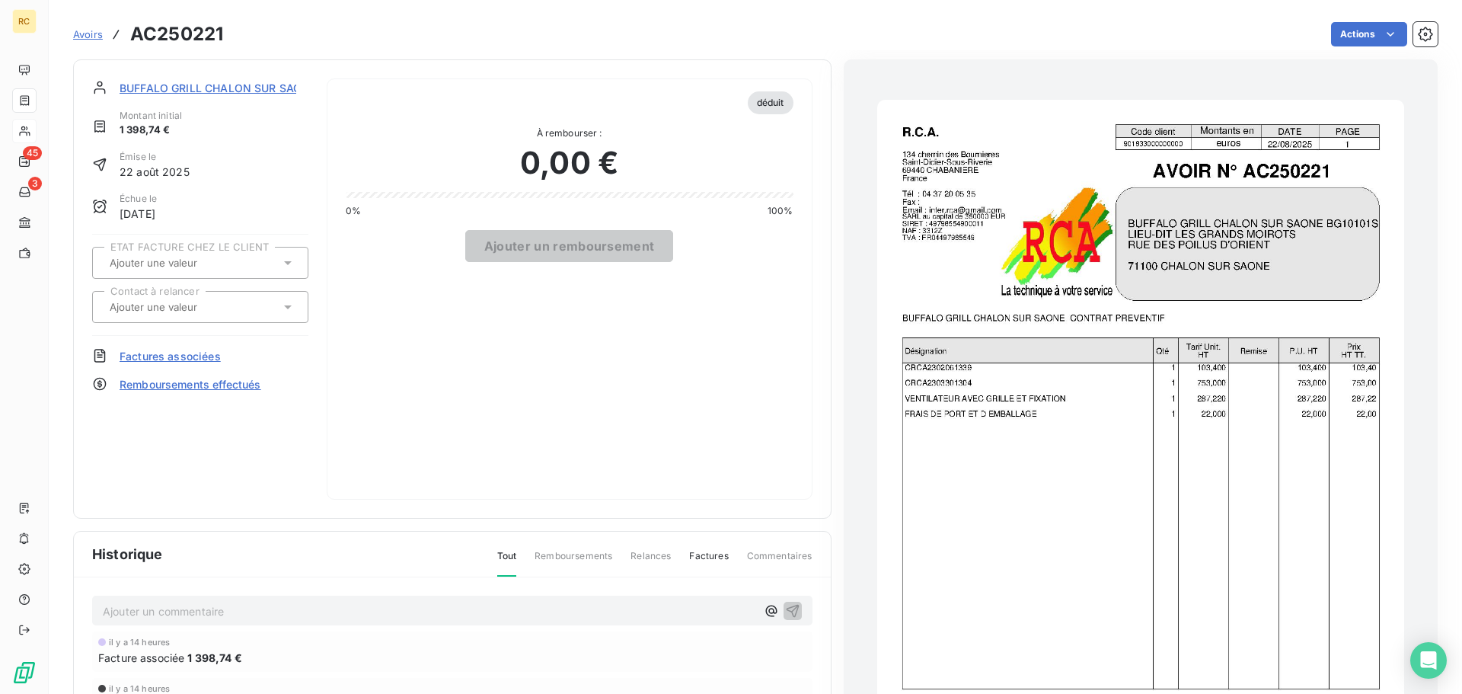
click at [154, 355] on span "Factures associées" at bounding box center [170, 356] width 101 height 16
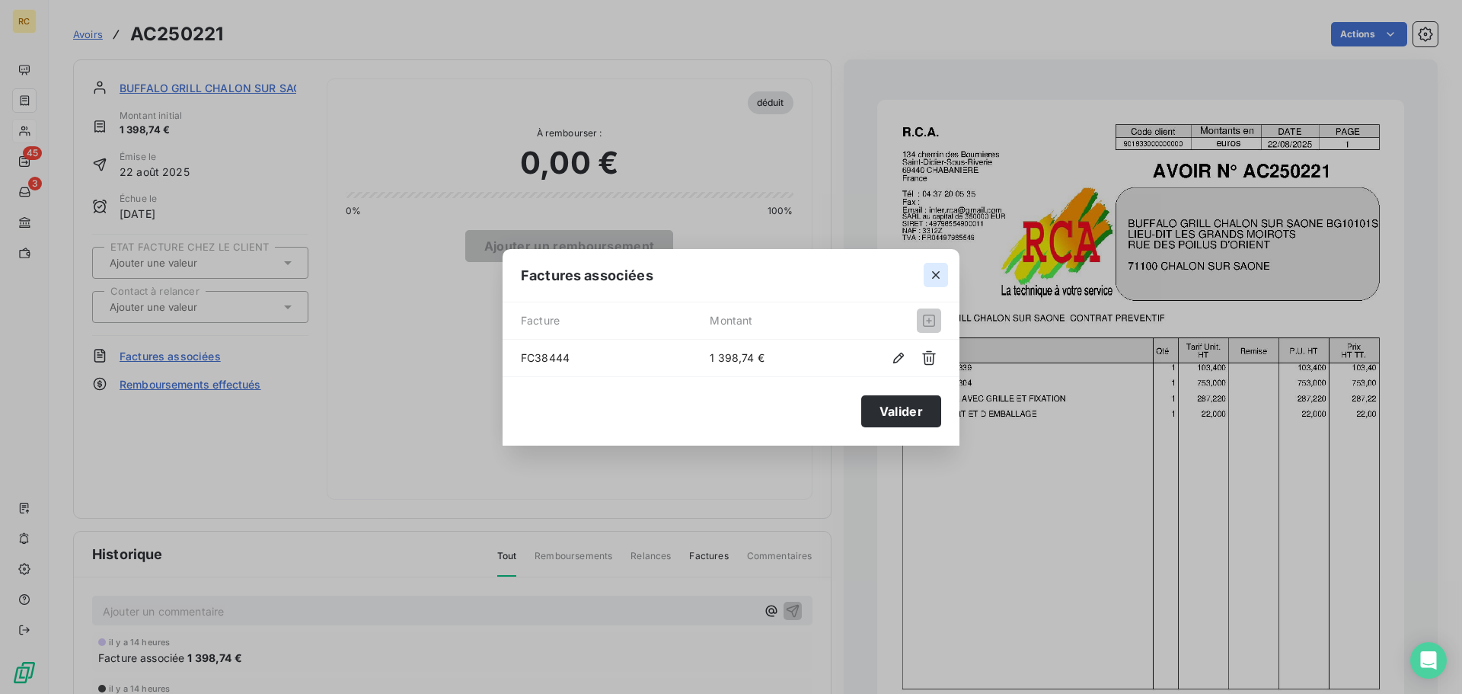
click at [945, 275] on button "button" at bounding box center [936, 275] width 24 height 24
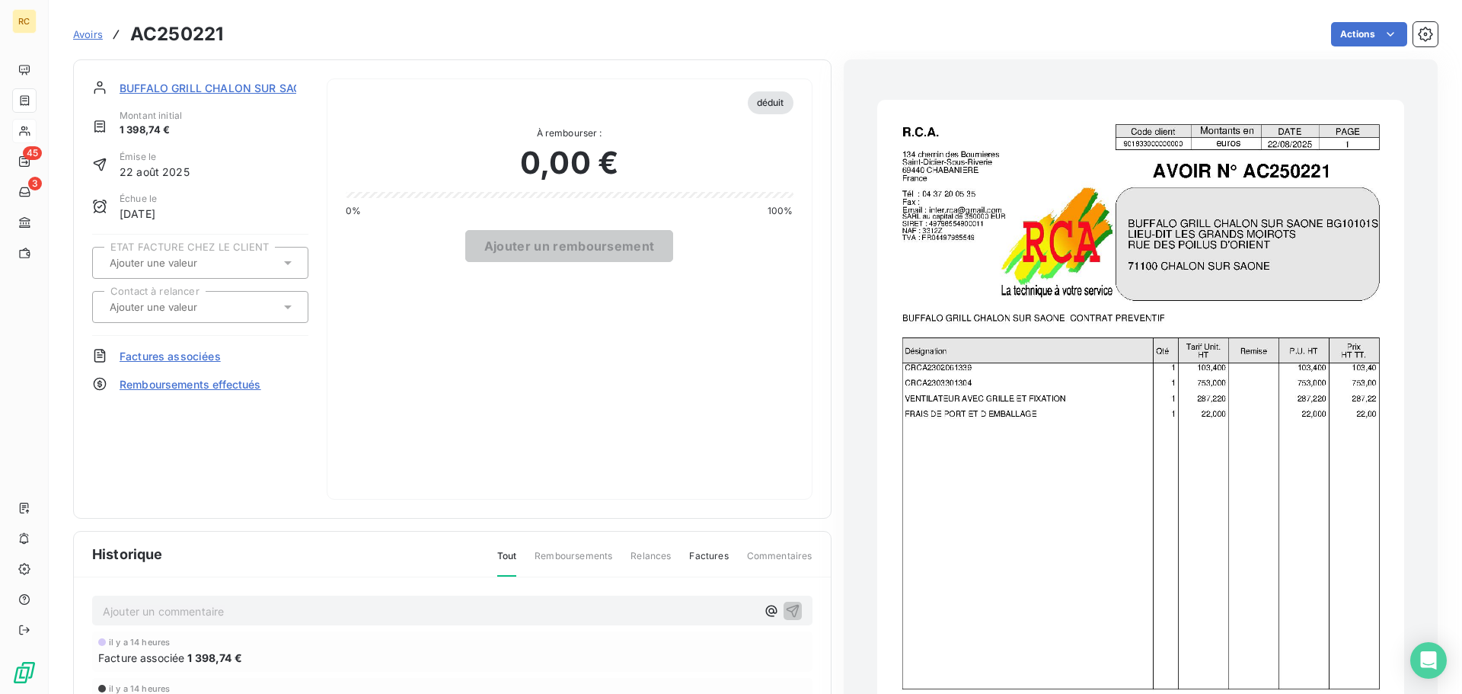
click at [232, 87] on span "BUFFALO GRILL CHALON SUR SAONE BG10101S" at bounding box center [245, 88] width 250 height 16
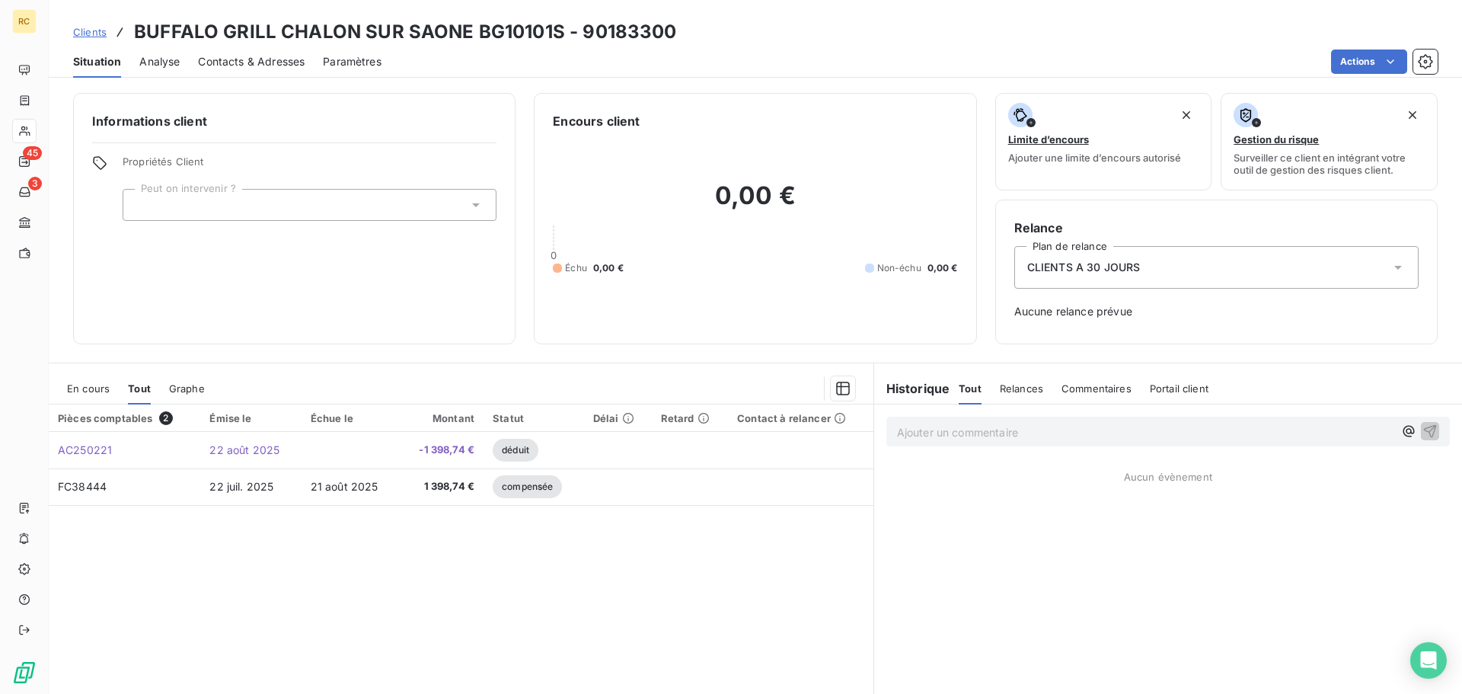
click at [1388, 59] on html "RC 45 3 Clients BUFFALO GRILL CHALON SUR SAONE BG10101S - 90183300 Situation An…" at bounding box center [731, 347] width 1462 height 694
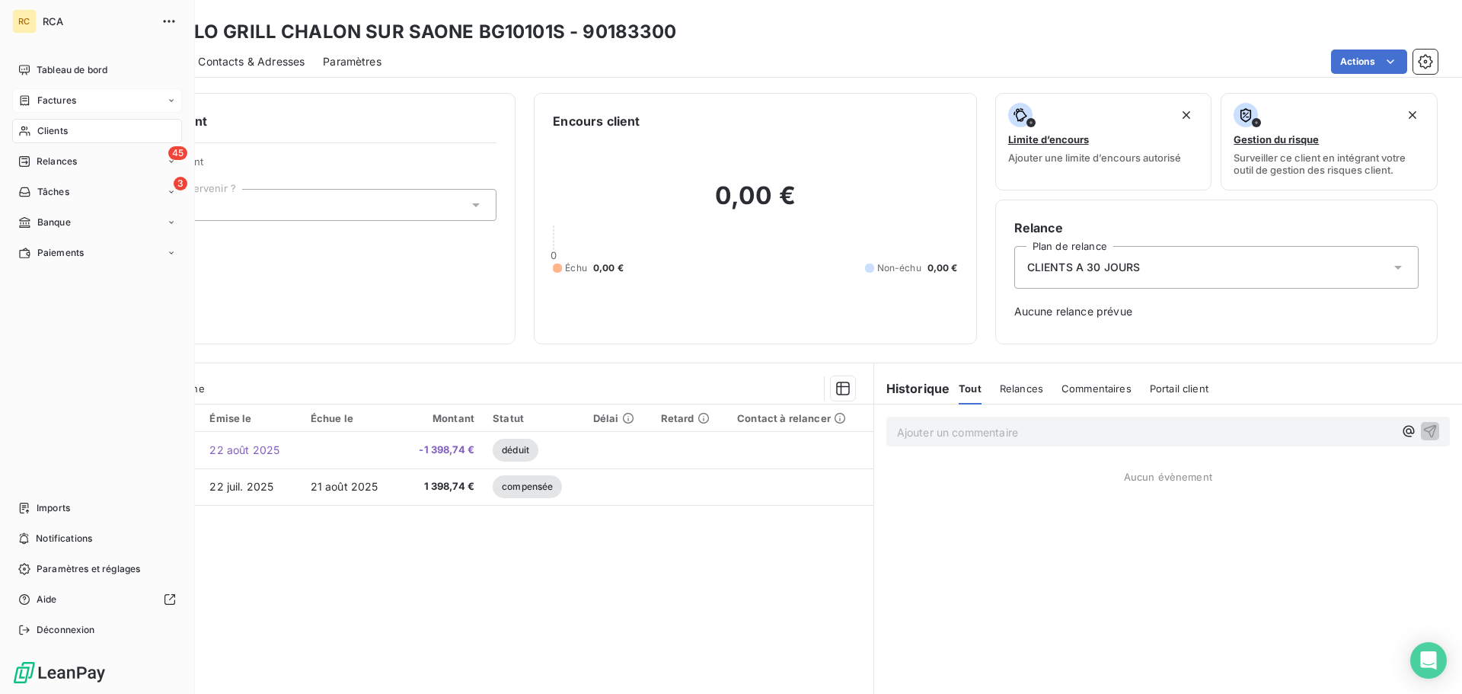
click at [72, 101] on span "Factures" at bounding box center [56, 101] width 39 height 14
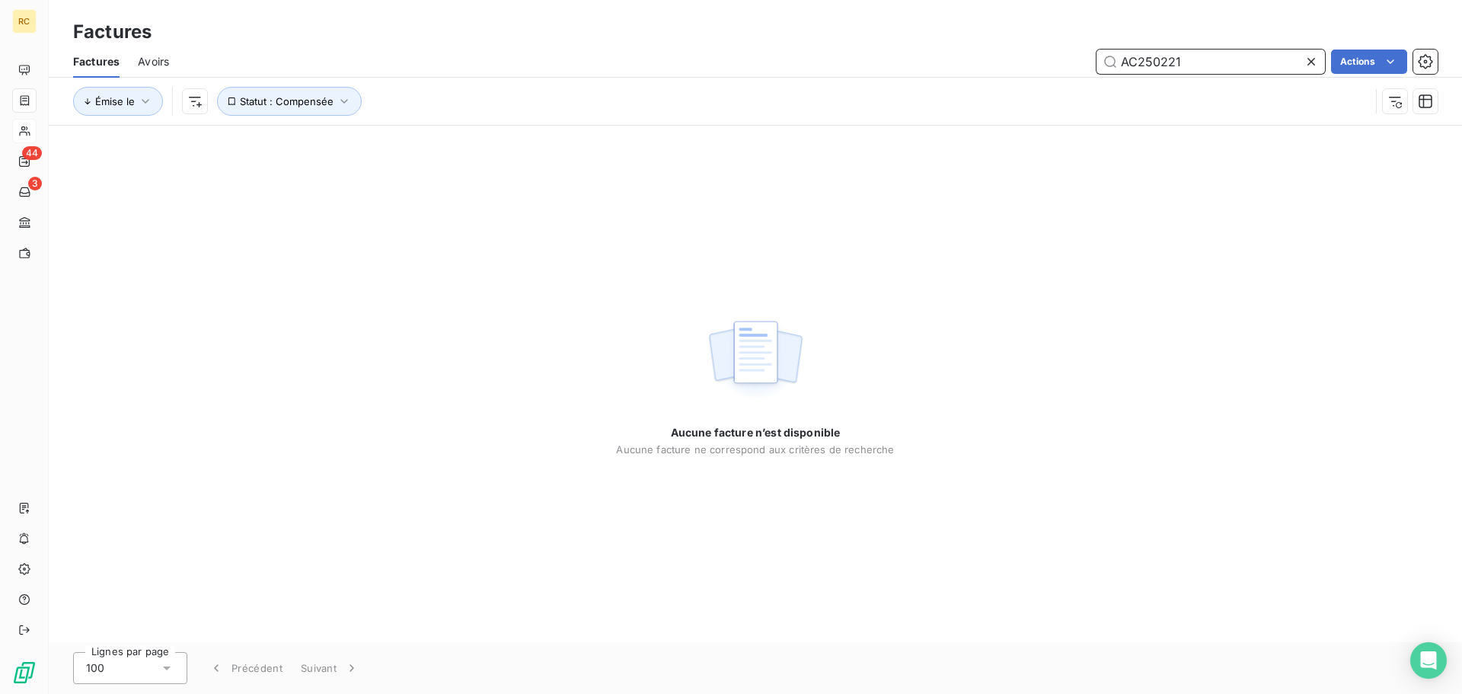
drag, startPoint x: 1186, startPoint y: 61, endPoint x: 1111, endPoint y: 60, distance: 74.6
click at [1111, 60] on input "AC250221" at bounding box center [1211, 62] width 229 height 24
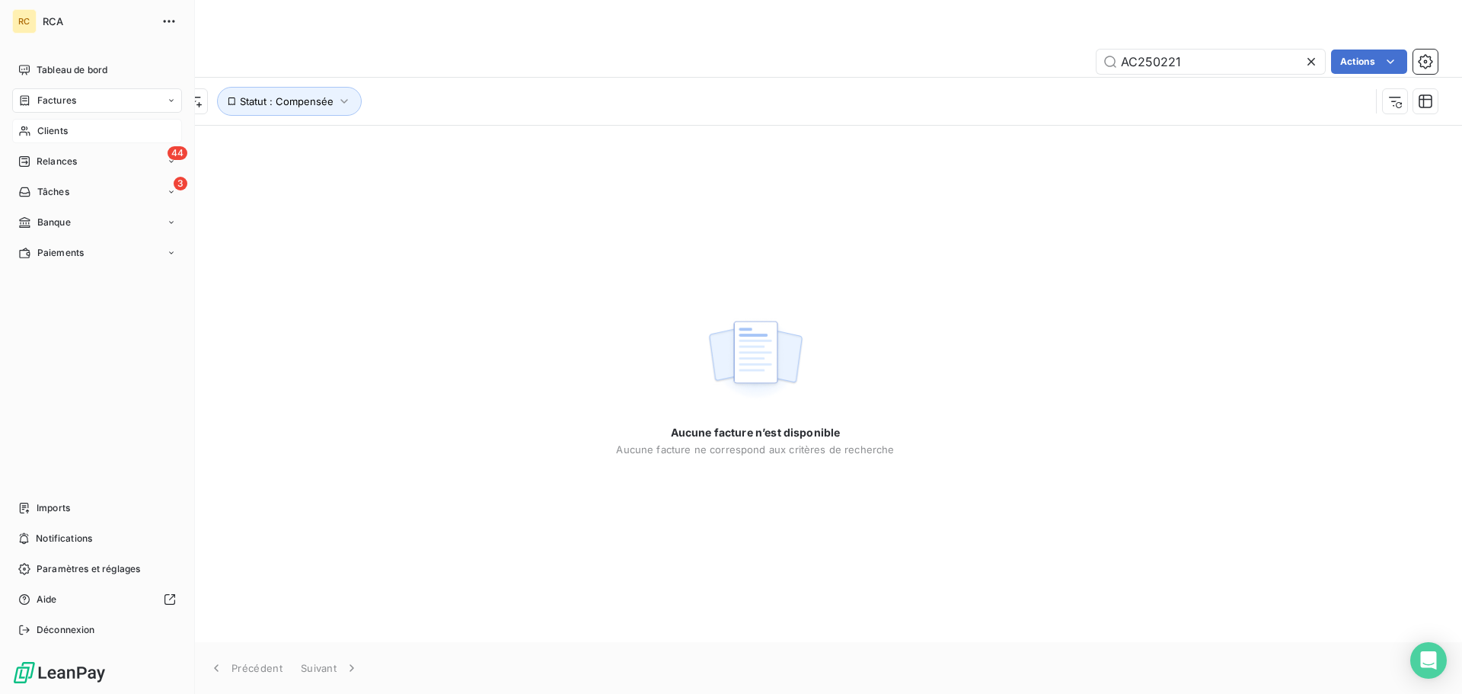
click at [57, 129] on span "Clients" at bounding box center [52, 131] width 30 height 14
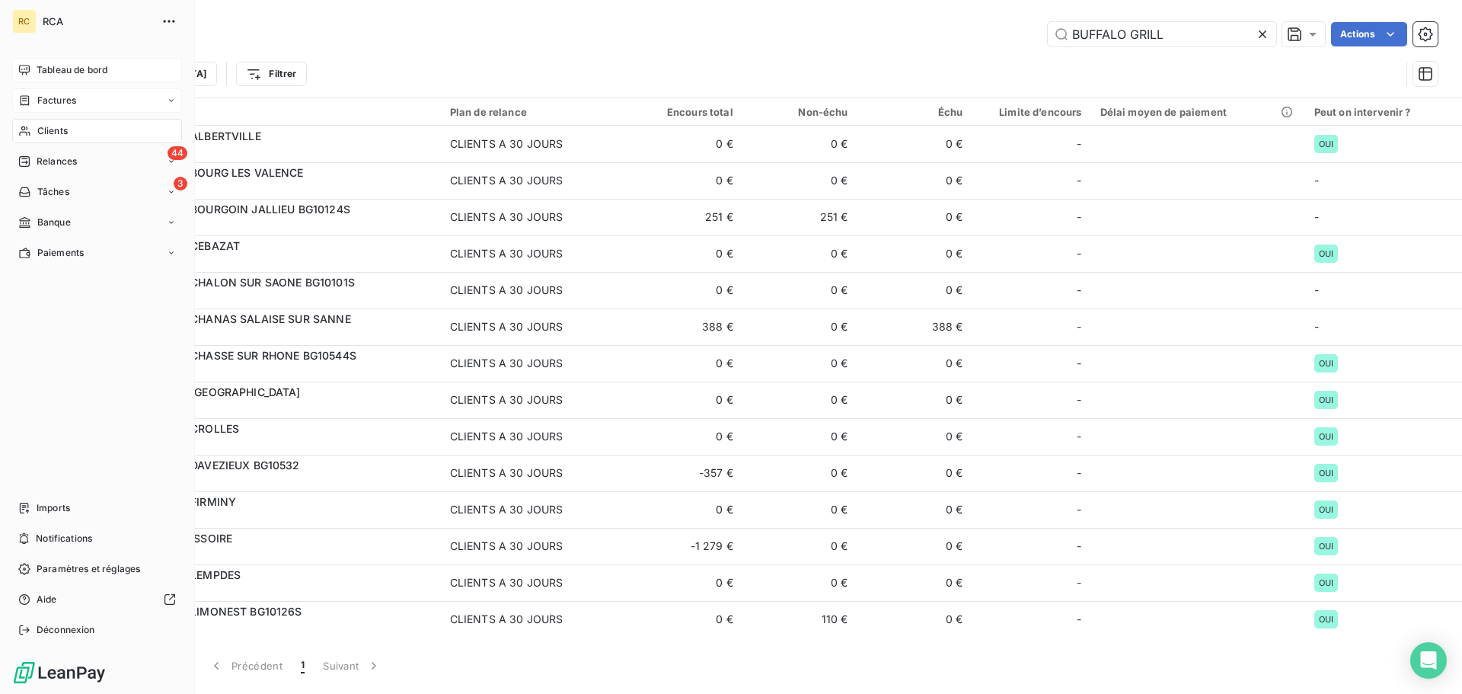
click at [82, 72] on span "Tableau de bord" at bounding box center [72, 70] width 71 height 14
